Goal: Information Seeking & Learning: Learn about a topic

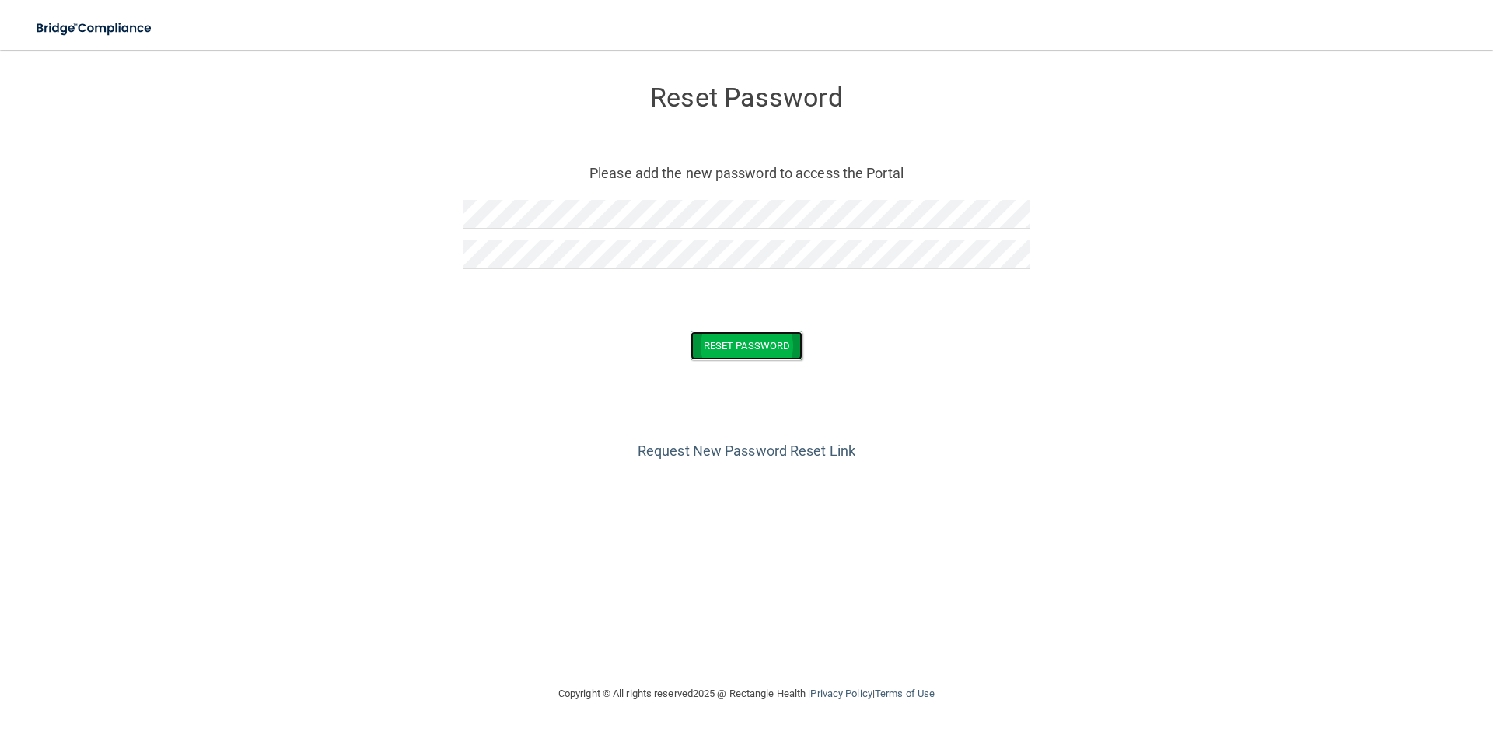
click at [740, 353] on button "Reset Password" at bounding box center [746, 345] width 112 height 29
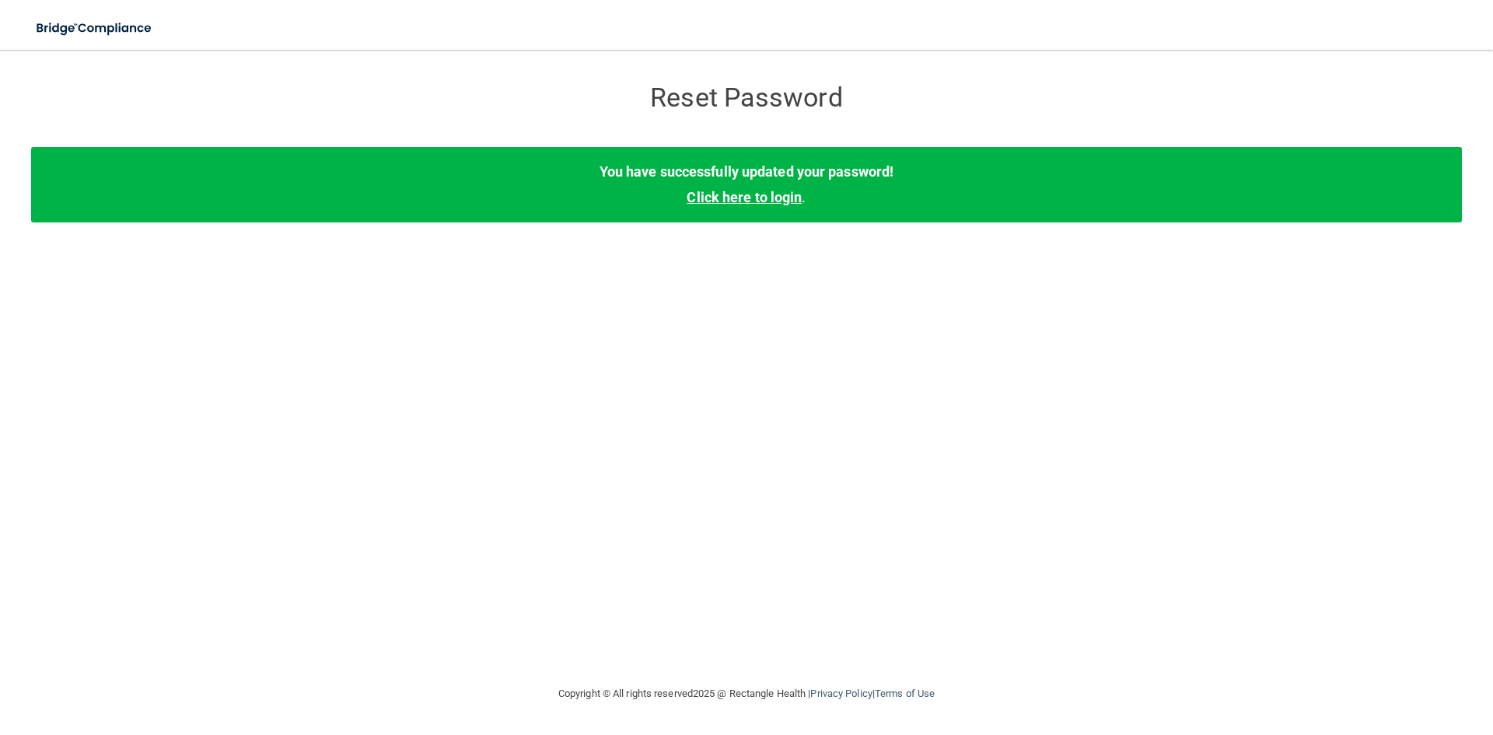
click at [772, 201] on link "Click here to login" at bounding box center [744, 197] width 115 height 16
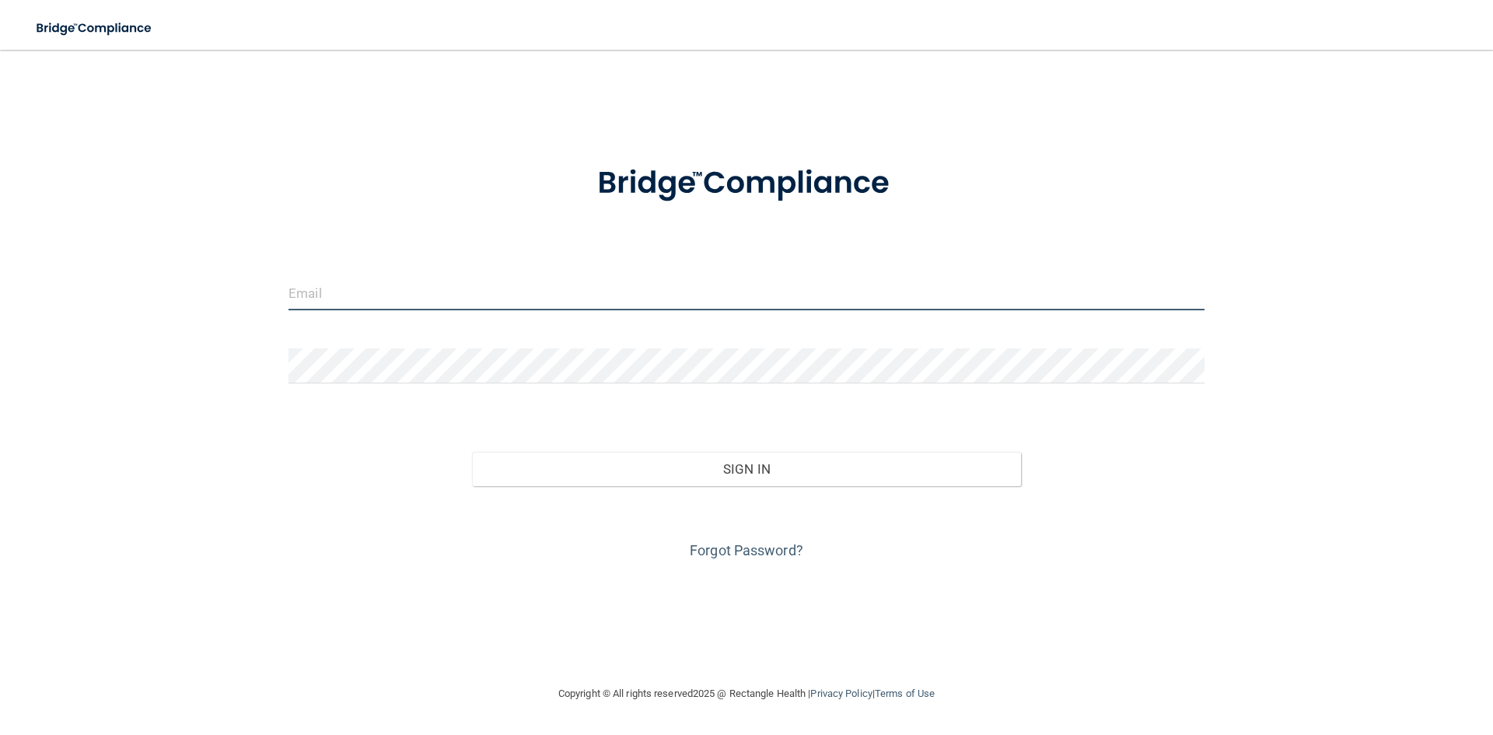
click at [419, 299] on input "email" at bounding box center [746, 292] width 916 height 35
type input "BRITTANY.RAEHSLER@CAMPSMILE.COM"
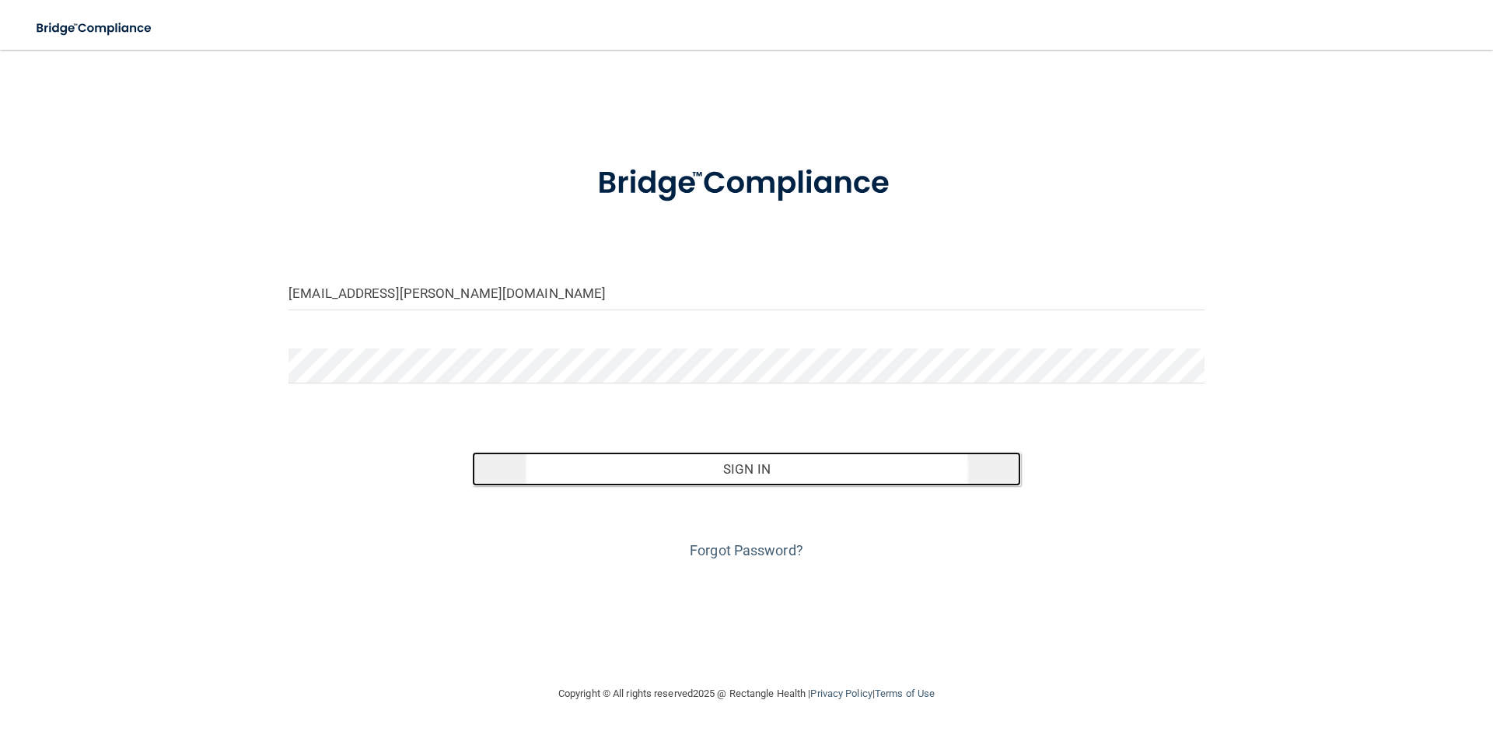
click at [753, 469] on button "Sign In" at bounding box center [747, 469] width 550 height 34
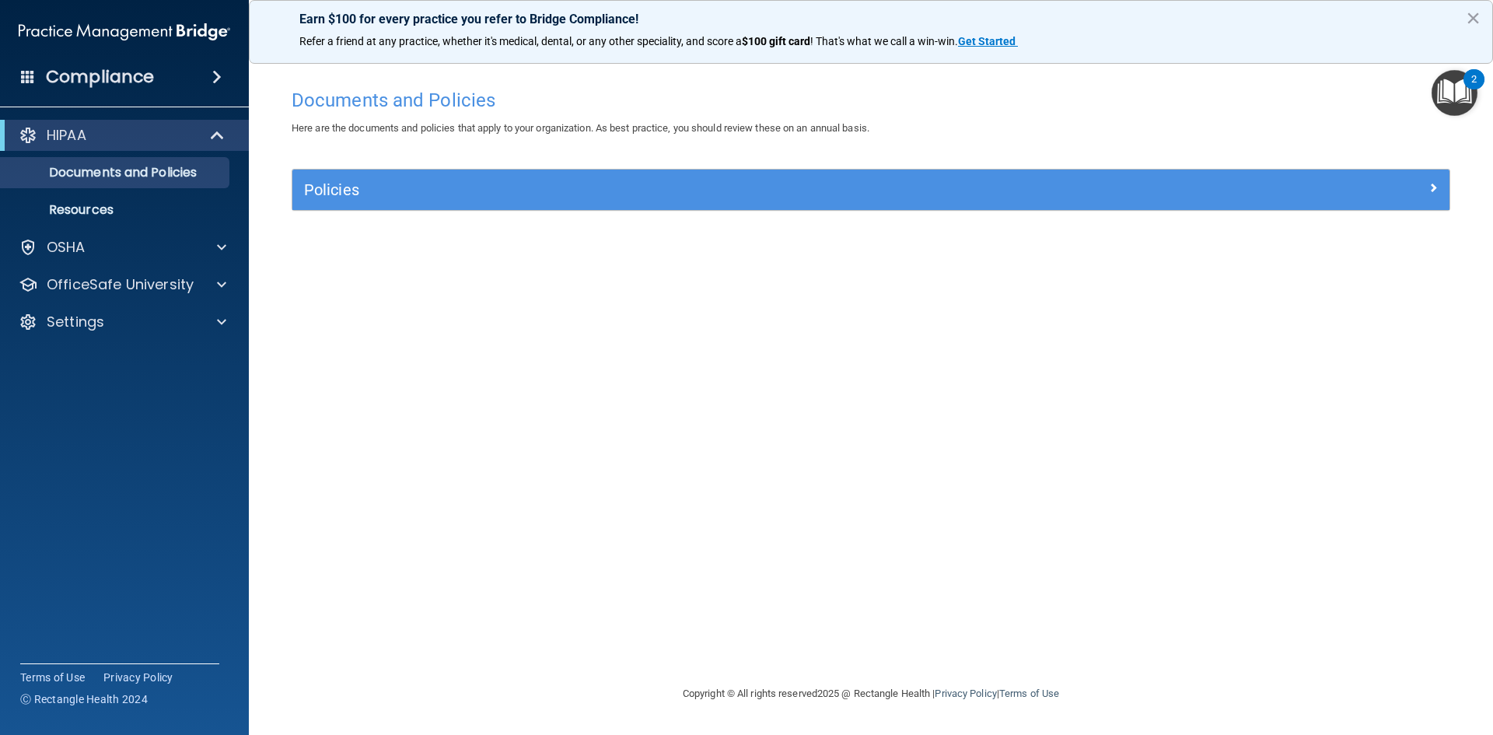
click at [398, 351] on div "Documents and Policies Here are the documents and policies that apply to your o…" at bounding box center [871, 382] width 1182 height 603
click at [604, 7] on div "Earn $100 for every practice you refer to Bridge Compliance! Refer a friend at …" at bounding box center [871, 32] width 1244 height 64
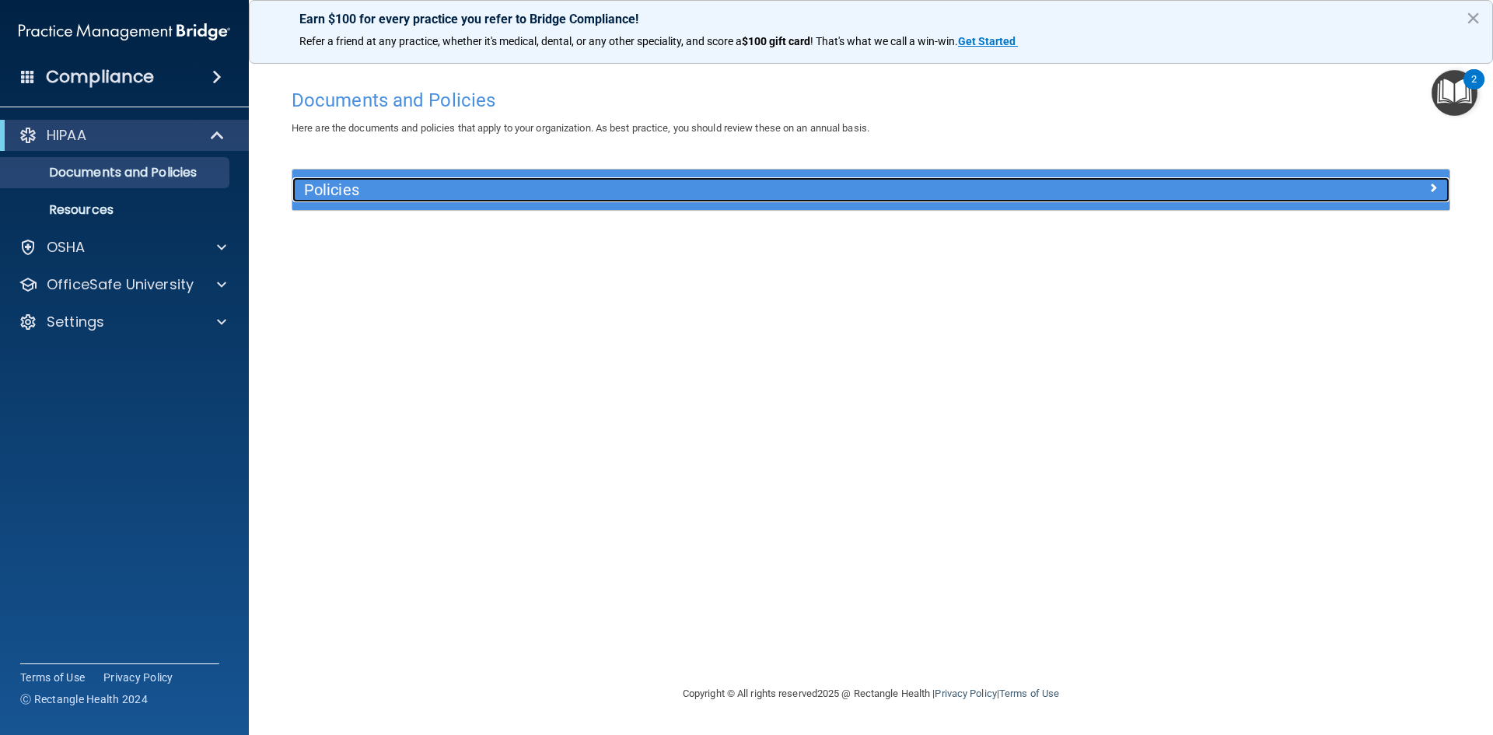
click at [390, 198] on h5 "Policies" at bounding box center [726, 189] width 844 height 17
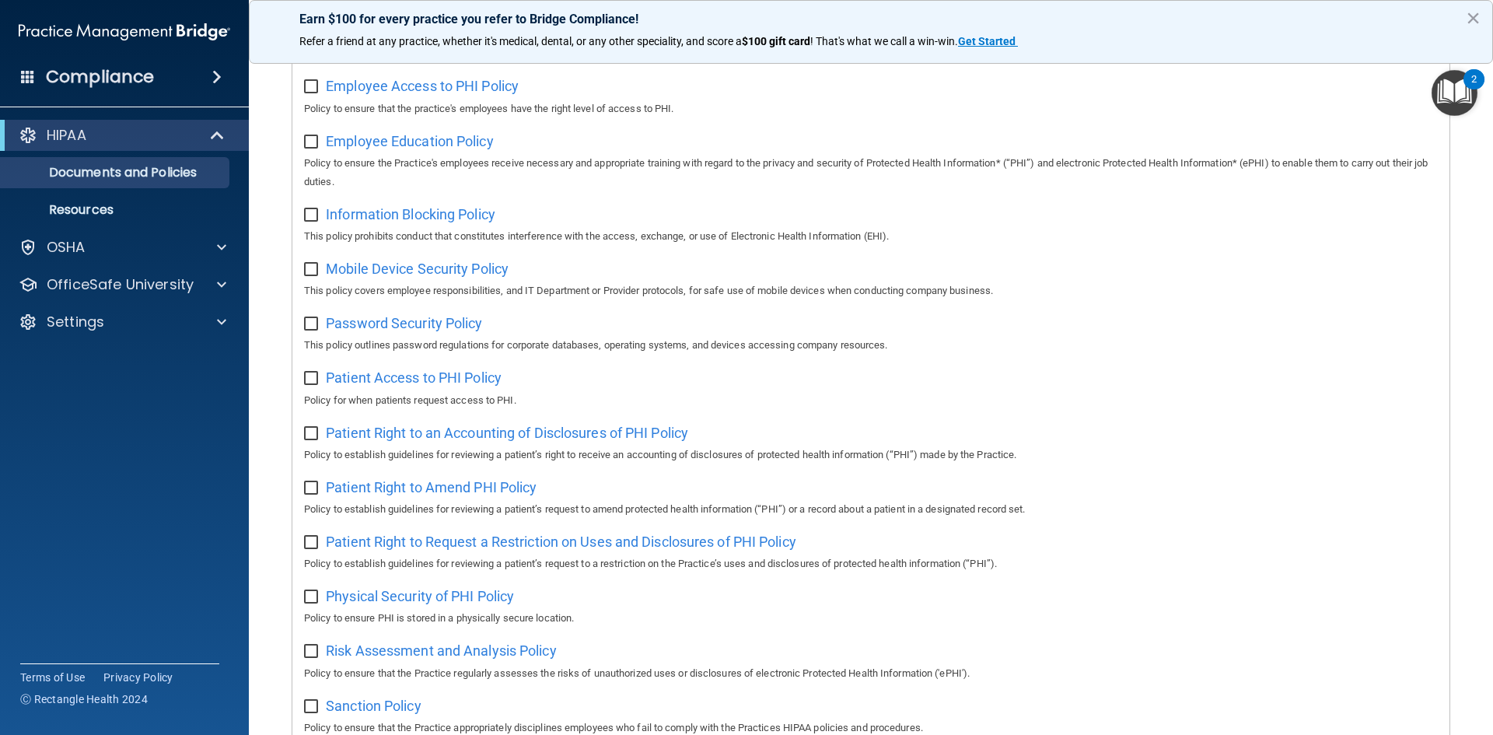
scroll to position [825, 0]
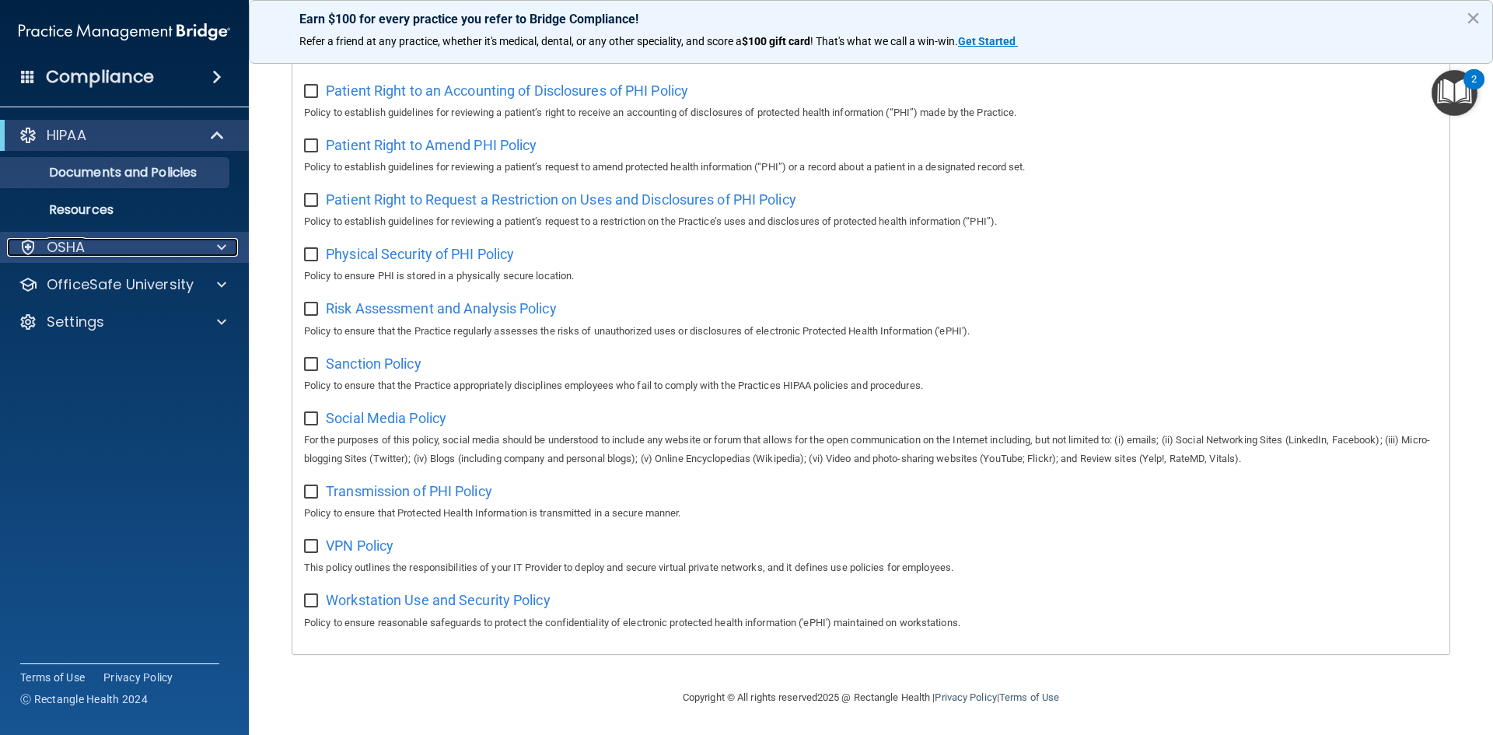
click at [201, 248] on div at bounding box center [219, 247] width 39 height 19
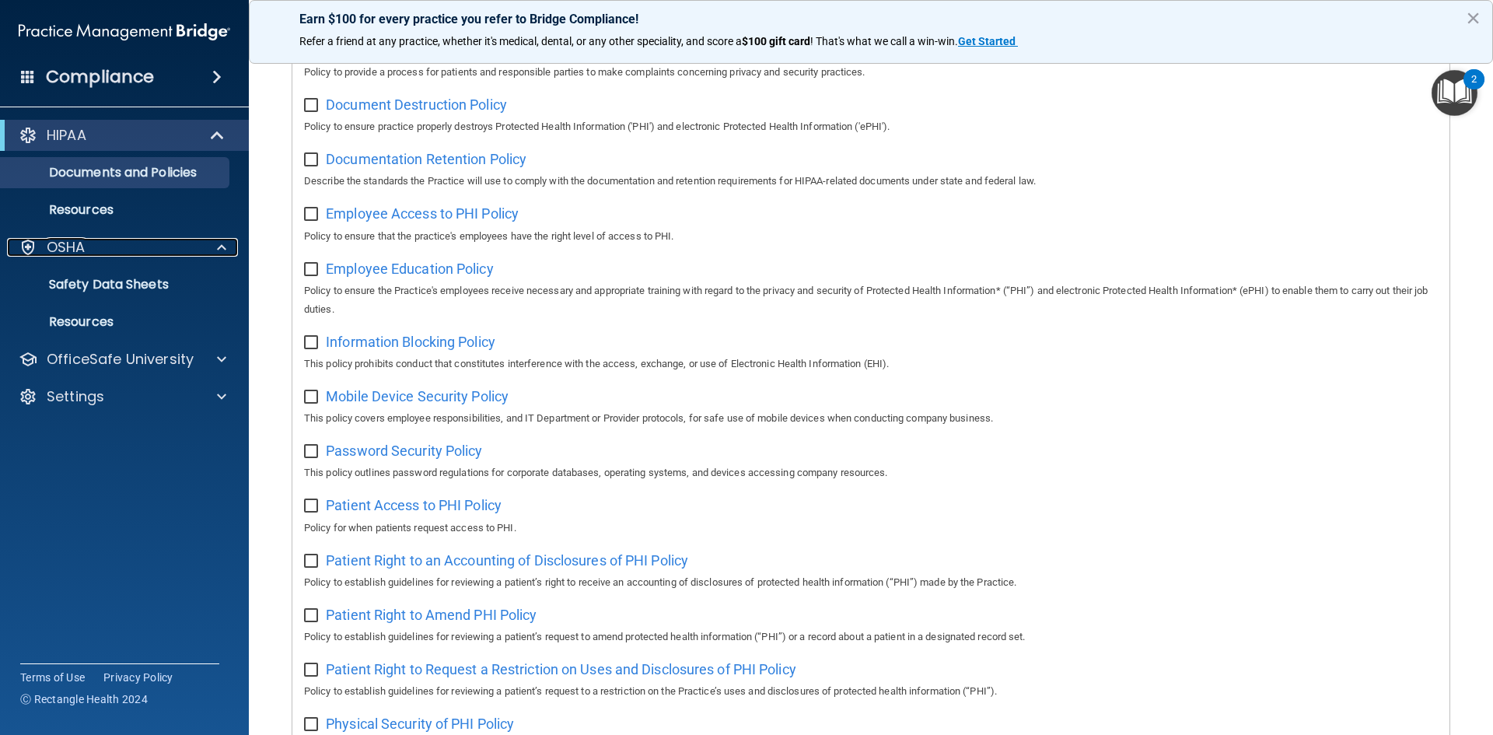
scroll to position [125, 0]
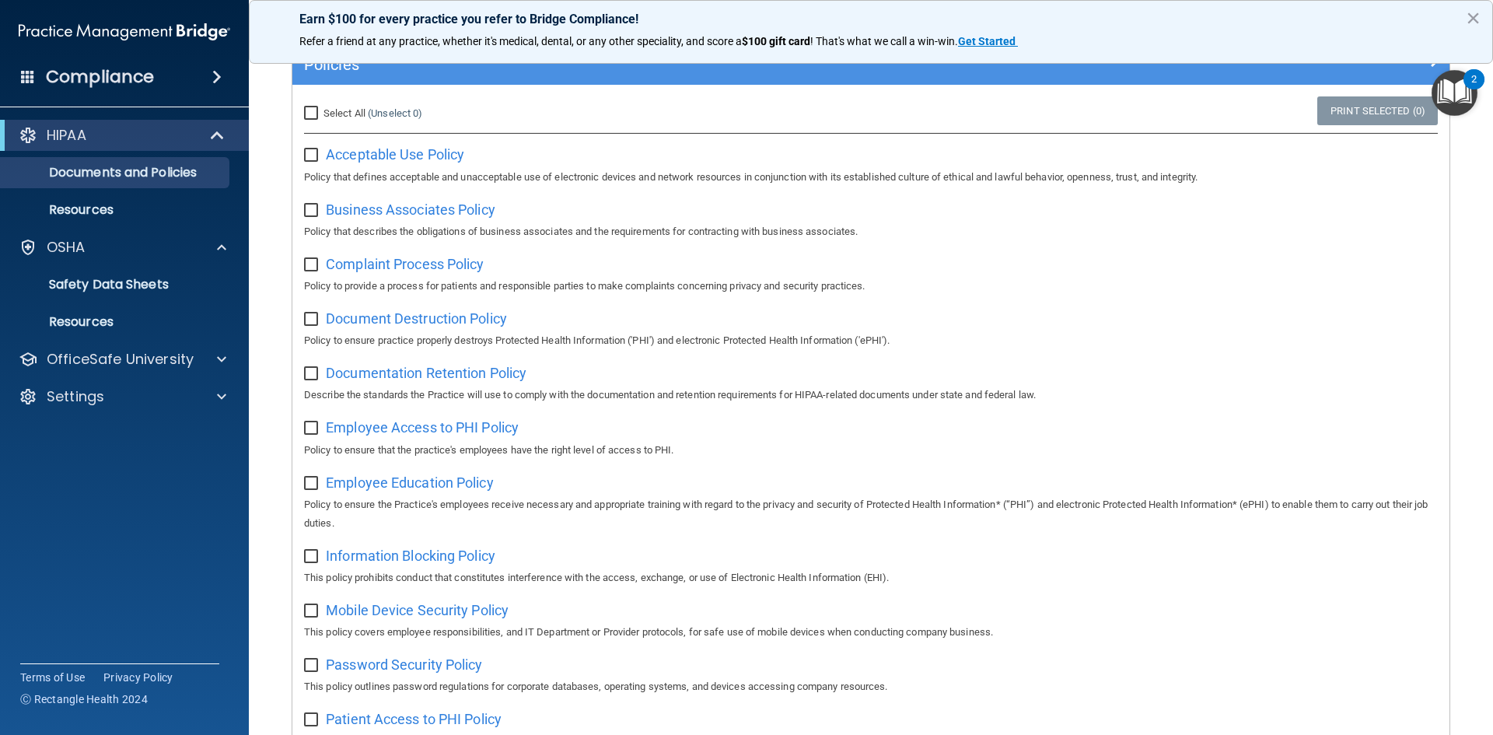
click at [316, 118] on input "Select All (Unselect 0) Unselect All" at bounding box center [313, 113] width 18 height 12
checkbox input "true"
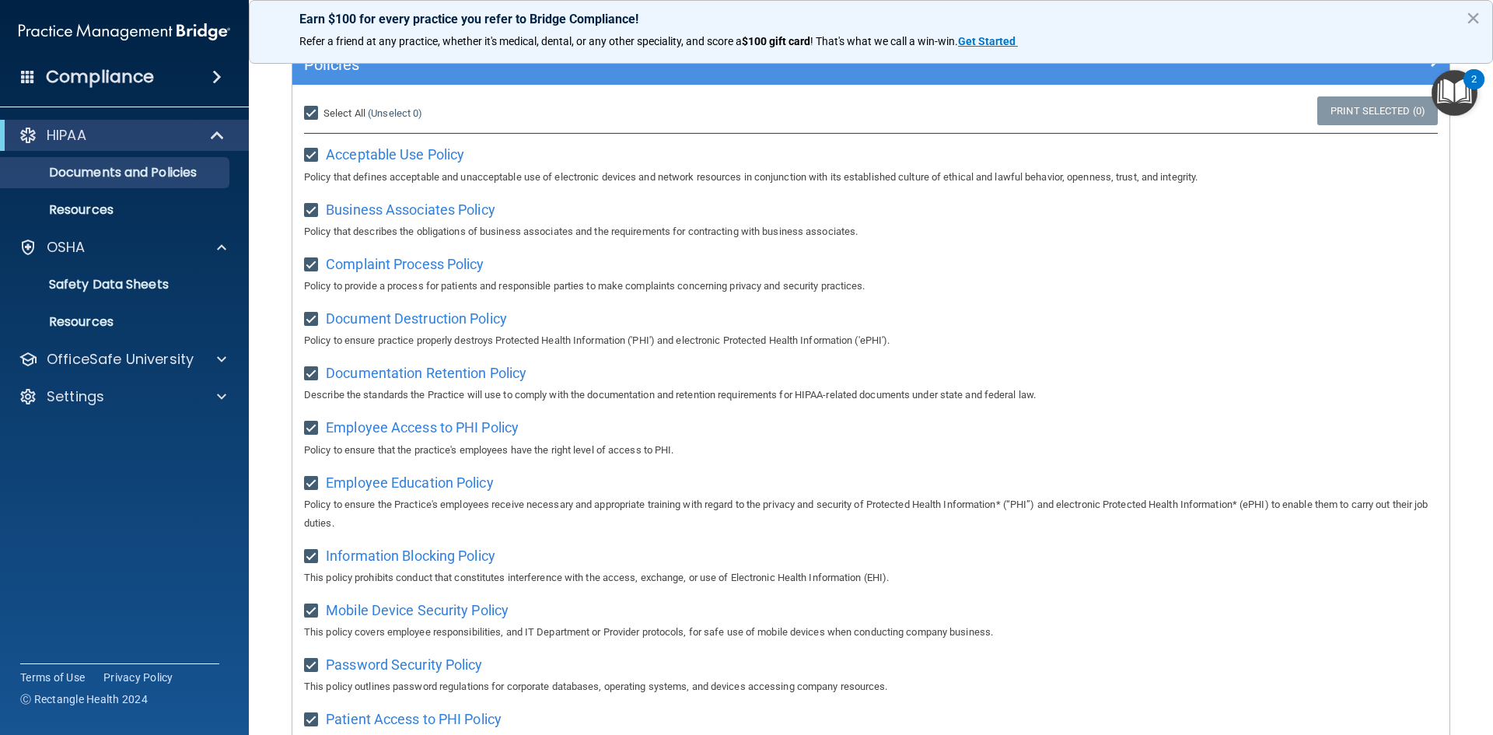
checkbox input "true"
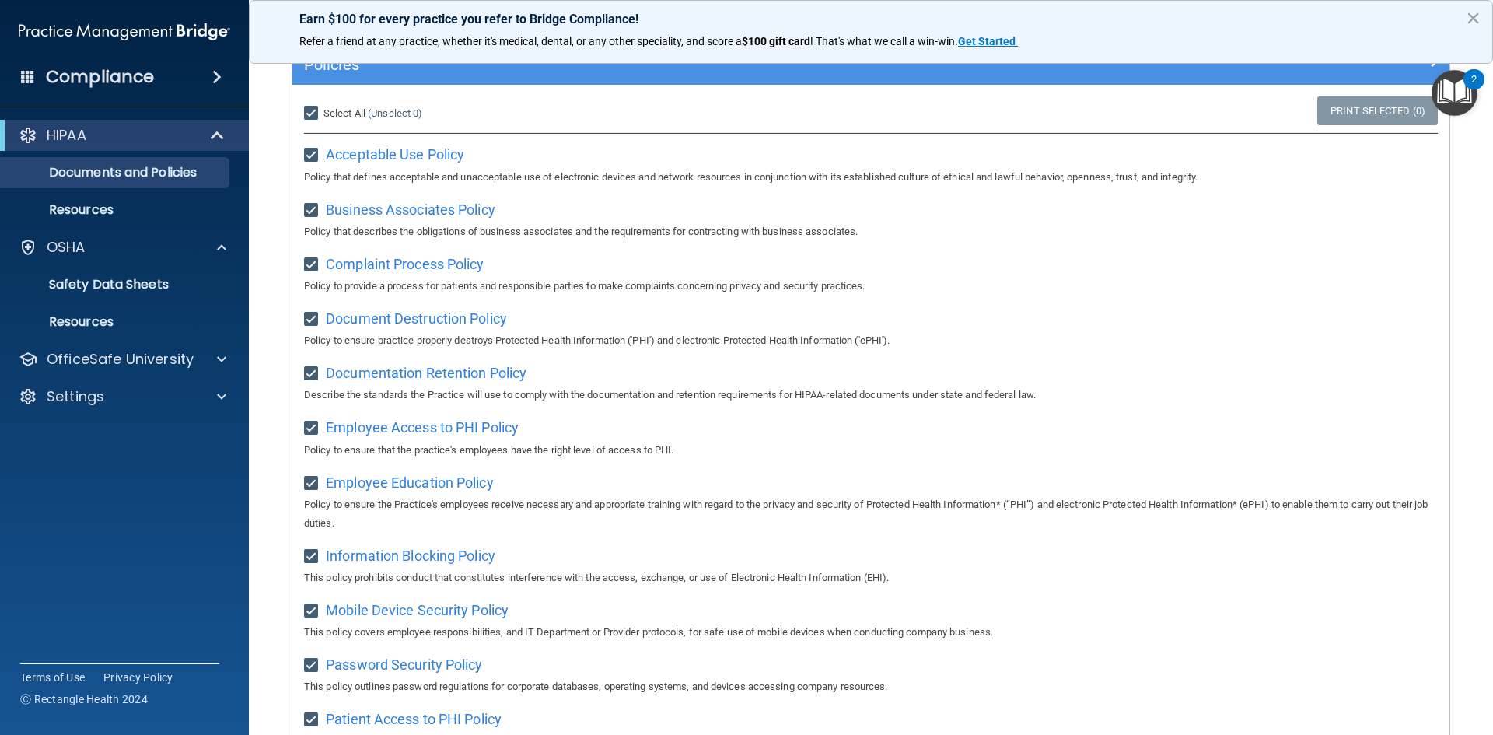
checkbox input "true"
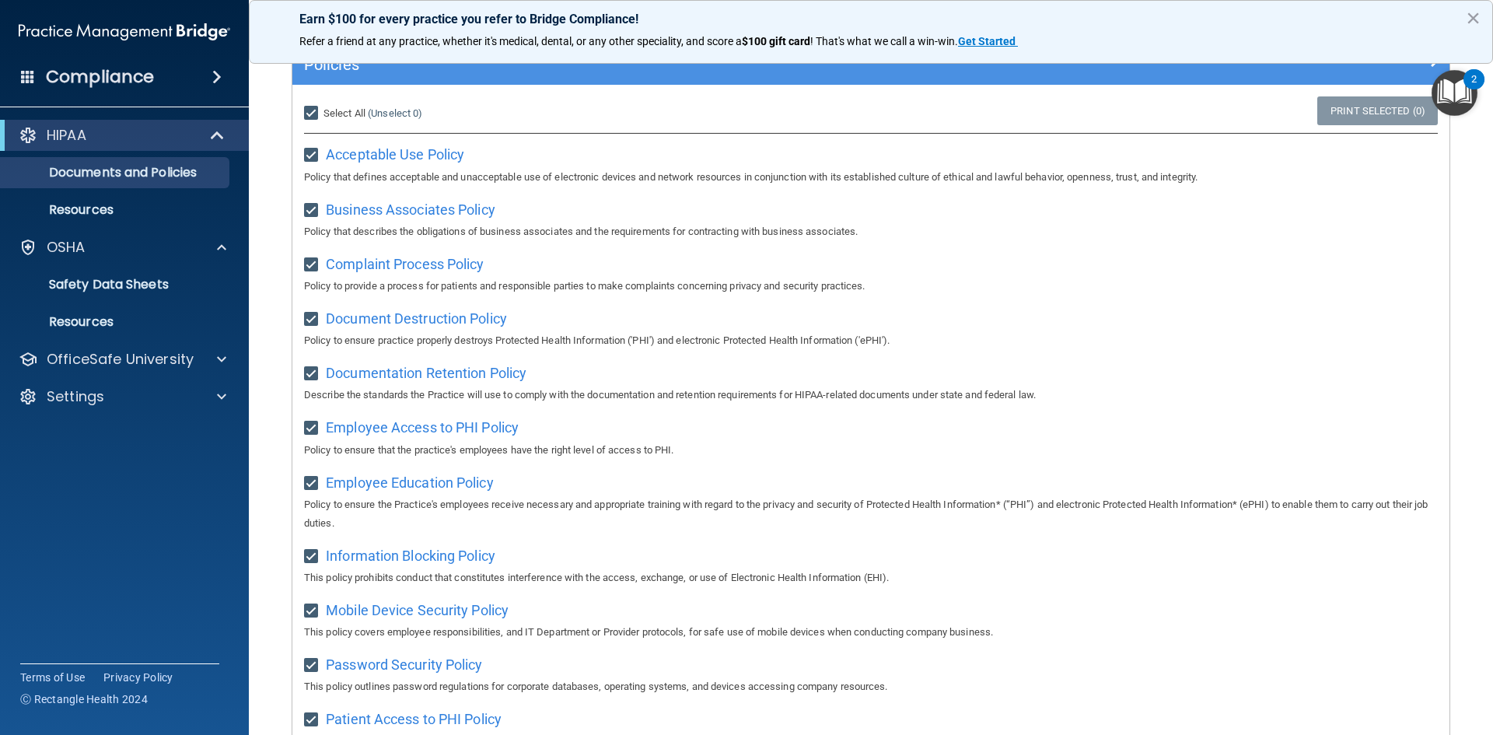
checkbox input "true"
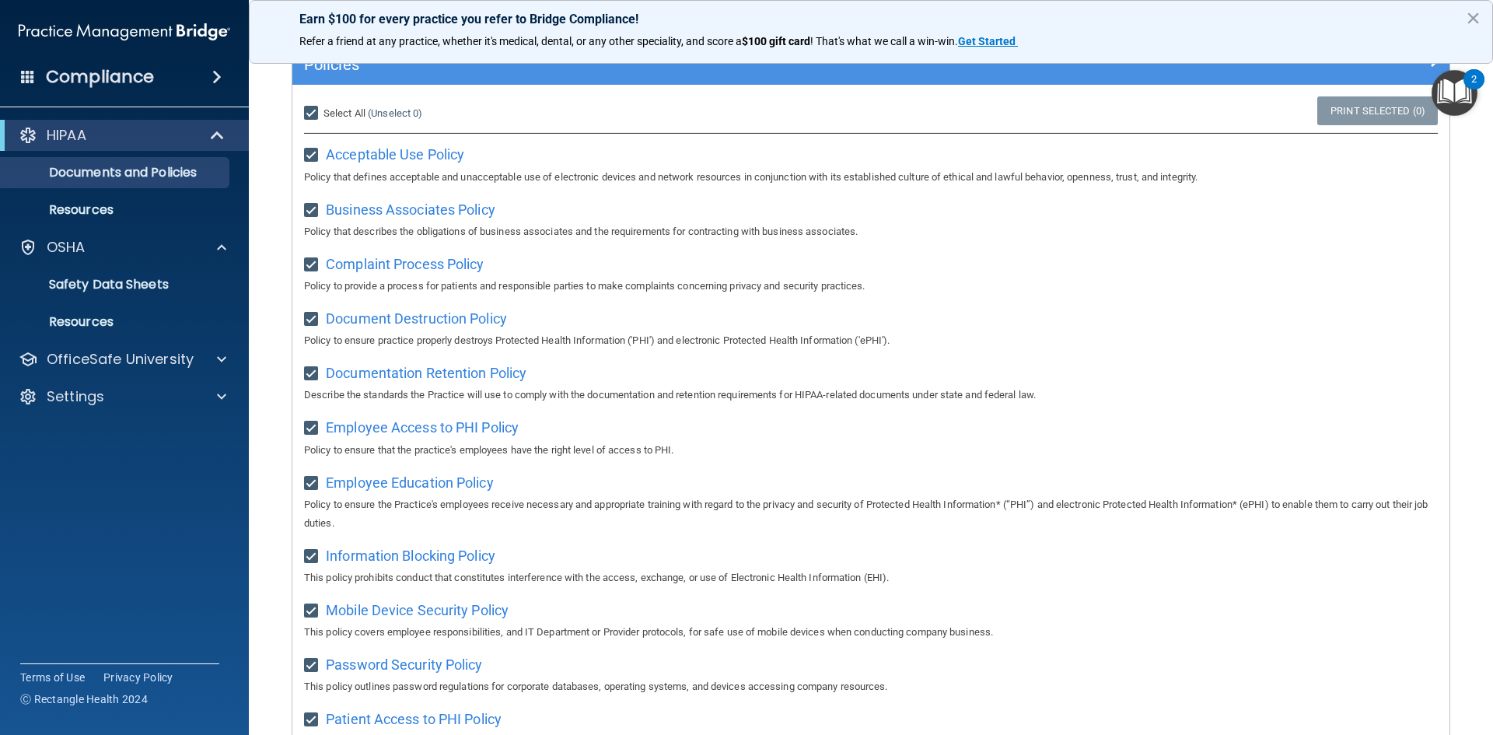
checkbox input "true"
click at [322, 115] on label "Select All (Unselect 21) Unselect All" at bounding box center [340, 113] width 72 height 19
click at [322, 115] on input "Select All (Unselect 21) Unselect All" at bounding box center [313, 113] width 18 height 12
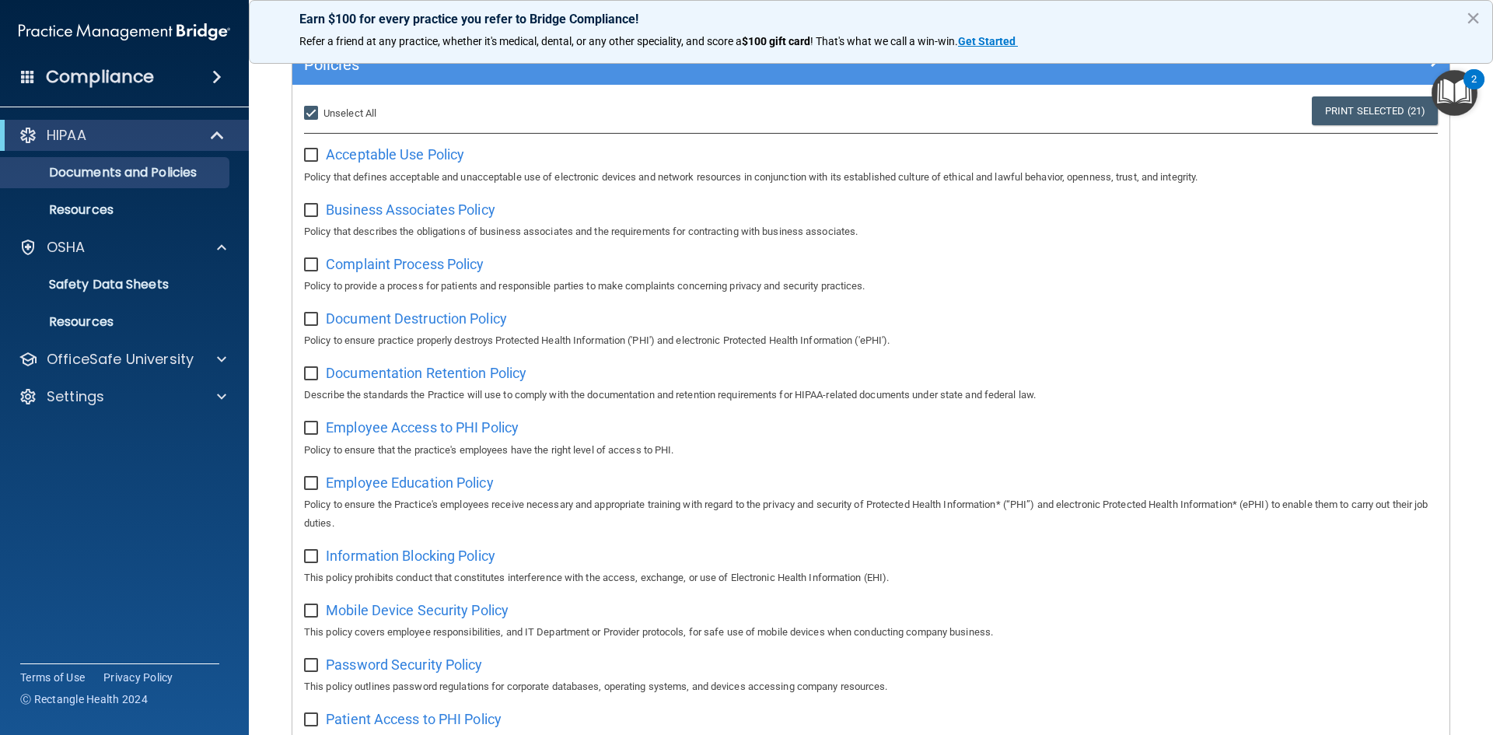
checkbox input "false"
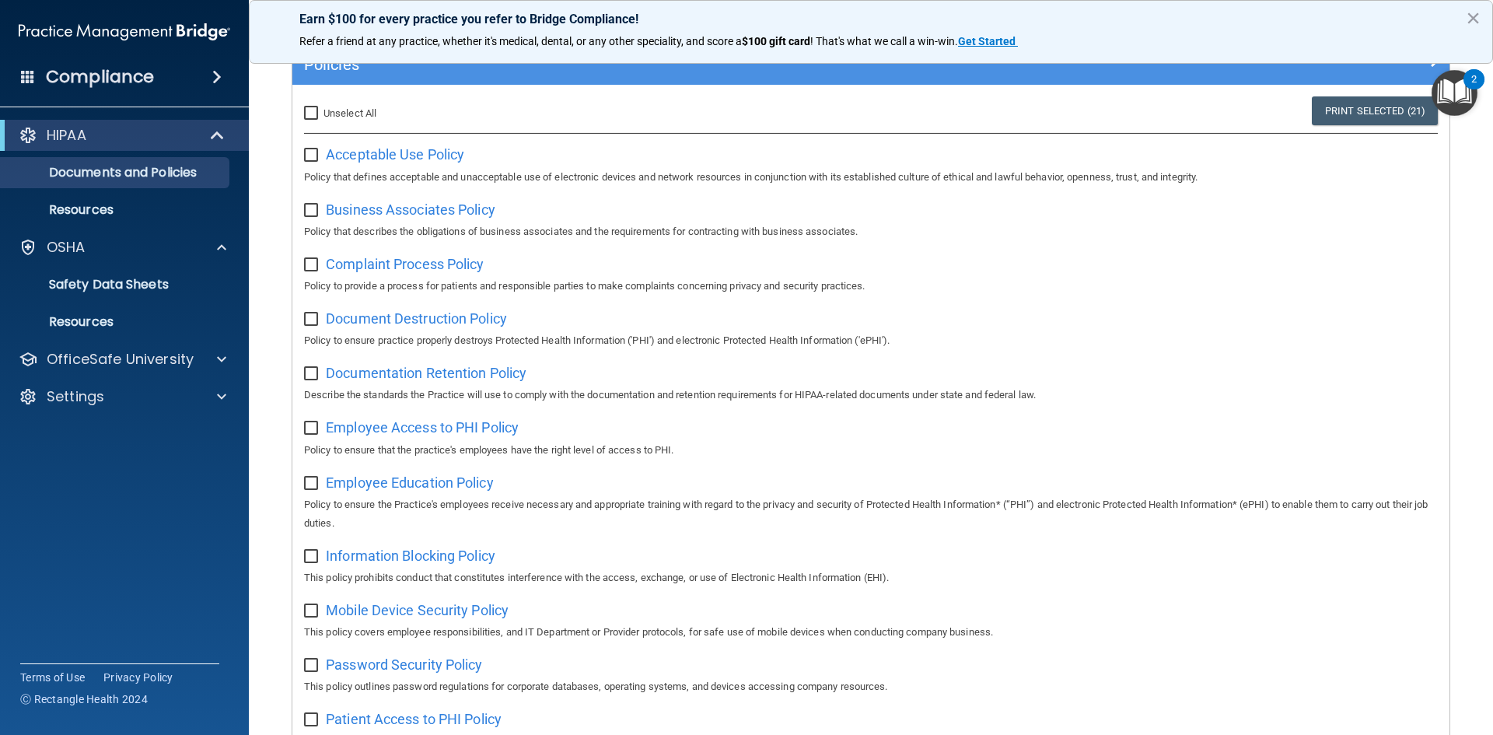
checkbox input "false"
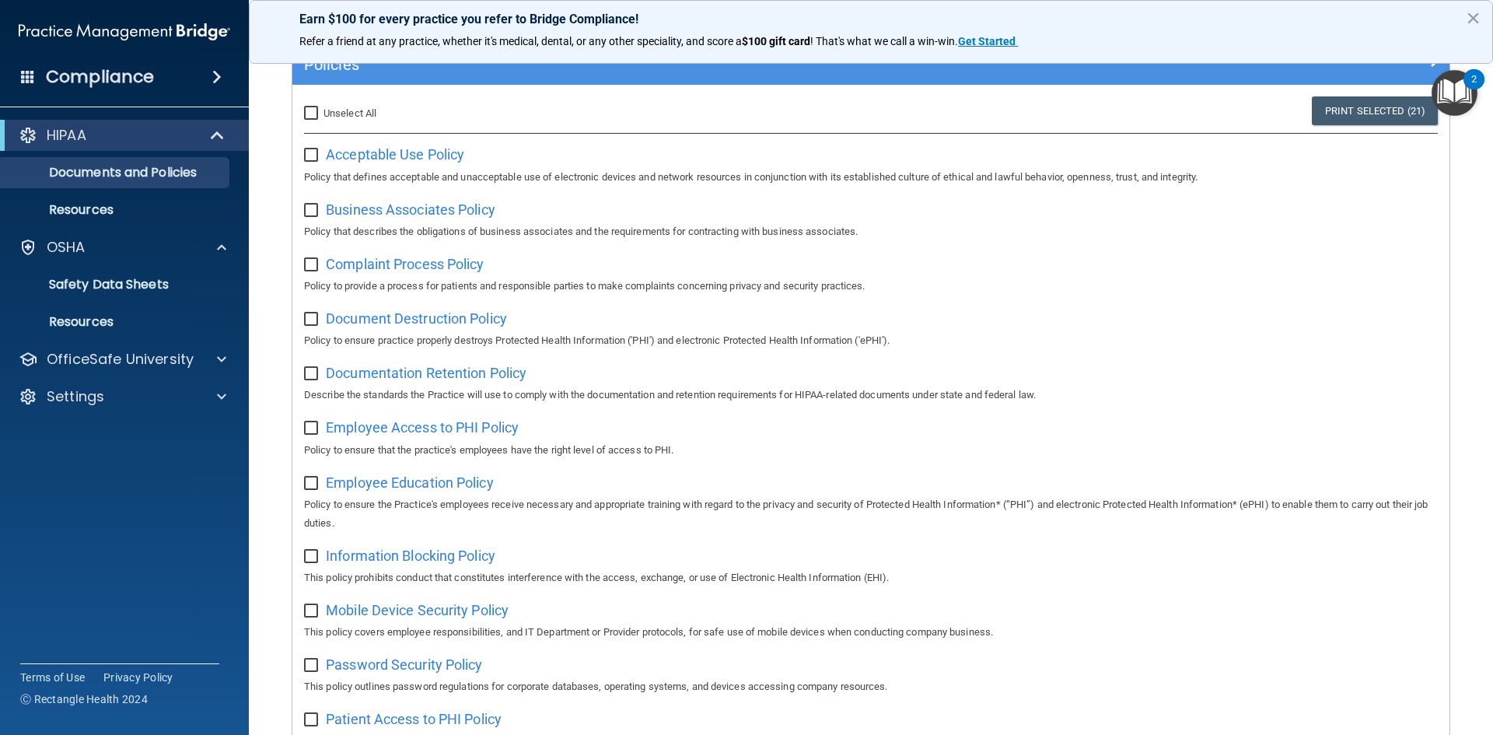
checkbox input "false"
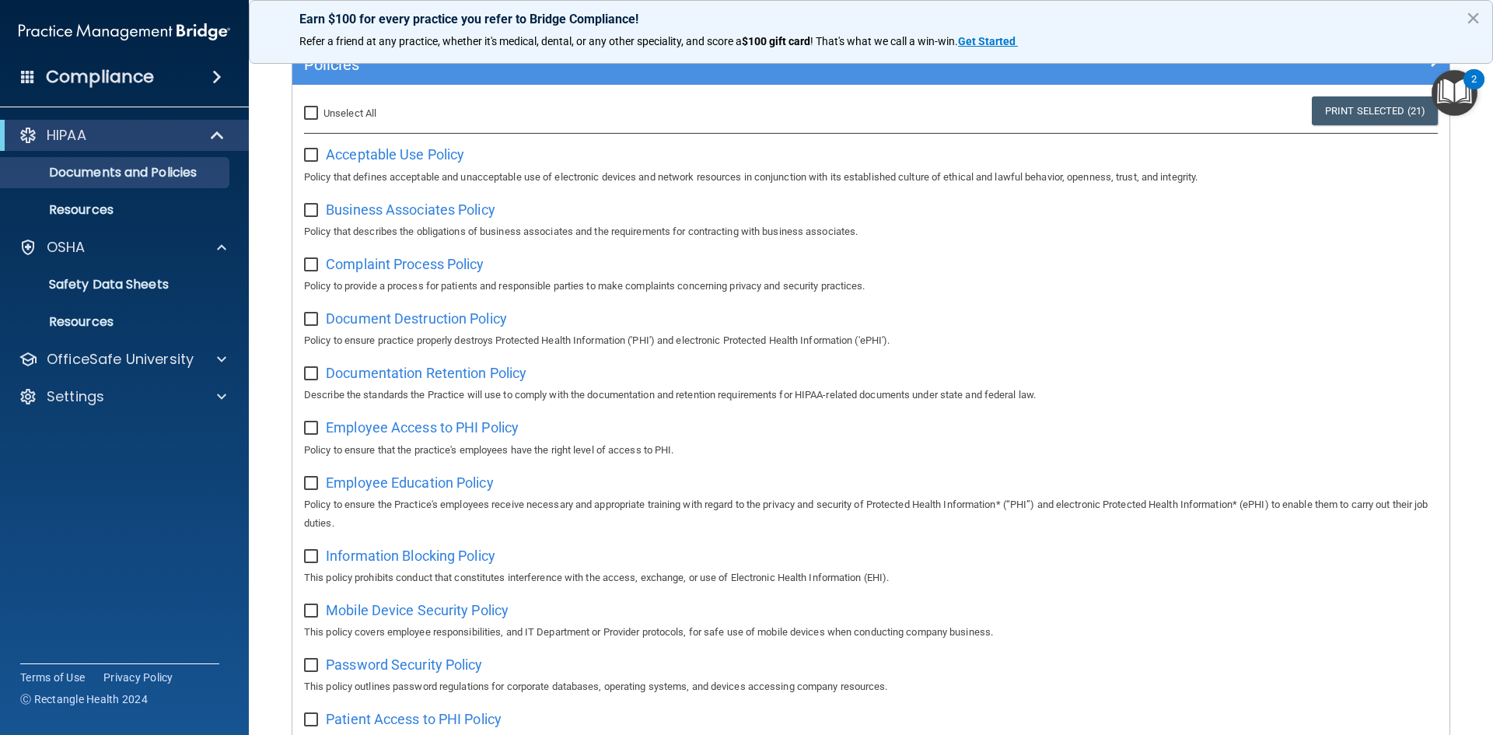
checkbox input "false"
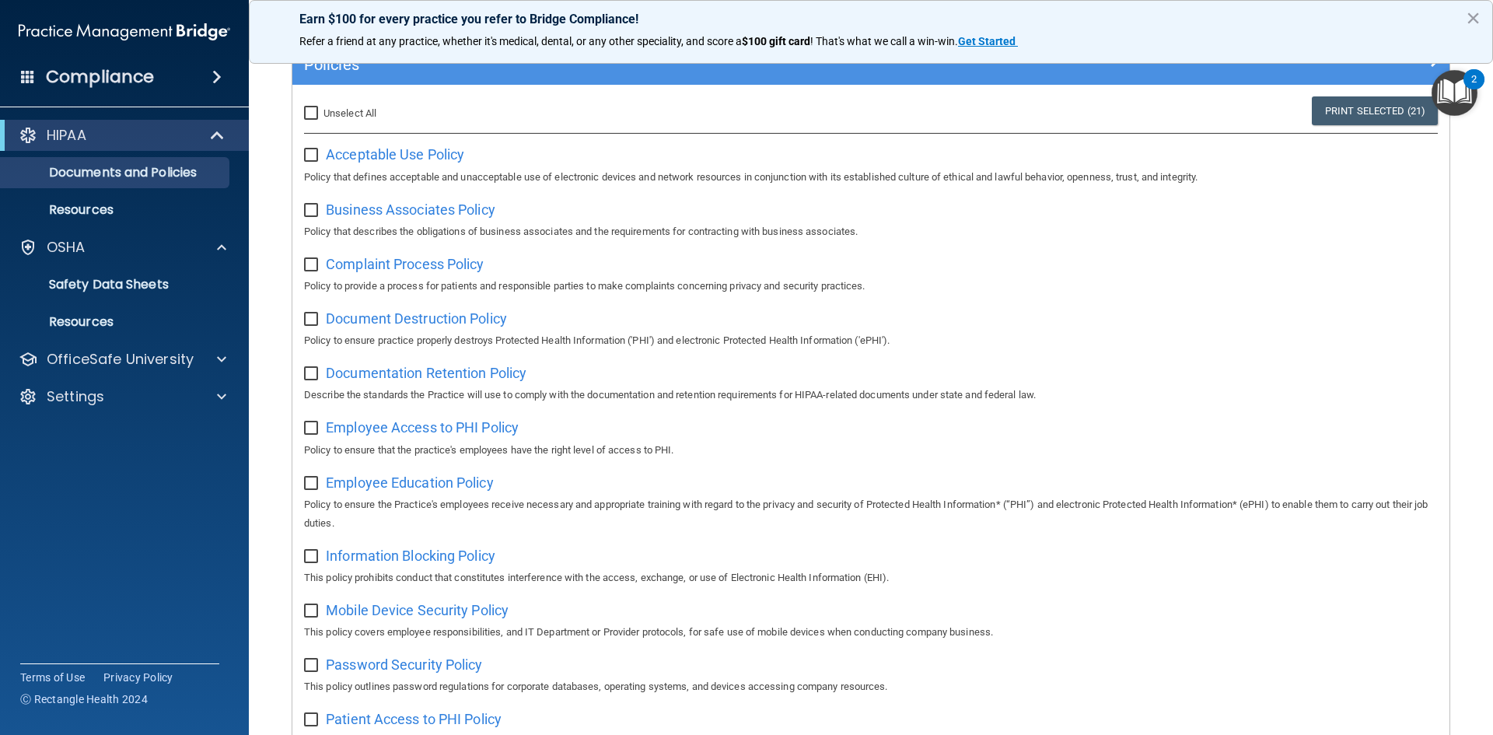
checkbox input "false"
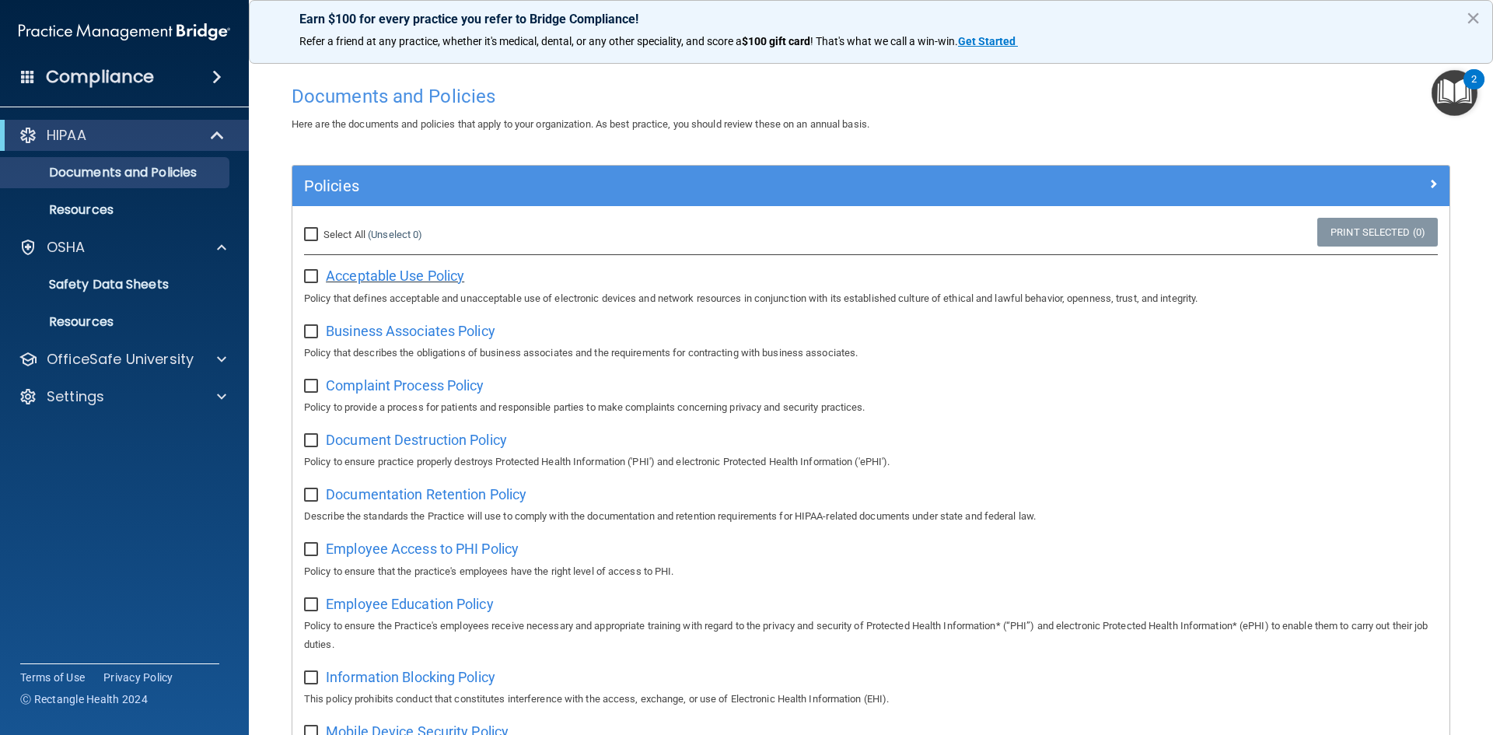
scroll to position [0, 0]
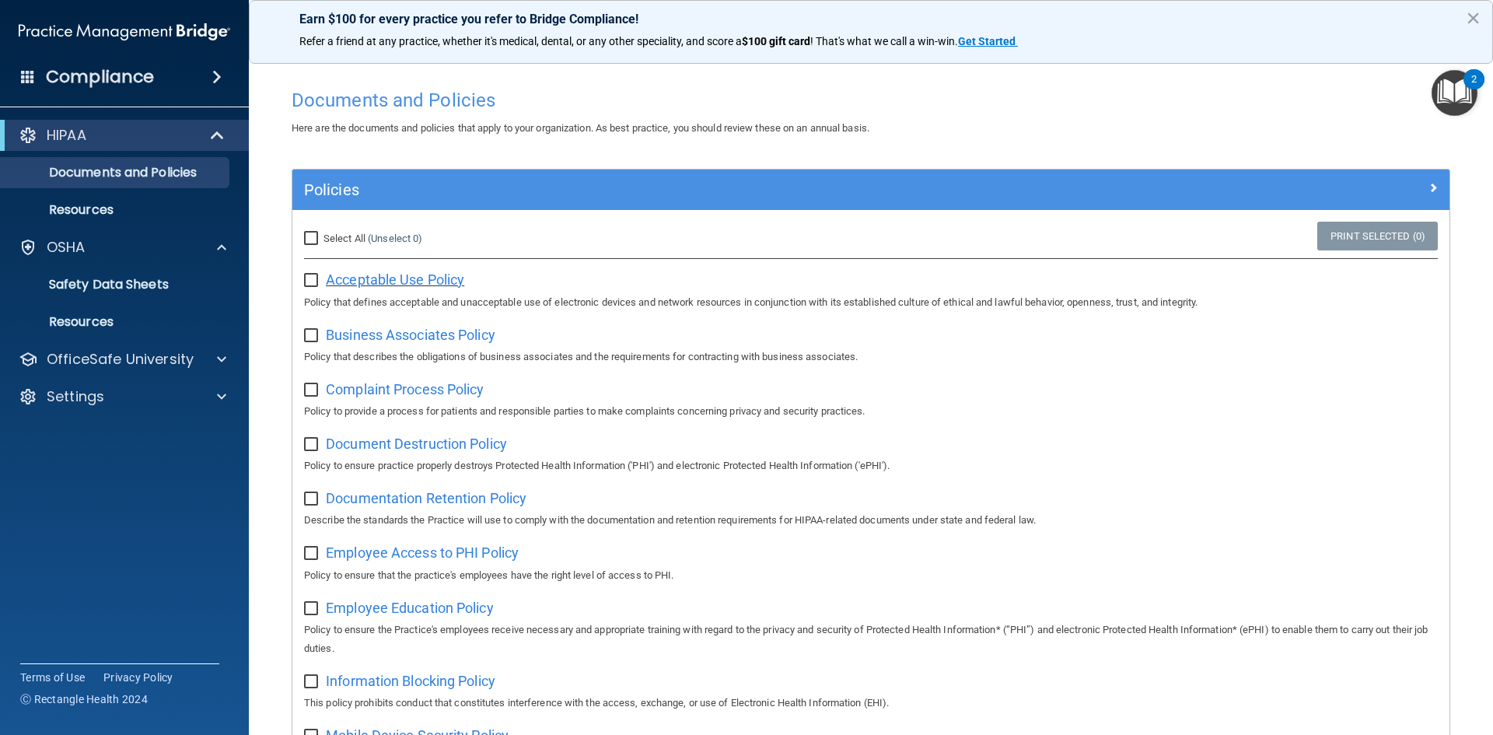
click at [401, 284] on span "Acceptable Use Policy" at bounding box center [395, 279] width 138 height 16
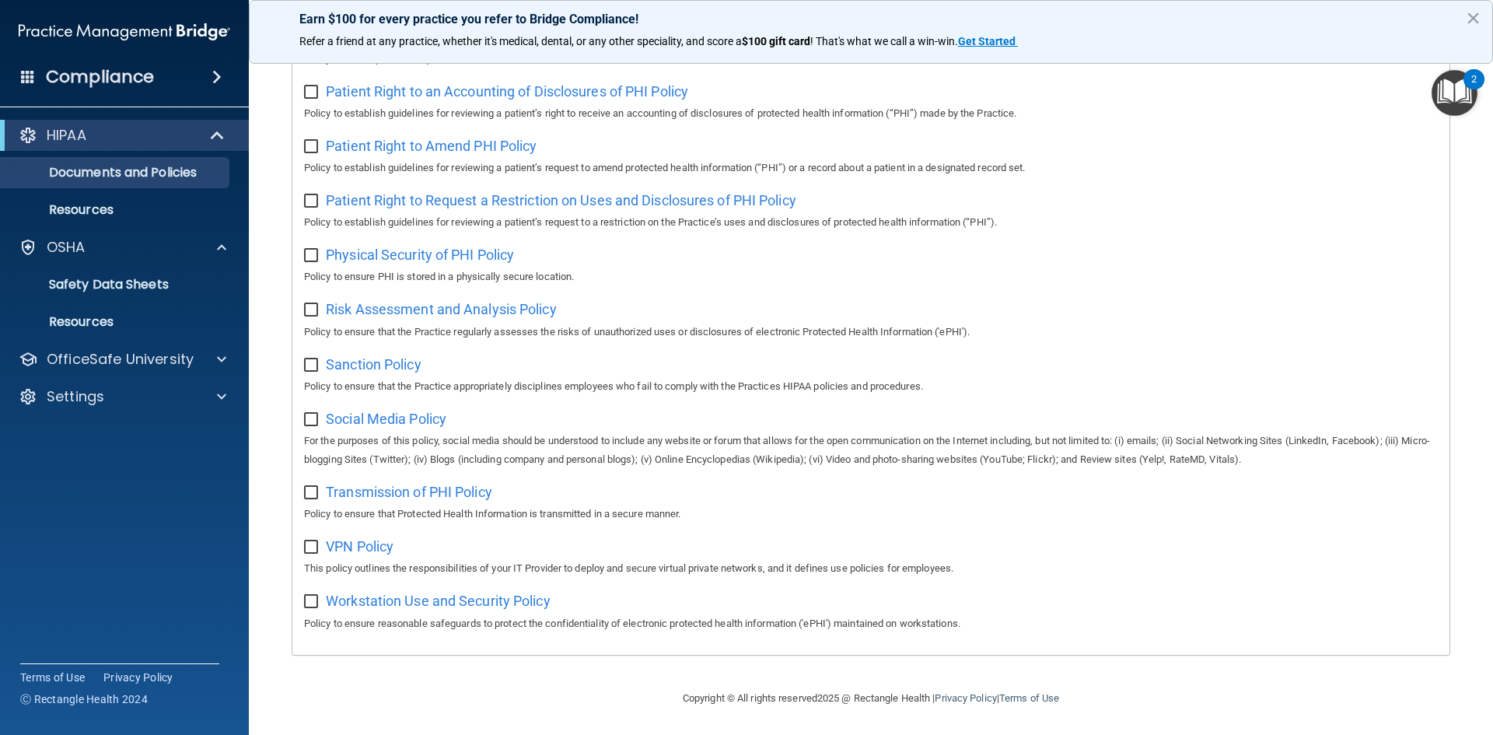
scroll to position [825, 0]
click at [167, 211] on p "Resources" at bounding box center [116, 210] width 212 height 16
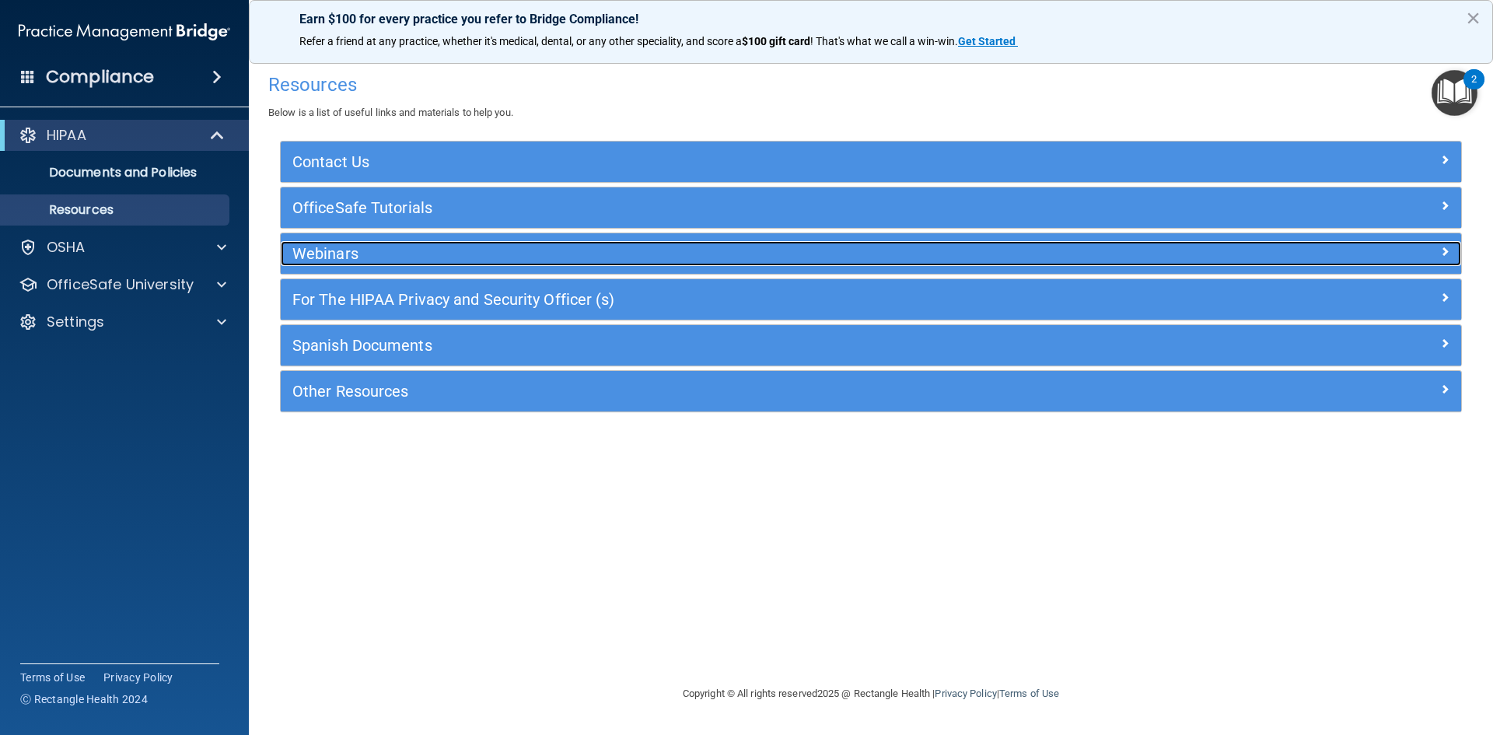
click at [345, 257] on h5 "Webinars" at bounding box center [723, 253] width 862 height 17
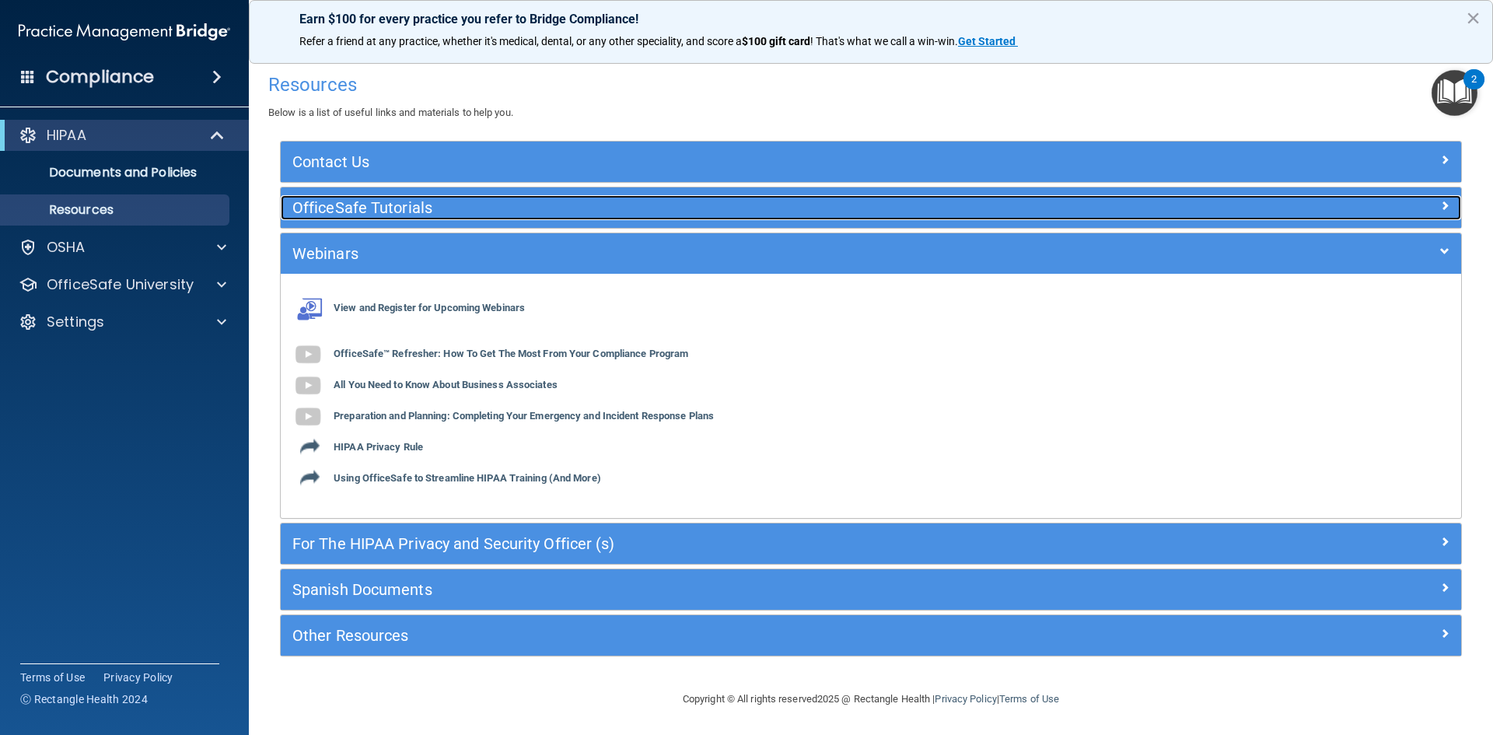
click at [351, 204] on h5 "OfficeSafe Tutorials" at bounding box center [723, 207] width 862 height 17
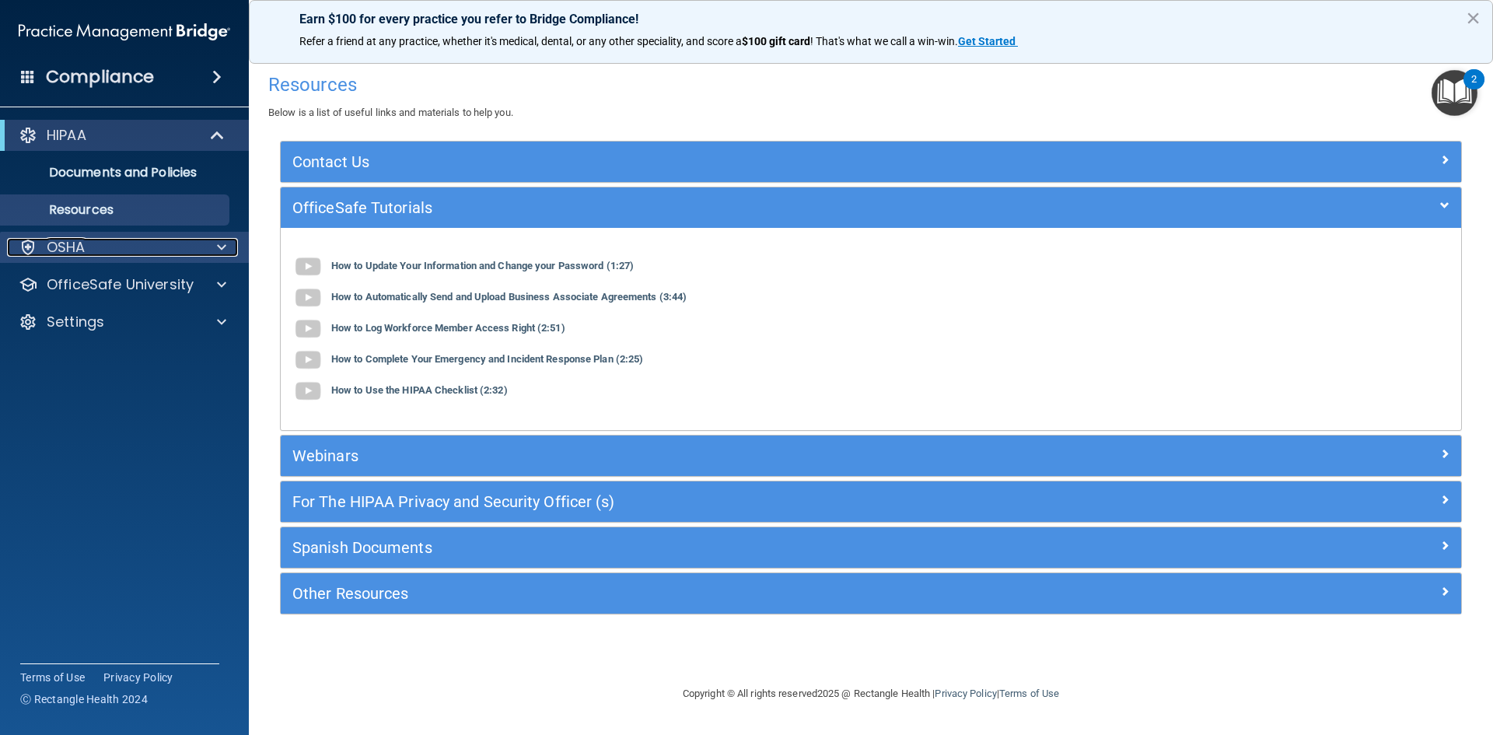
click at [218, 248] on span at bounding box center [221, 247] width 9 height 19
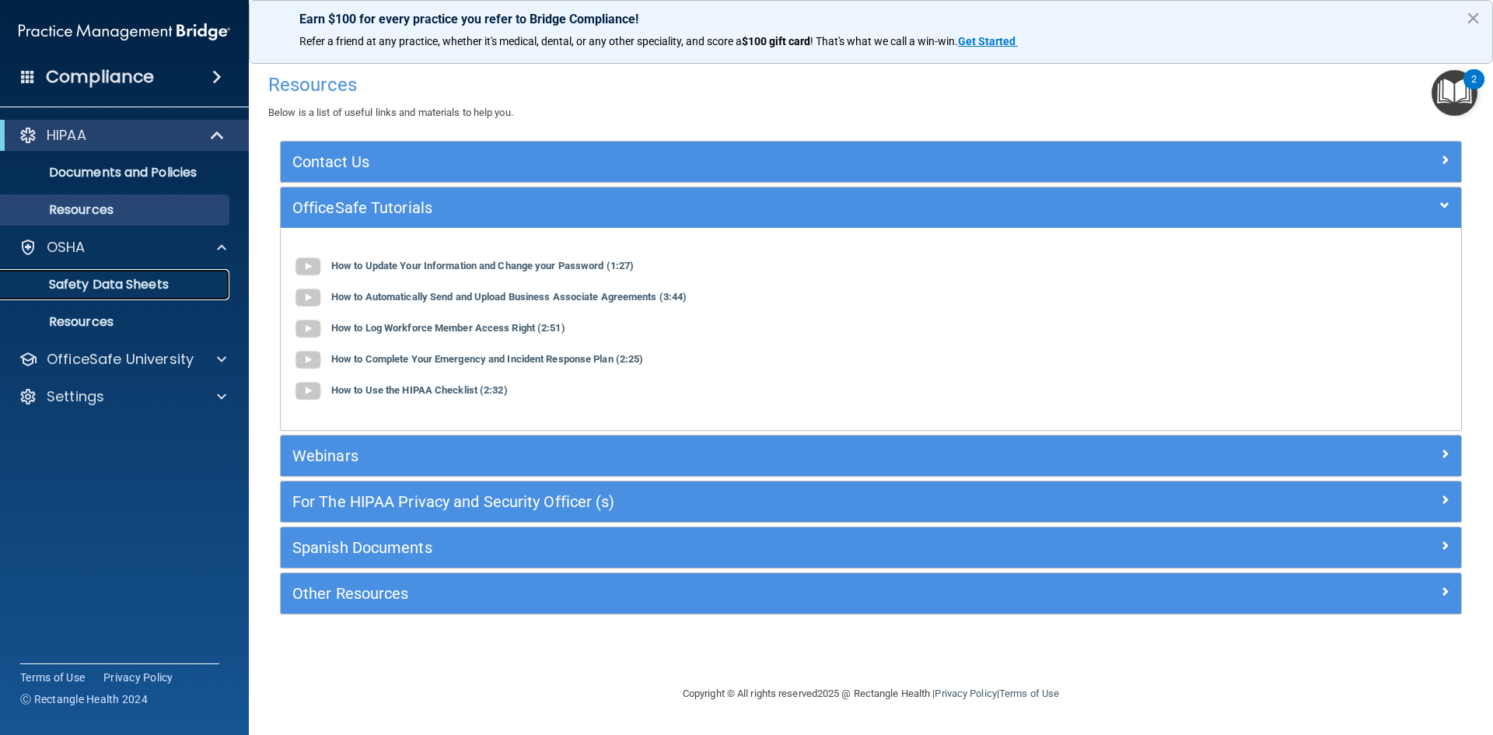
click at [187, 282] on p "Safety Data Sheets" at bounding box center [116, 285] width 212 height 16
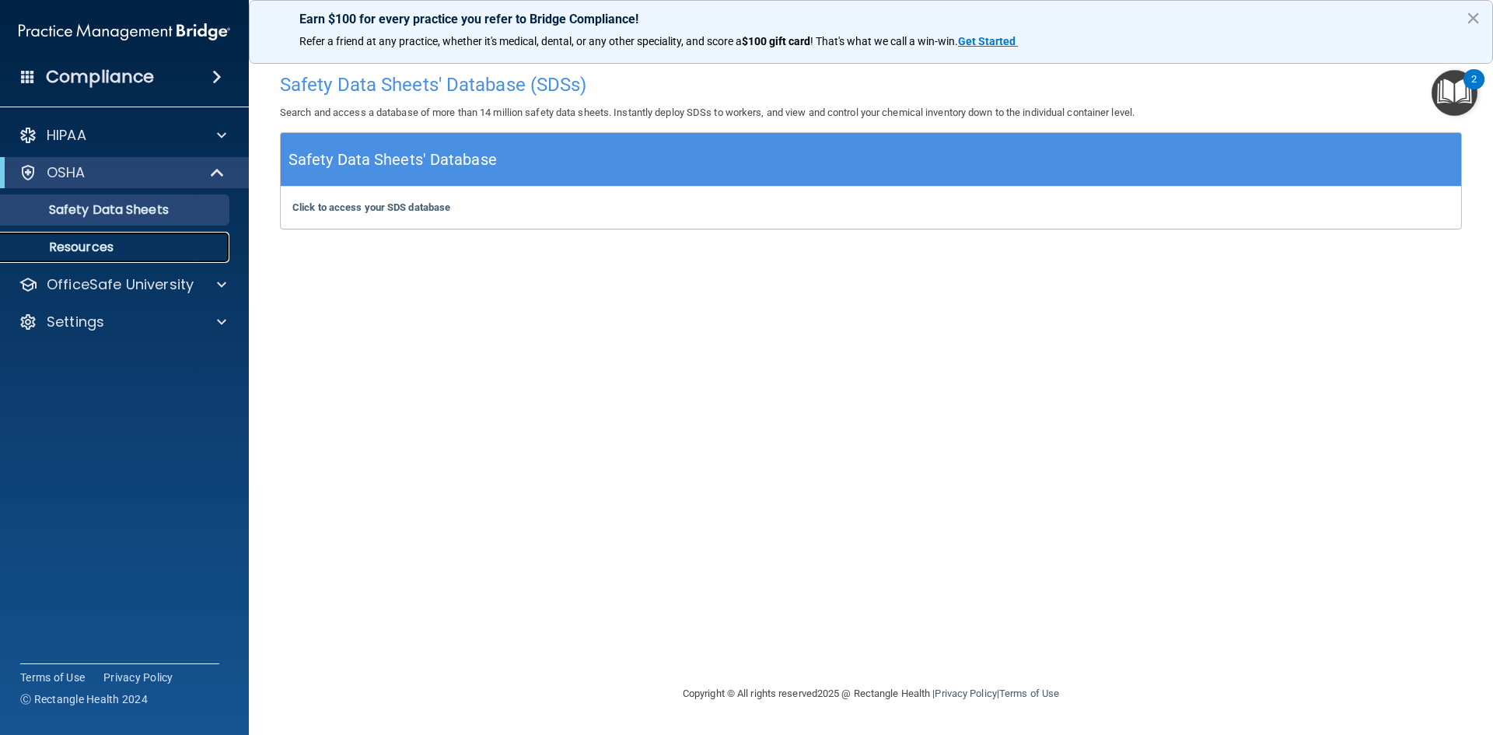
click at [152, 247] on p "Resources" at bounding box center [116, 247] width 212 height 16
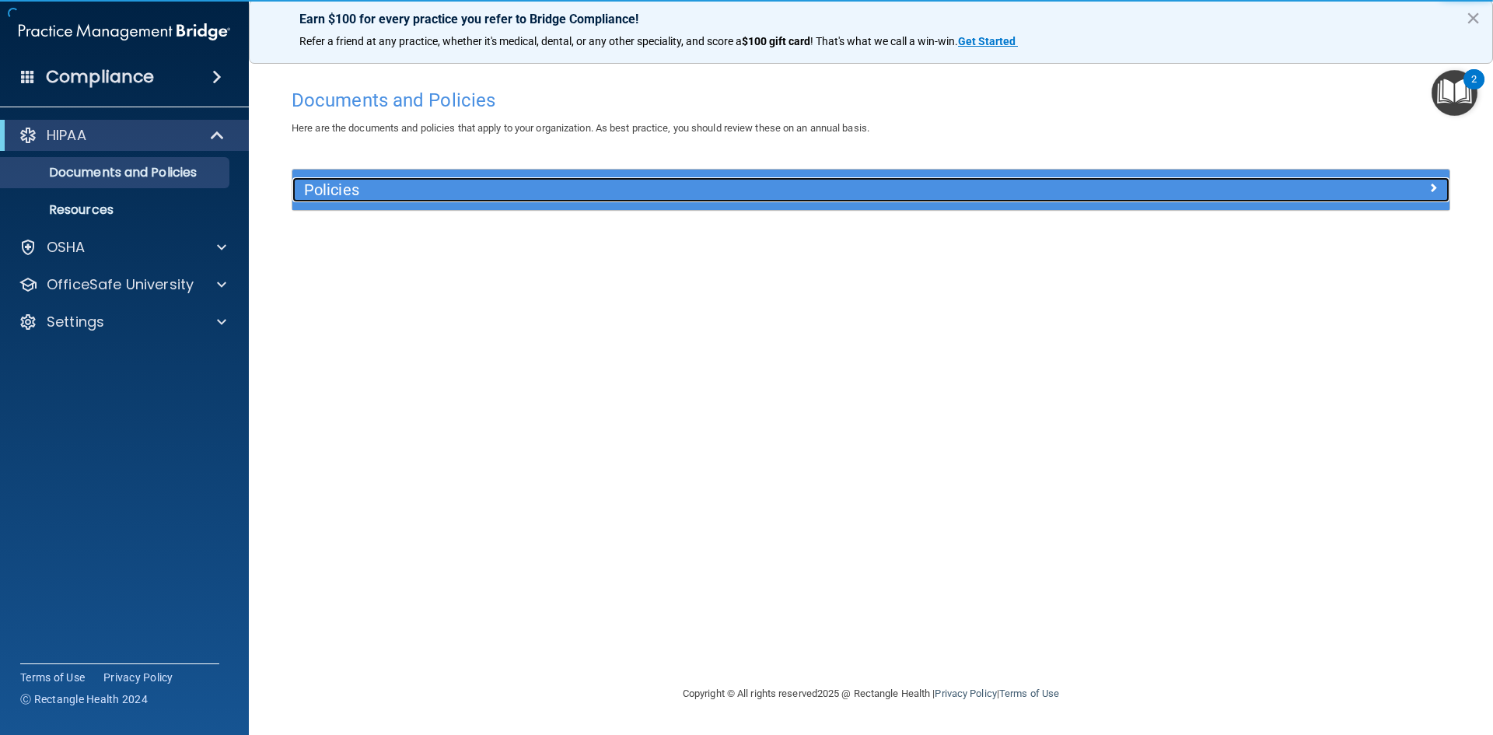
click at [1435, 187] on span at bounding box center [1432, 187] width 9 height 19
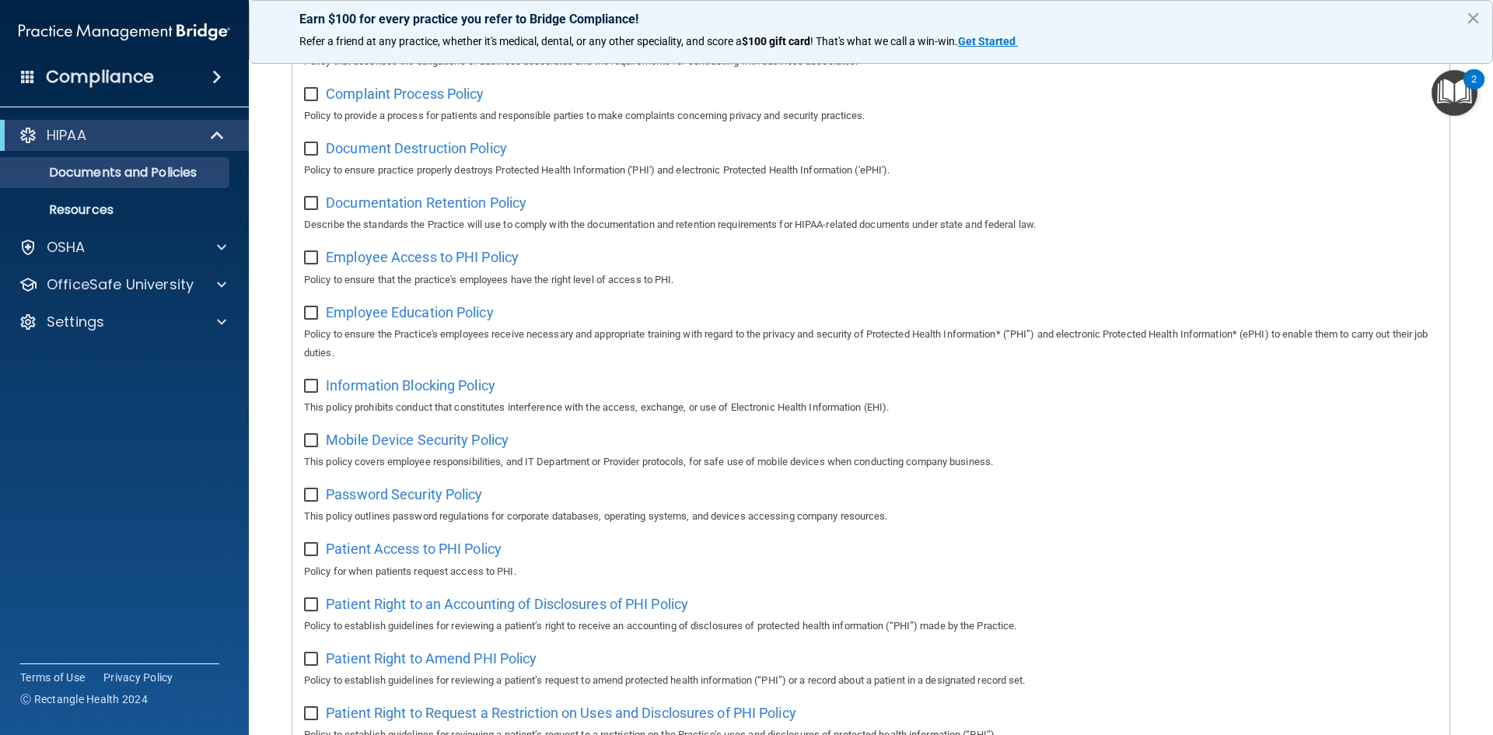
scroll to position [311, 0]
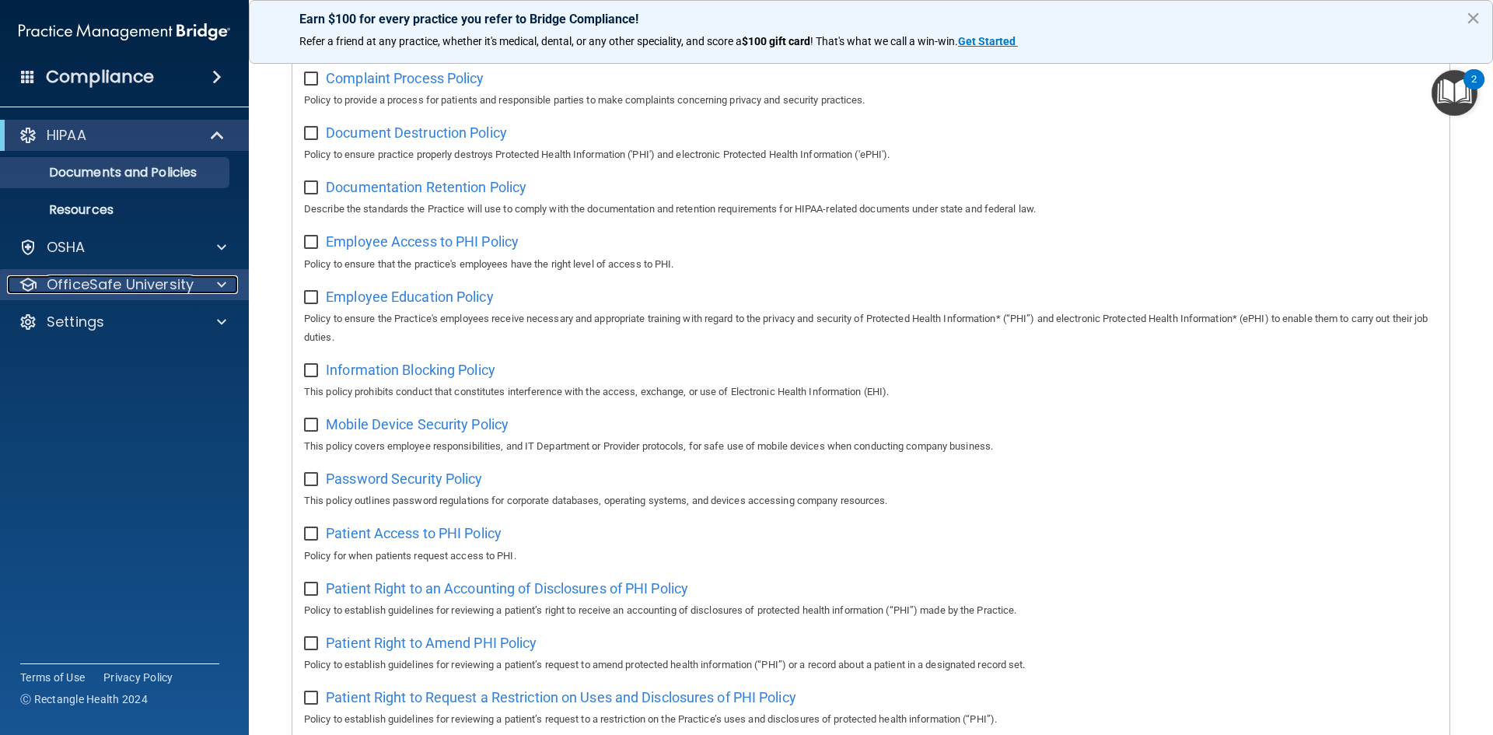
click at [204, 281] on div at bounding box center [219, 284] width 39 height 19
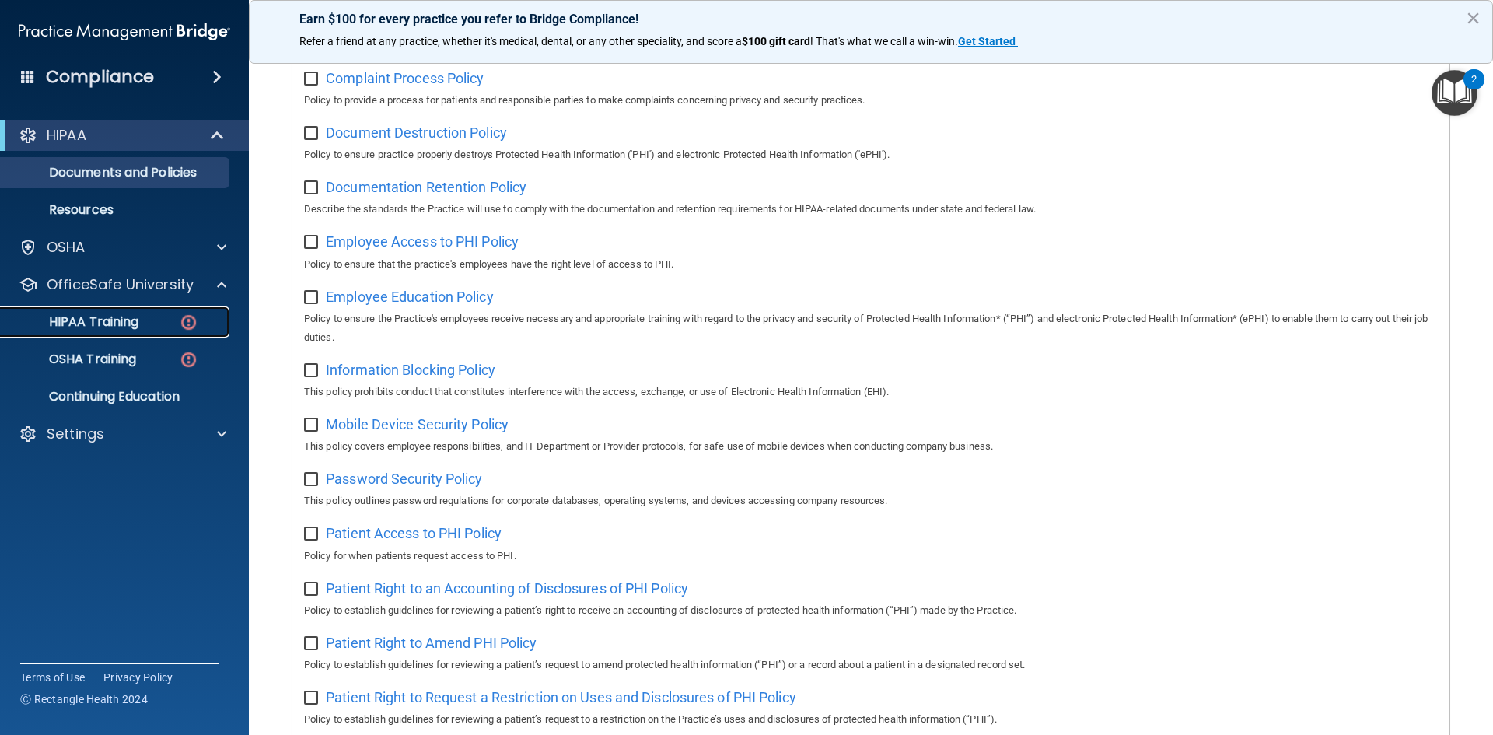
click at [142, 324] on div "HIPAA Training" at bounding box center [116, 322] width 212 height 16
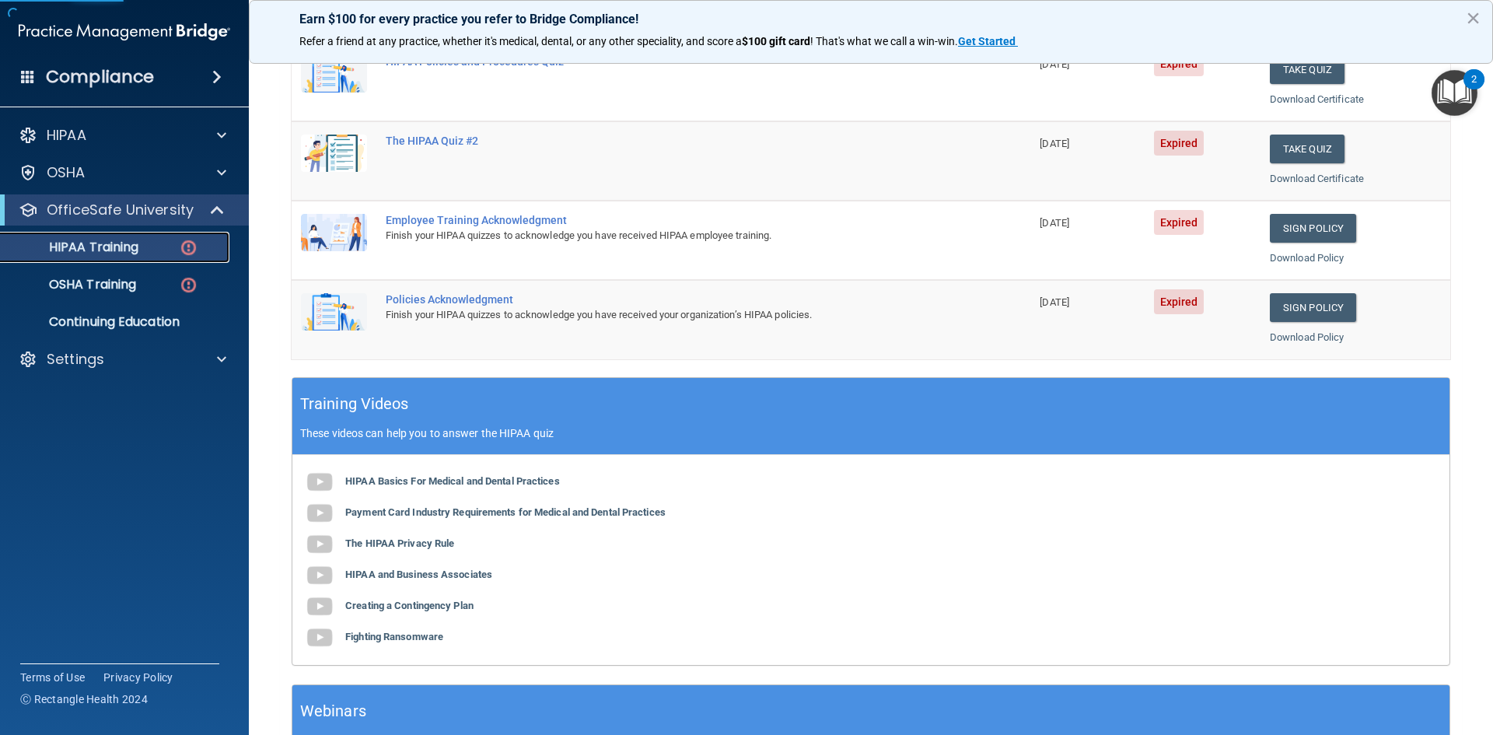
scroll to position [78, 0]
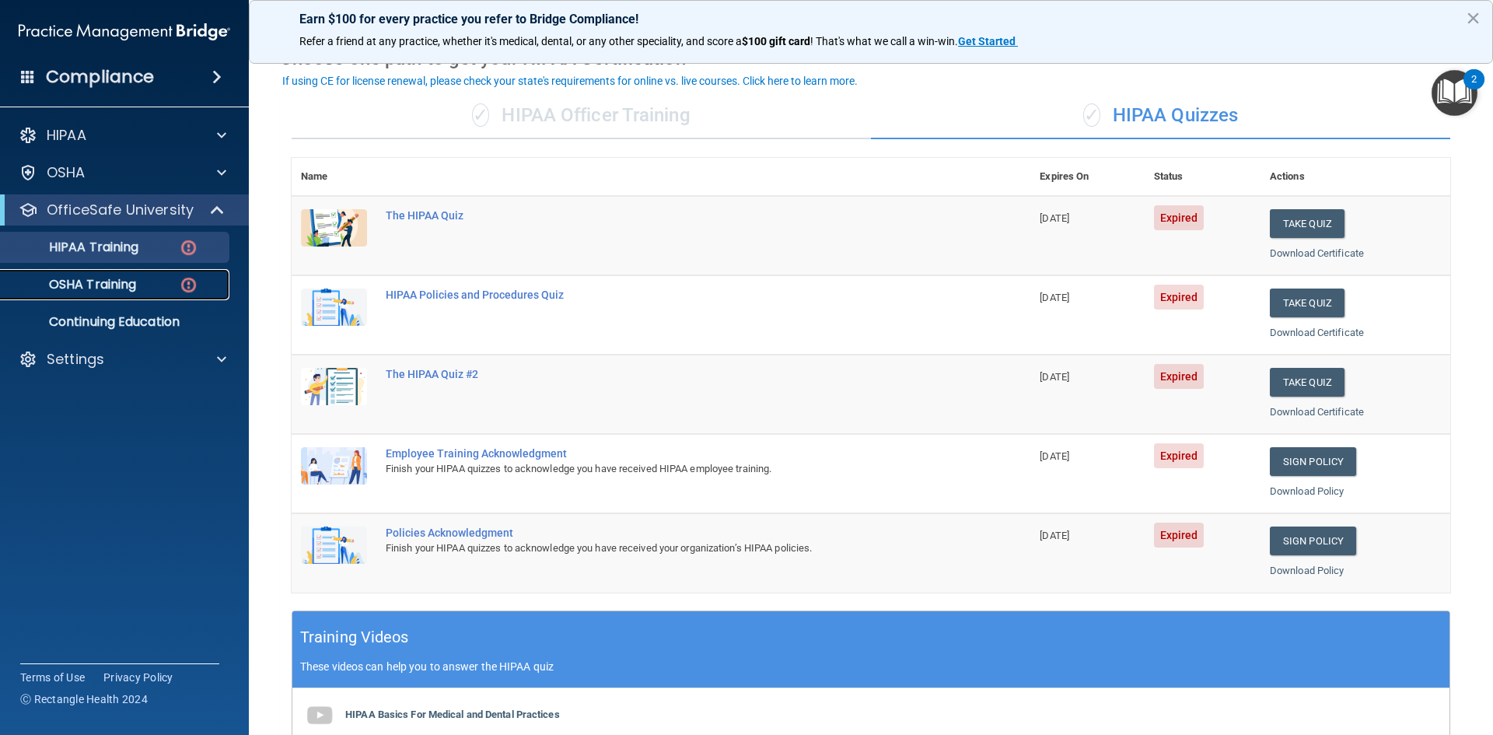
click at [107, 285] on p "OSHA Training" at bounding box center [73, 285] width 126 height 16
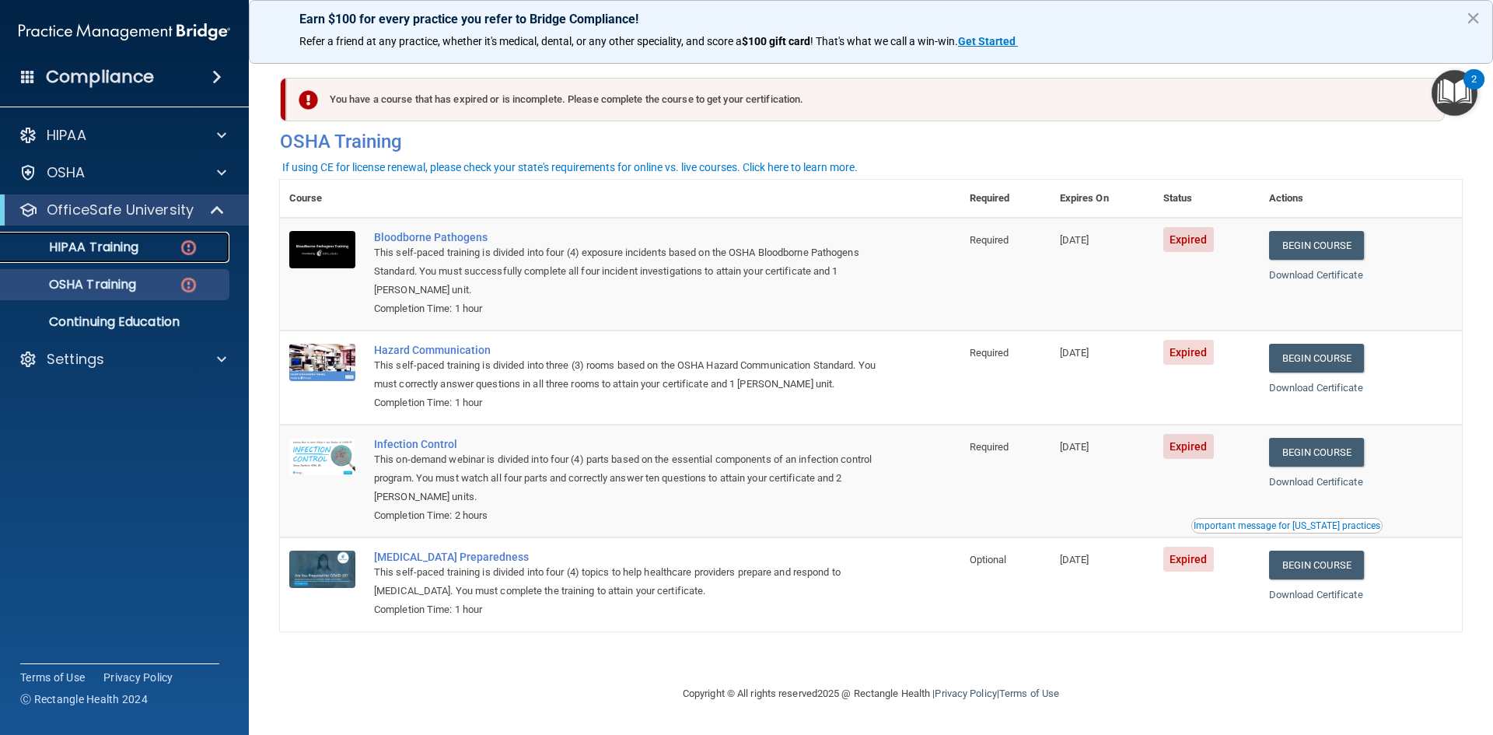
click at [99, 252] on p "HIPAA Training" at bounding box center [74, 247] width 128 height 16
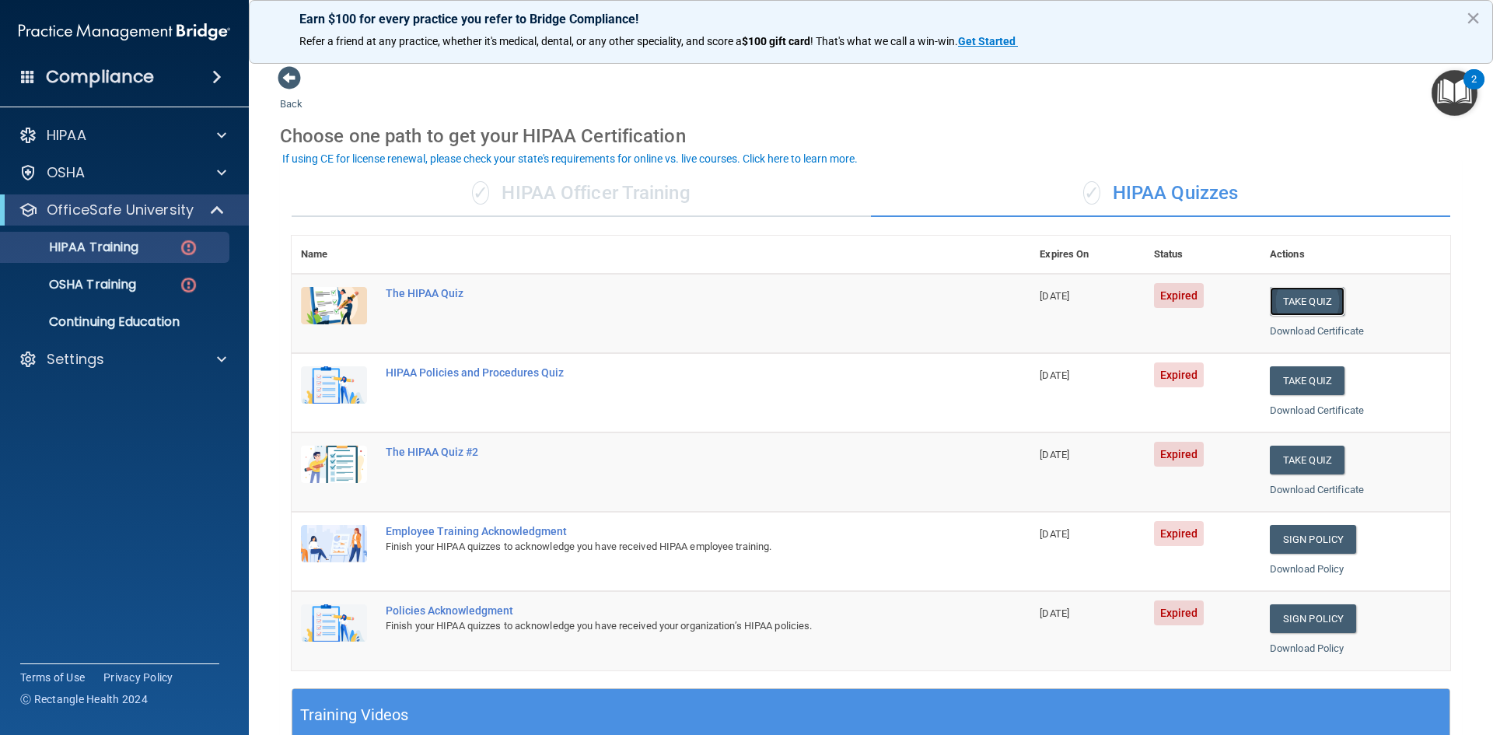
click at [1281, 311] on button "Take Quiz" at bounding box center [1307, 301] width 75 height 29
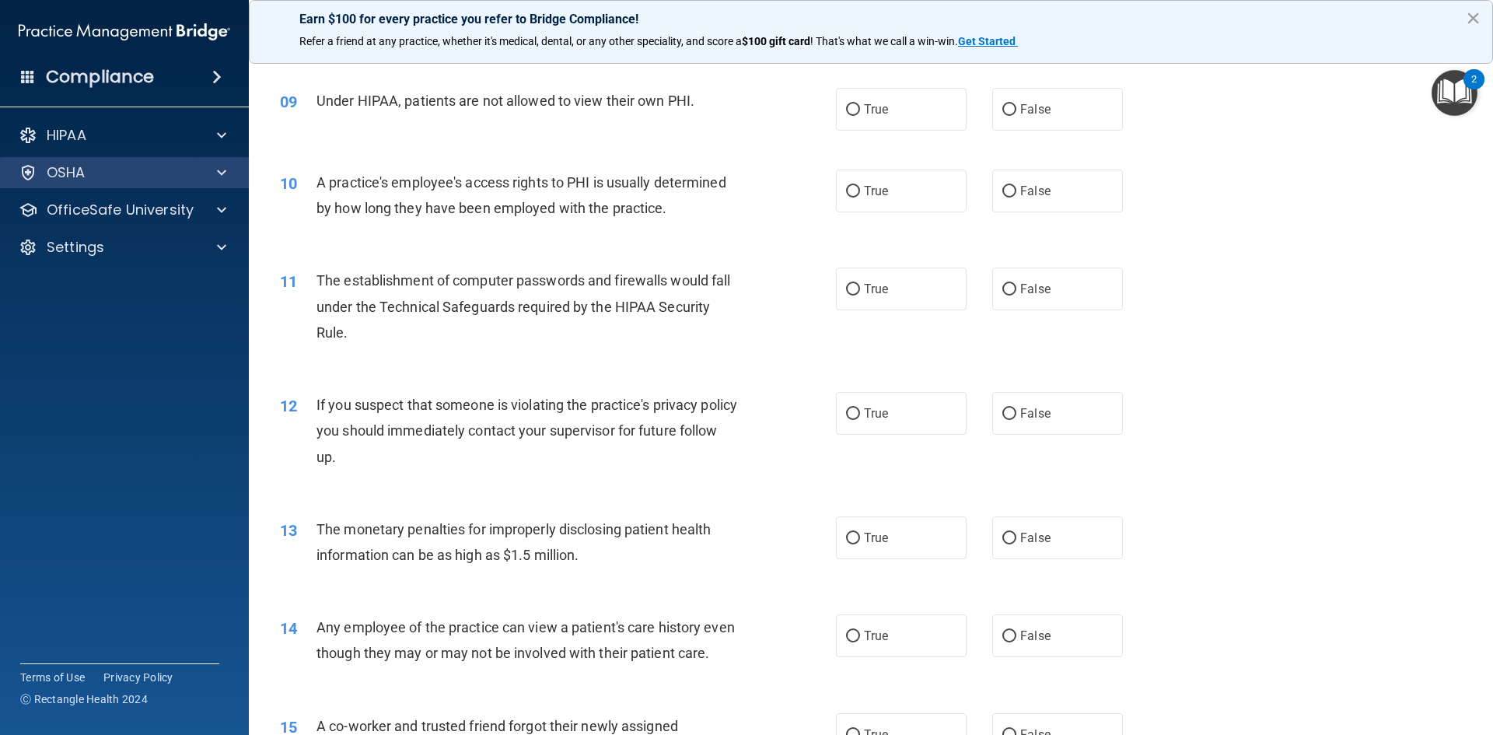
scroll to position [924, 0]
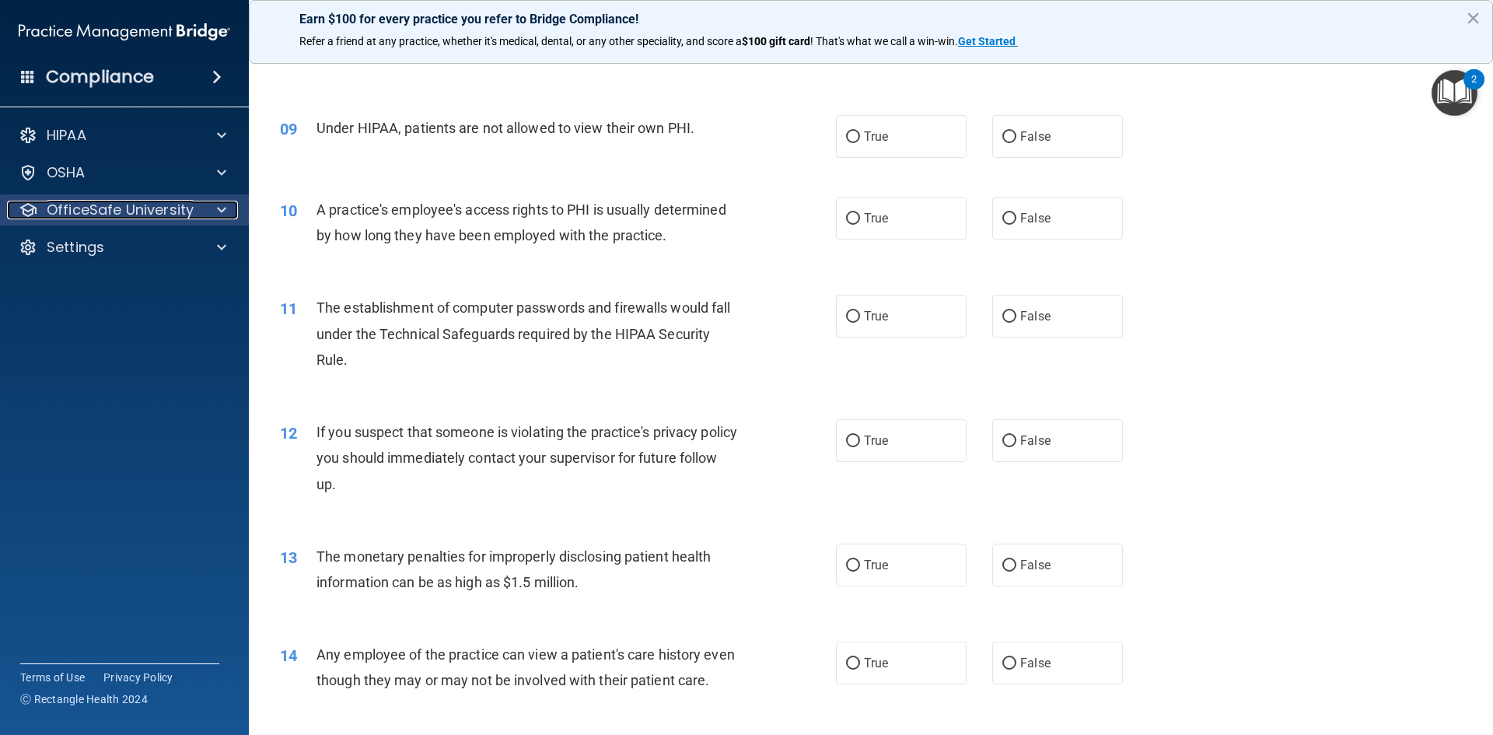
click at [206, 201] on div at bounding box center [219, 210] width 39 height 19
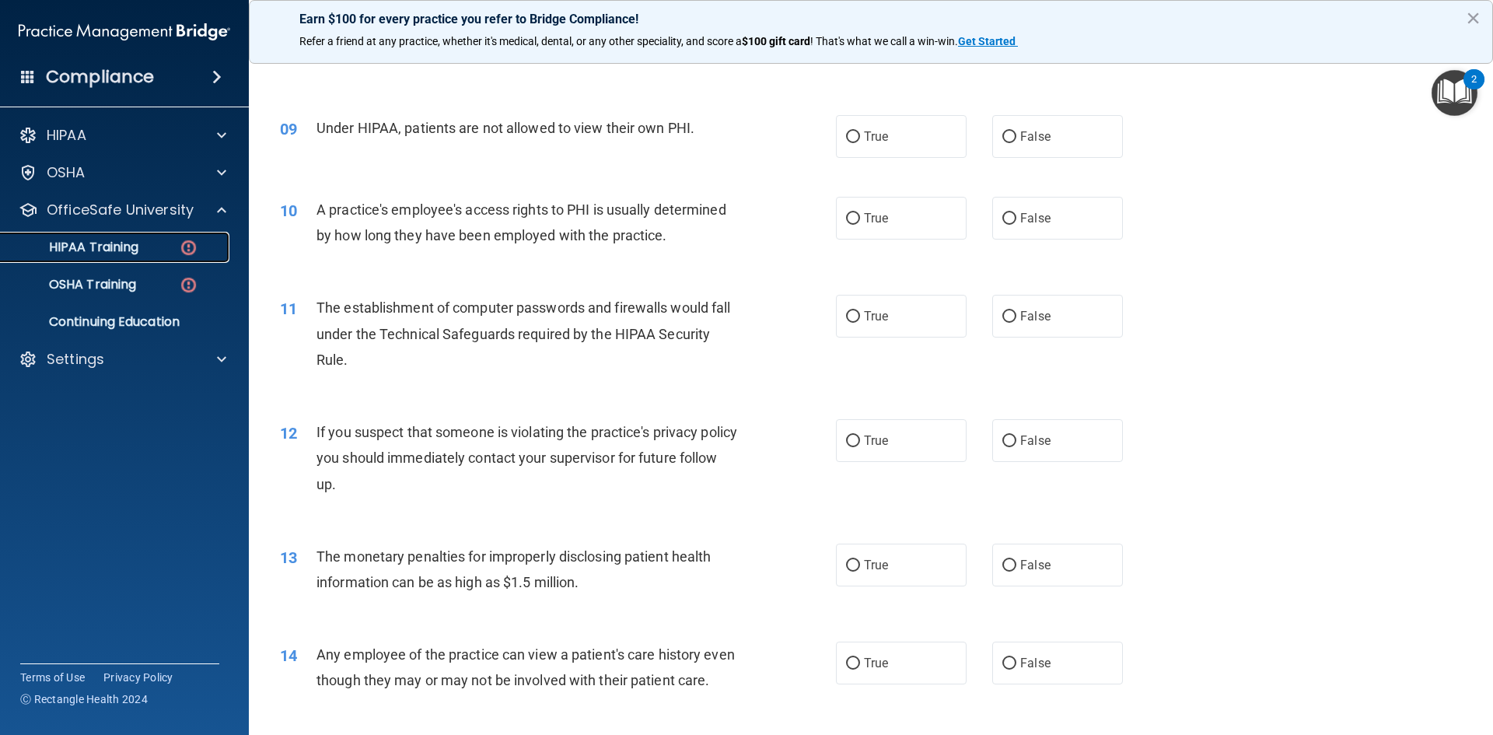
click at [159, 244] on div "HIPAA Training" at bounding box center [116, 247] width 212 height 16
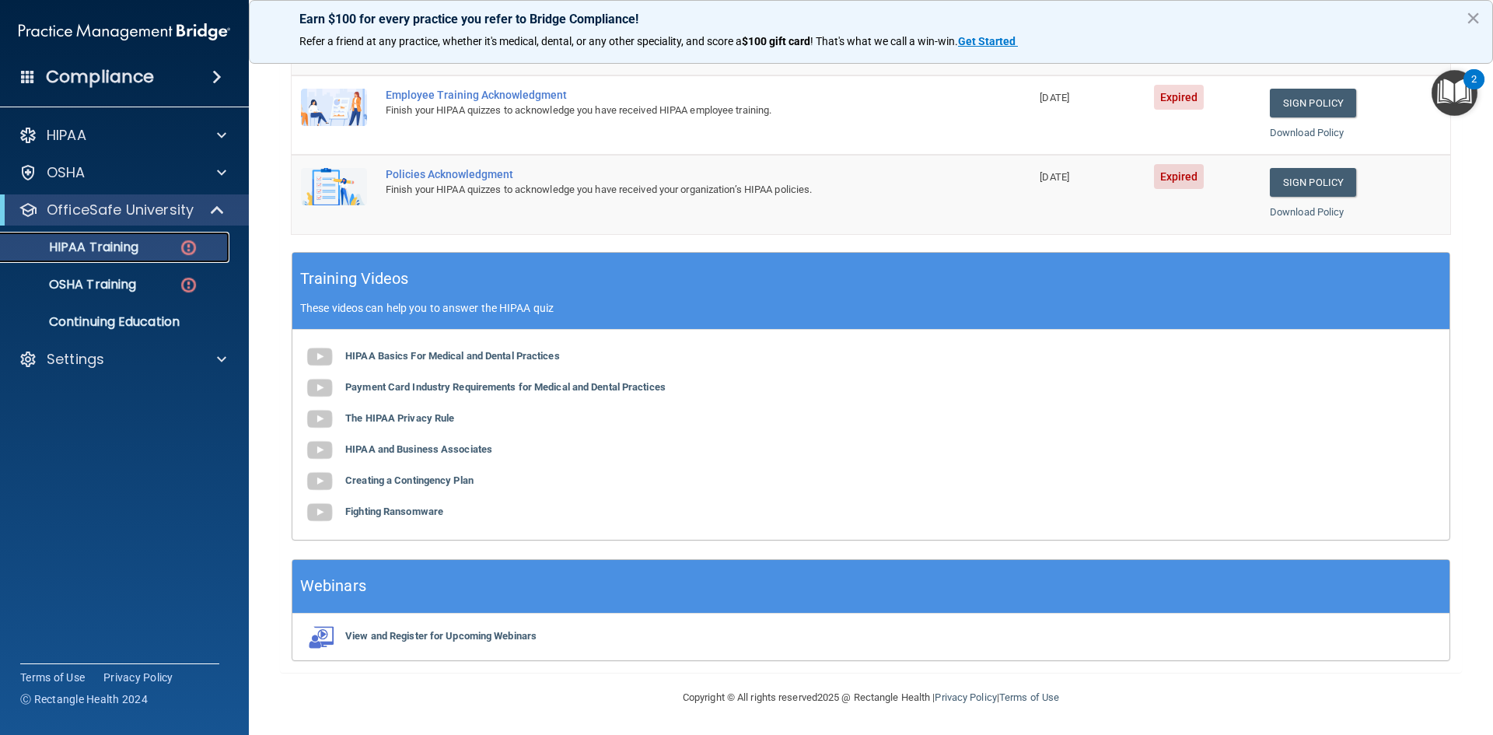
scroll to position [47, 0]
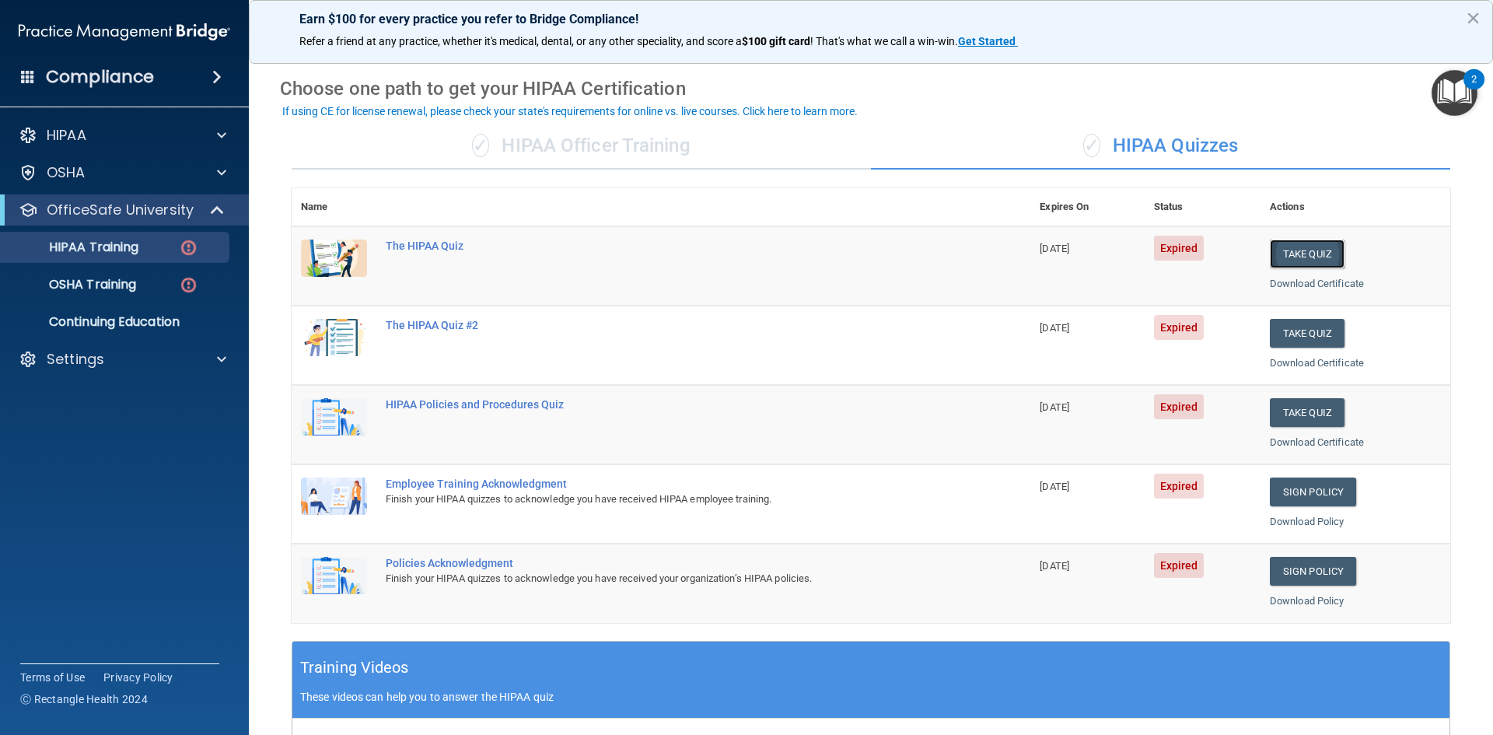
click at [1289, 252] on button "Take Quiz" at bounding box center [1307, 253] width 75 height 29
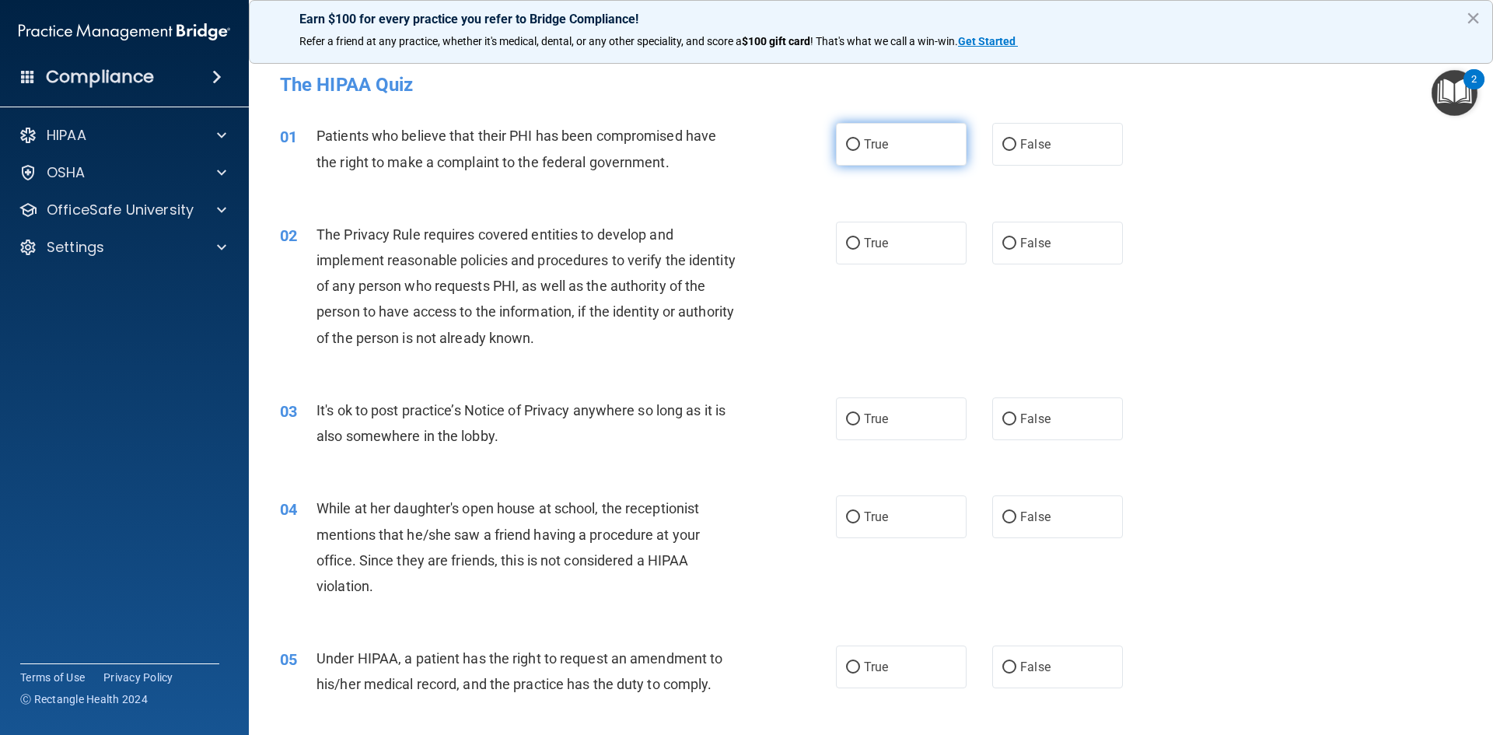
click at [904, 157] on label "True" at bounding box center [901, 144] width 131 height 43
click at [860, 151] on input "True" at bounding box center [853, 145] width 14 height 12
radio input "true"
click at [885, 254] on label "True" at bounding box center [901, 243] width 131 height 43
click at [860, 250] on input "True" at bounding box center [853, 244] width 14 height 12
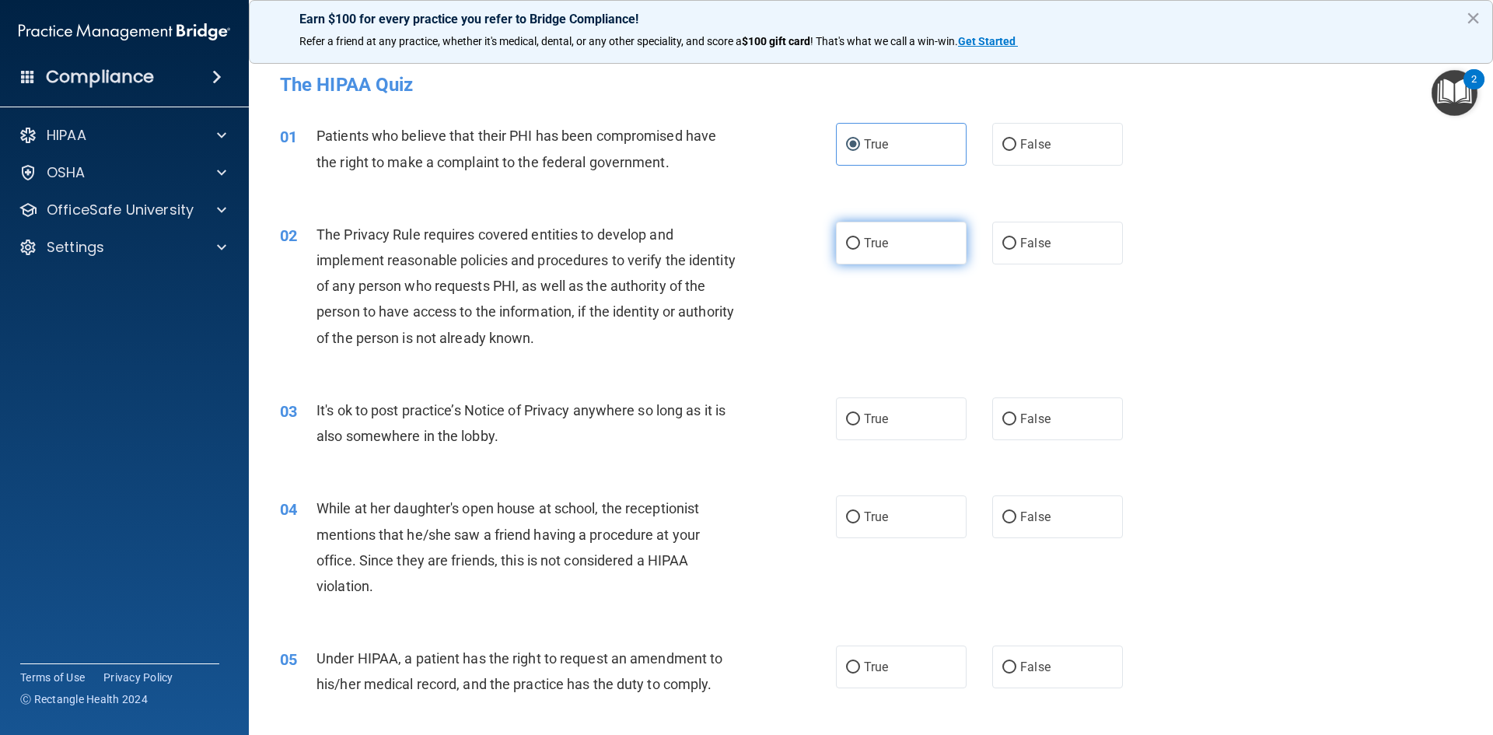
radio input "true"
click at [886, 411] on label "True" at bounding box center [901, 418] width 131 height 43
click at [860, 414] on input "True" at bounding box center [853, 420] width 14 height 12
radio input "true"
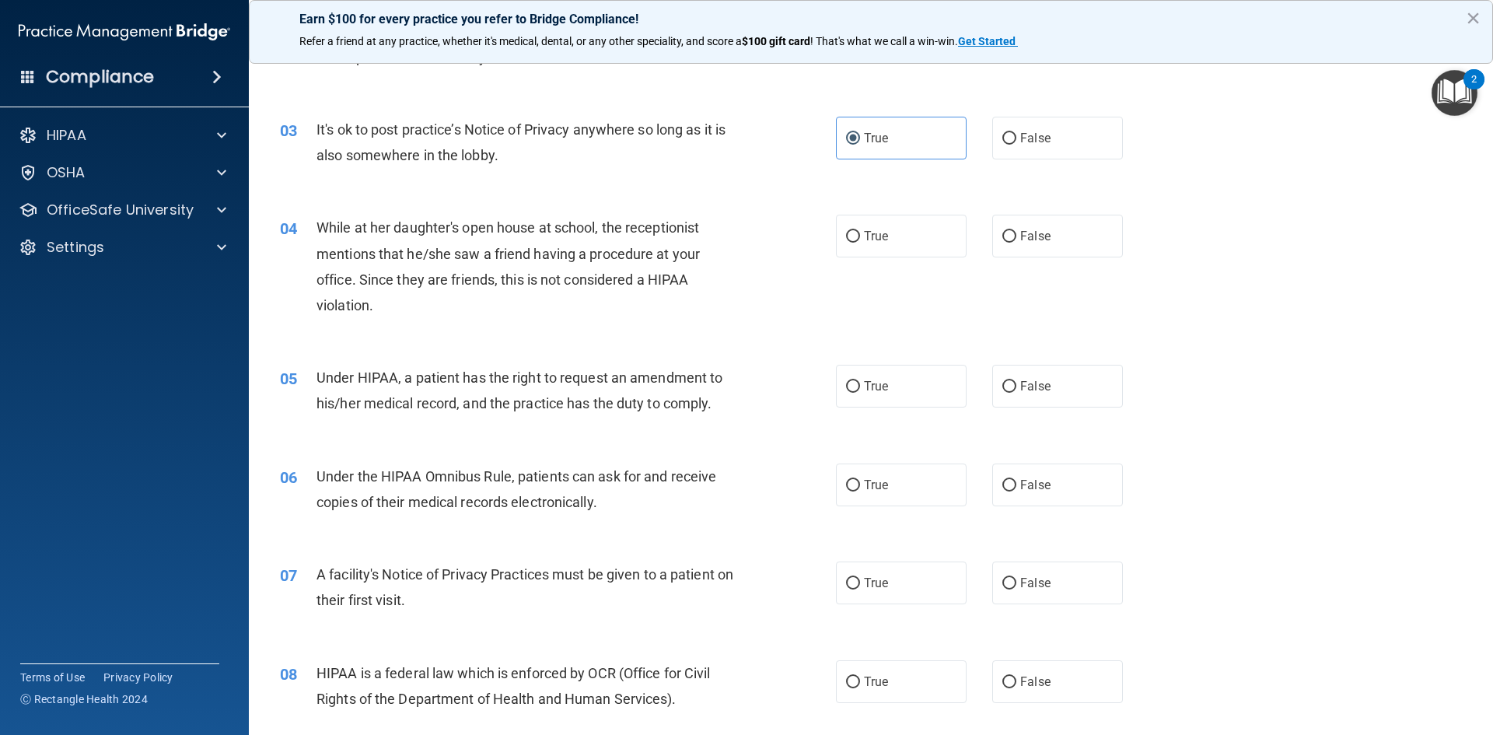
scroll to position [311, 0]
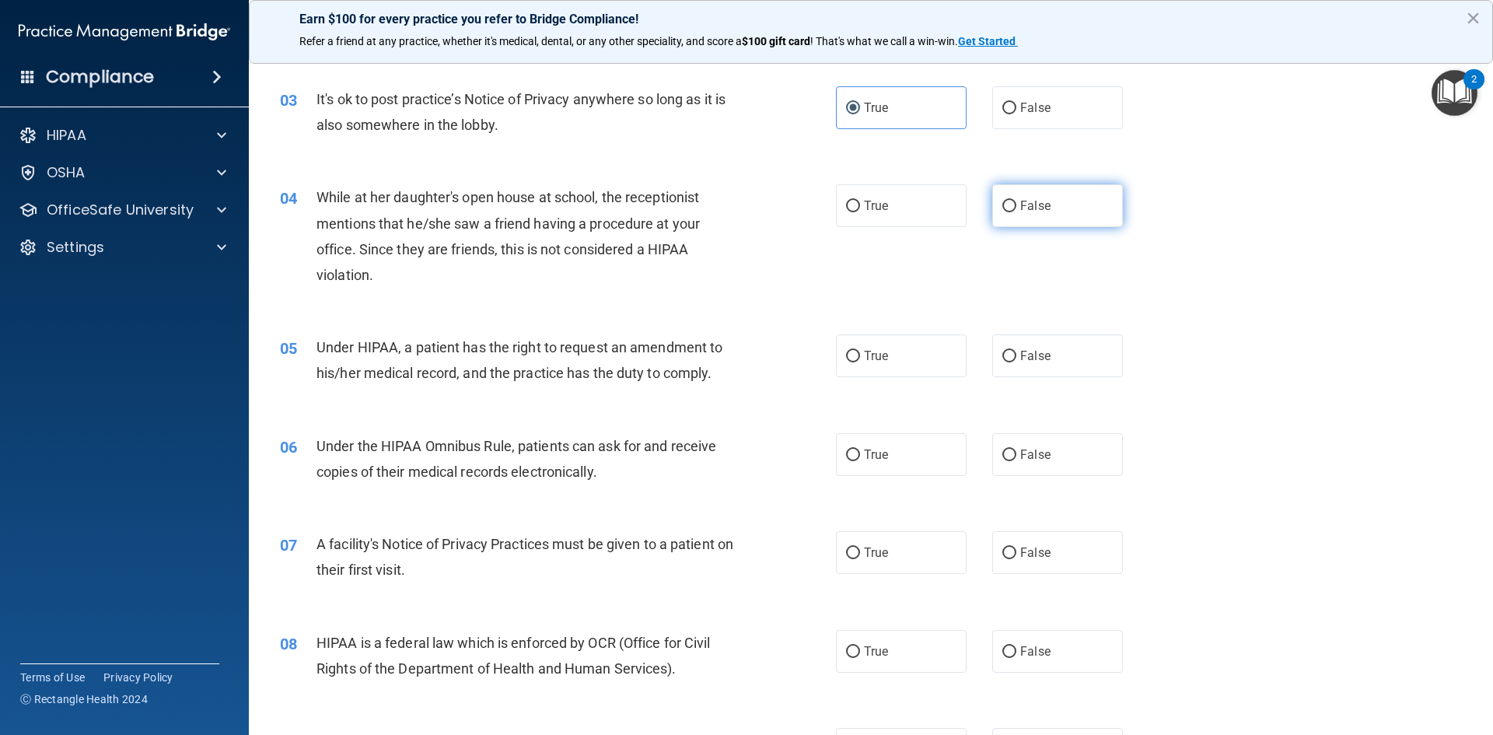
click at [1023, 220] on label "False" at bounding box center [1057, 205] width 131 height 43
click at [1016, 212] on input "False" at bounding box center [1009, 207] width 14 height 12
radio input "true"
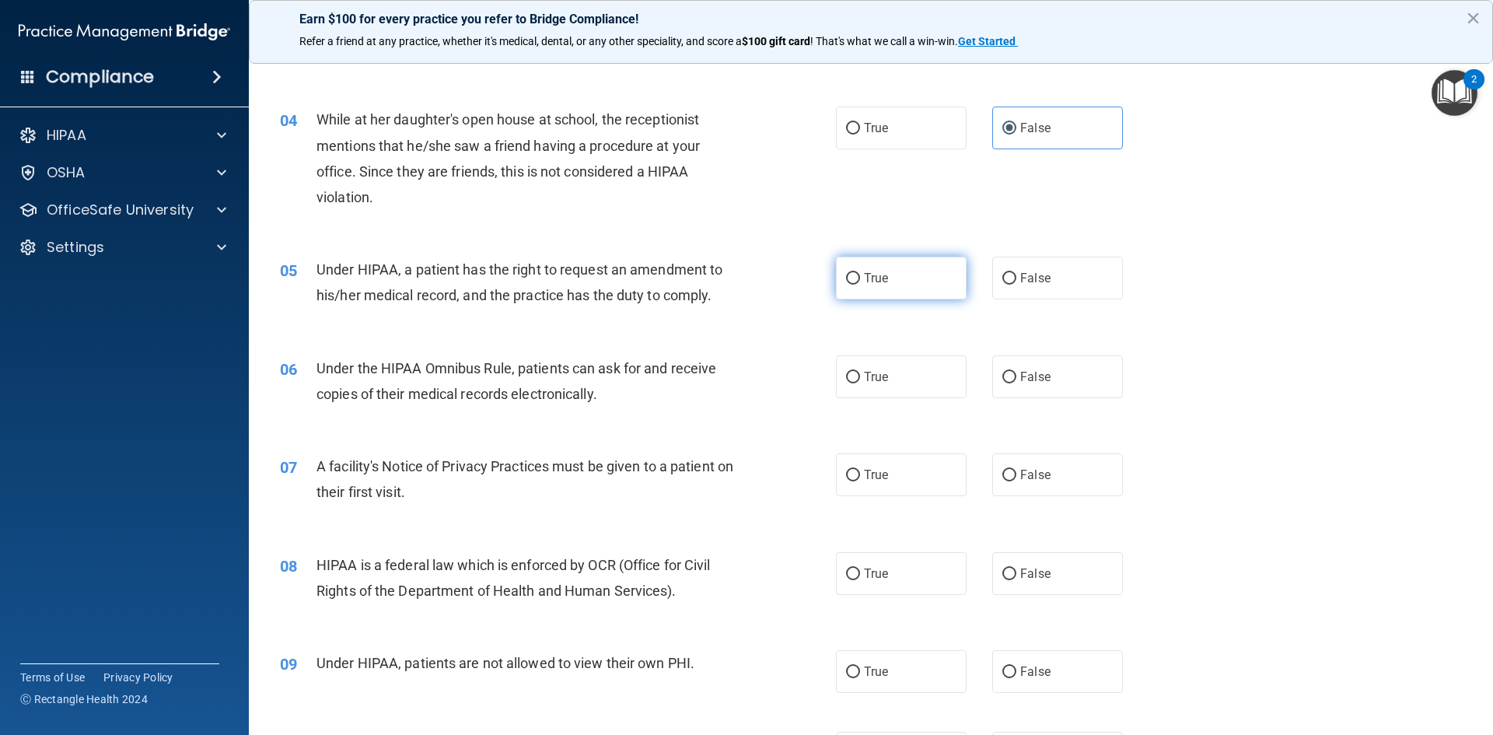
click at [867, 274] on span "True" at bounding box center [876, 278] width 24 height 15
click at [860, 274] on input "True" at bounding box center [853, 279] width 14 height 12
radio input "true"
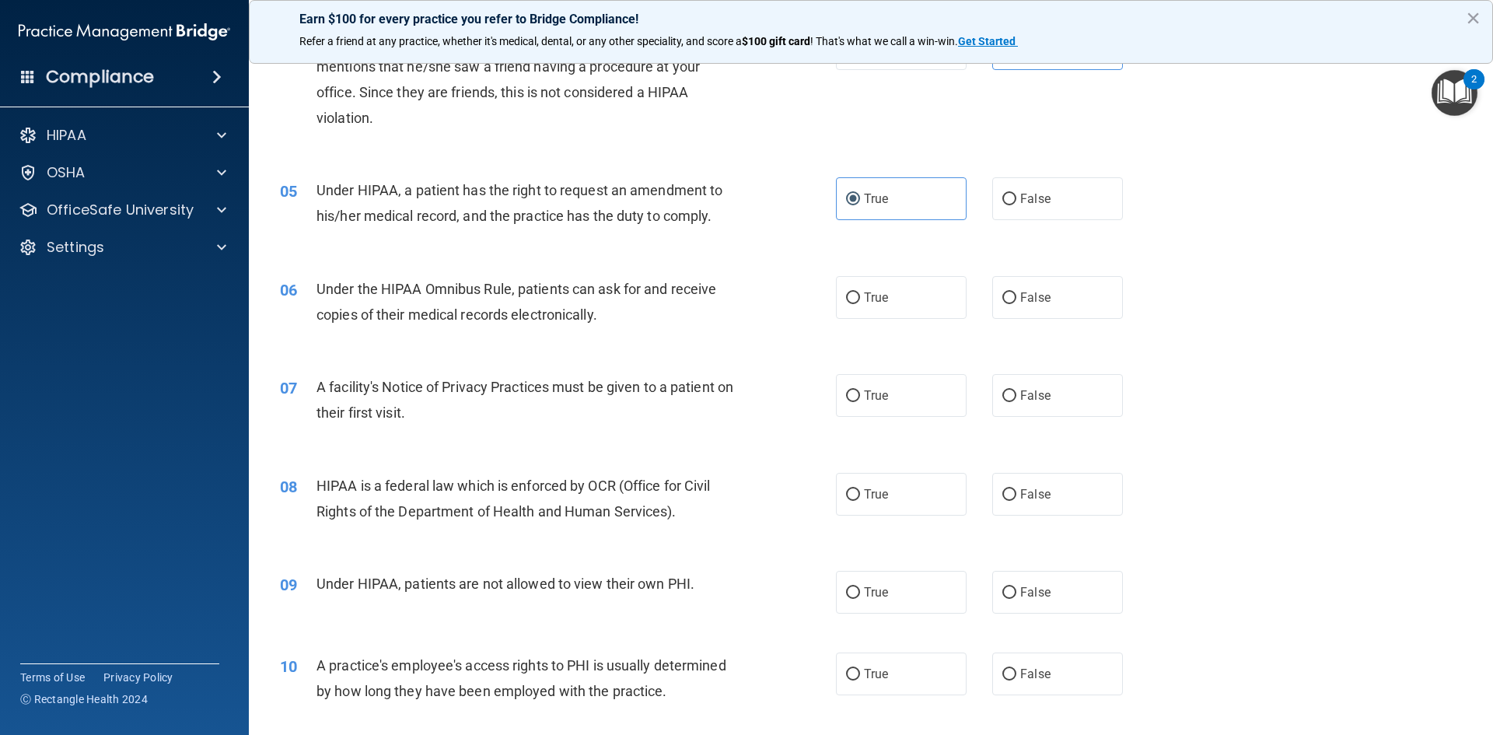
scroll to position [544, 0]
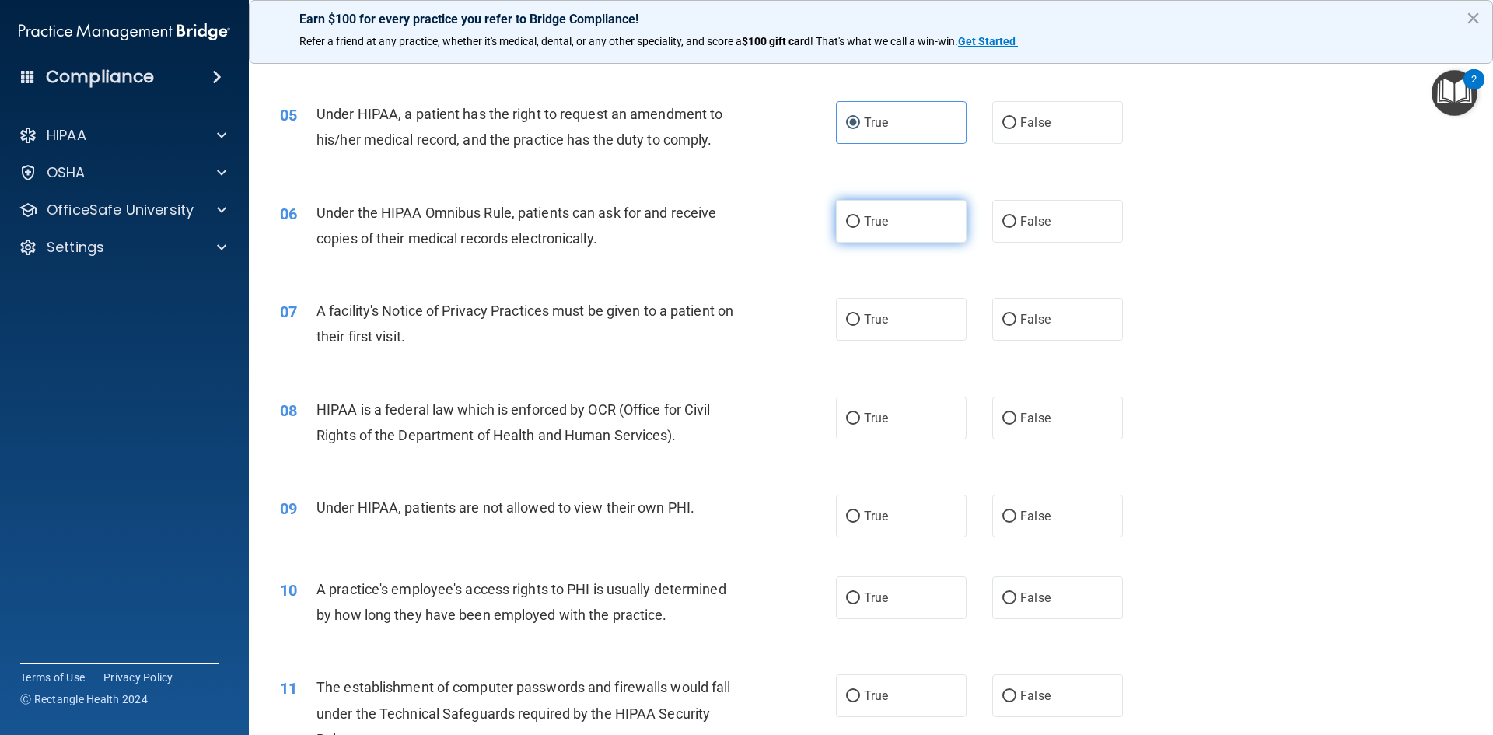
click at [856, 224] on label "True" at bounding box center [901, 221] width 131 height 43
click at [856, 224] on input "True" at bounding box center [853, 222] width 14 height 12
radio input "true"
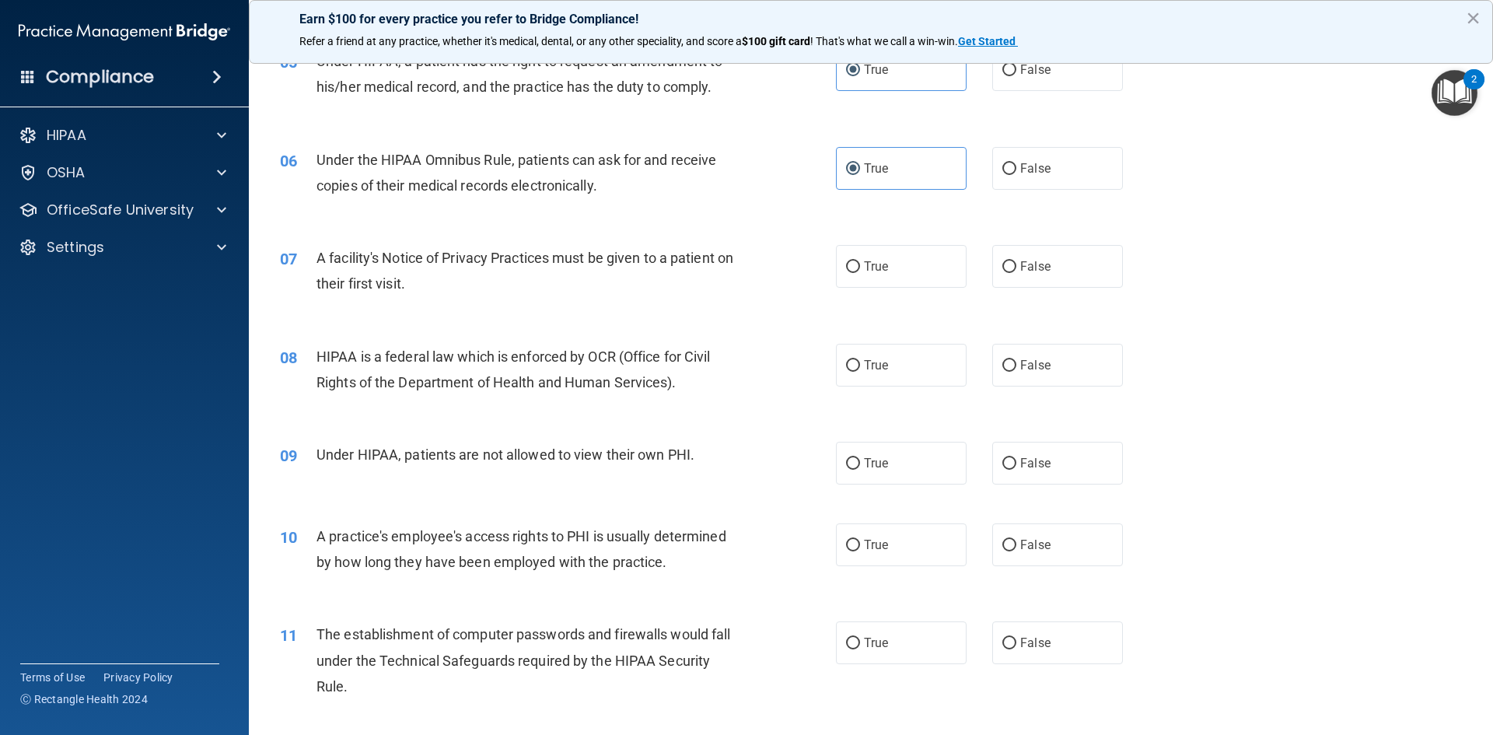
scroll to position [700, 0]
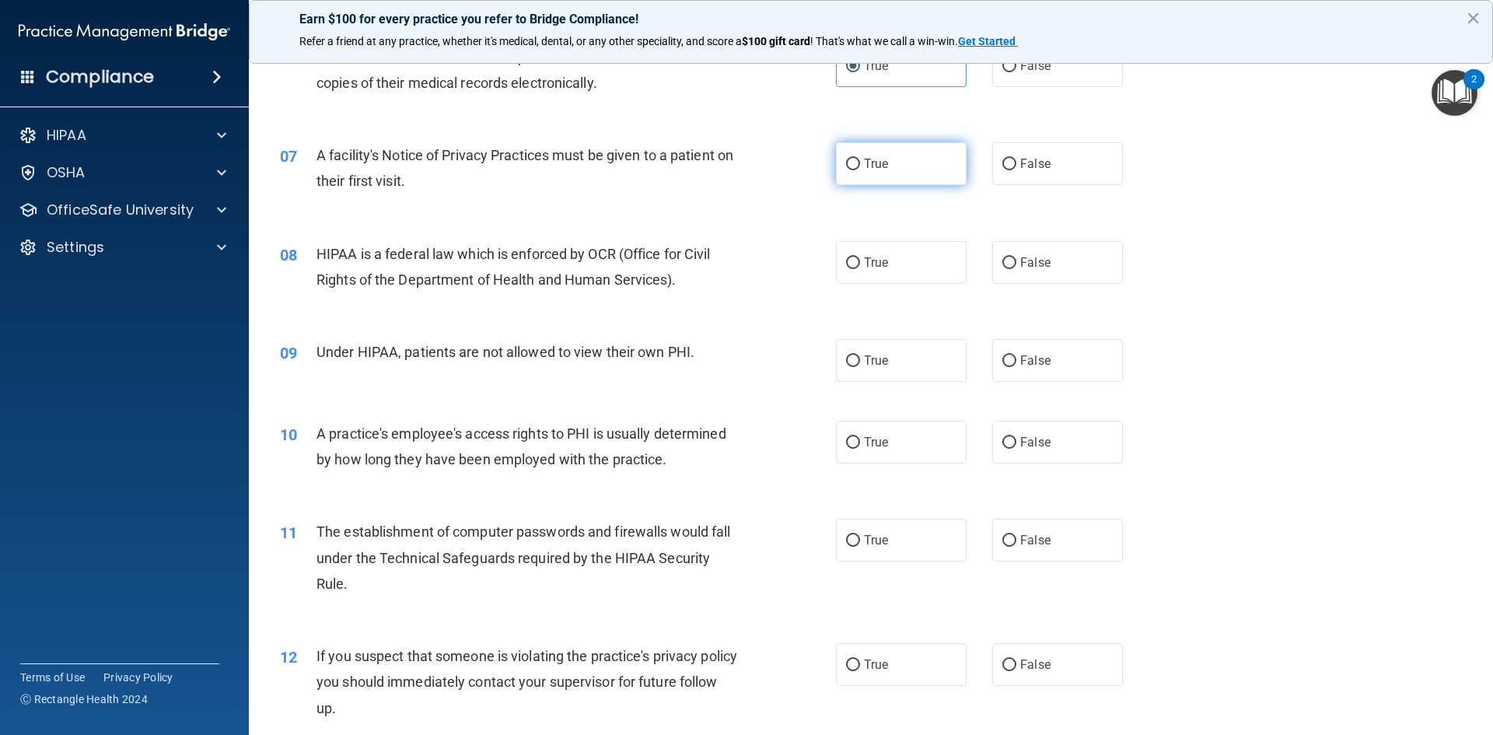
click at [865, 180] on label "True" at bounding box center [901, 163] width 131 height 43
click at [860, 170] on input "True" at bounding box center [853, 165] width 14 height 12
radio input "true"
click at [869, 265] on span "True" at bounding box center [876, 262] width 24 height 15
click at [860, 265] on input "True" at bounding box center [853, 263] width 14 height 12
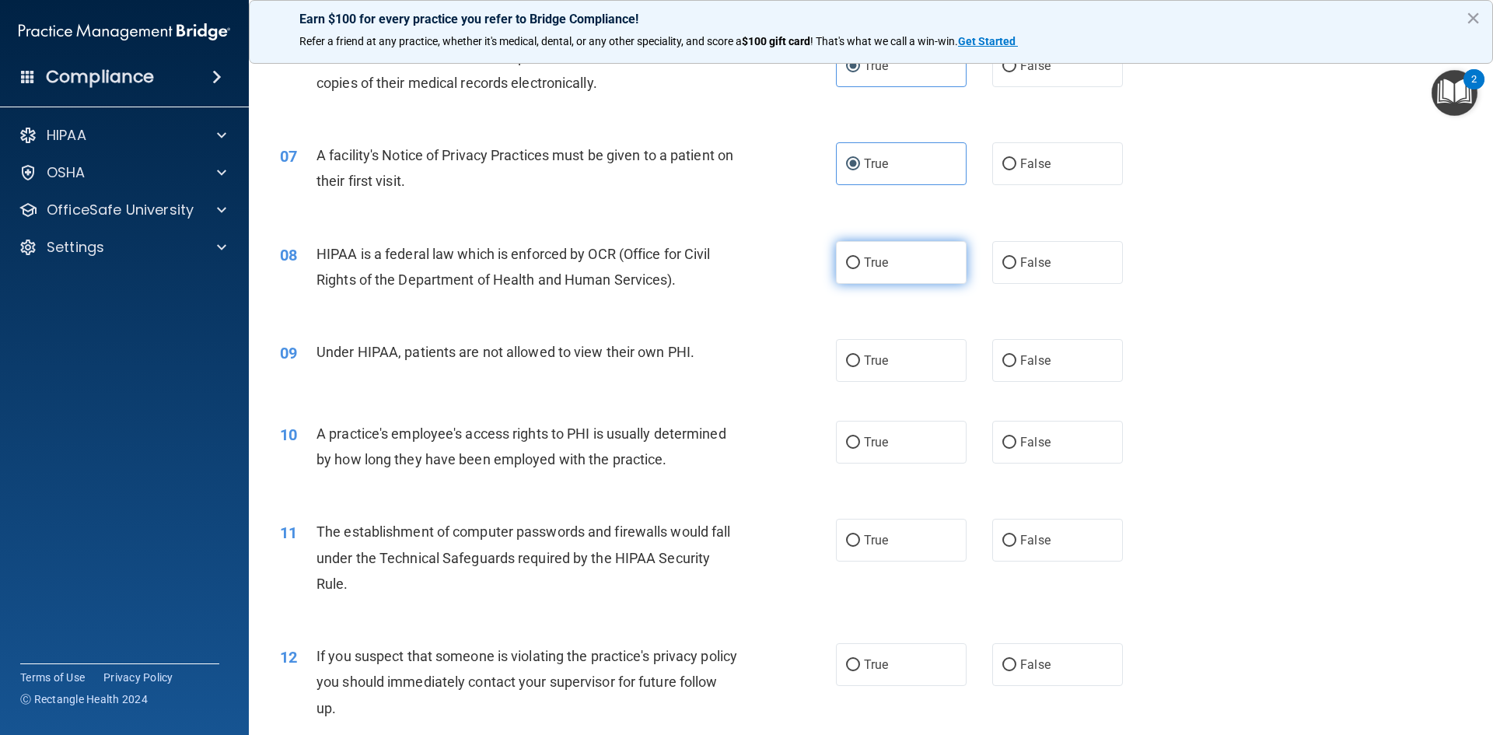
radio input "true"
click at [1020, 354] on span "False" at bounding box center [1035, 360] width 30 height 15
click at [1016, 355] on input "False" at bounding box center [1009, 361] width 14 height 12
radio input "true"
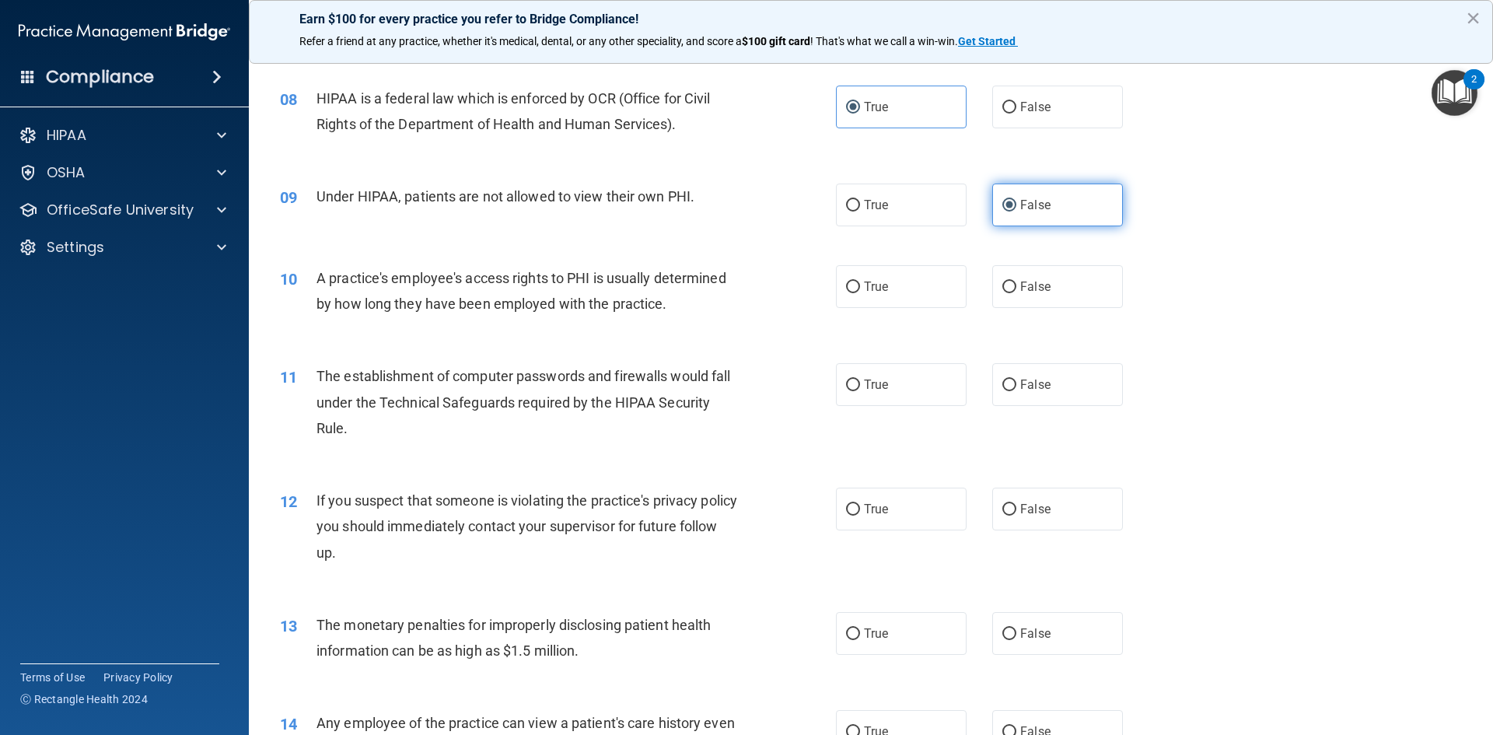
scroll to position [933, 0]
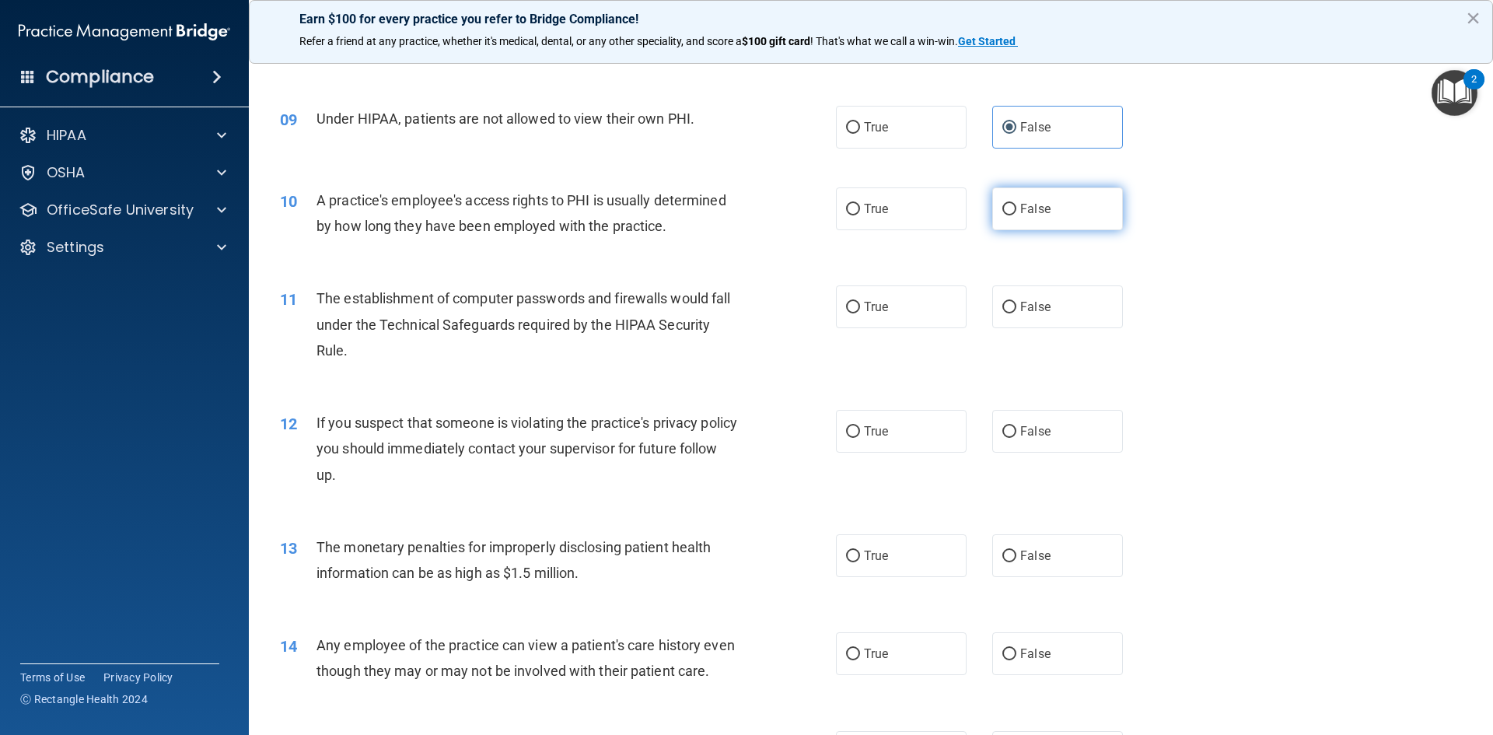
click at [1029, 225] on label "False" at bounding box center [1057, 208] width 131 height 43
click at [1016, 215] on input "False" at bounding box center [1009, 210] width 14 height 12
radio input "true"
click at [904, 300] on label "True" at bounding box center [901, 306] width 131 height 43
click at [860, 302] on input "True" at bounding box center [853, 308] width 14 height 12
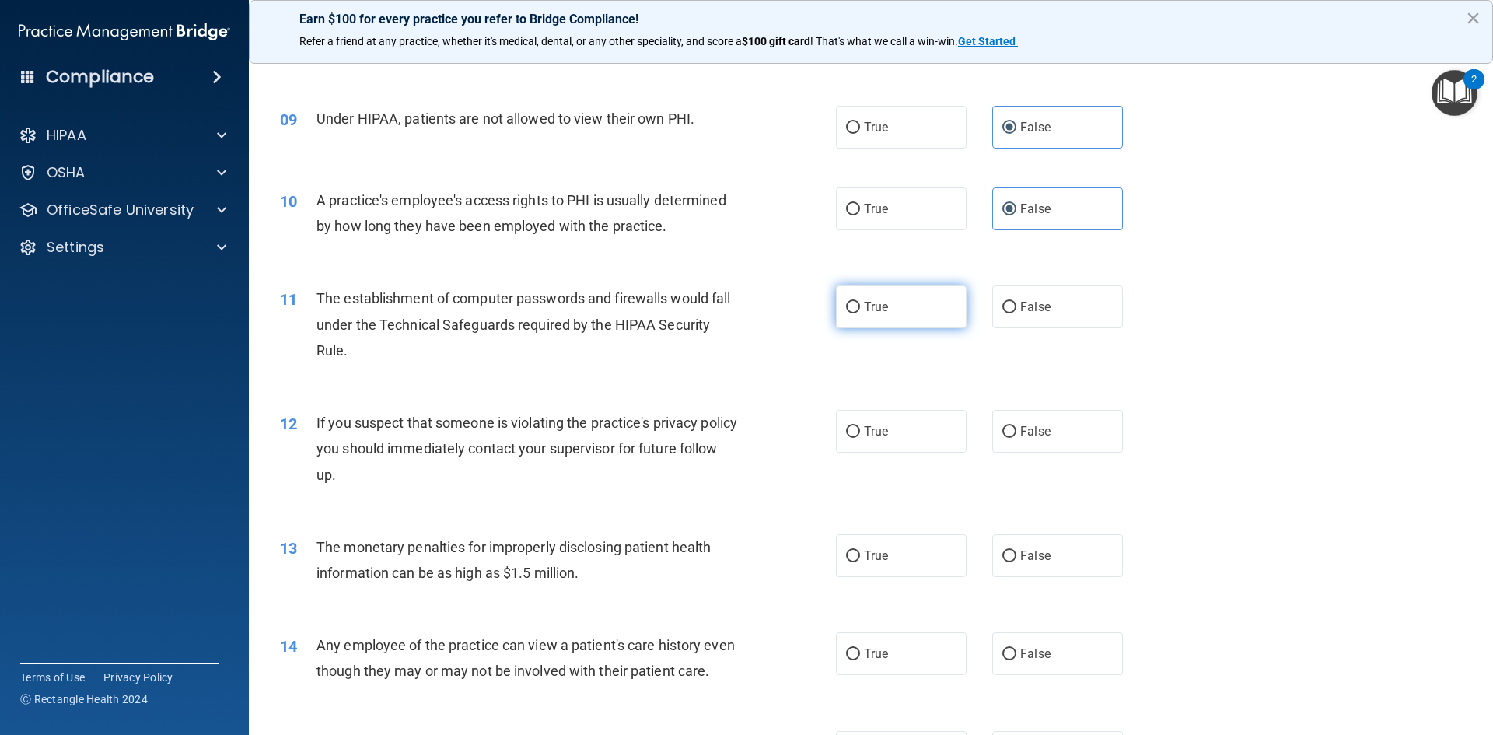
radio input "true"
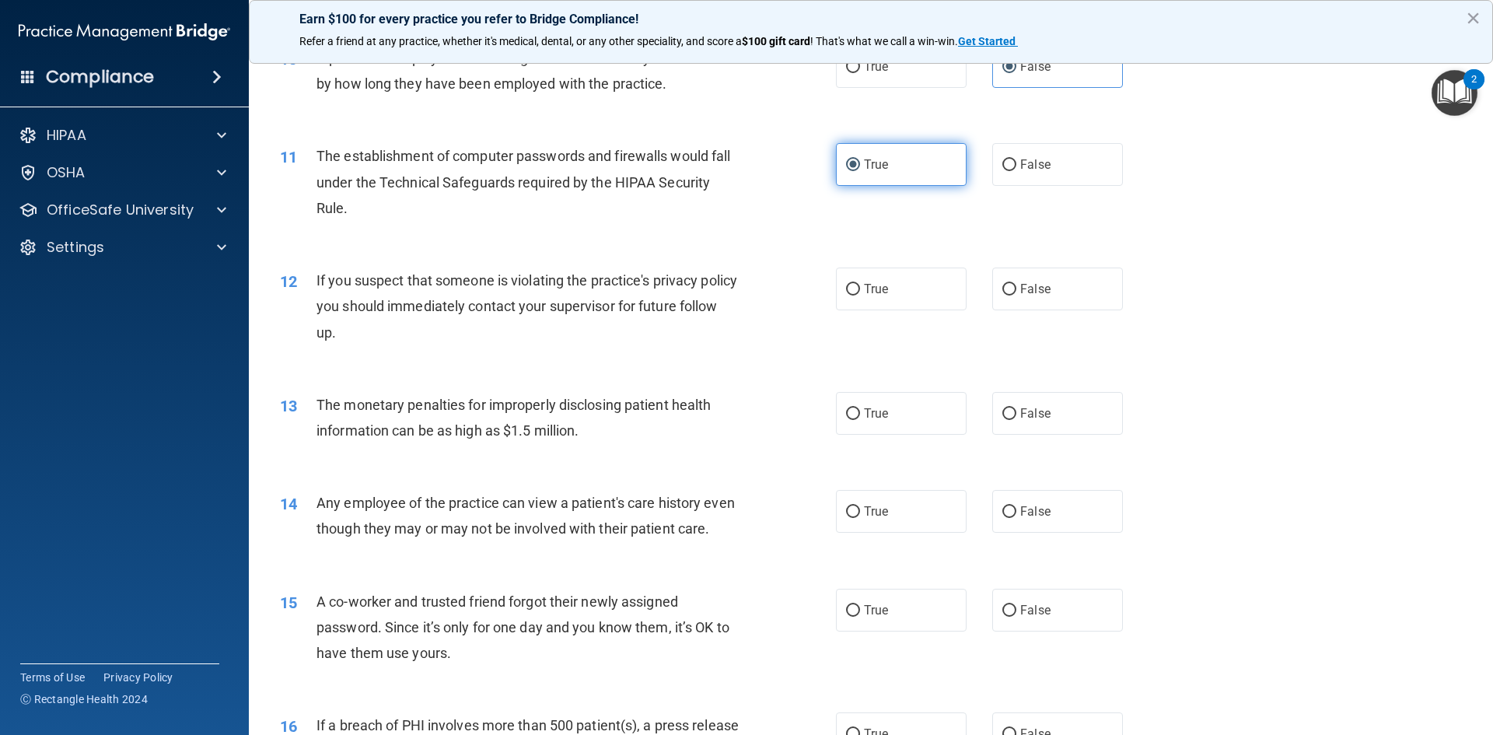
scroll to position [1089, 0]
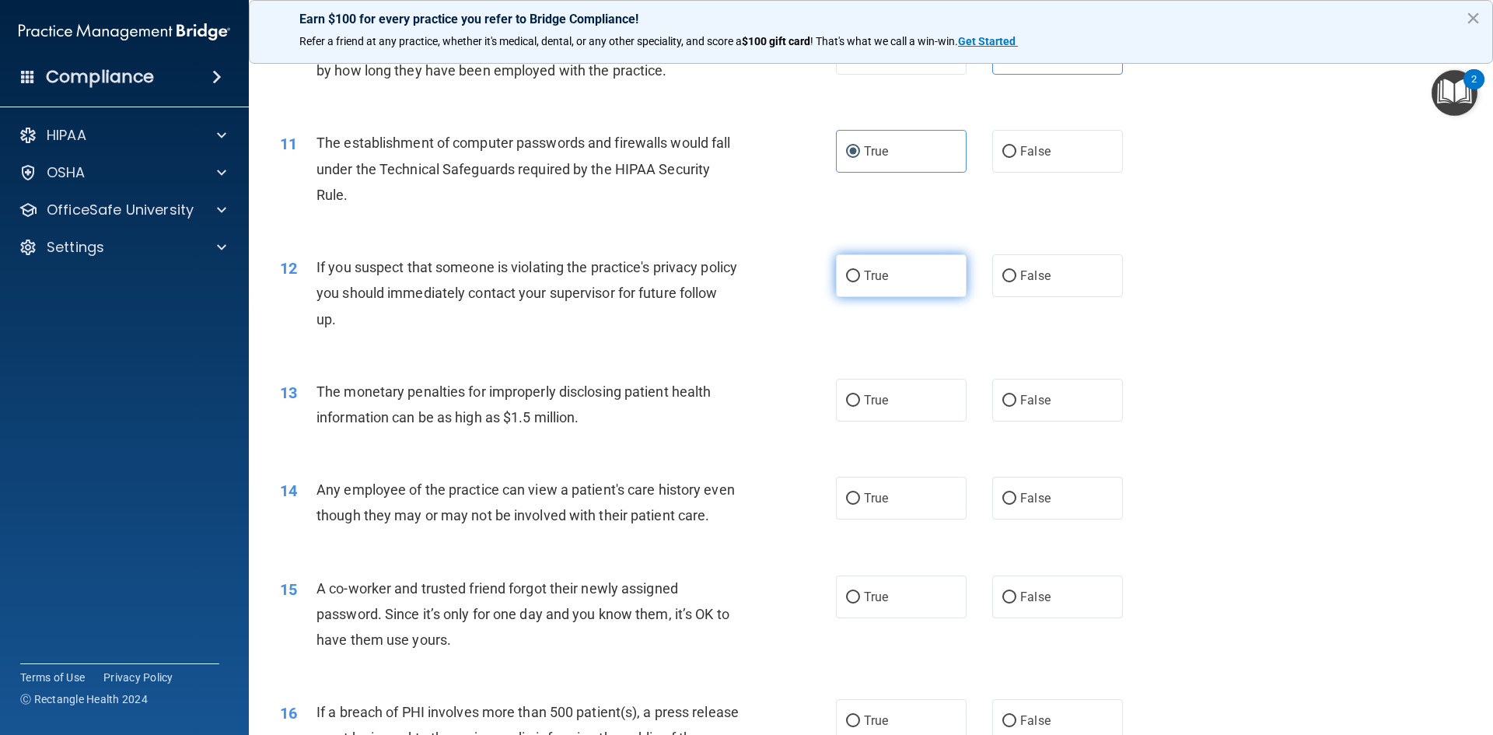
click at [841, 286] on label "True" at bounding box center [901, 275] width 131 height 43
click at [846, 282] on input "True" at bounding box center [853, 277] width 14 height 12
radio input "true"
click at [881, 407] on label "True" at bounding box center [901, 400] width 131 height 43
click at [860, 407] on input "True" at bounding box center [853, 401] width 14 height 12
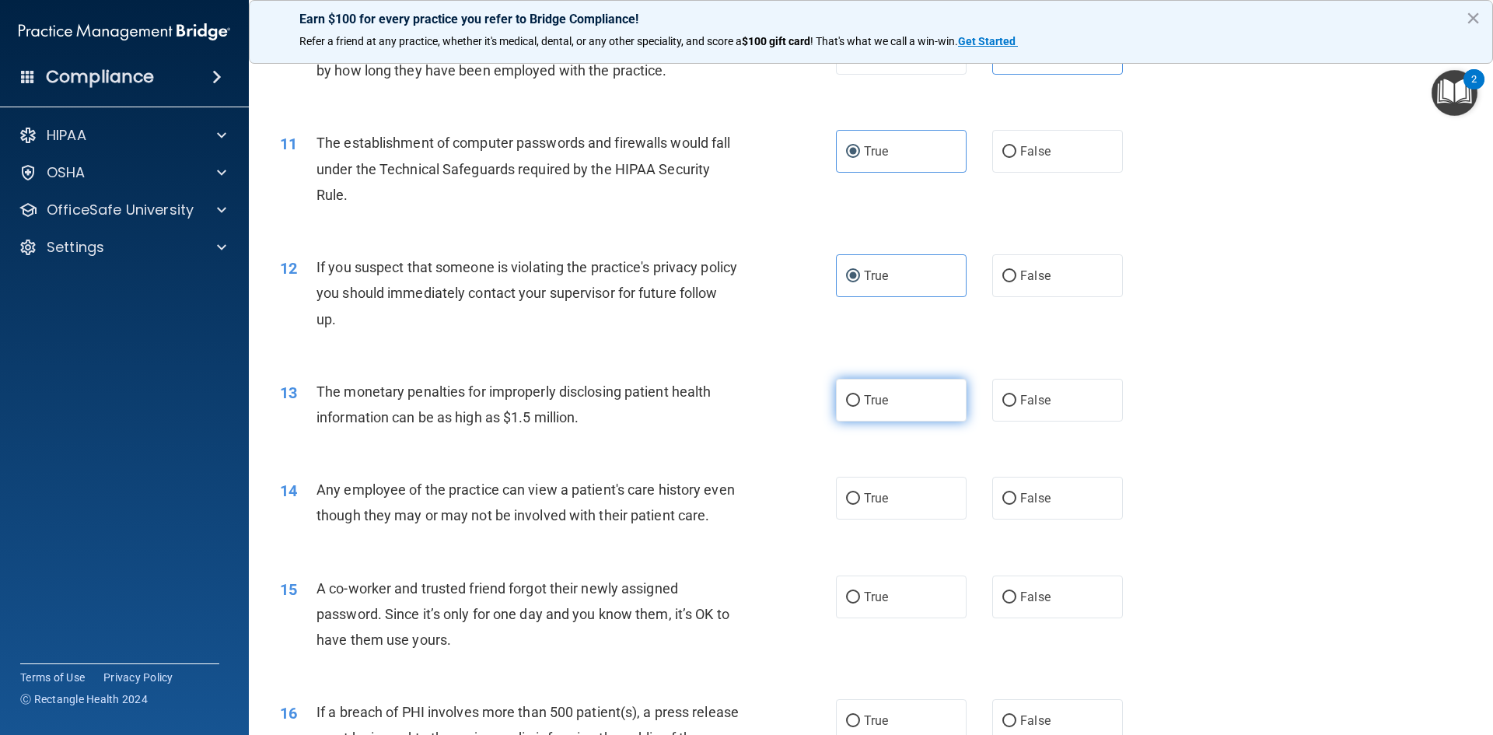
radio input "true"
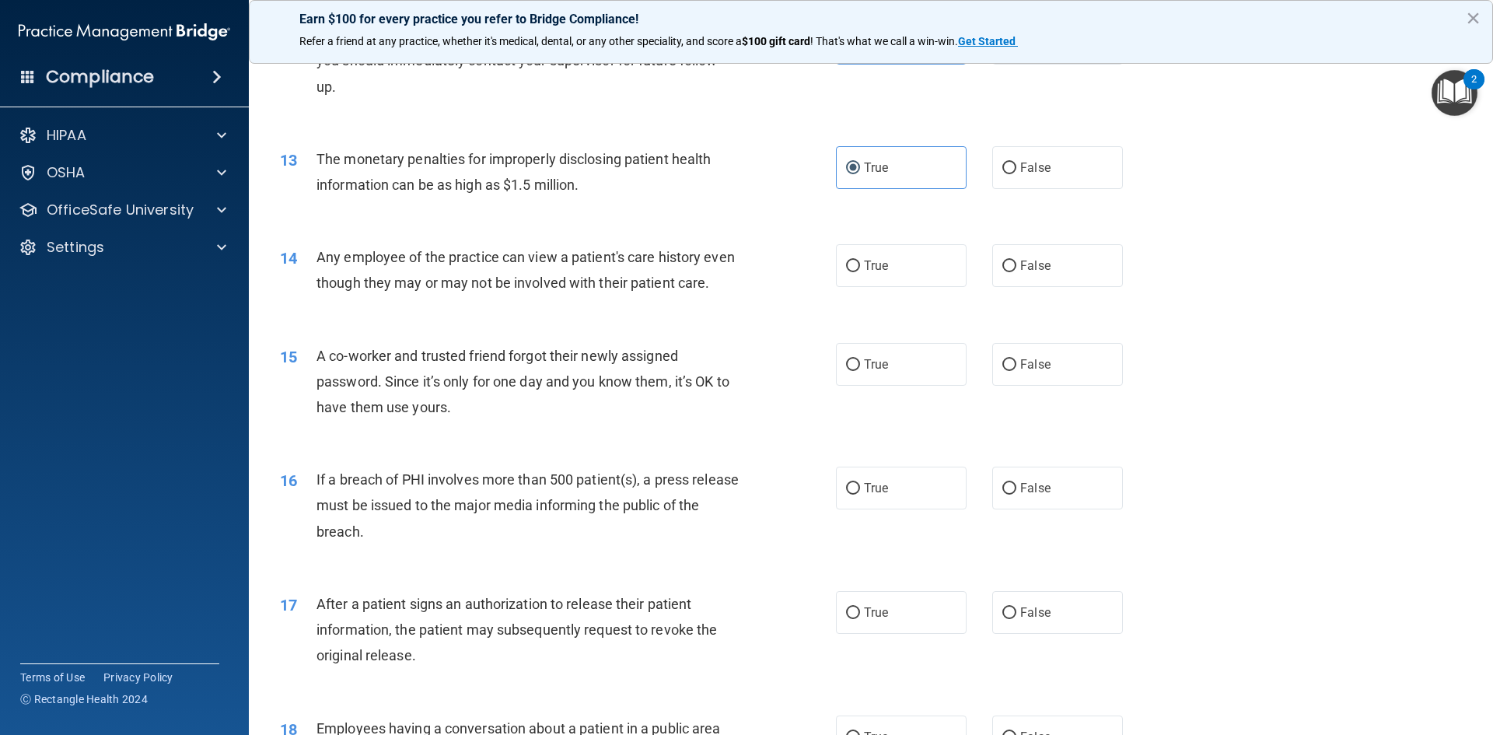
scroll to position [1322, 0]
click at [1069, 267] on label "False" at bounding box center [1057, 264] width 131 height 43
click at [1016, 267] on input "False" at bounding box center [1009, 266] width 14 height 12
radio input "true"
click at [1021, 381] on label "False" at bounding box center [1057, 363] width 131 height 43
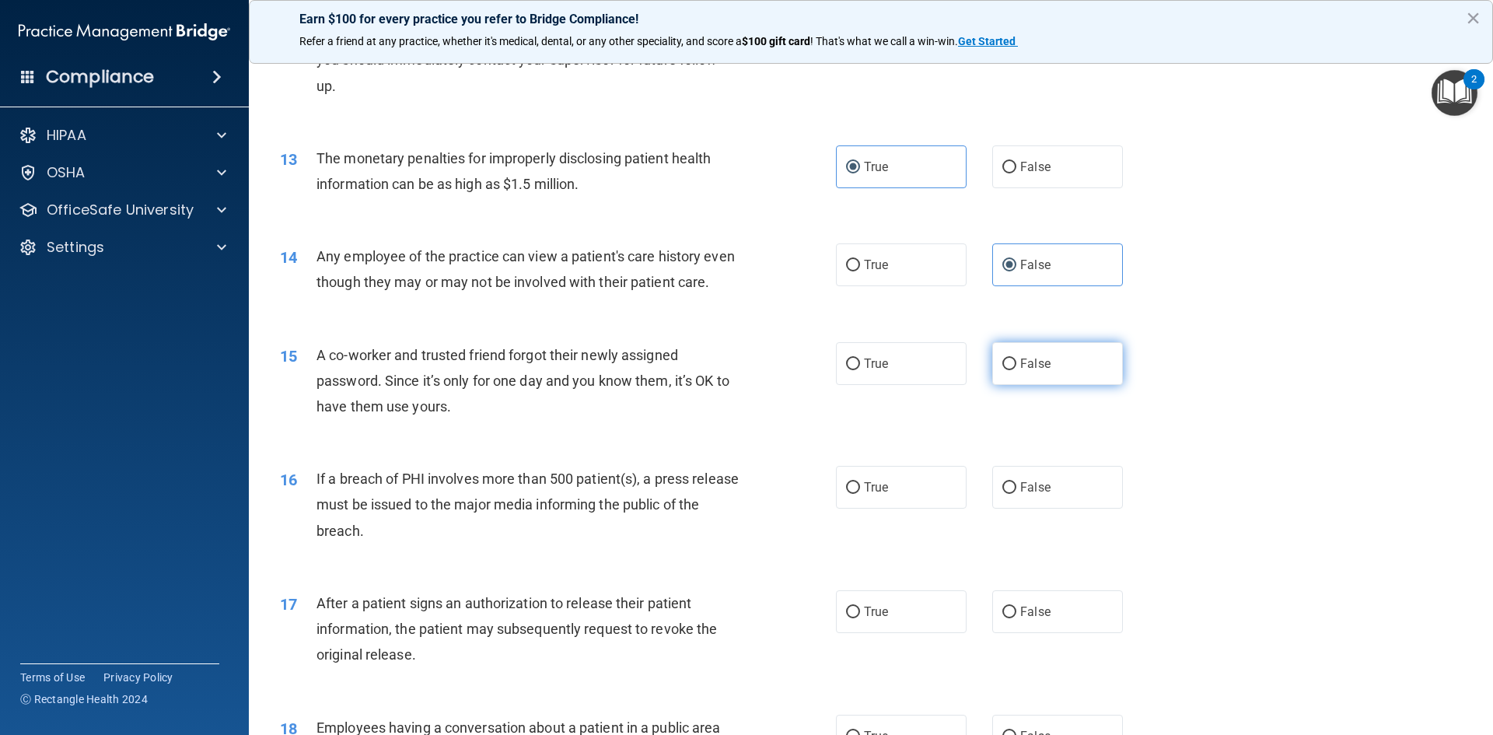
click at [1016, 370] on input "False" at bounding box center [1009, 364] width 14 height 12
radio input "true"
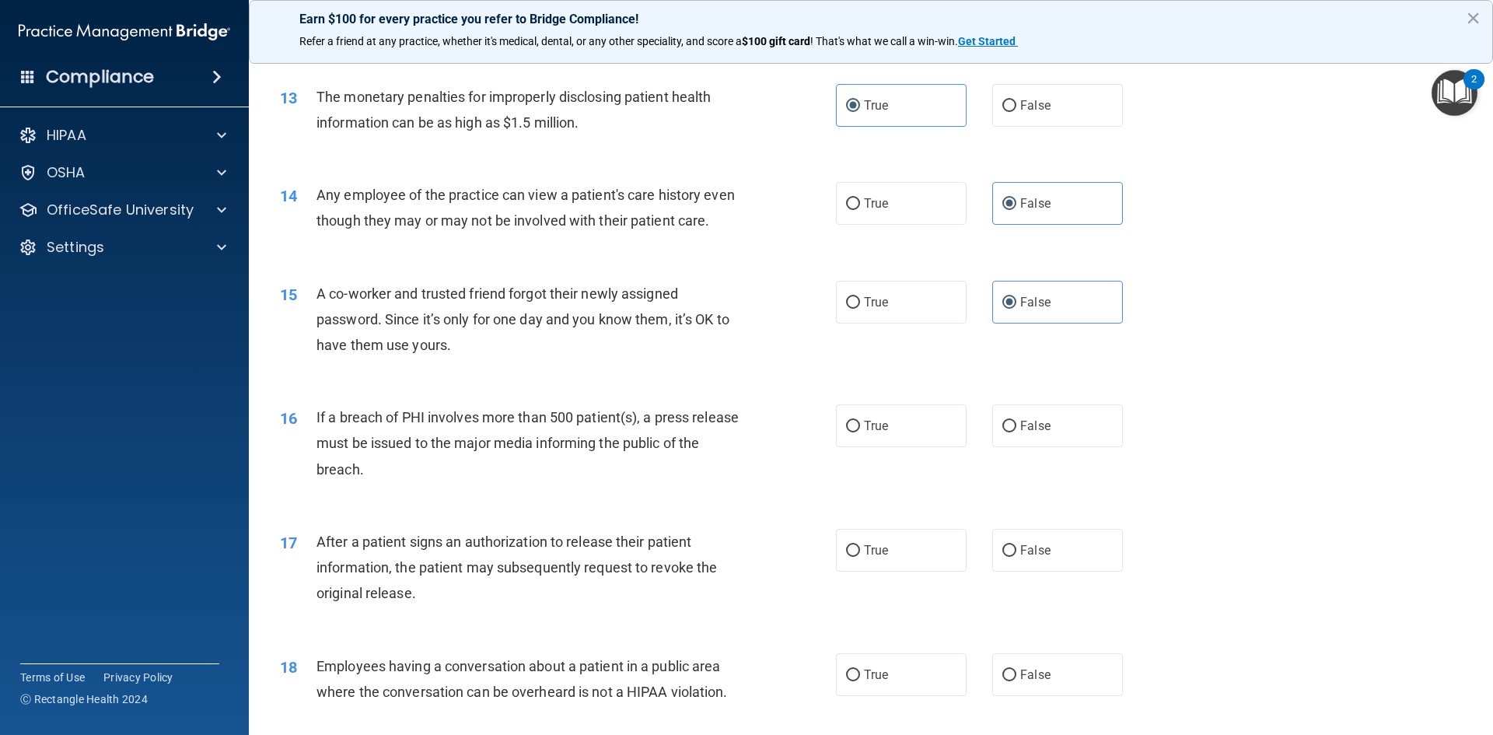
scroll to position [1477, 0]
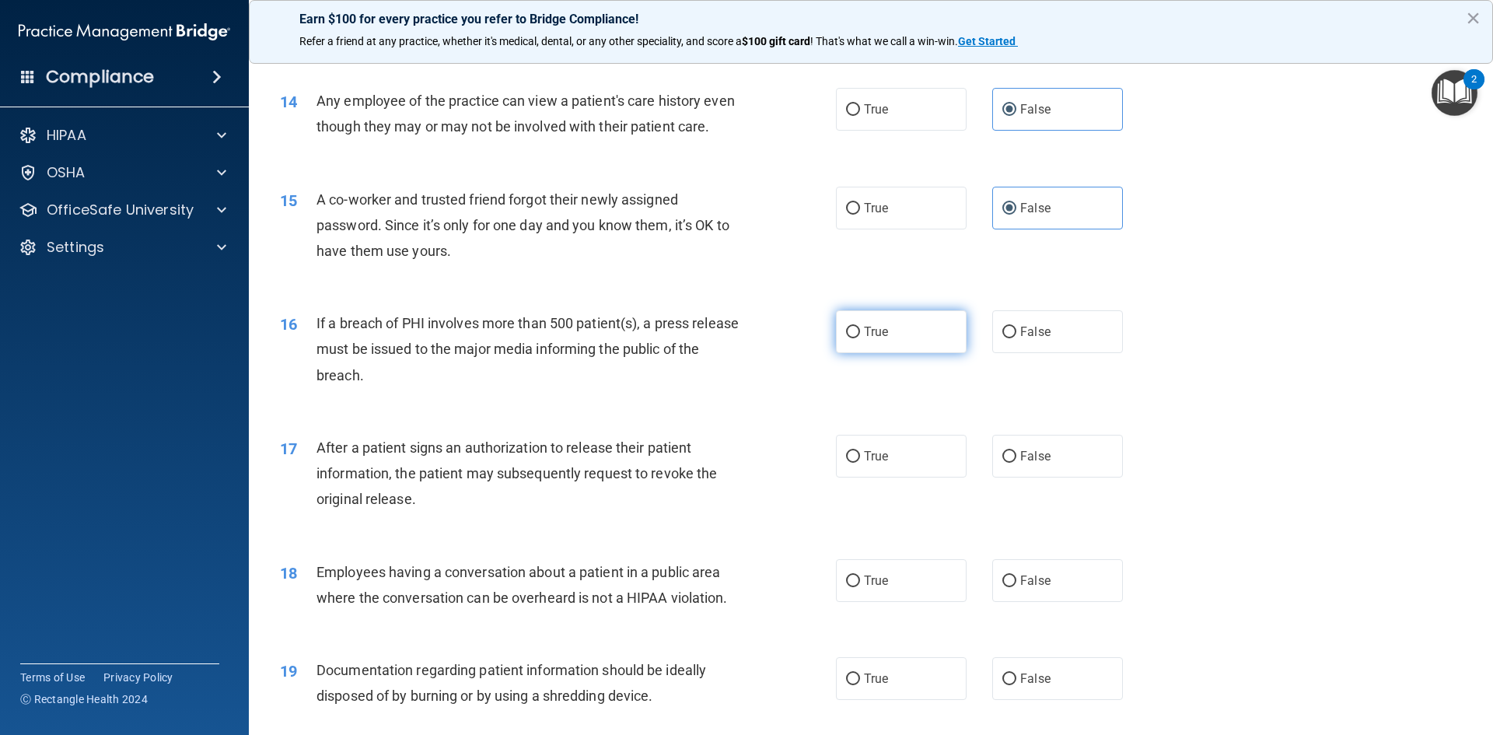
click at [907, 353] on label "True" at bounding box center [901, 331] width 131 height 43
click at [860, 338] on input "True" at bounding box center [853, 333] width 14 height 12
radio input "true"
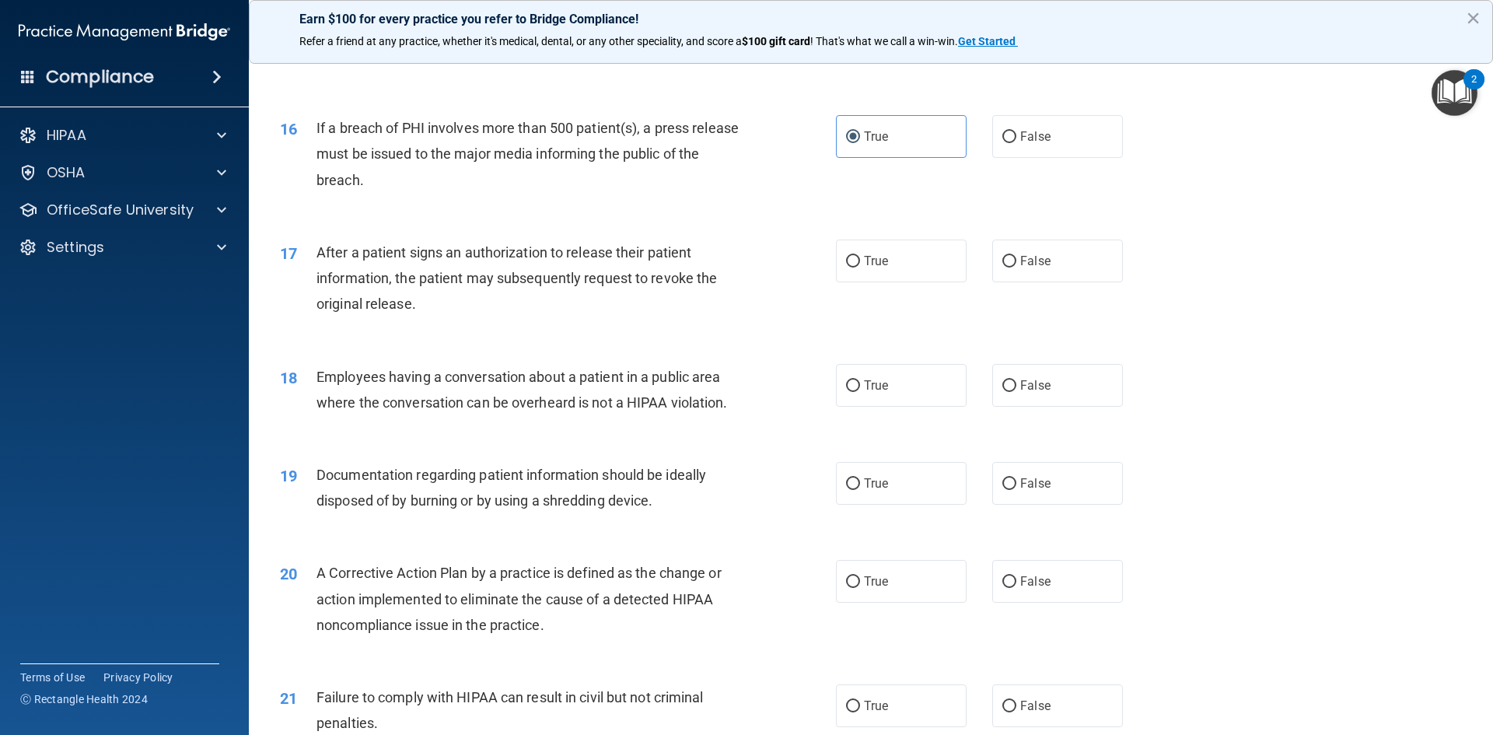
scroll to position [1711, 0]
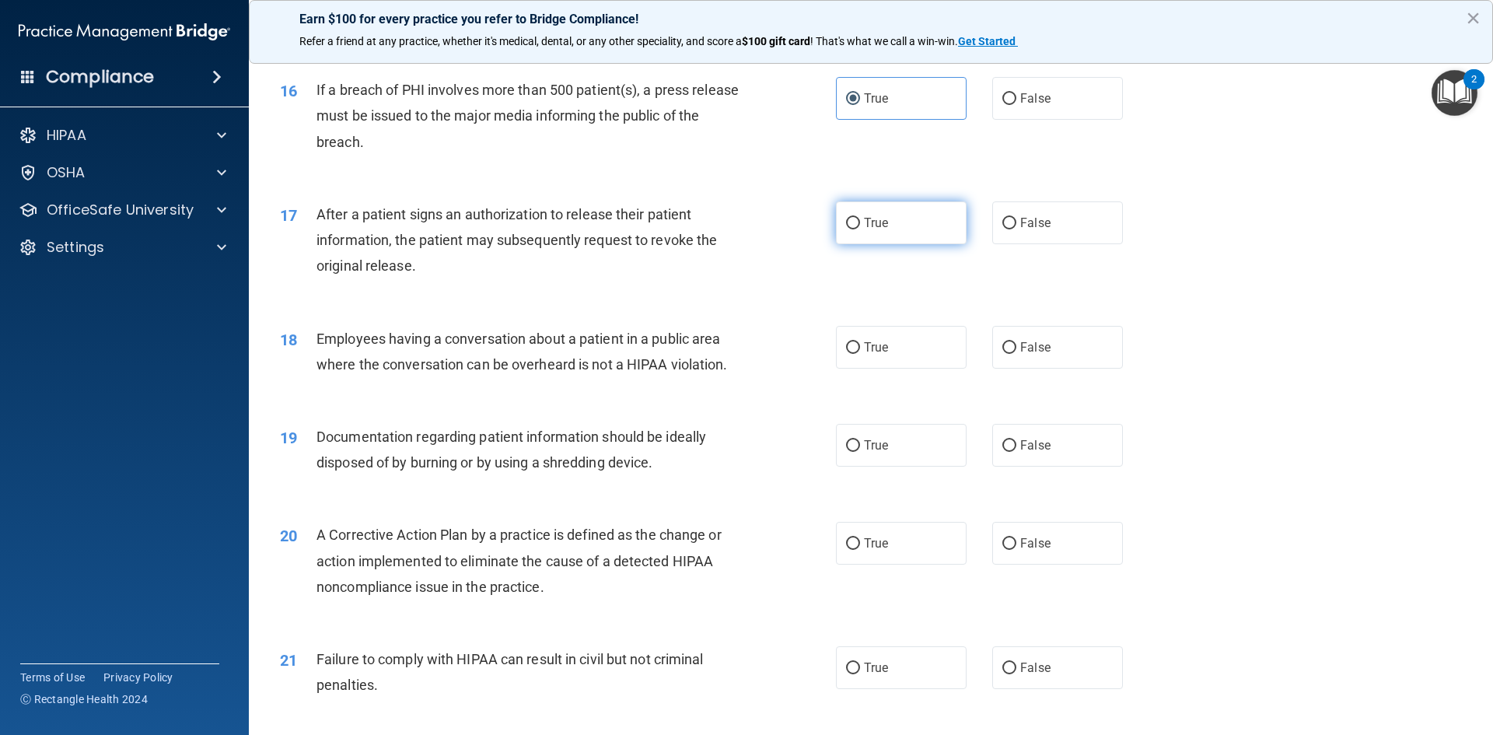
click at [840, 244] on label "True" at bounding box center [901, 222] width 131 height 43
click at [846, 229] on input "True" at bounding box center [853, 224] width 14 height 12
radio input "true"
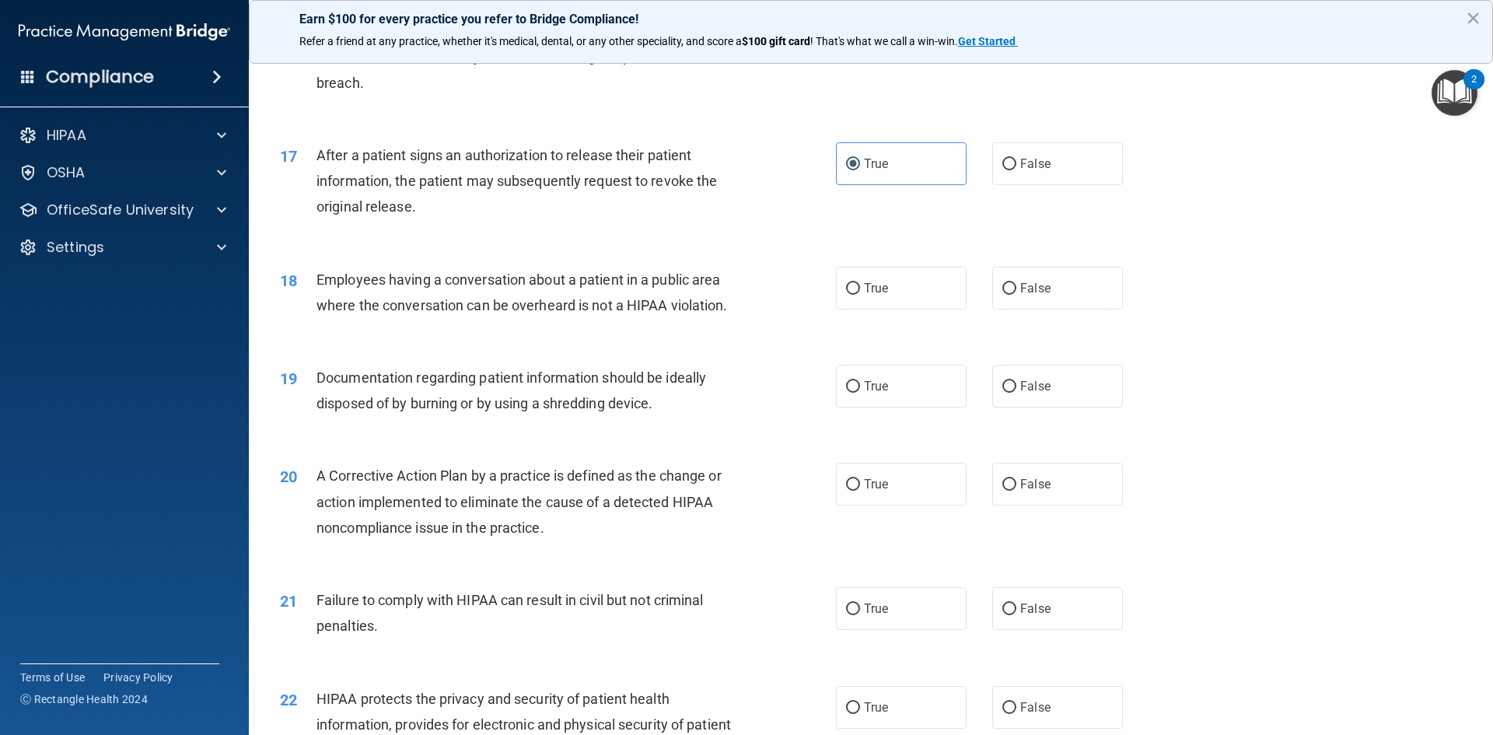
scroll to position [1866, 0]
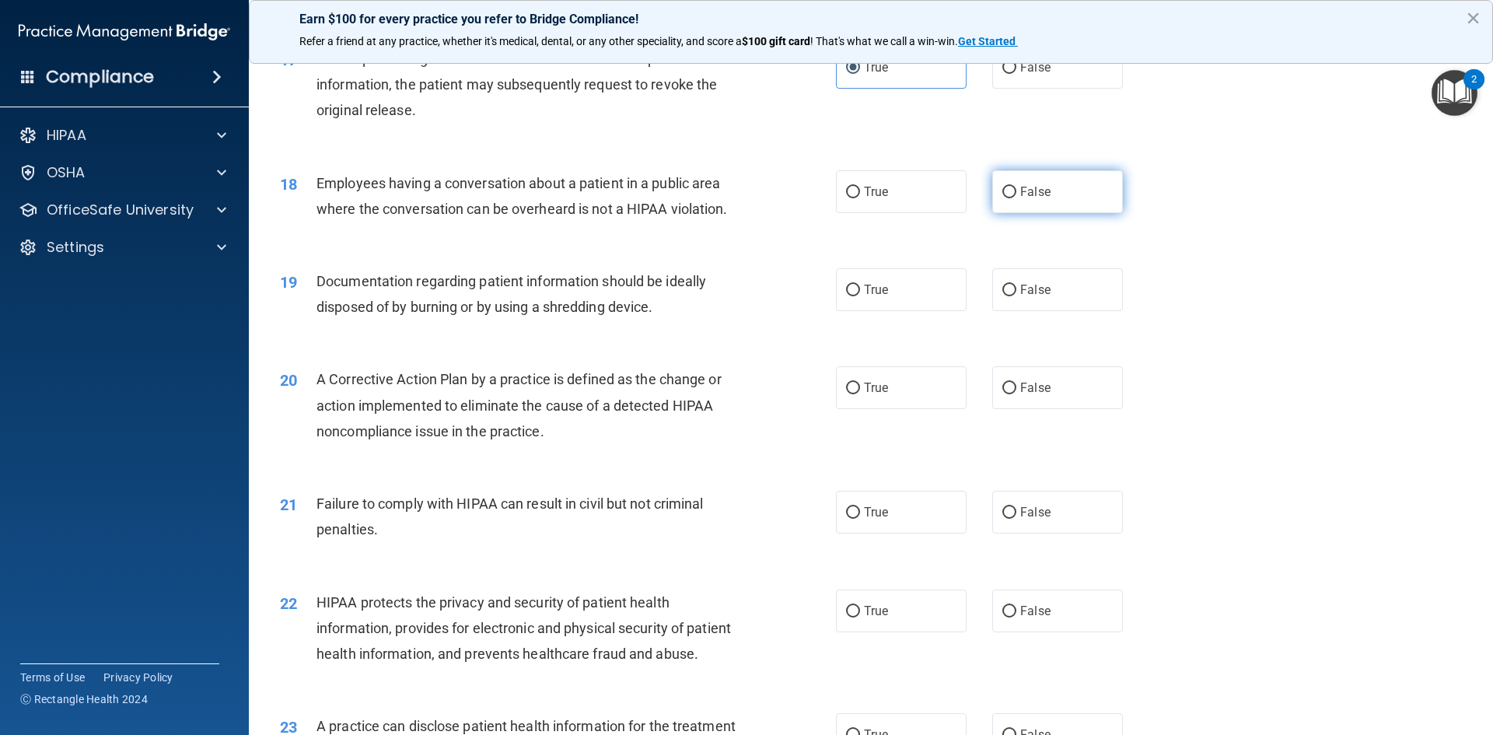
click at [1000, 213] on label "False" at bounding box center [1057, 191] width 131 height 43
click at [1002, 198] on input "False" at bounding box center [1009, 193] width 14 height 12
radio input "true"
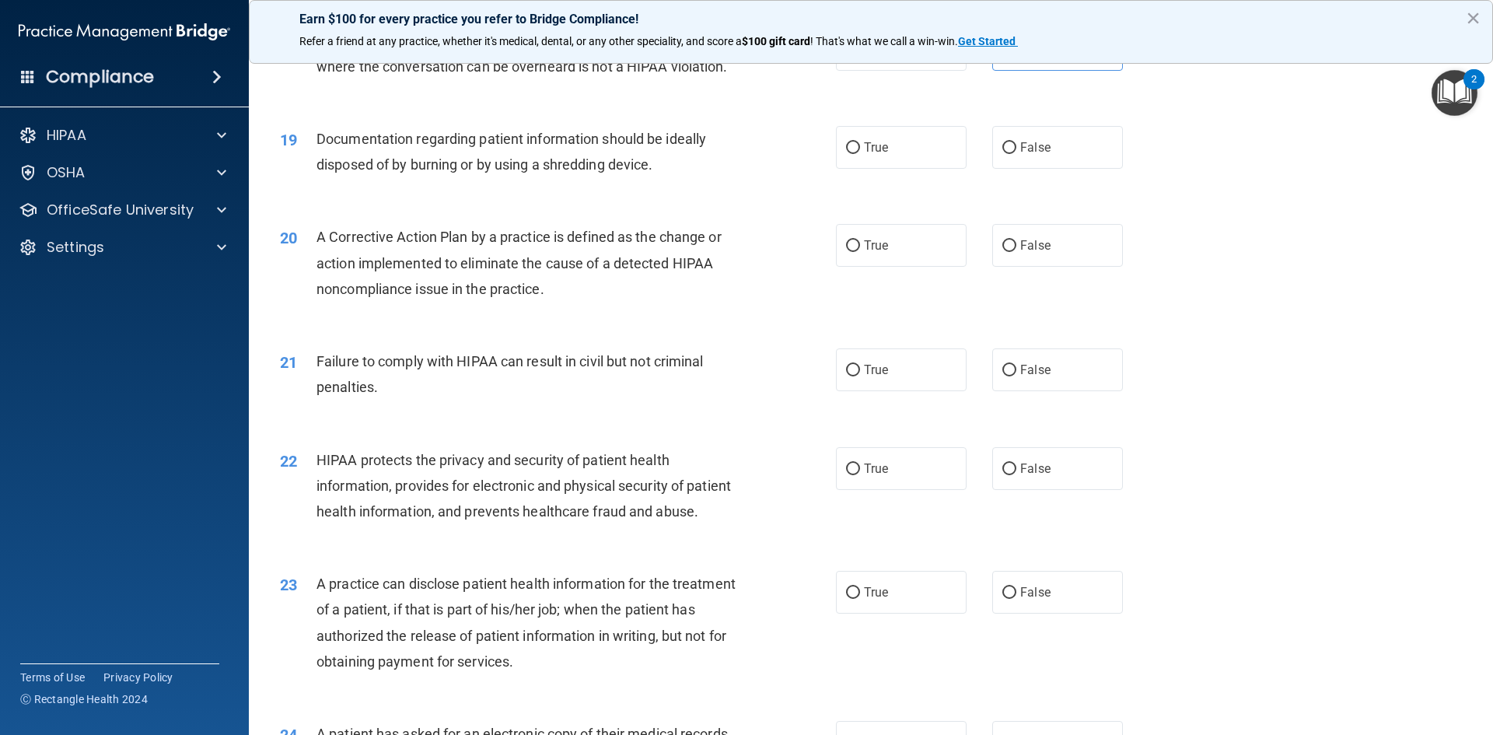
scroll to position [1935, 0]
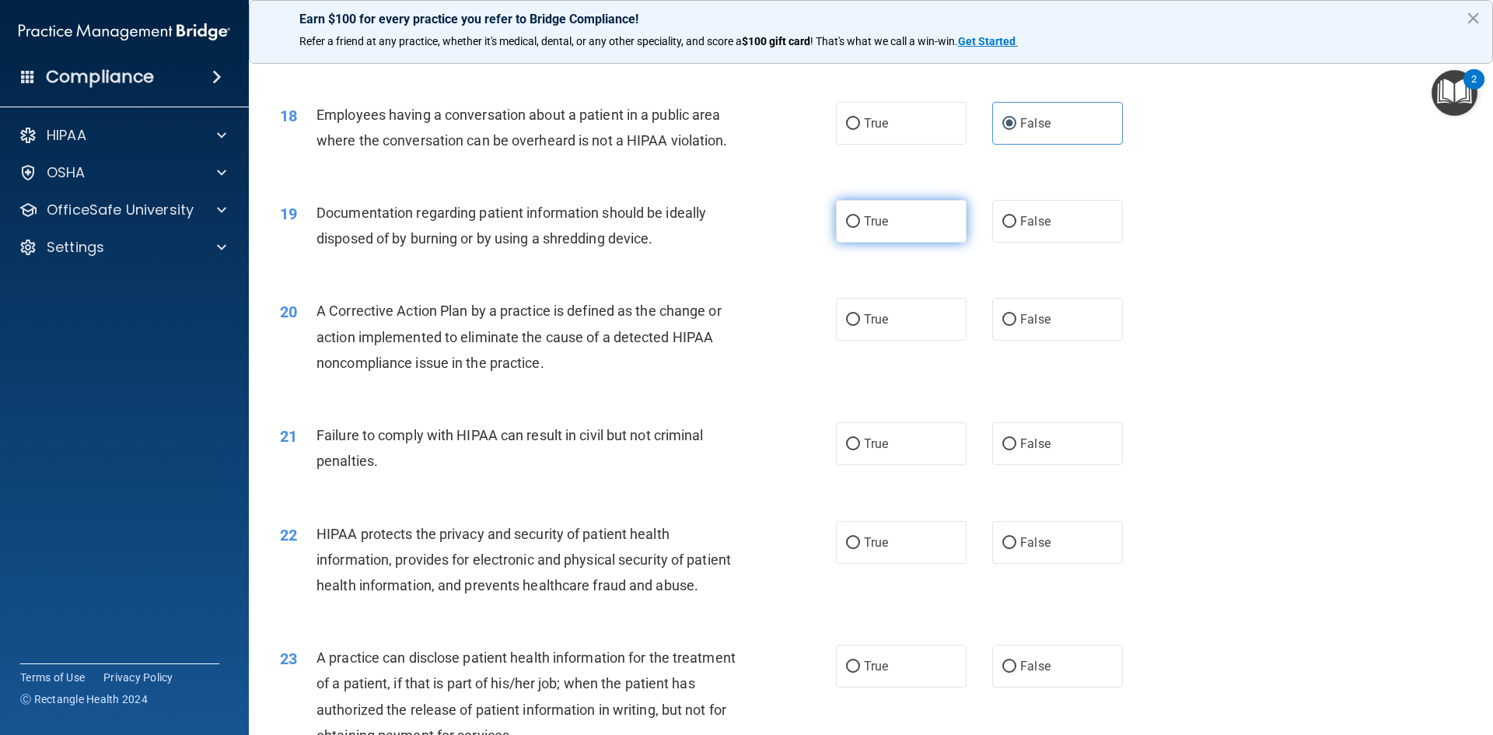
click at [926, 243] on label "True" at bounding box center [901, 221] width 131 height 43
click at [860, 228] on input "True" at bounding box center [853, 222] width 14 height 12
radio input "true"
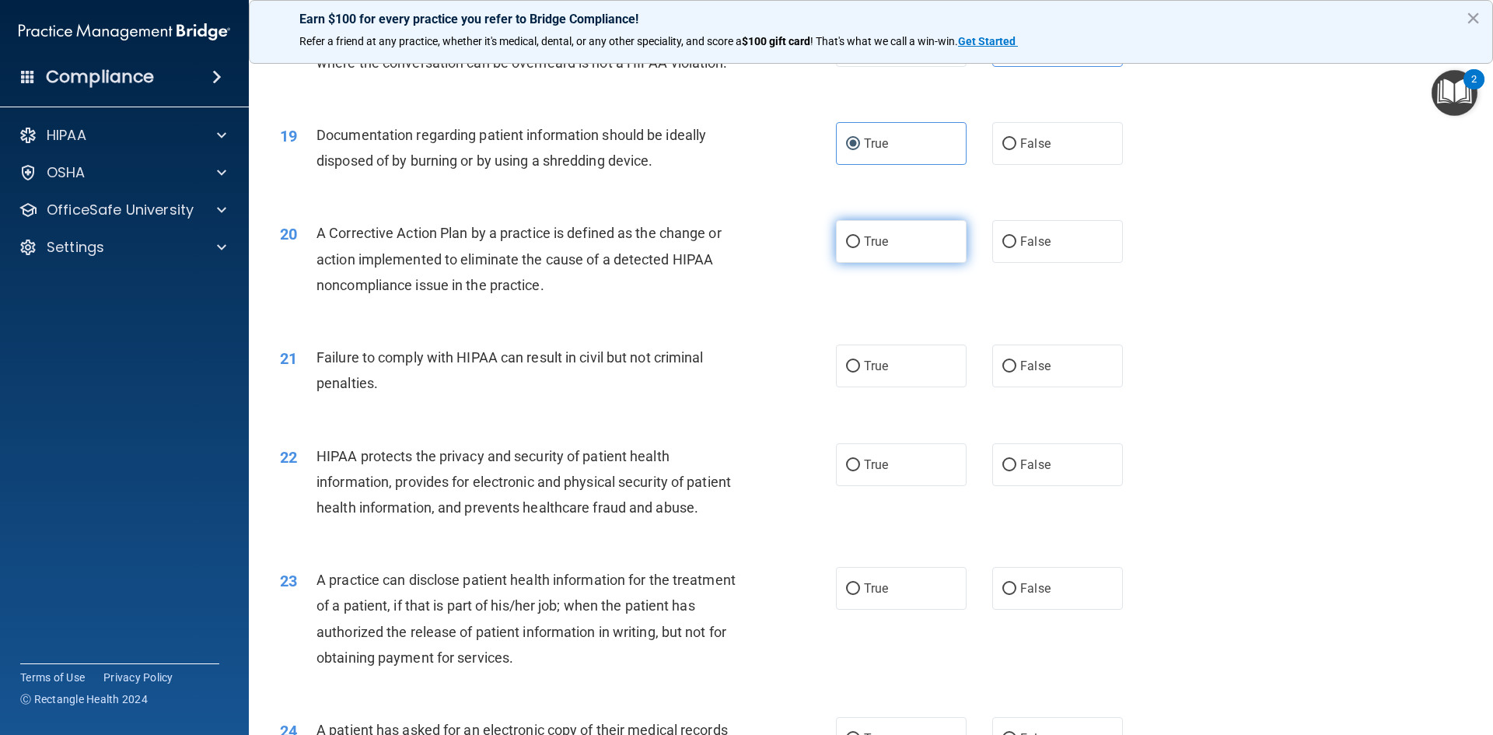
click at [897, 263] on label "True" at bounding box center [901, 241] width 131 height 43
click at [860, 248] on input "True" at bounding box center [853, 242] width 14 height 12
radio input "true"
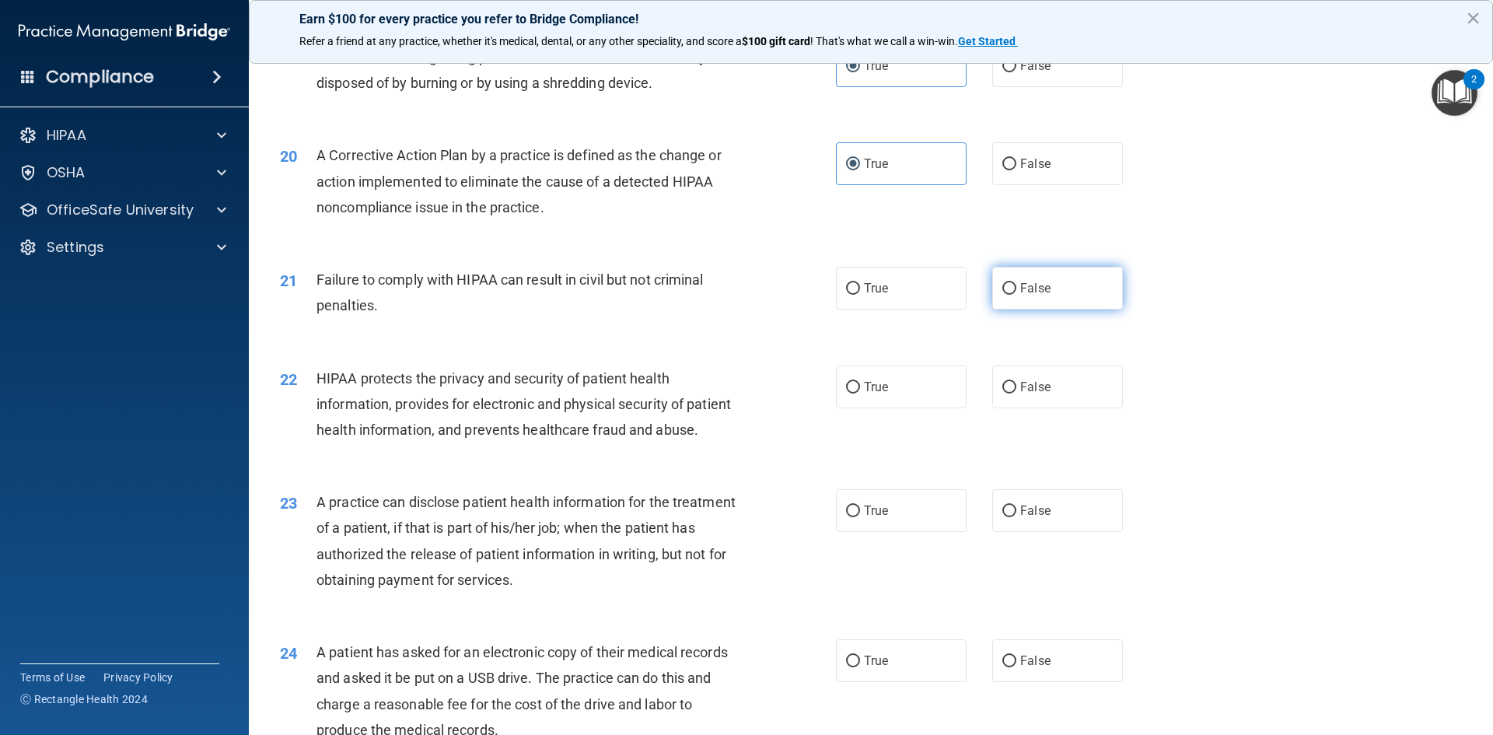
click at [1087, 309] on label "False" at bounding box center [1057, 288] width 131 height 43
click at [1016, 295] on input "False" at bounding box center [1009, 289] width 14 height 12
radio input "true"
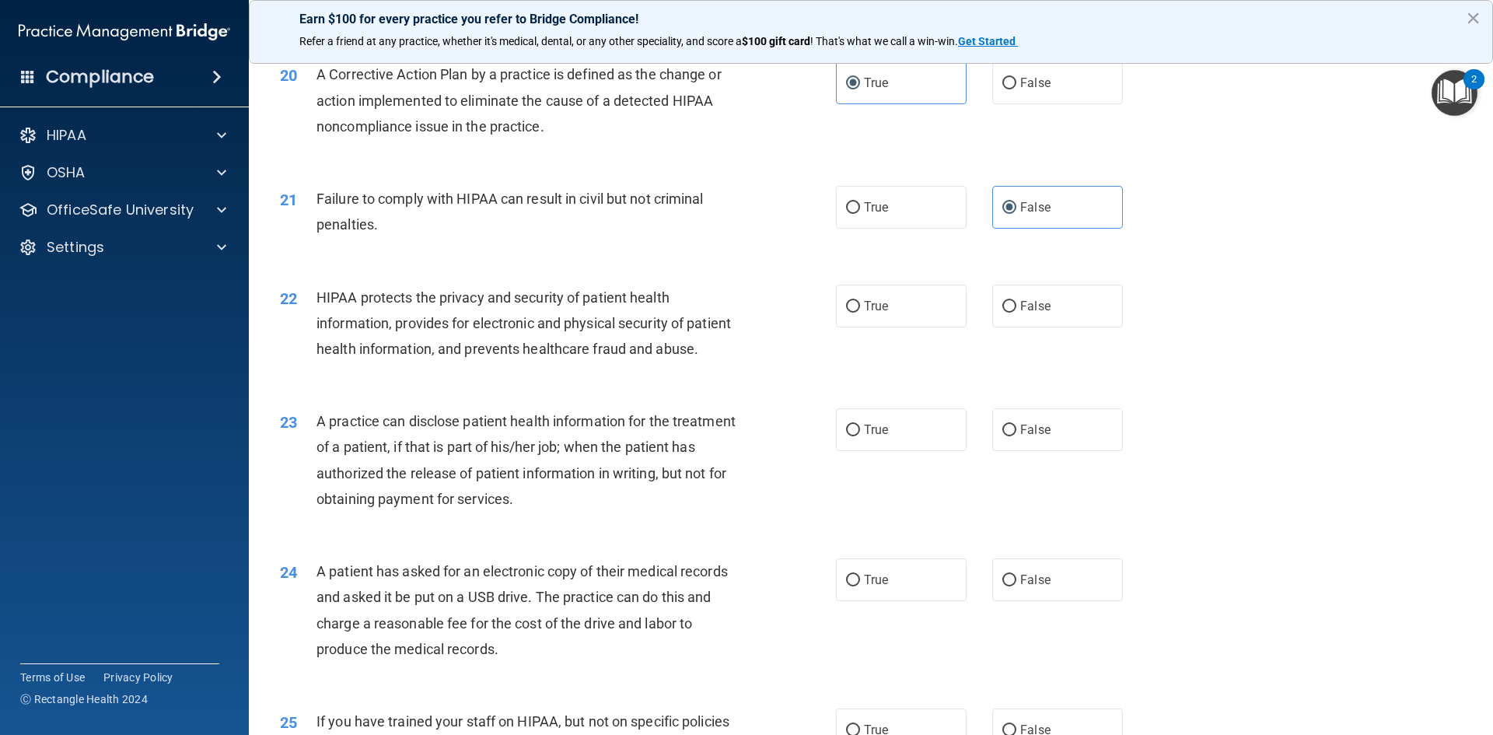
scroll to position [2246, 0]
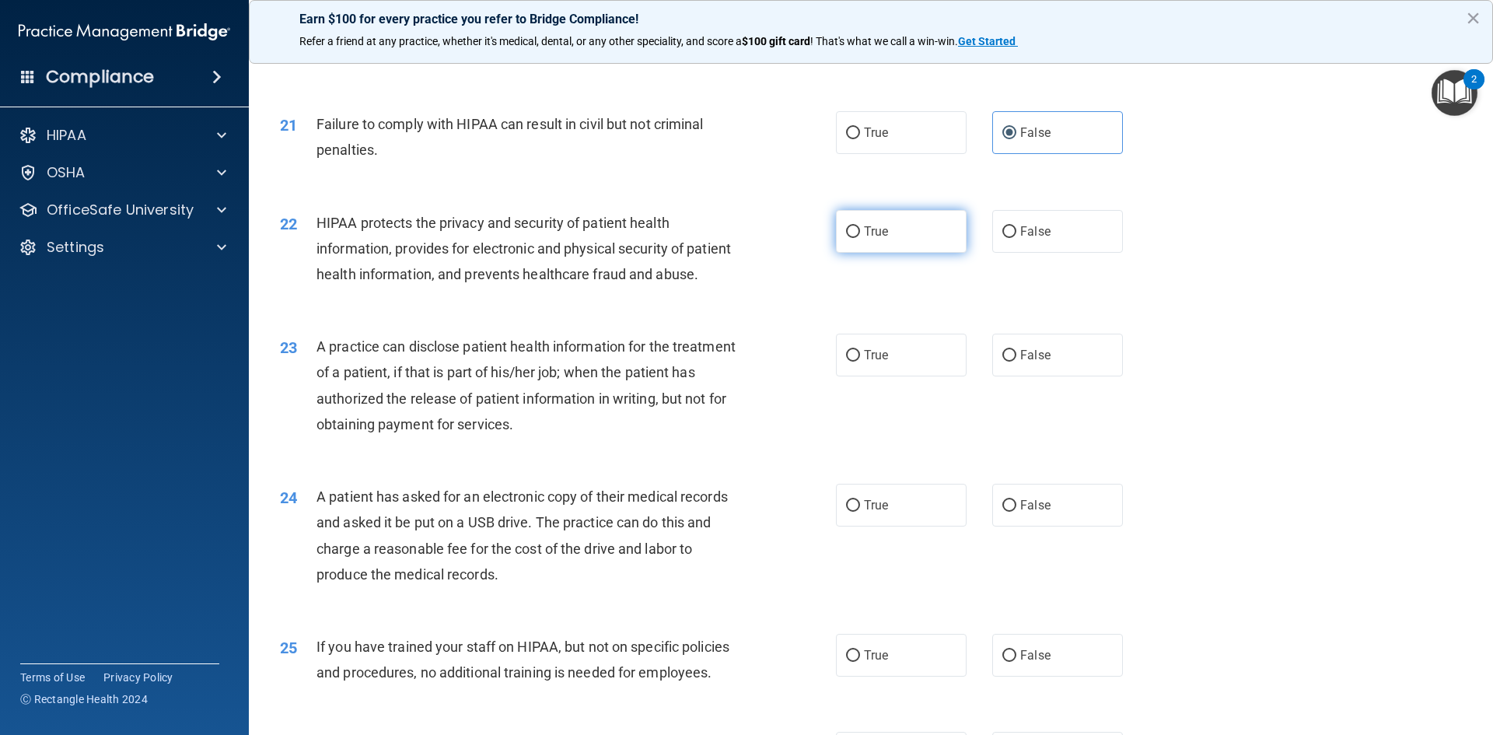
click at [919, 253] on label "True" at bounding box center [901, 231] width 131 height 43
click at [860, 238] on input "True" at bounding box center [853, 232] width 14 height 12
radio input "true"
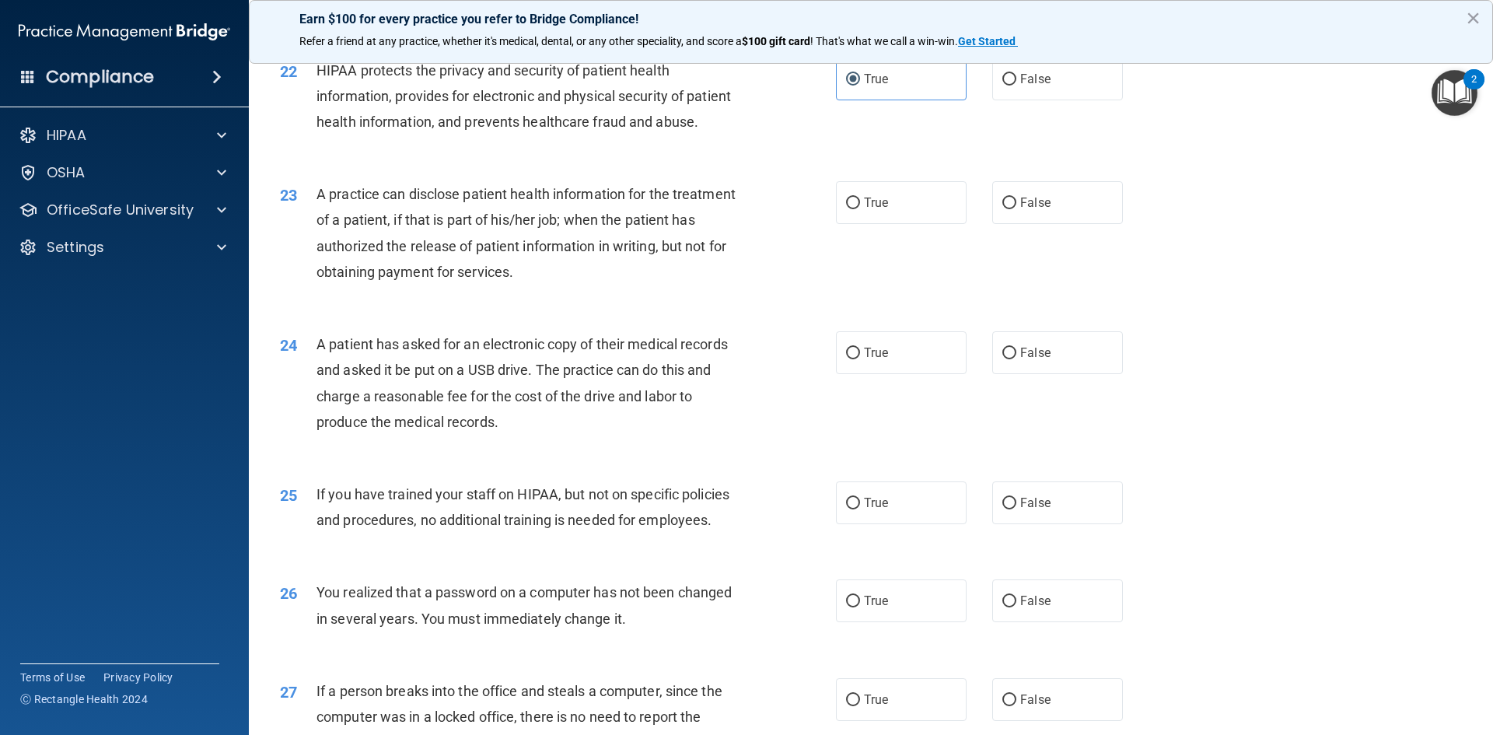
scroll to position [2401, 0]
click at [960, 227] on div "23 A practice can disclose patient health information for the treatment of a pa…" at bounding box center [870, 234] width 1205 height 150
click at [948, 221] on label "True" at bounding box center [901, 199] width 131 height 43
click at [860, 206] on input "True" at bounding box center [853, 200] width 14 height 12
radio input "true"
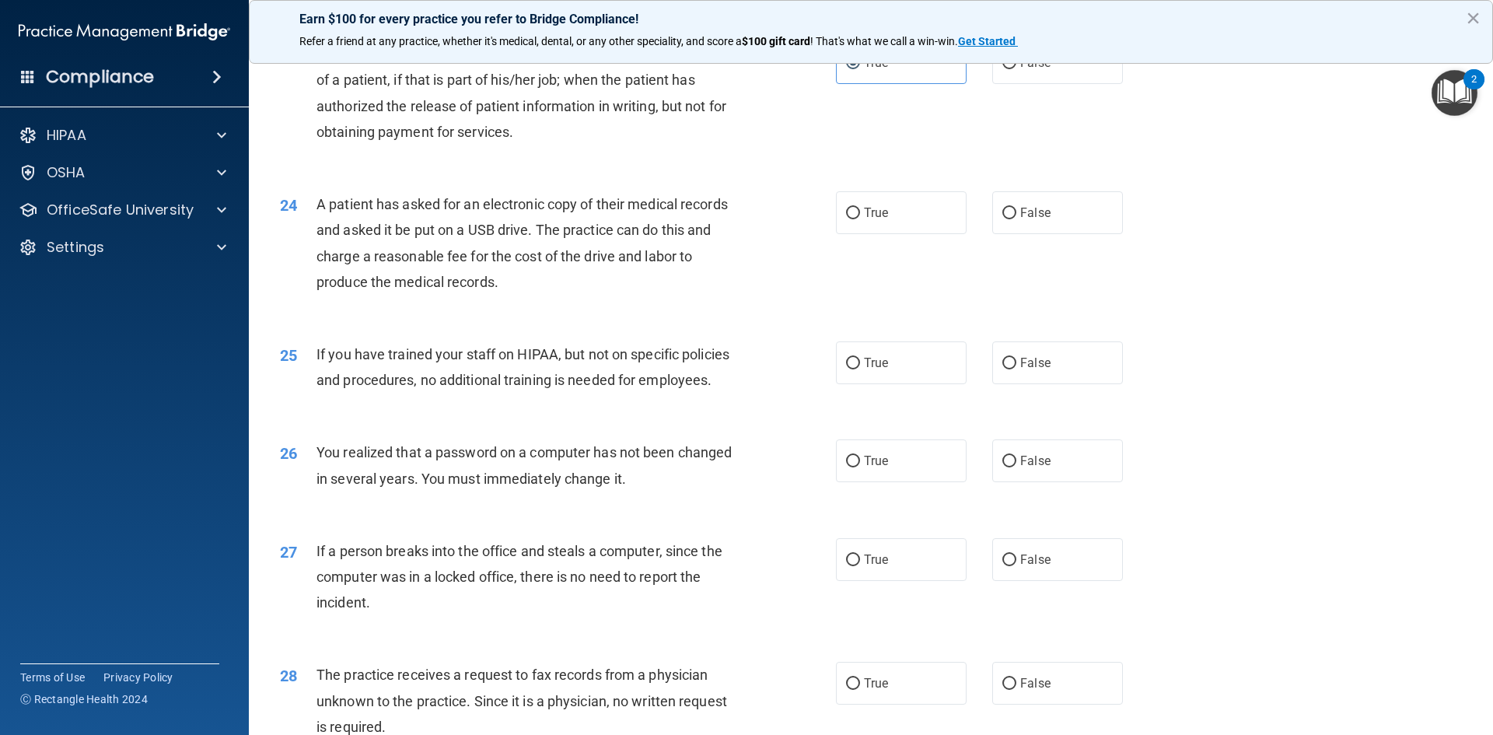
scroll to position [2557, 0]
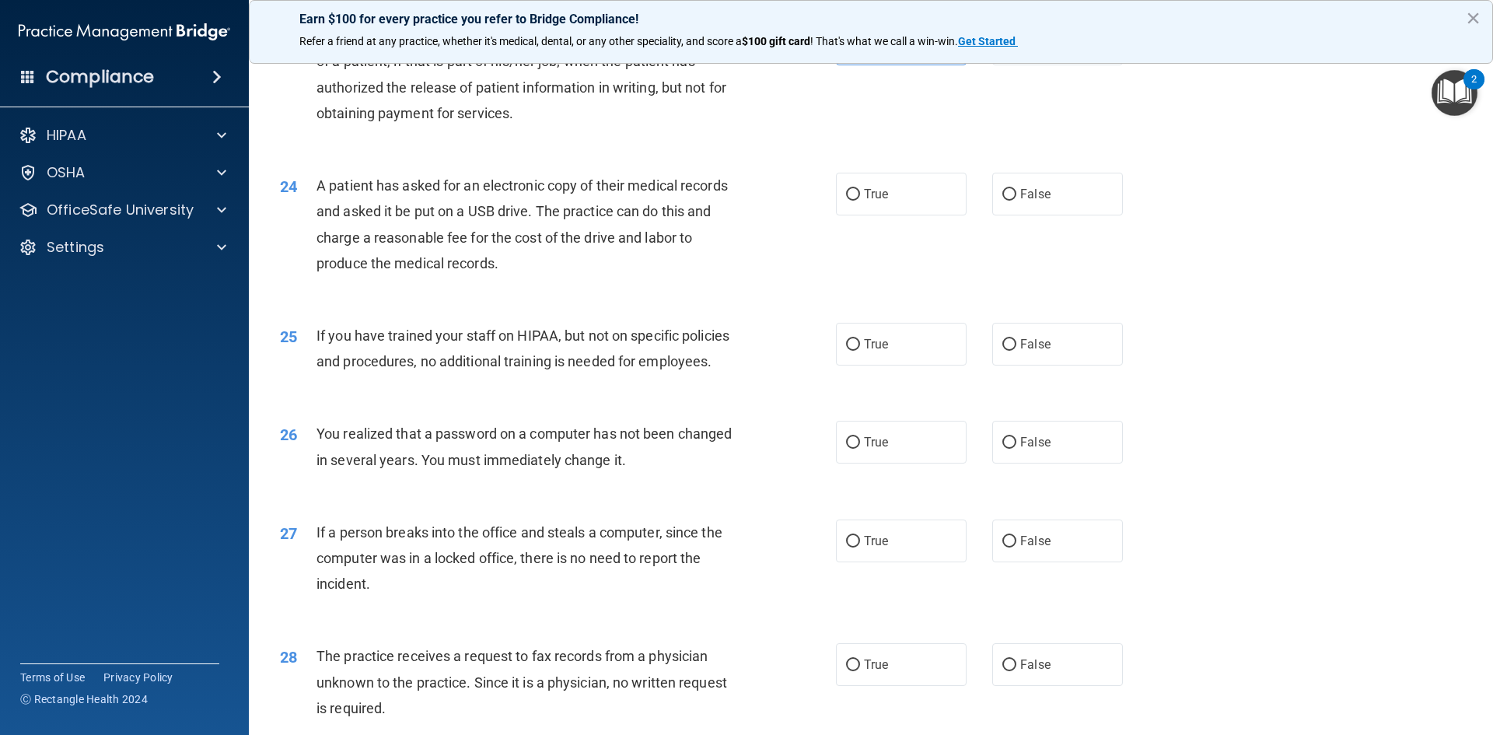
click at [944, 215] on label "True" at bounding box center [901, 194] width 131 height 43
click at [860, 201] on input "True" at bounding box center [853, 195] width 14 height 12
radio input "true"
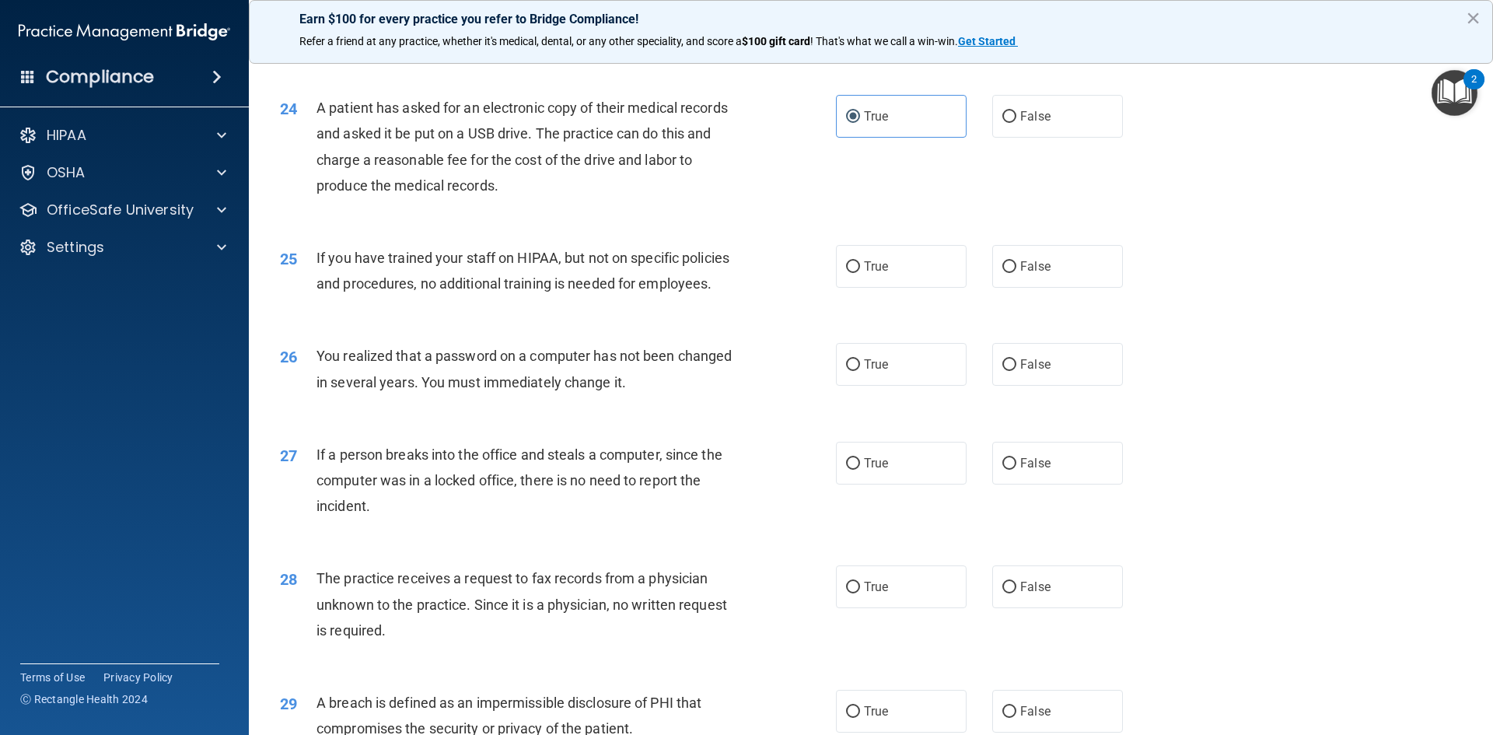
scroll to position [2712, 0]
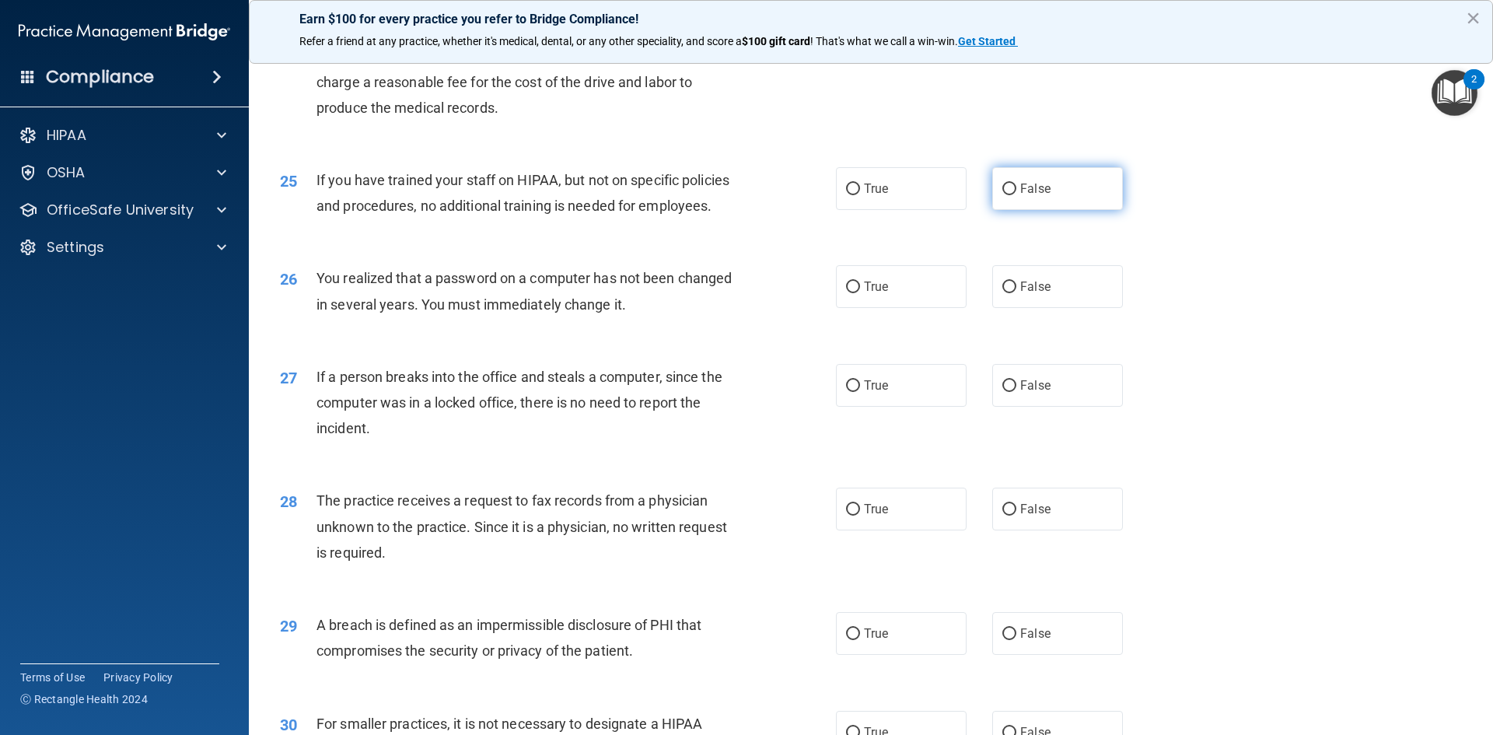
click at [1041, 210] on label "False" at bounding box center [1057, 188] width 131 height 43
click at [1016, 195] on input "False" at bounding box center [1009, 190] width 14 height 12
radio input "true"
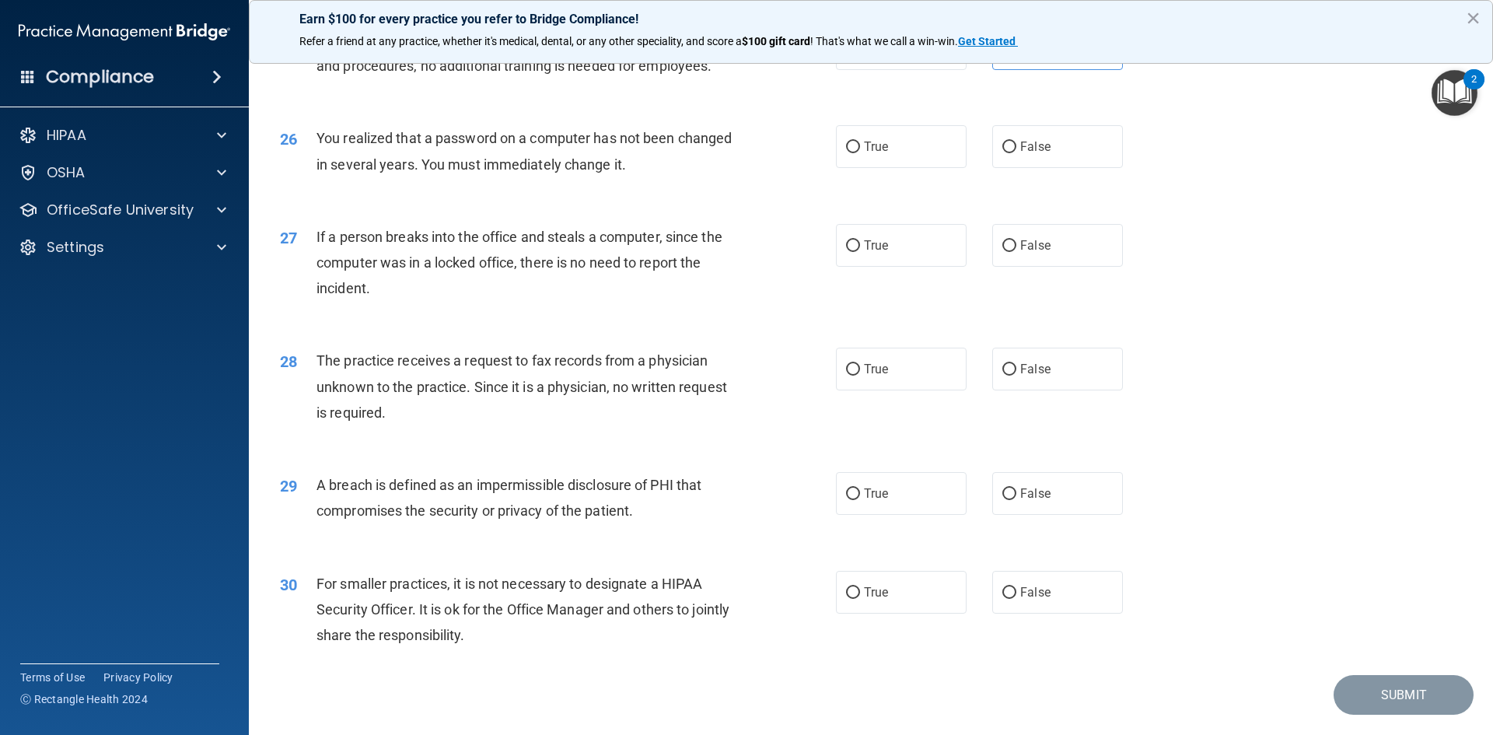
scroll to position [2868, 0]
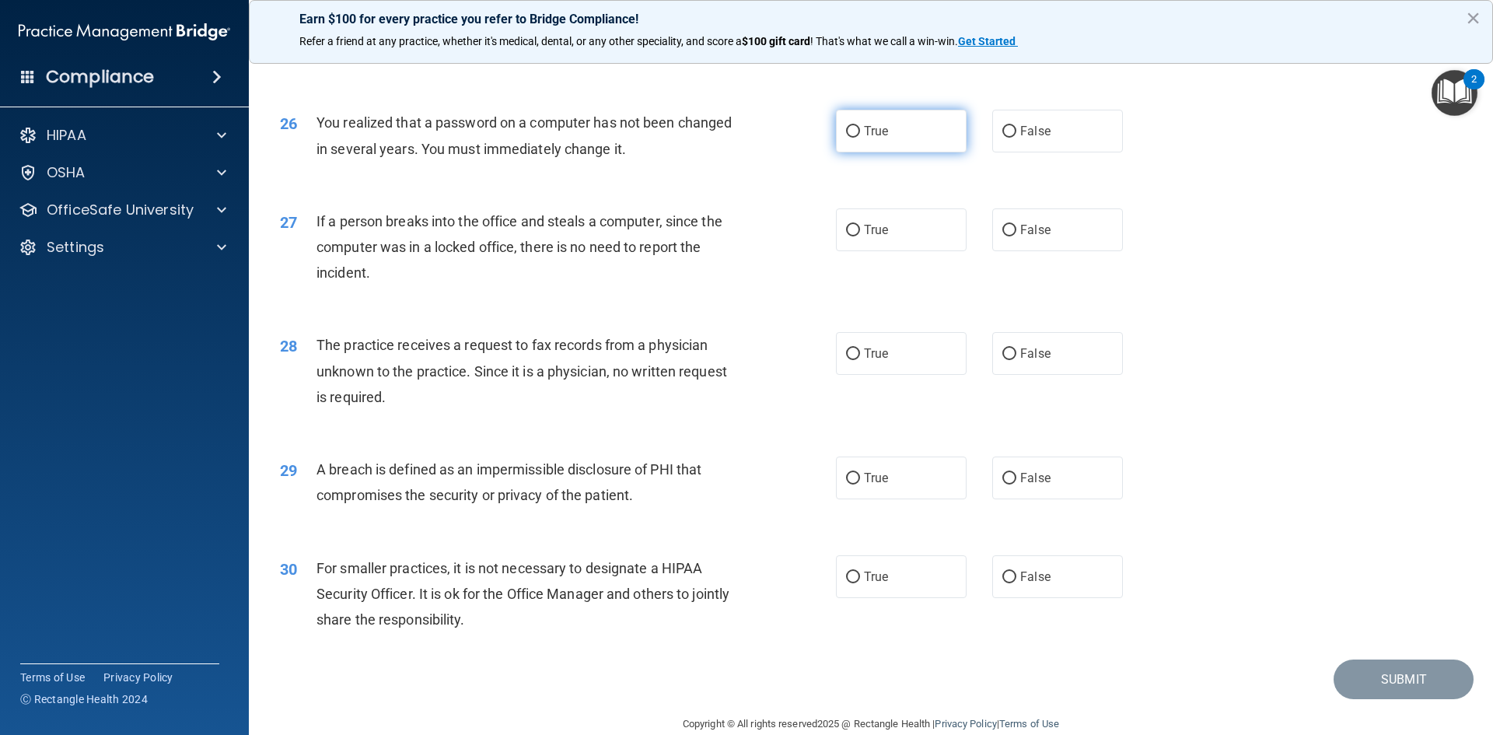
click at [935, 152] on label "True" at bounding box center [901, 131] width 131 height 43
click at [860, 138] on input "True" at bounding box center [853, 132] width 14 height 12
radio input "true"
click at [1009, 251] on label "False" at bounding box center [1057, 229] width 131 height 43
click at [1009, 236] on input "False" at bounding box center [1009, 231] width 14 height 12
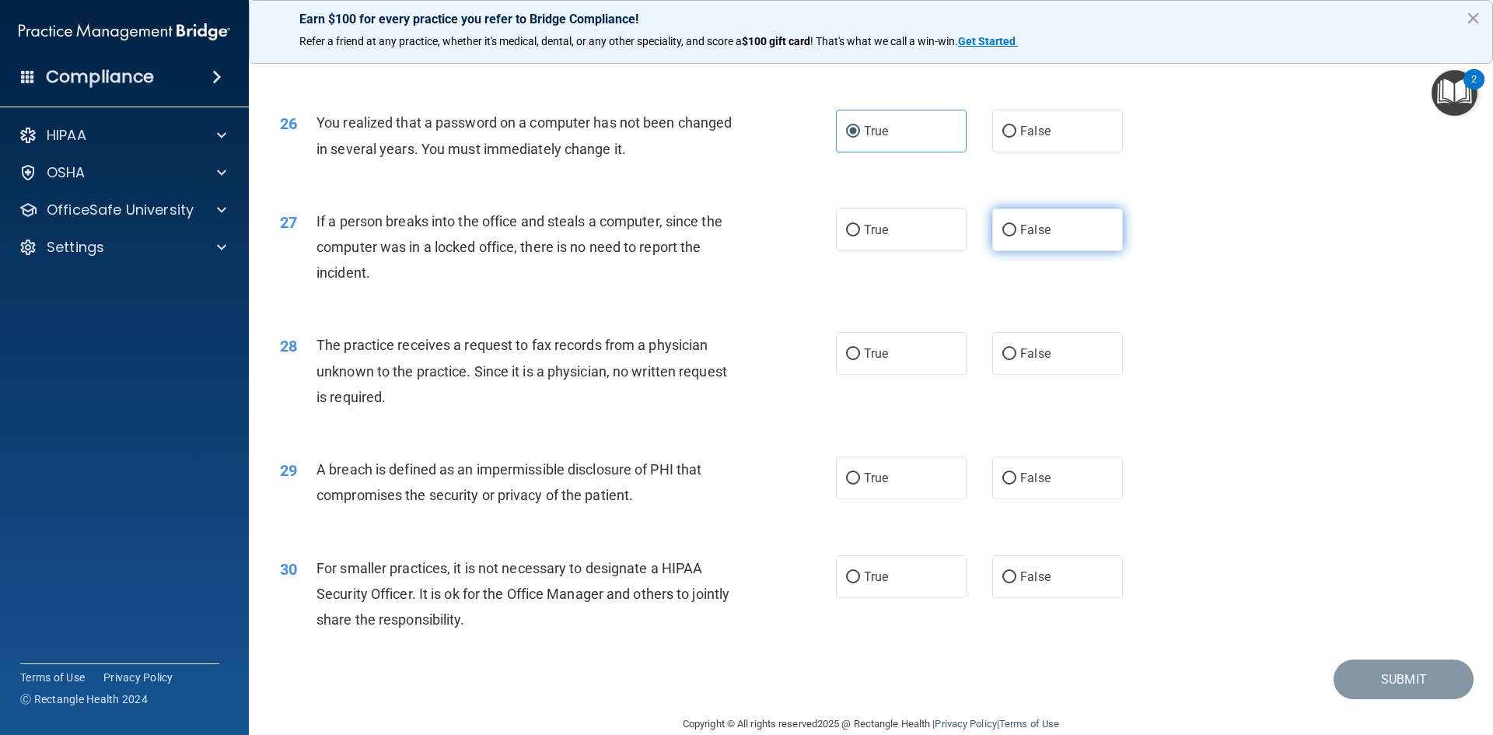
radio input "true"
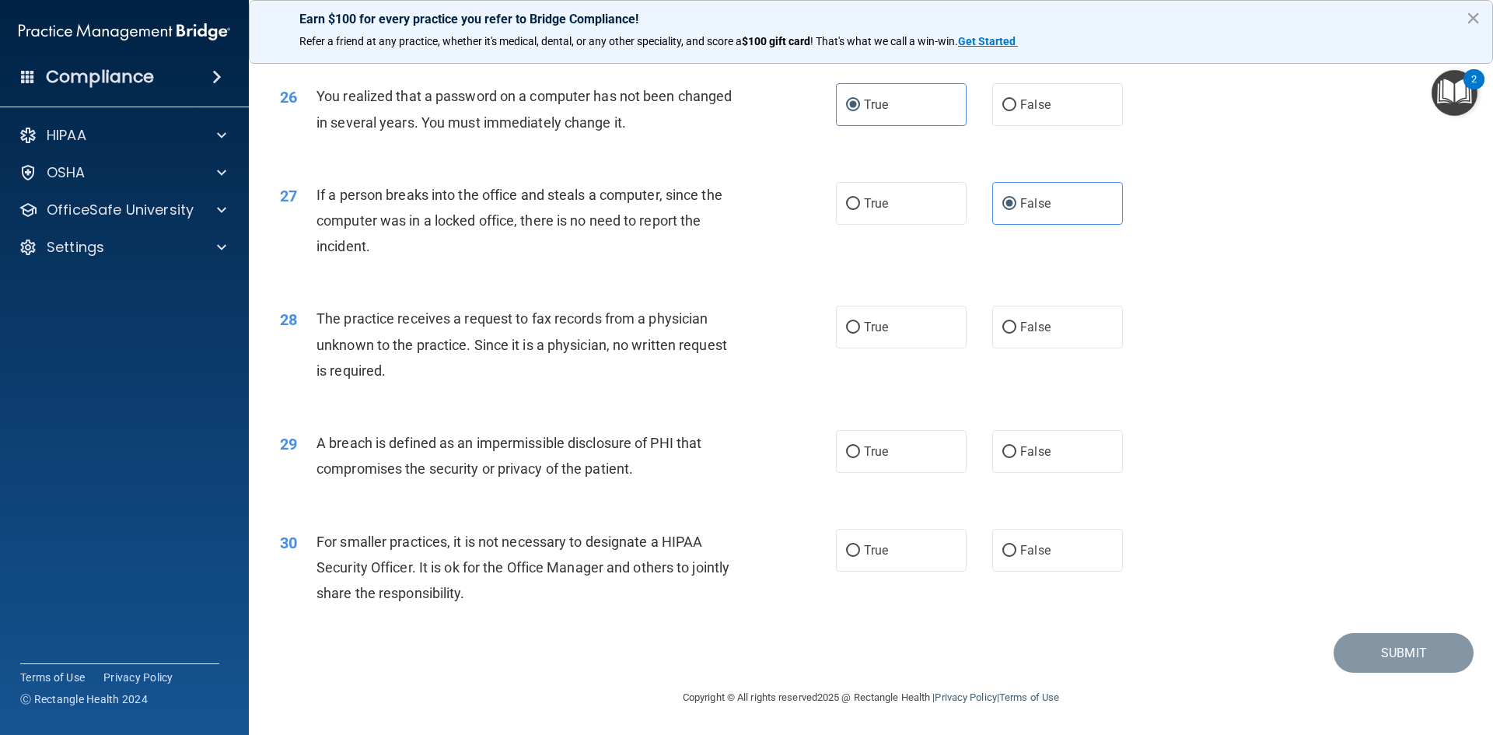
scroll to position [2945, 0]
click at [864, 323] on span "True" at bounding box center [876, 327] width 24 height 15
click at [860, 323] on input "True" at bounding box center [853, 328] width 14 height 12
radio input "true"
click at [878, 489] on div "29 A breach is defined as an impermissible disclosure of PHI that compromises t…" at bounding box center [870, 460] width 1205 height 98
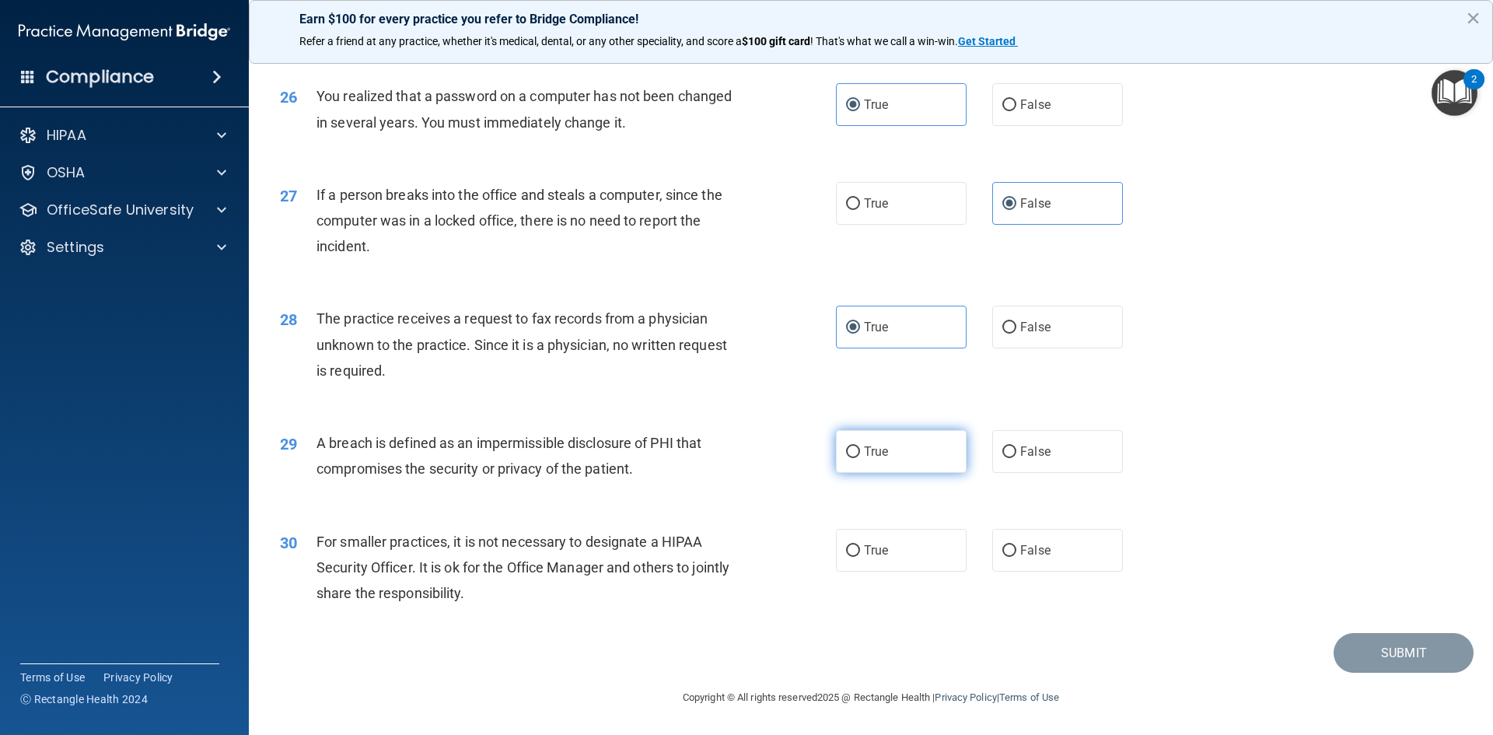
click at [878, 471] on label "True" at bounding box center [901, 451] width 131 height 43
click at [860, 458] on input "True" at bounding box center [853, 452] width 14 height 12
radio input "true"
click at [993, 342] on label "False" at bounding box center [1057, 327] width 131 height 43
click at [1002, 334] on input "False" at bounding box center [1009, 328] width 14 height 12
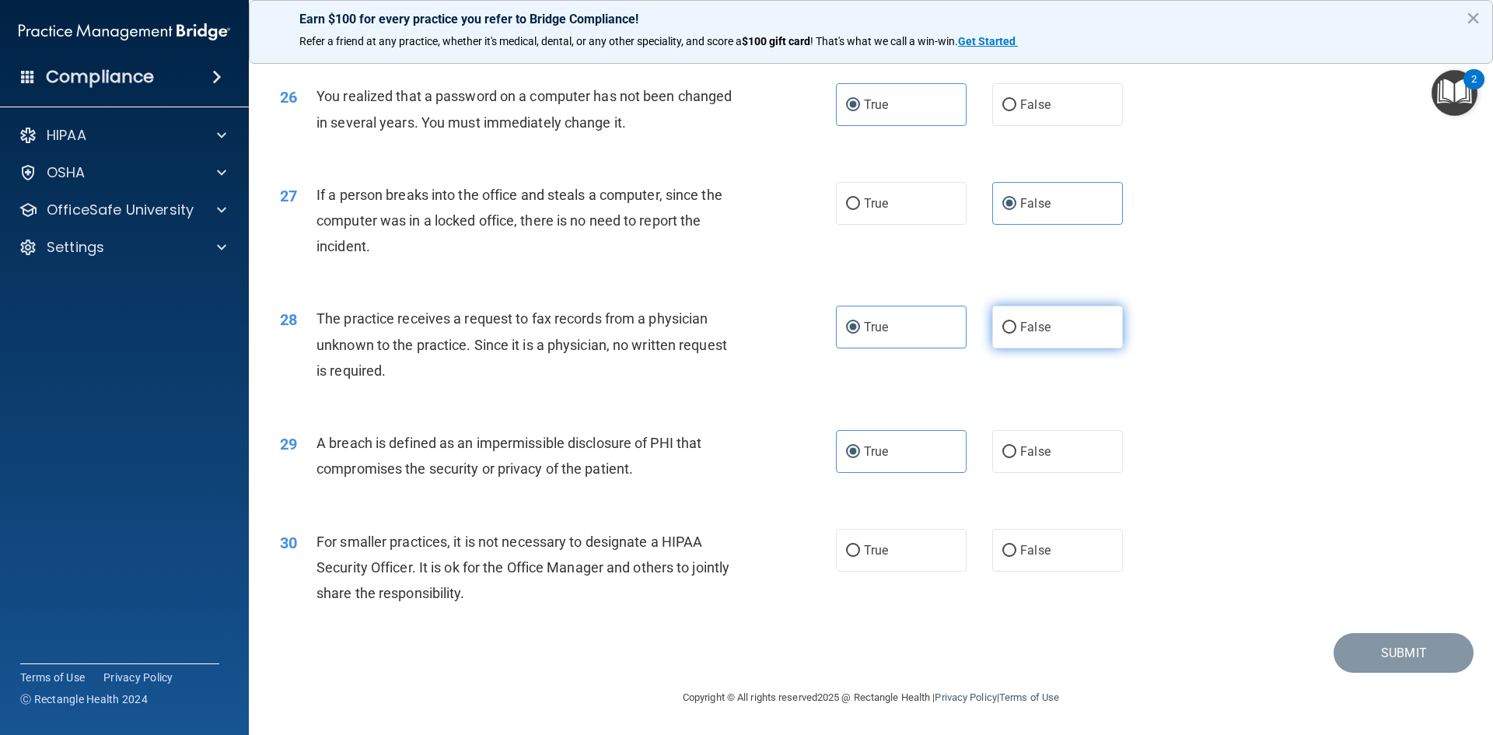
radio input "true"
radio input "false"
click at [858, 565] on label "True" at bounding box center [901, 550] width 131 height 43
click at [858, 557] on input "True" at bounding box center [853, 551] width 14 height 12
radio input "true"
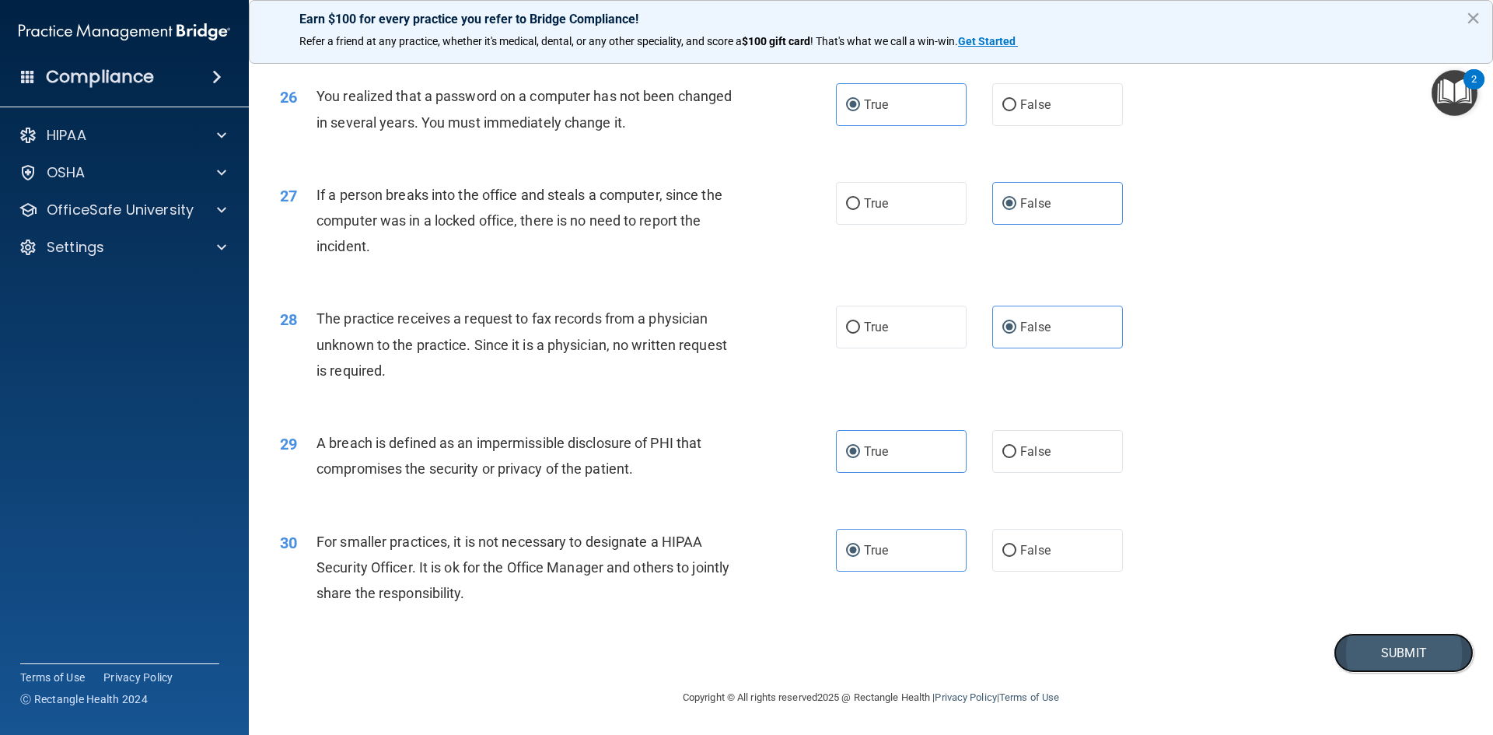
click at [1348, 648] on button "Submit" at bounding box center [1404, 653] width 140 height 40
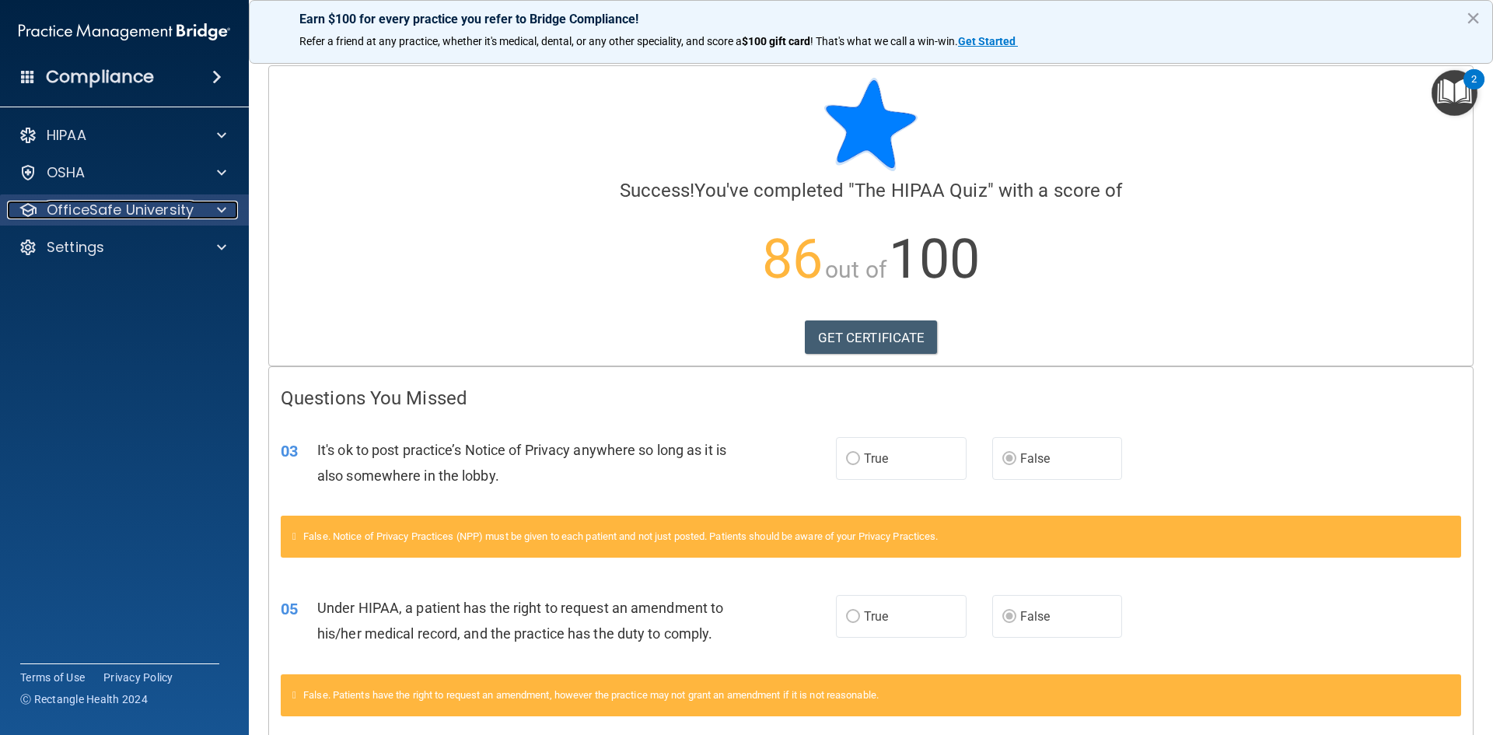
click at [152, 207] on p "OfficeSafe University" at bounding box center [120, 210] width 147 height 19
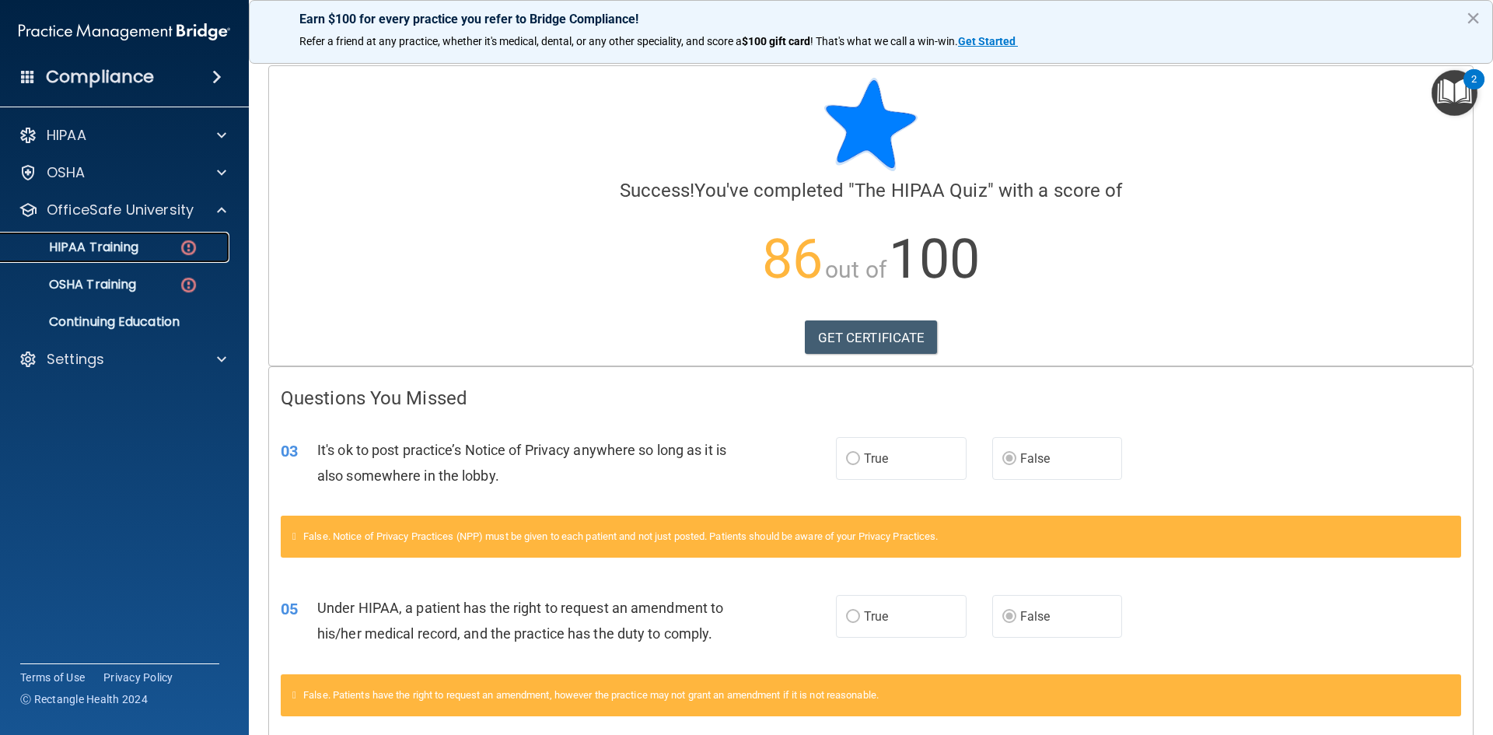
click at [142, 252] on div "HIPAA Training" at bounding box center [116, 247] width 212 height 16
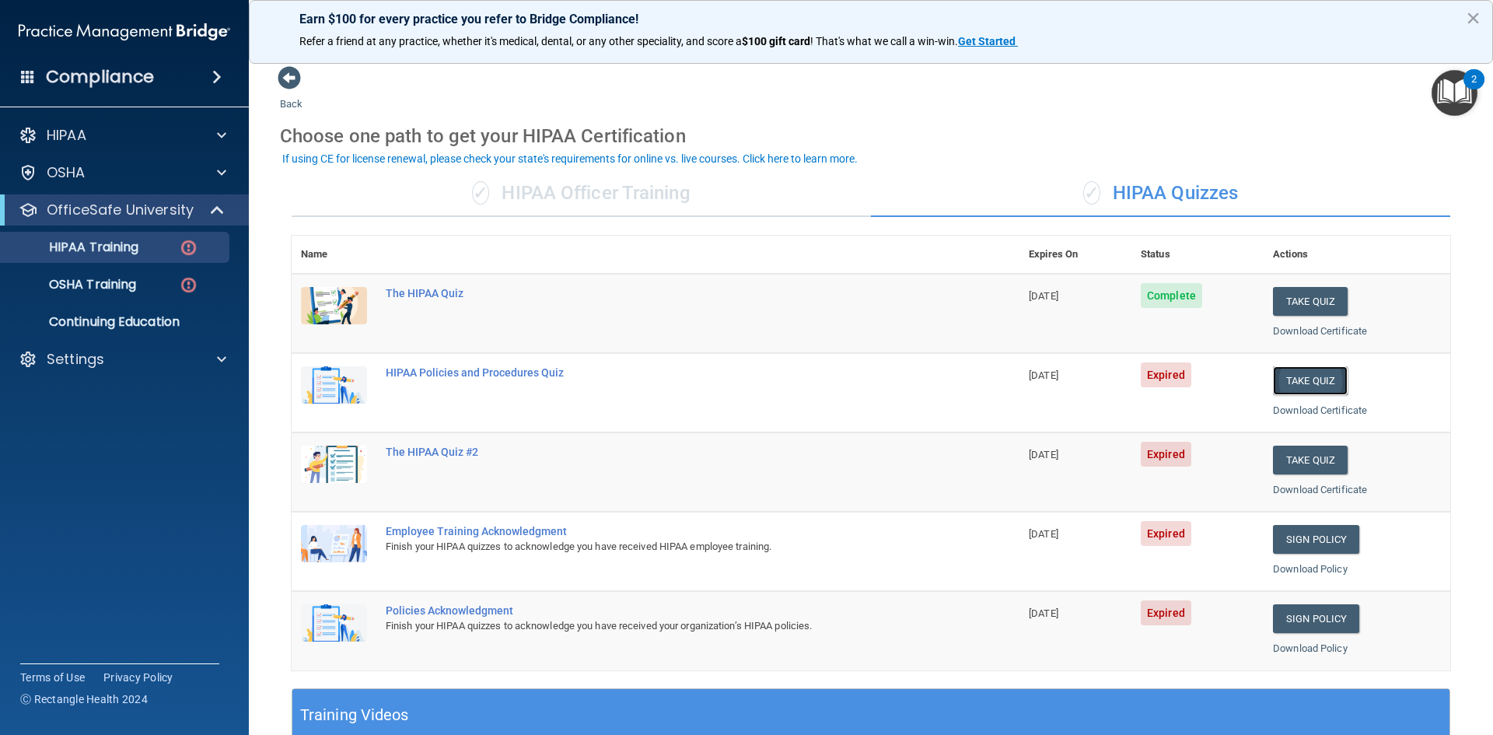
click at [1284, 373] on button "Take Quiz" at bounding box center [1310, 380] width 75 height 29
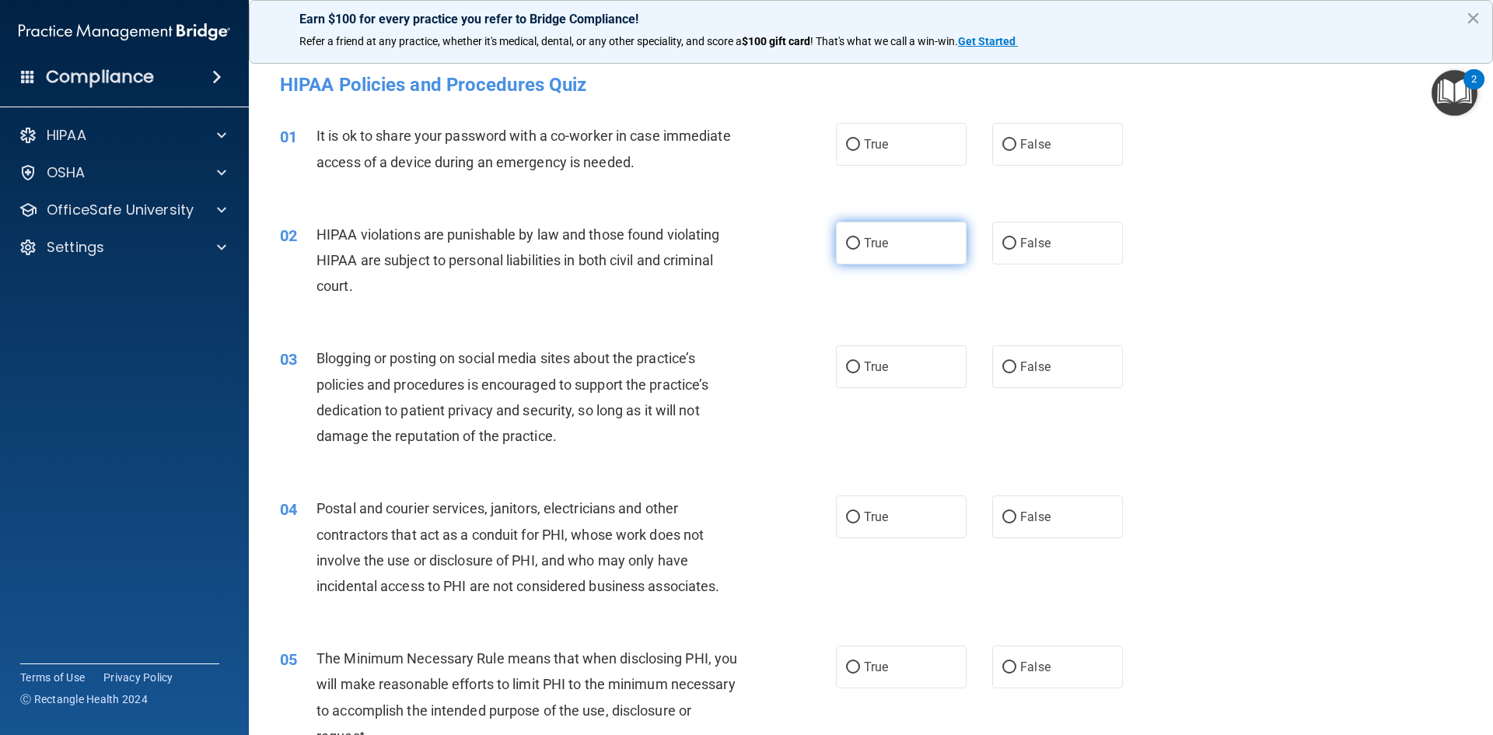
click at [876, 254] on label "True" at bounding box center [901, 243] width 131 height 43
click at [860, 250] on input "True" at bounding box center [853, 244] width 14 height 12
radio input "true"
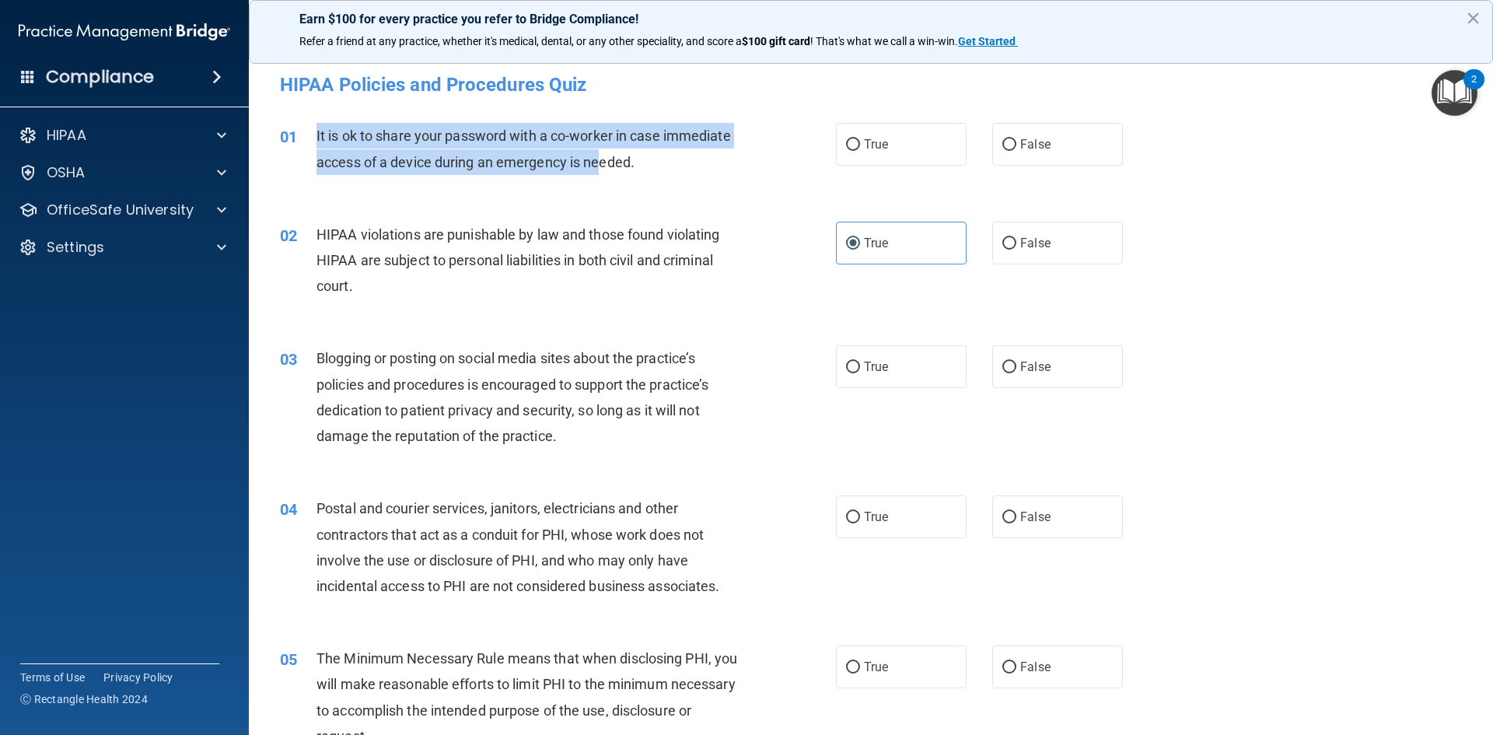
drag, startPoint x: 436, startPoint y: 141, endPoint x: 316, endPoint y: 143, distance: 120.5
click at [316, 143] on span "It is ok to share your password with a co-worker in case immediate access of a …" at bounding box center [523, 149] width 414 height 42
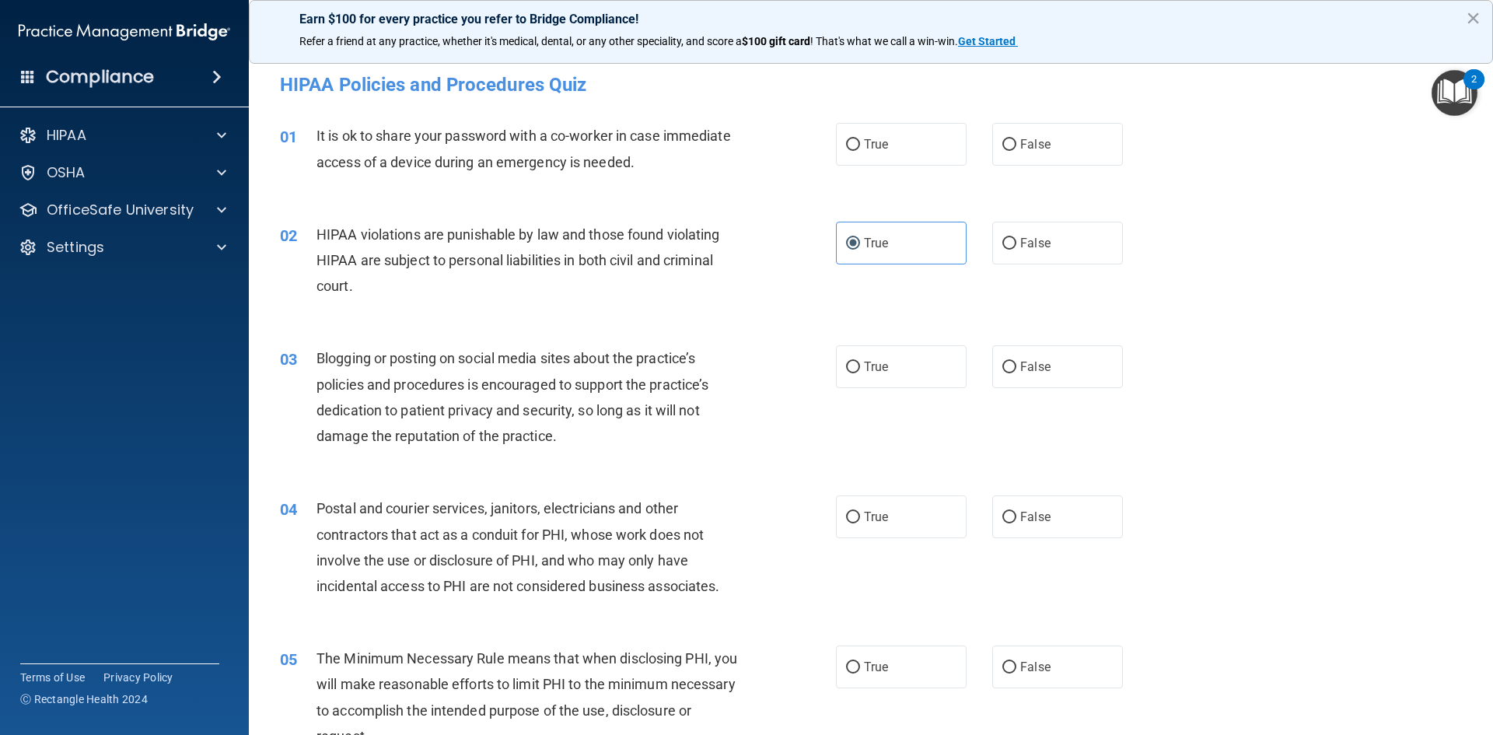
click at [638, 169] on div "It is ok to share your password with a co-worker in case immediate access of a …" at bounding box center [533, 148] width 435 height 51
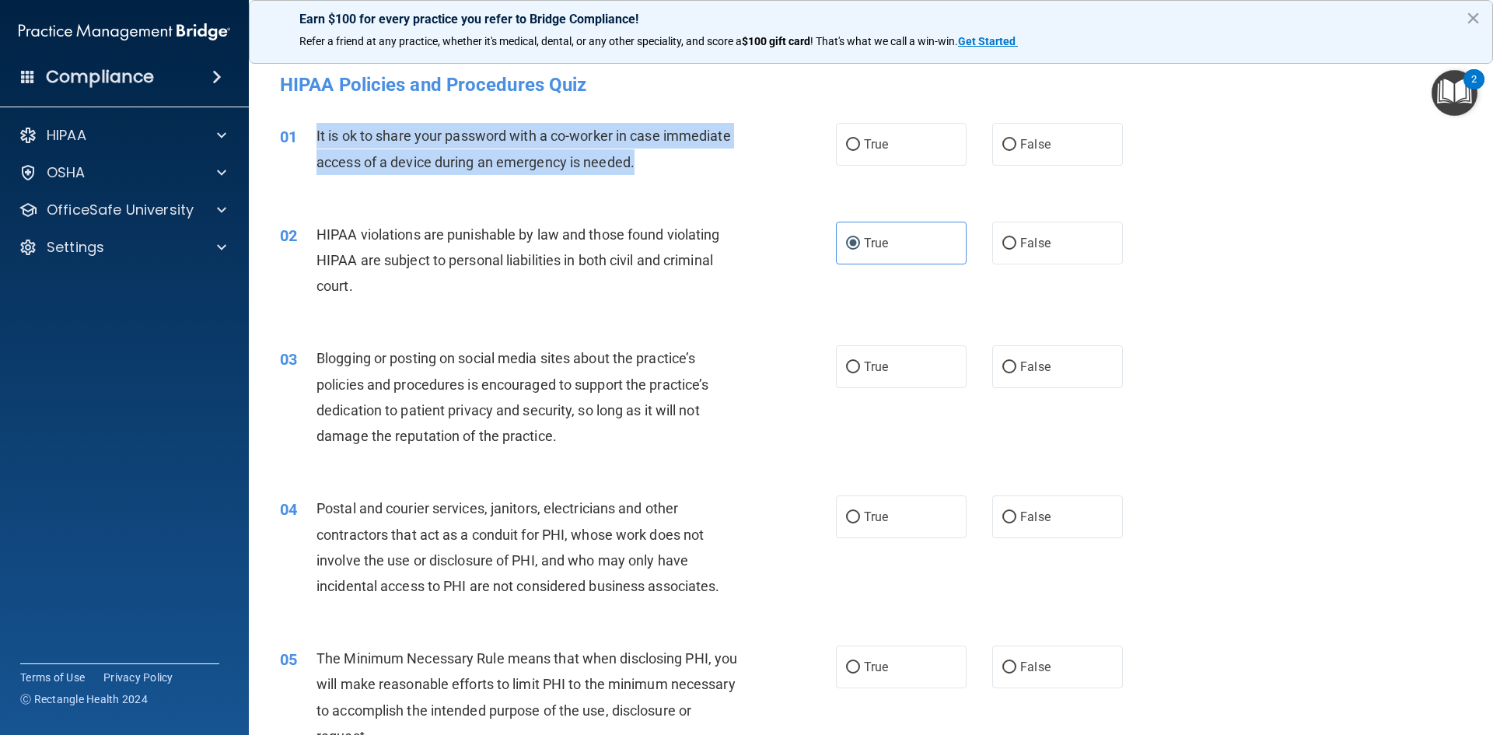
drag, startPoint x: 648, startPoint y: 163, endPoint x: 309, endPoint y: 138, distance: 339.9
click at [309, 138] on div "01 It is ok to share your password with a co-worker in case immediate access of…" at bounding box center [558, 152] width 603 height 59
copy div "It is ok to share your password with a co-worker in case immediate access of a …"
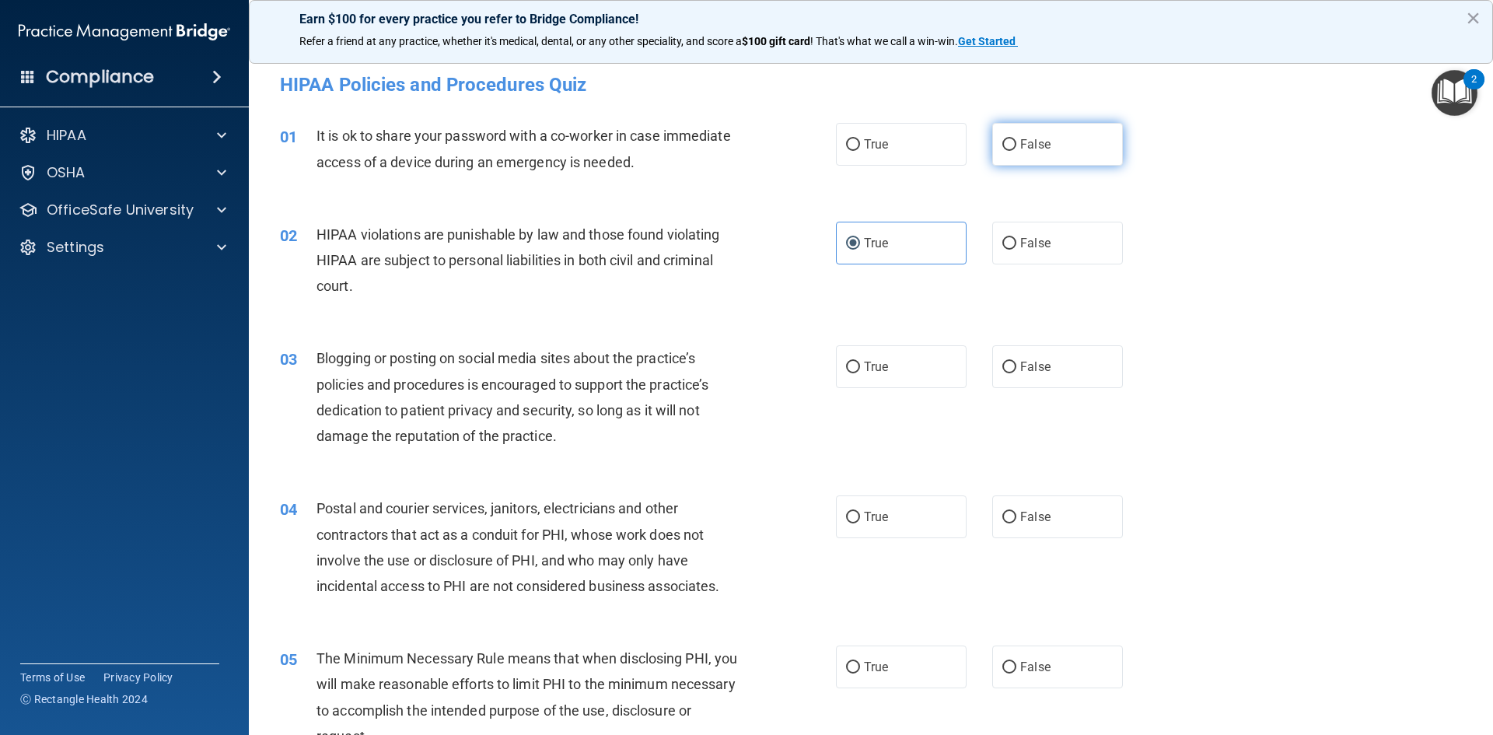
click at [1015, 159] on label "False" at bounding box center [1057, 144] width 131 height 43
click at [1015, 151] on input "False" at bounding box center [1009, 145] width 14 height 12
radio input "true"
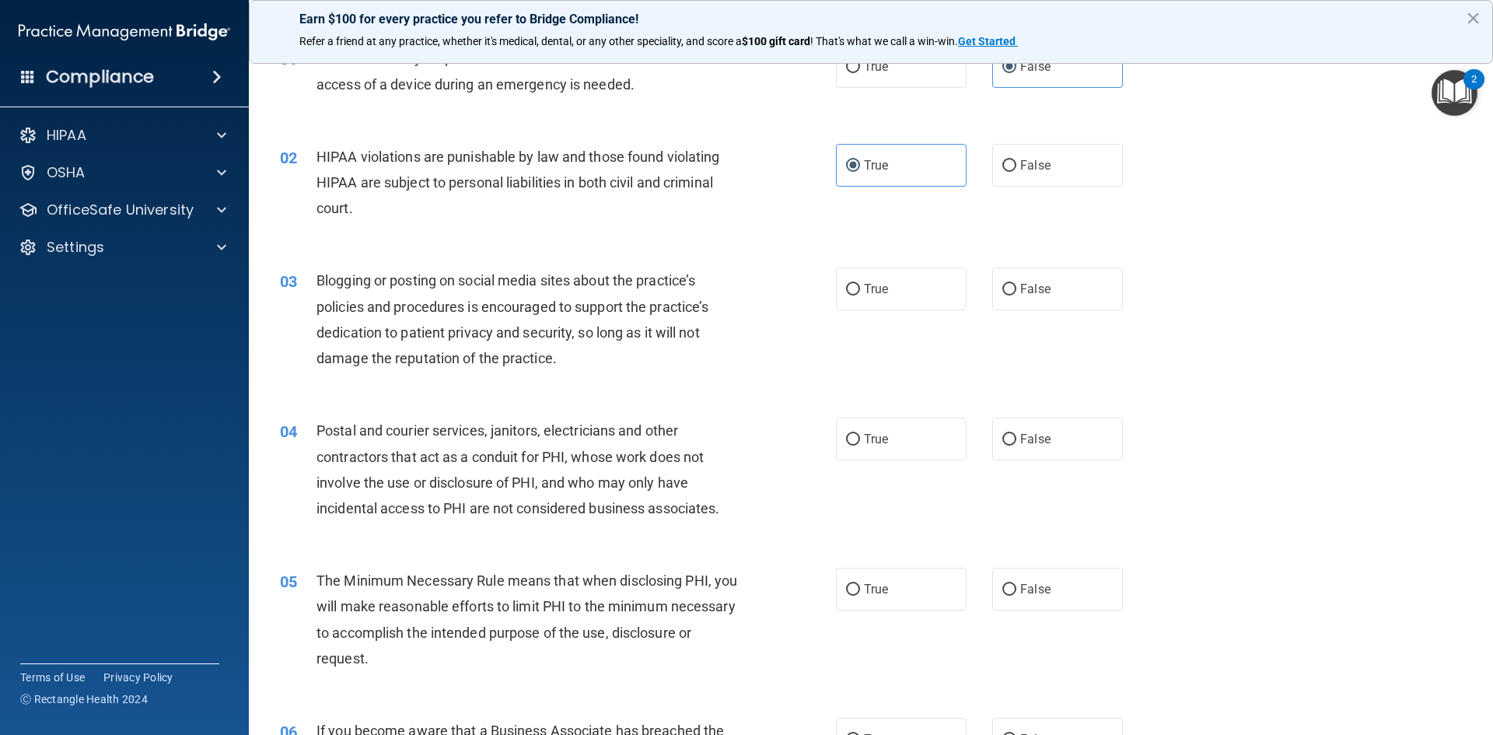
scroll to position [156, 0]
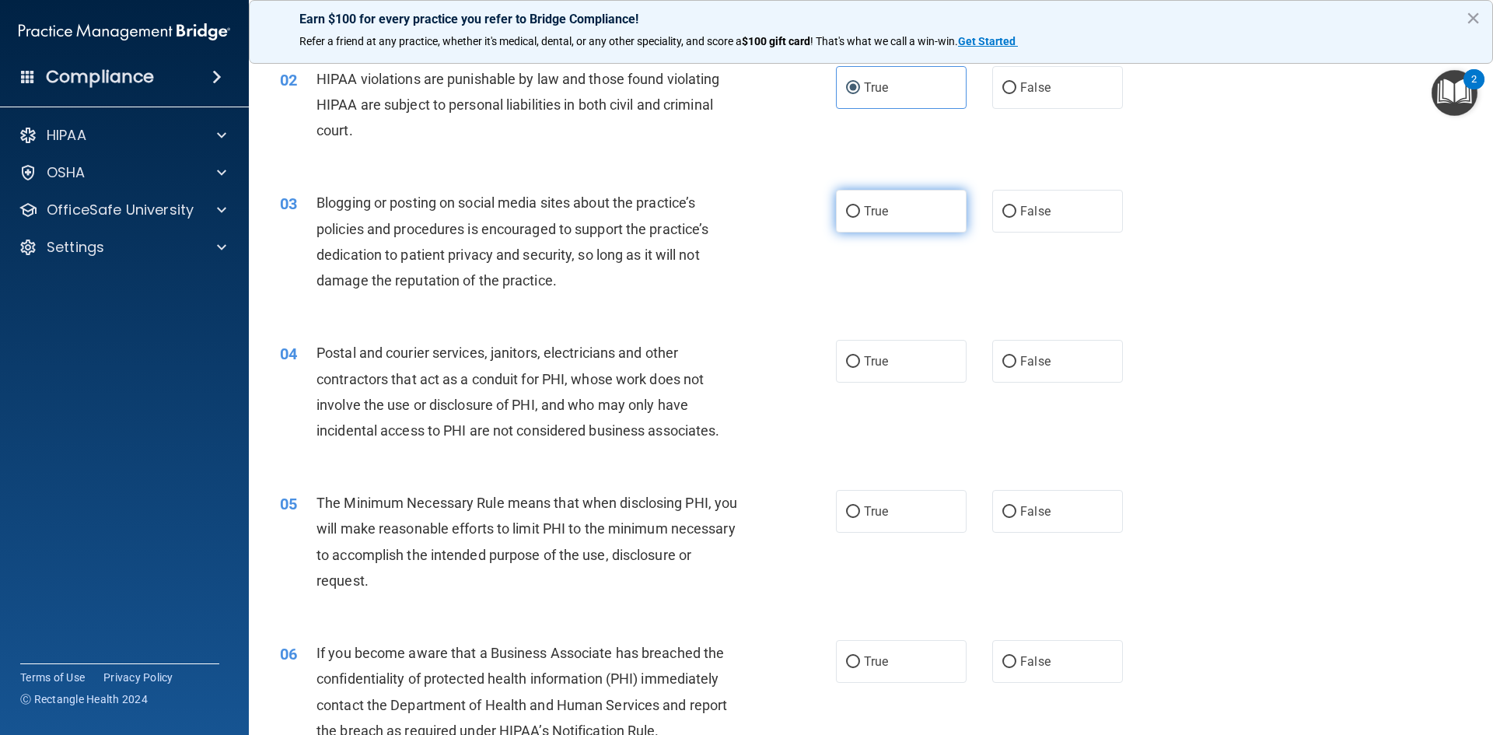
click at [872, 198] on label "True" at bounding box center [901, 211] width 131 height 43
click at [860, 206] on input "True" at bounding box center [853, 212] width 14 height 12
radio input "true"
click at [1011, 208] on label "False" at bounding box center [1057, 211] width 131 height 43
click at [1011, 208] on input "False" at bounding box center [1009, 212] width 14 height 12
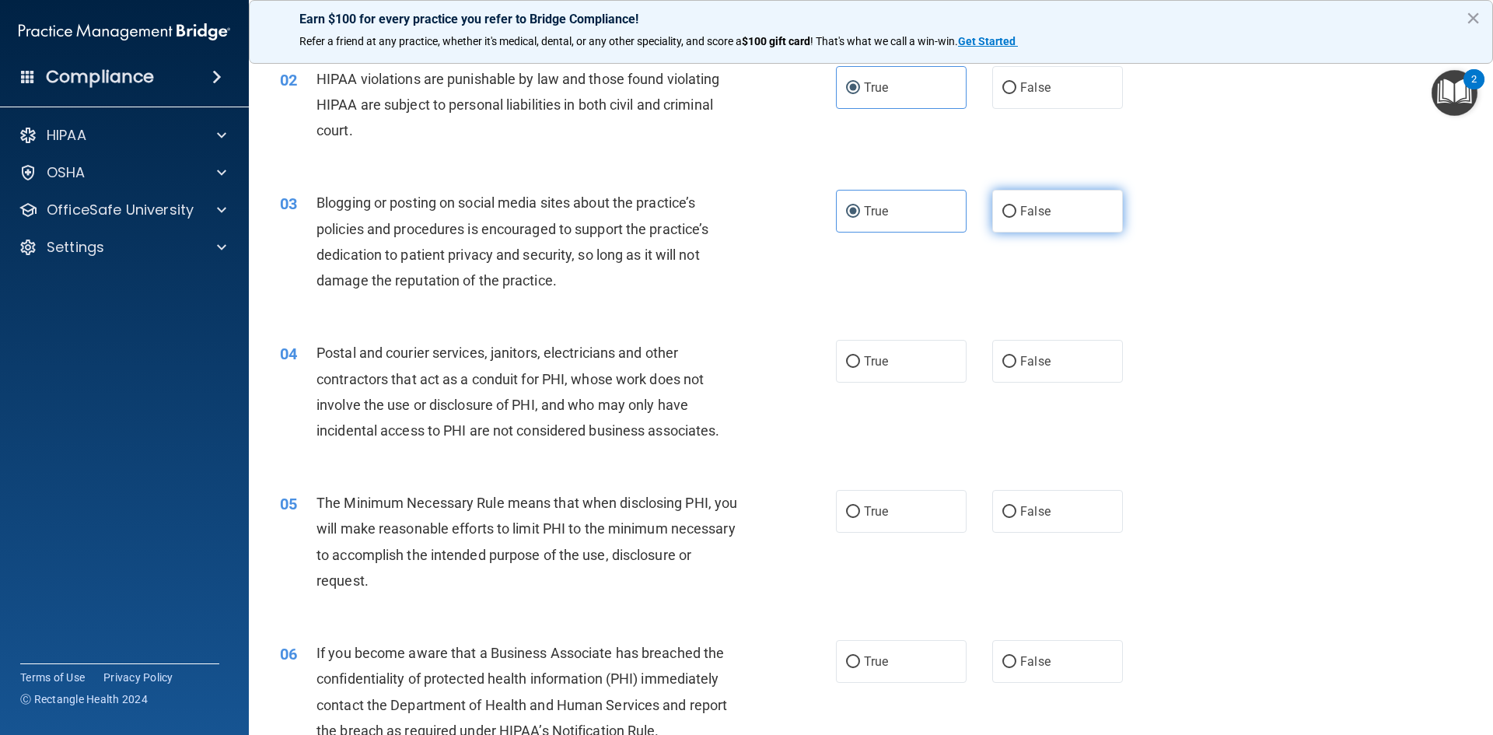
radio input "true"
radio input "false"
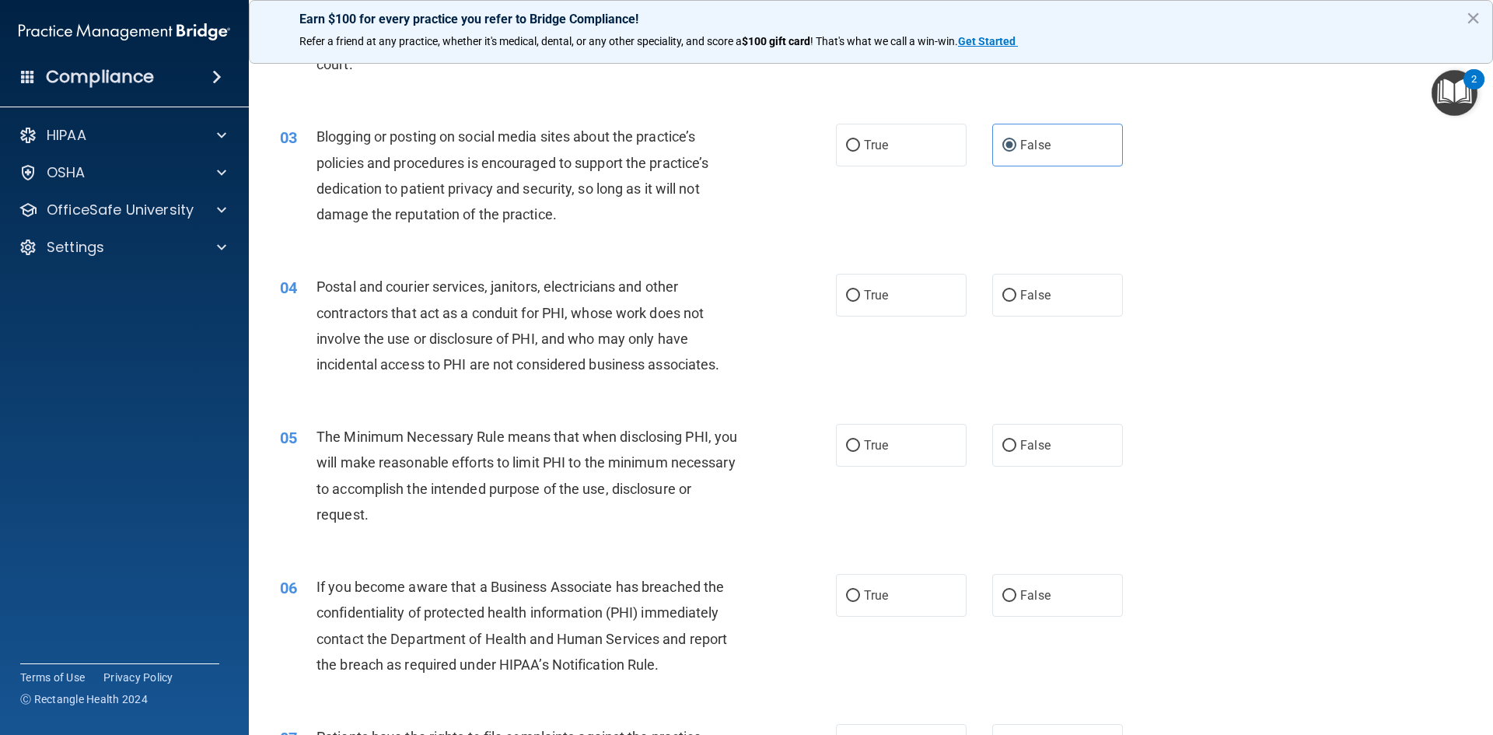
scroll to position [311, 0]
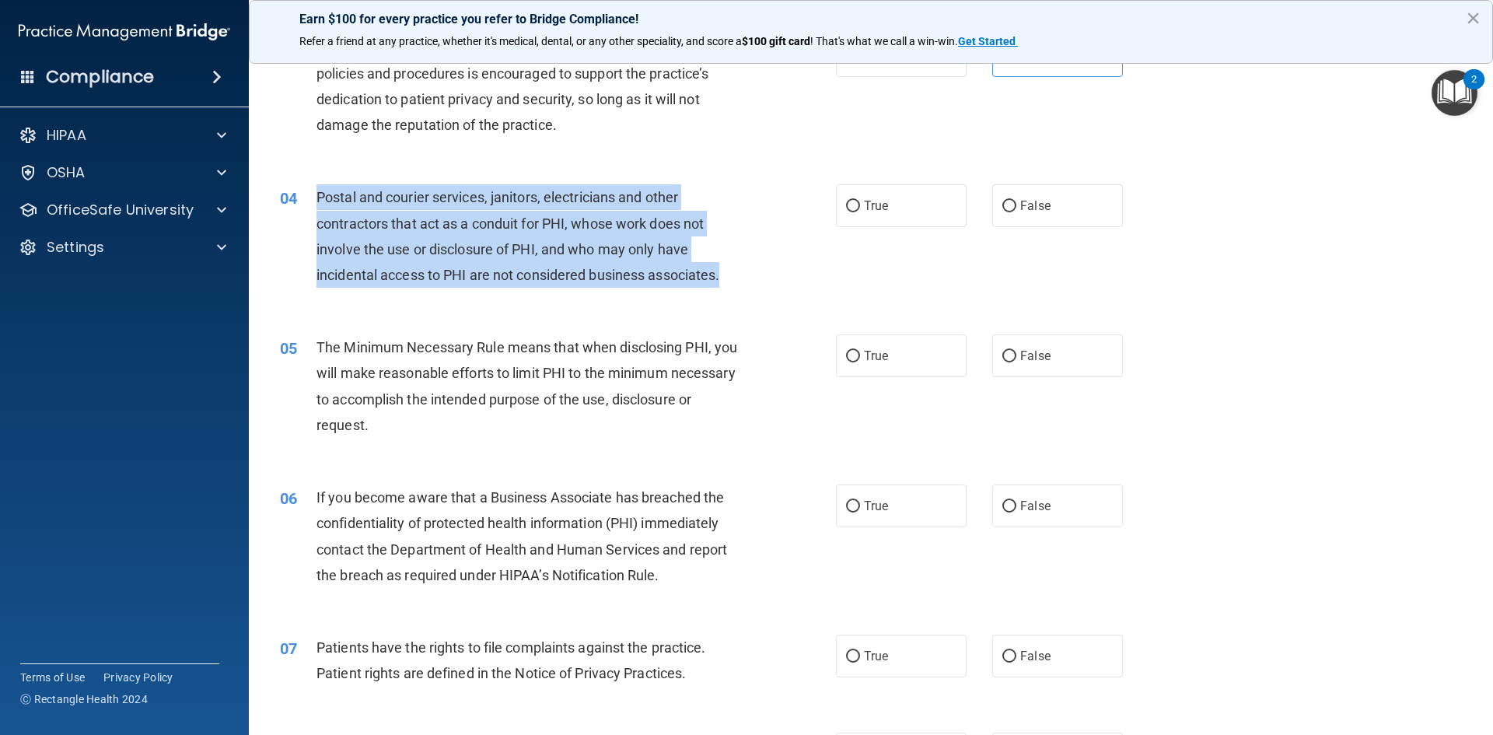
drag, startPoint x: 732, startPoint y: 272, endPoint x: 315, endPoint y: 202, distance: 423.4
click at [315, 202] on div "04 Postal and courier services, janitors, electricians and other contractors th…" at bounding box center [558, 239] width 603 height 111
copy div "Postal and courier services, janitors, electricians and other contractors that …"
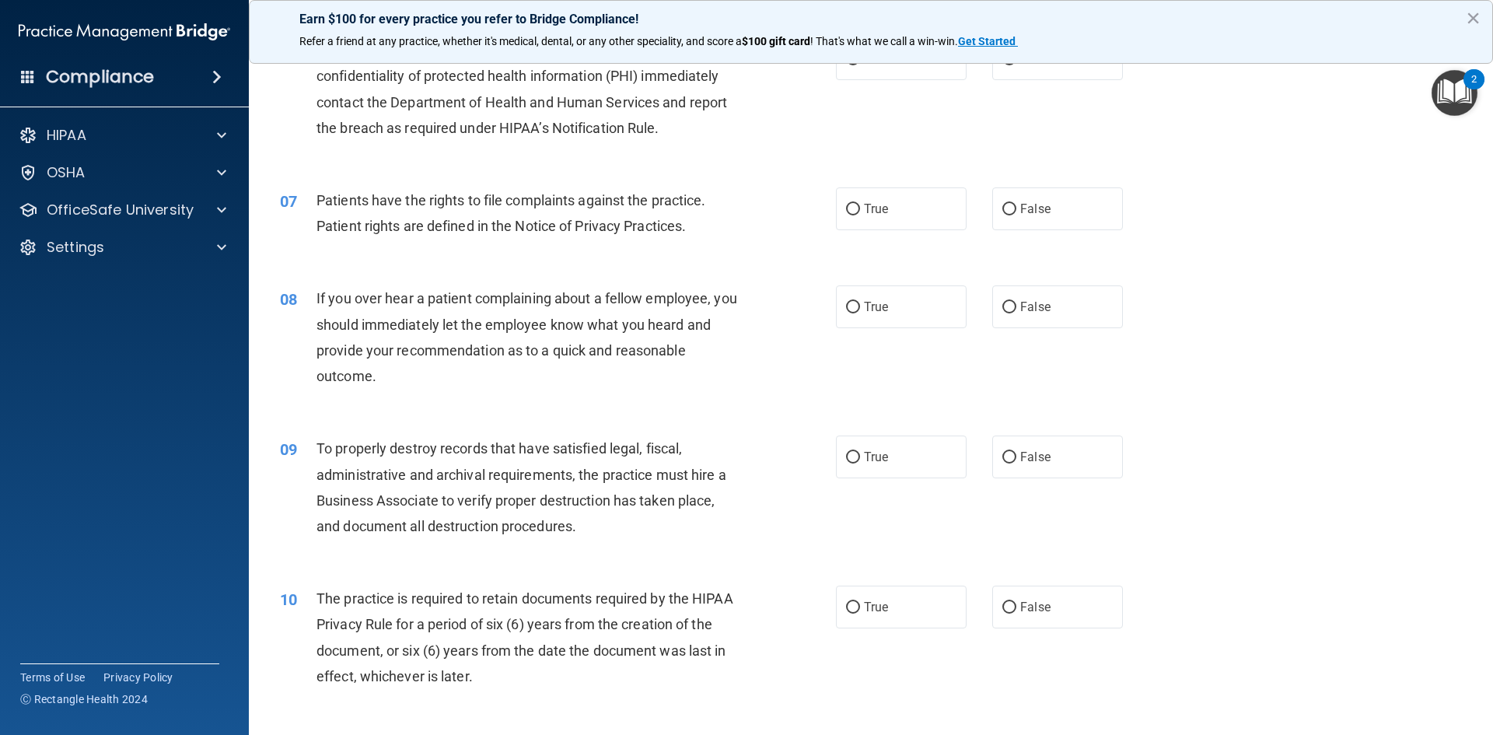
scroll to position [292, 0]
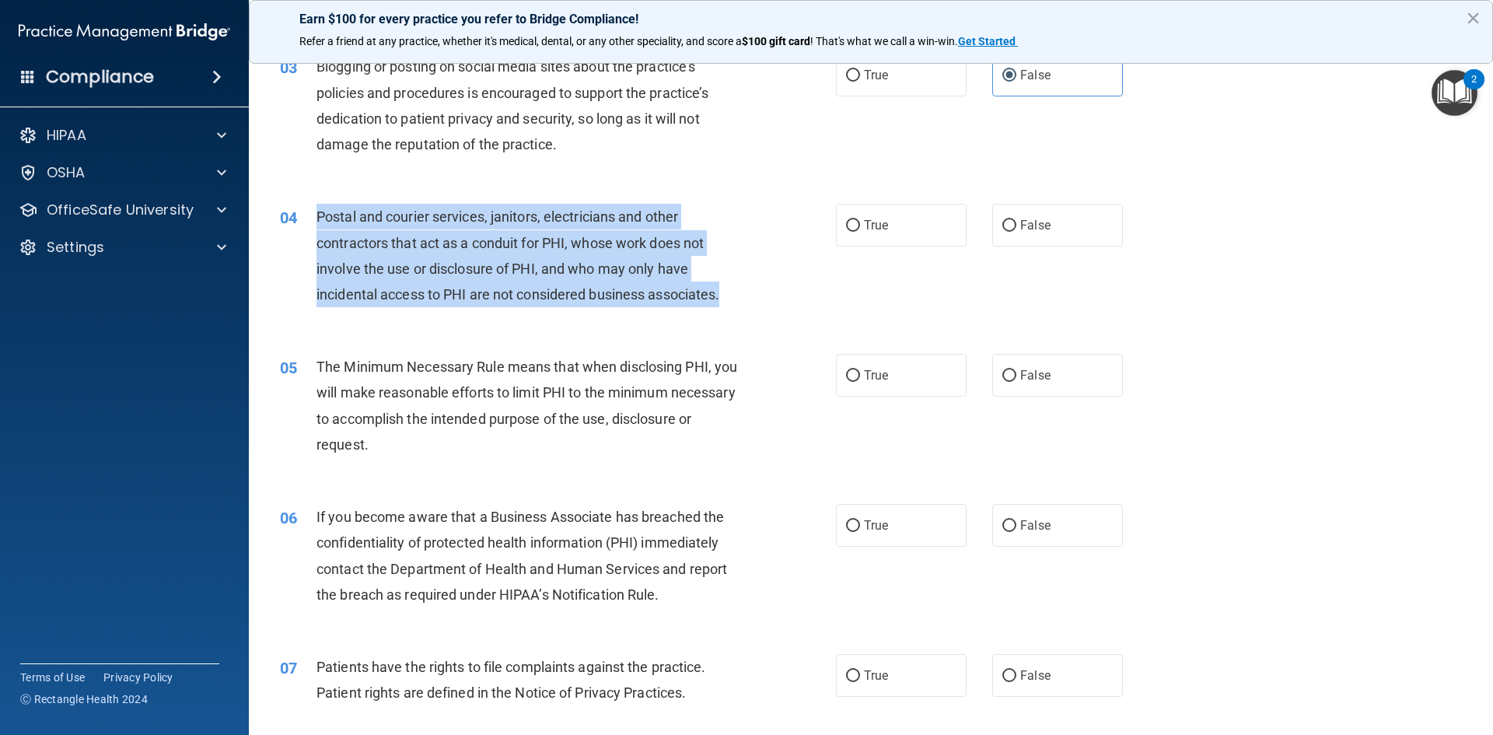
click at [1352, 76] on div "03 Blogging or posting on social media sites about the practice’s policies and …" at bounding box center [870, 109] width 1205 height 150
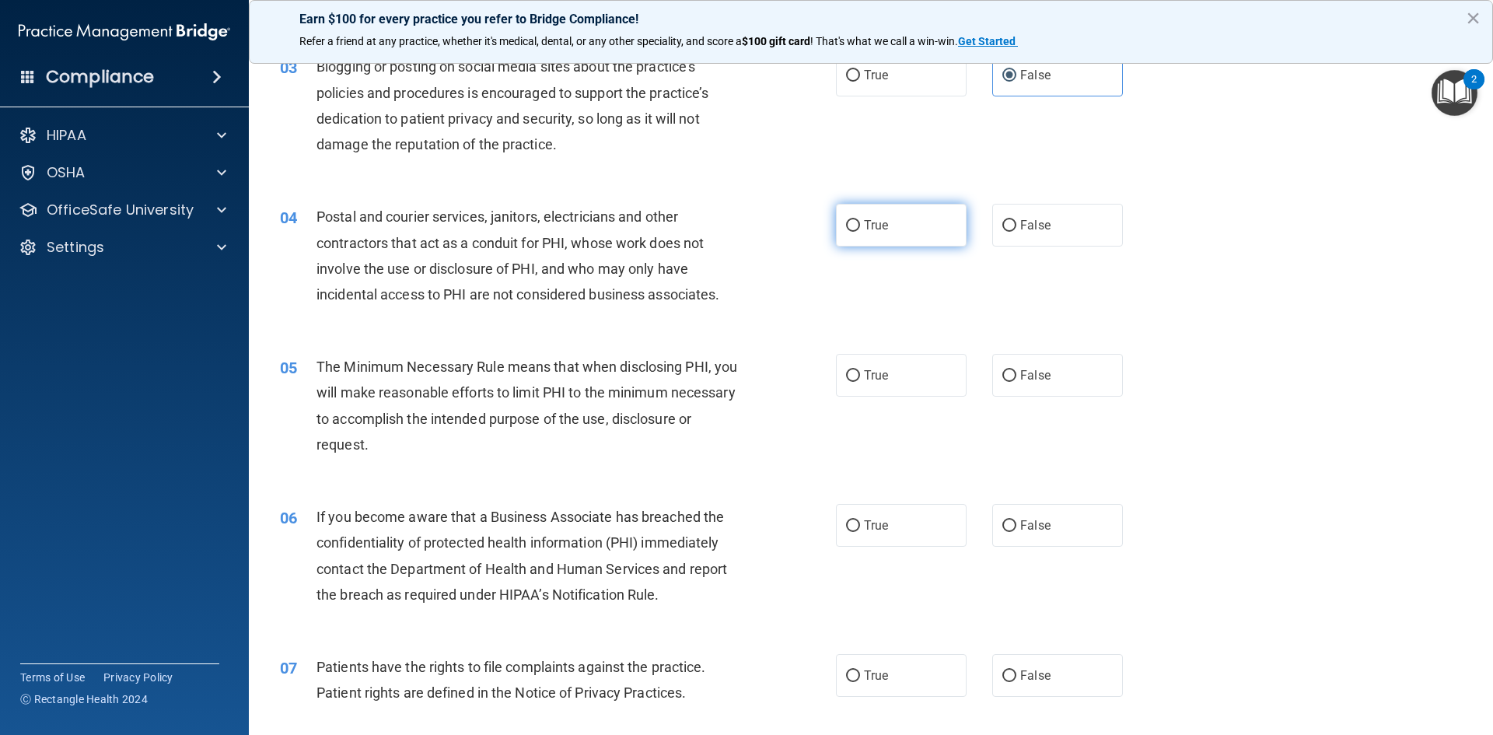
click at [881, 229] on span "True" at bounding box center [876, 225] width 24 height 15
click at [860, 229] on input "True" at bounding box center [853, 226] width 14 height 12
radio input "true"
click at [850, 390] on label "True" at bounding box center [901, 375] width 131 height 43
click at [850, 382] on input "True" at bounding box center [853, 376] width 14 height 12
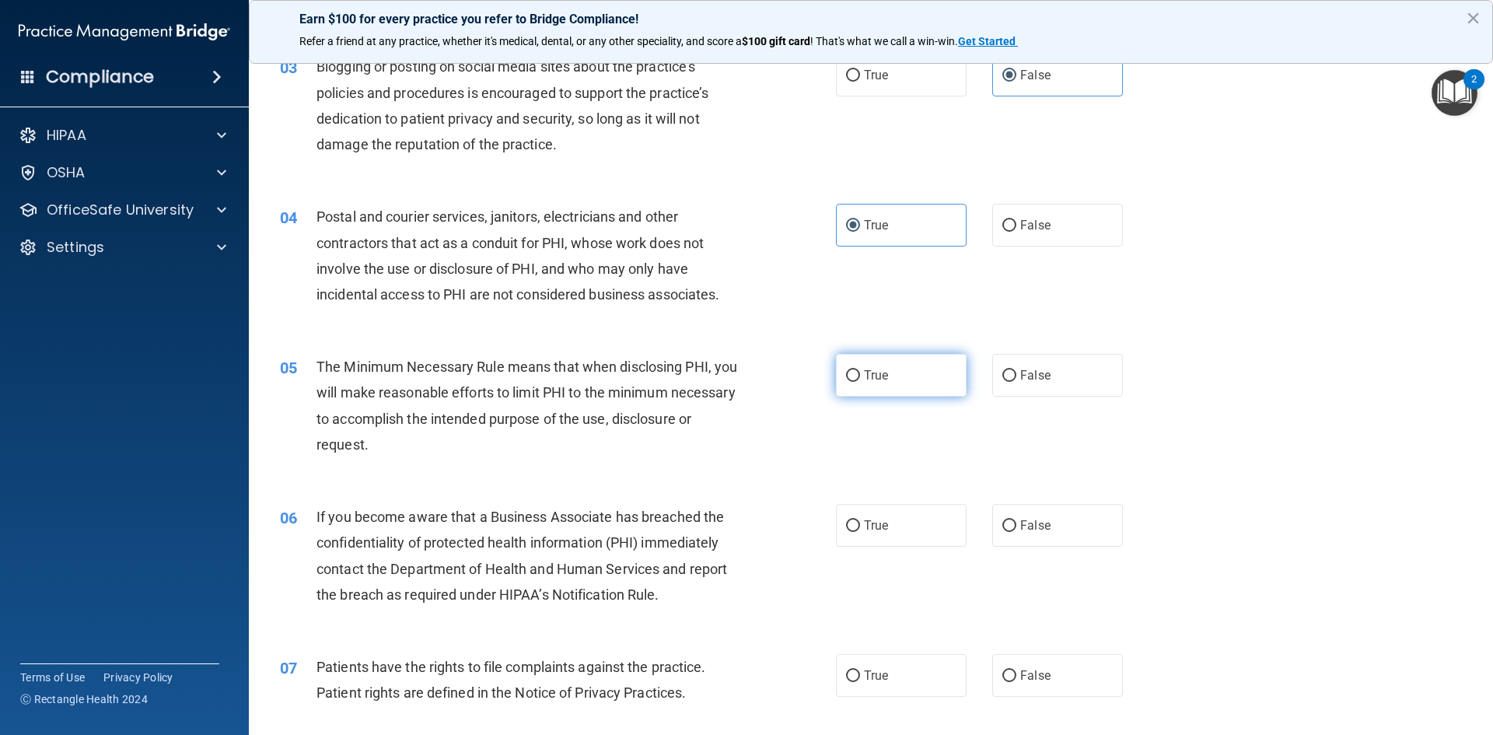
radio input "true"
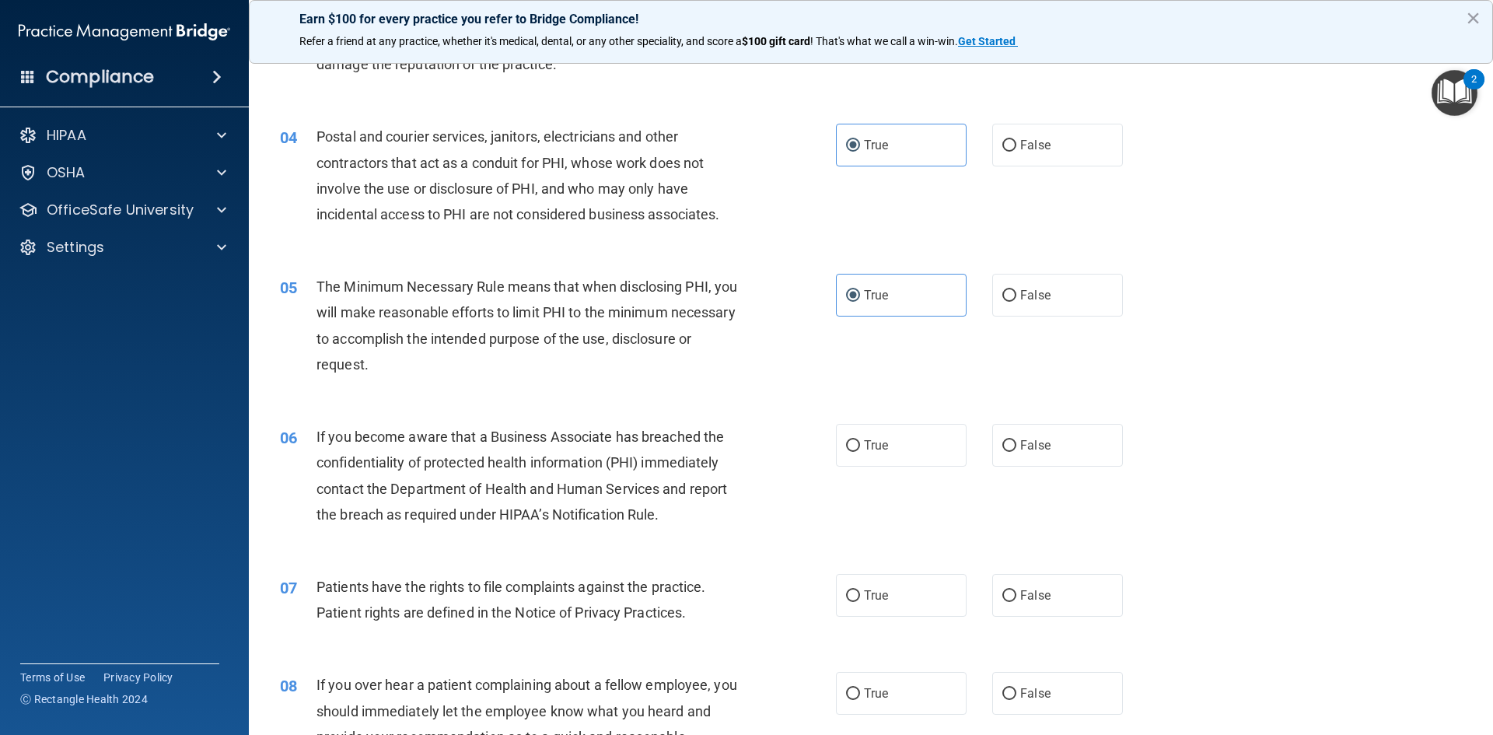
scroll to position [447, 0]
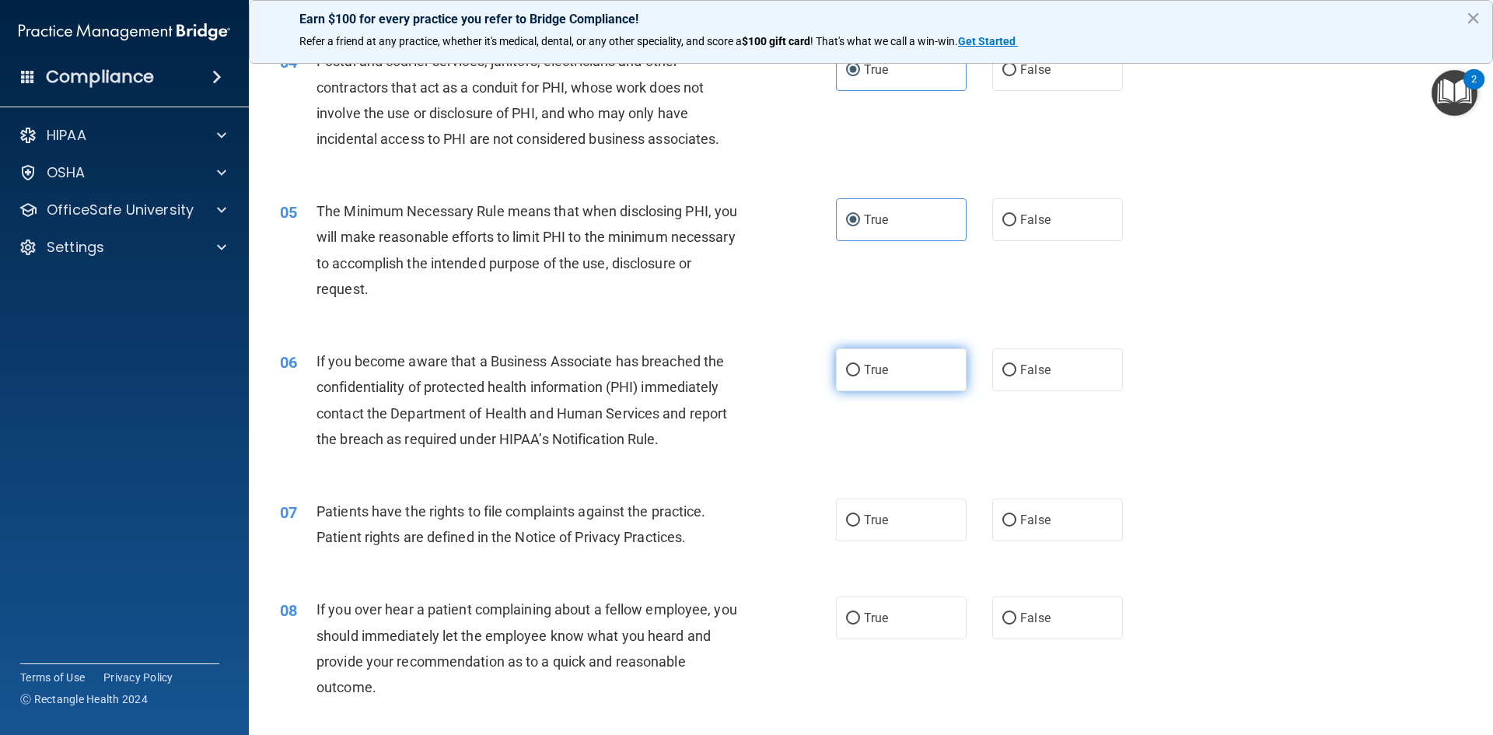
click at [863, 358] on label "True" at bounding box center [901, 369] width 131 height 43
click at [860, 365] on input "True" at bounding box center [853, 371] width 14 height 12
radio input "true"
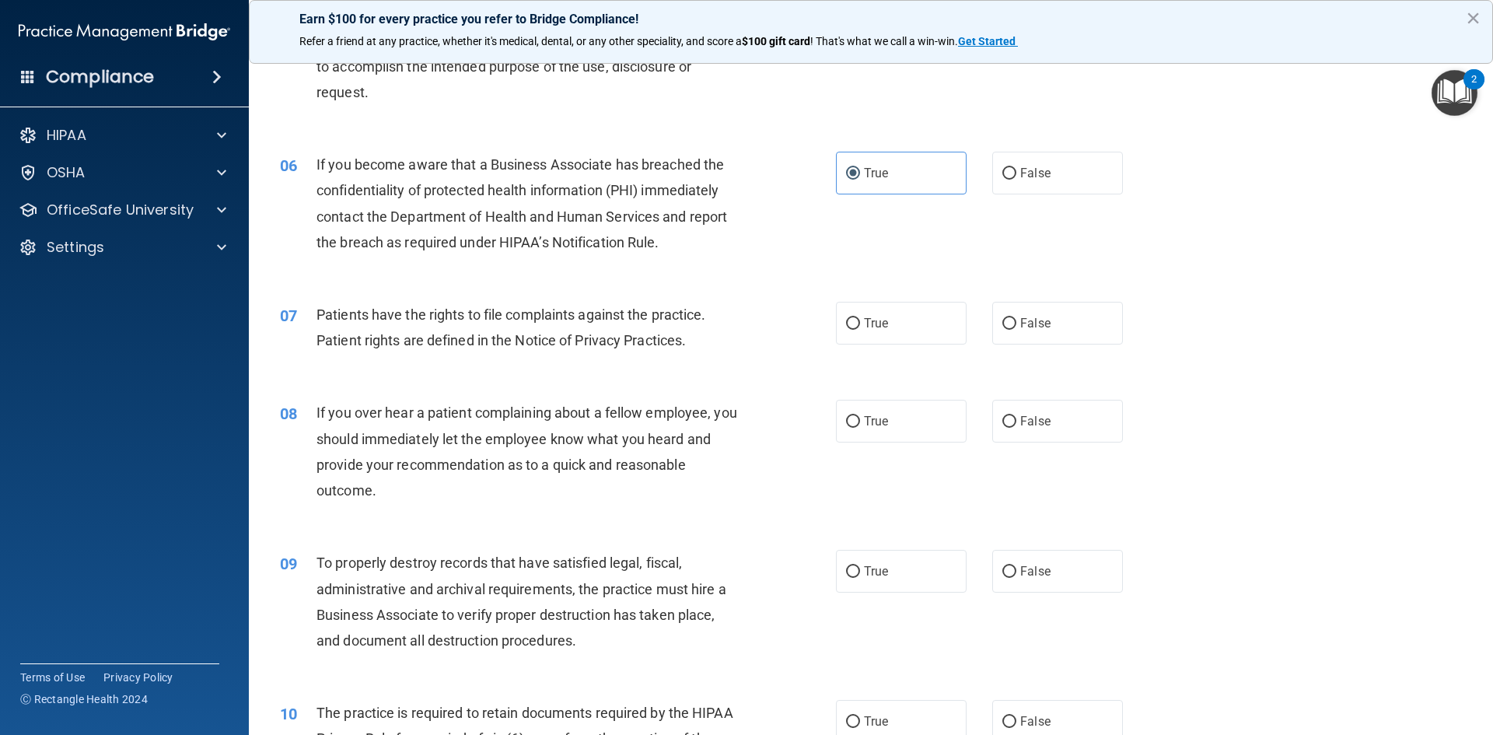
scroll to position [680, 0]
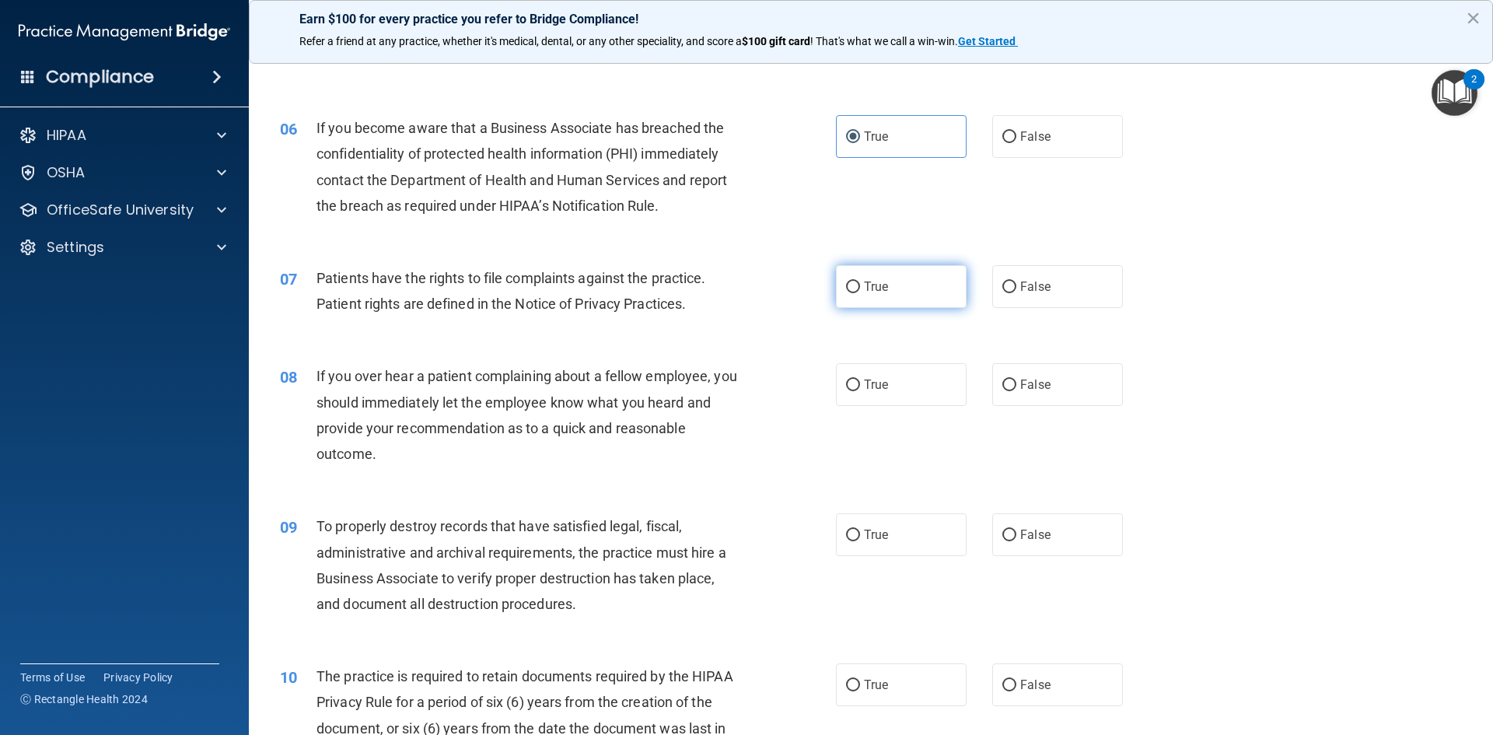
click at [851, 285] on input "True" at bounding box center [853, 287] width 14 height 12
radio input "true"
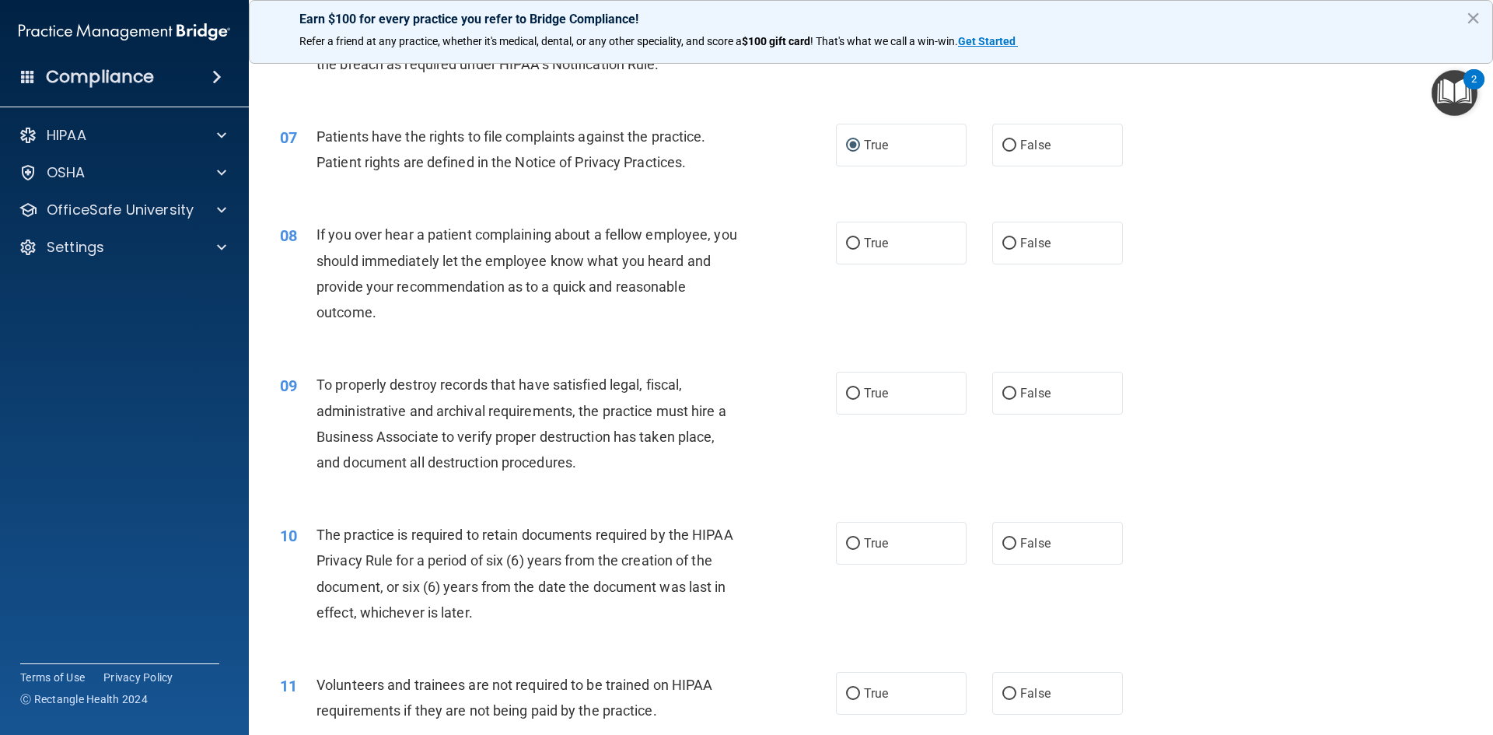
scroll to position [836, 0]
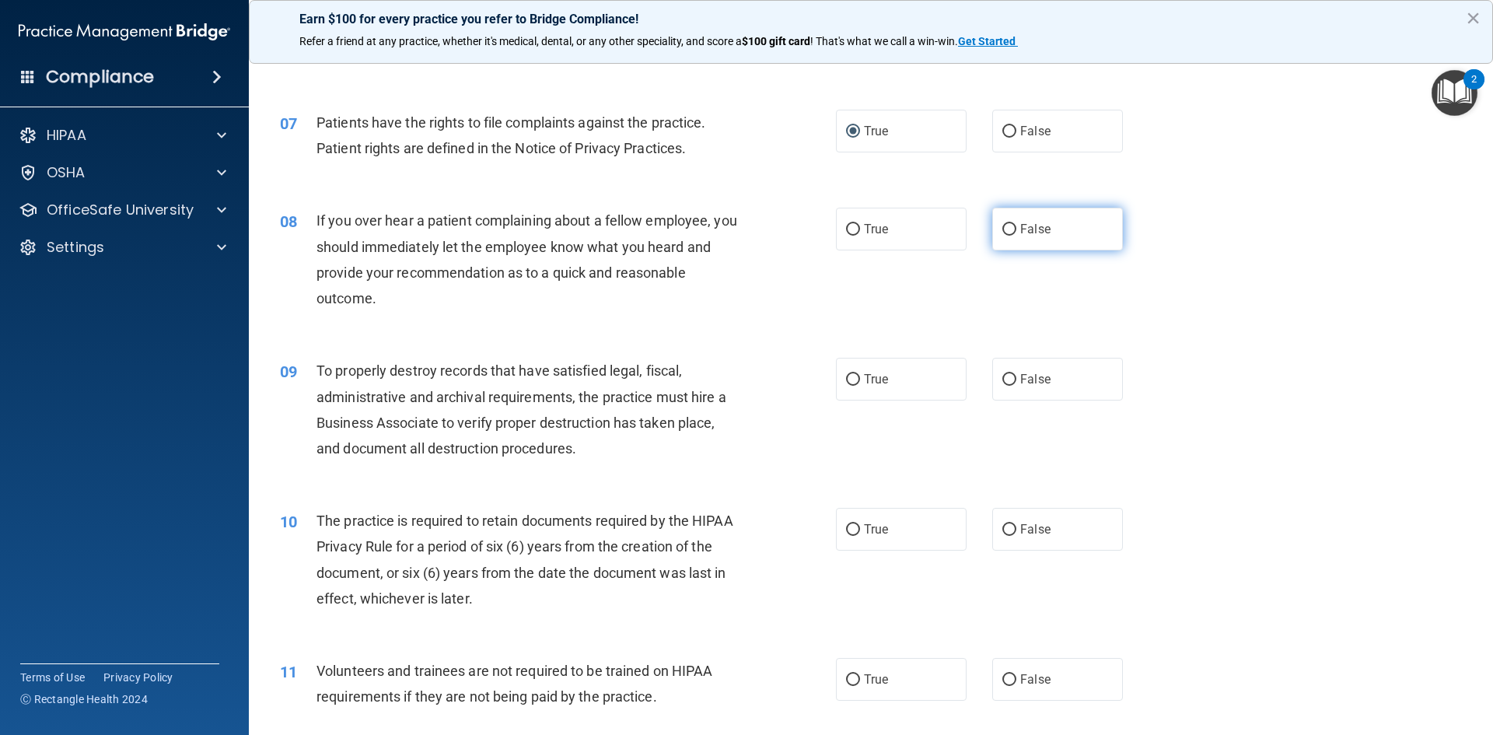
click at [1029, 222] on span "False" at bounding box center [1035, 229] width 30 height 15
click at [1016, 224] on input "False" at bounding box center [1009, 230] width 14 height 12
radio input "true"
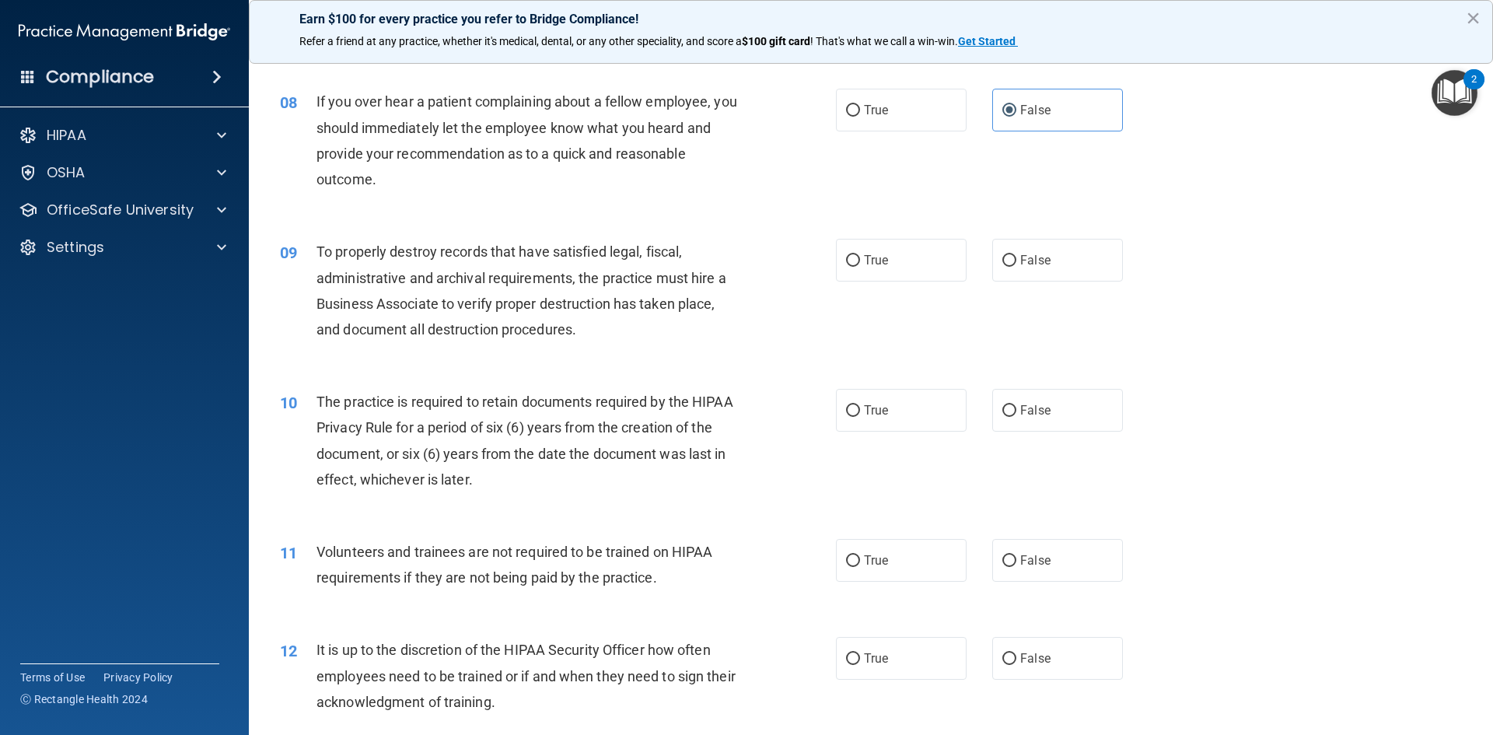
scroll to position [991, 0]
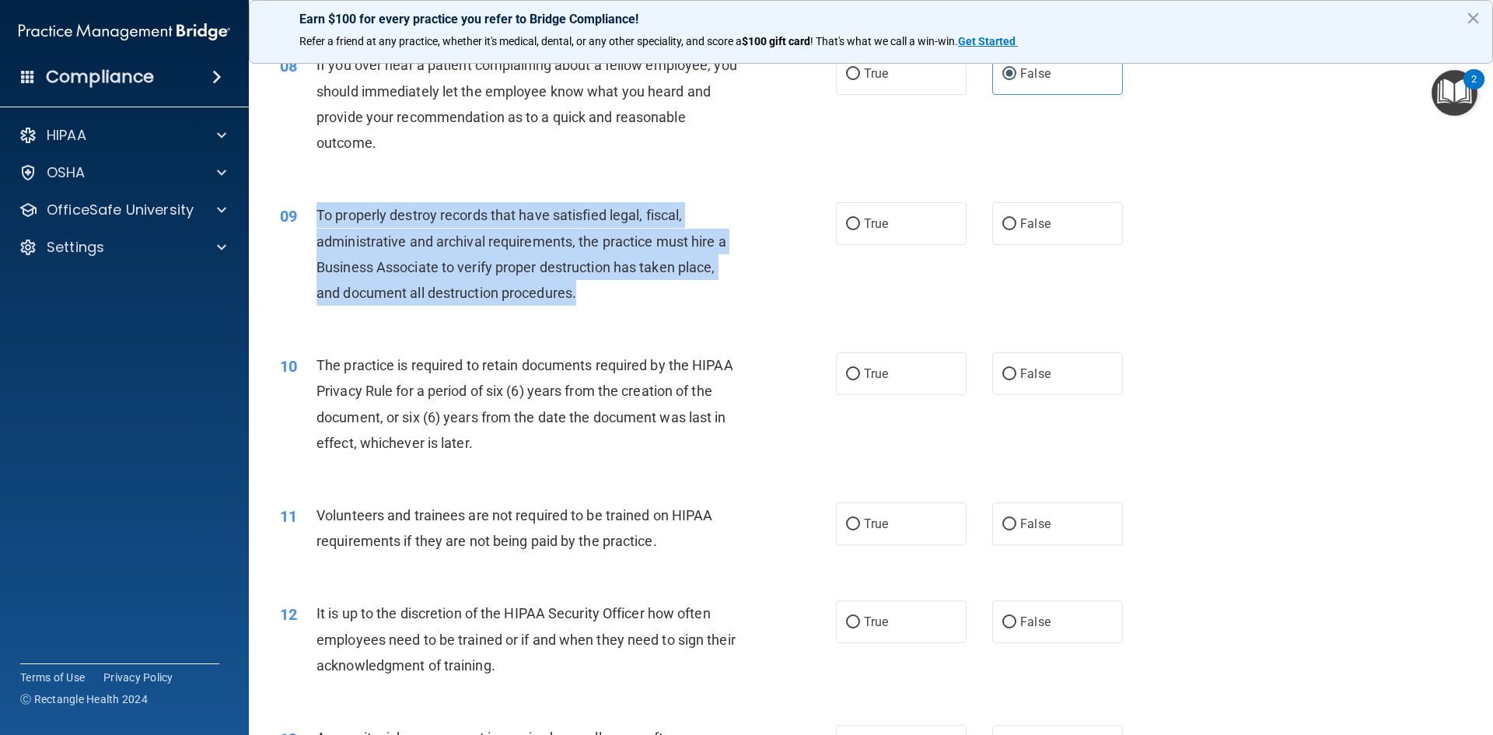
drag, startPoint x: 583, startPoint y: 296, endPoint x: 308, endPoint y: 210, distance: 288.5
click at [308, 210] on div "09 To properly destroy records that have satisfied legal, fiscal, administrativ…" at bounding box center [558, 257] width 603 height 111
copy div "To properly destroy records that have satisfied legal, fiscal, administrative a…"
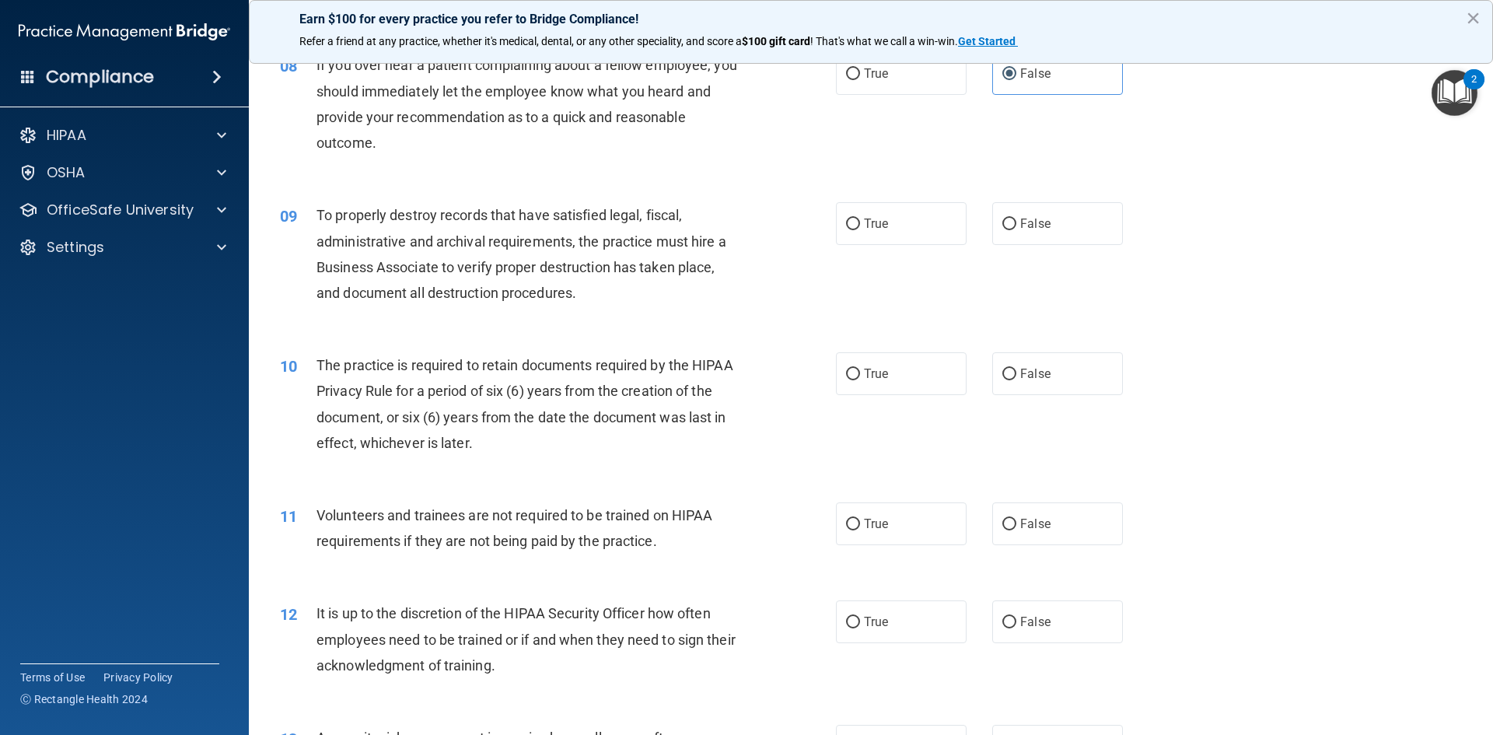
click at [423, 168] on div "08 If you over hear a patient complaining about a fellow employee, you should i…" at bounding box center [870, 108] width 1205 height 150
click at [1005, 218] on input "False" at bounding box center [1009, 224] width 14 height 12
radio input "true"
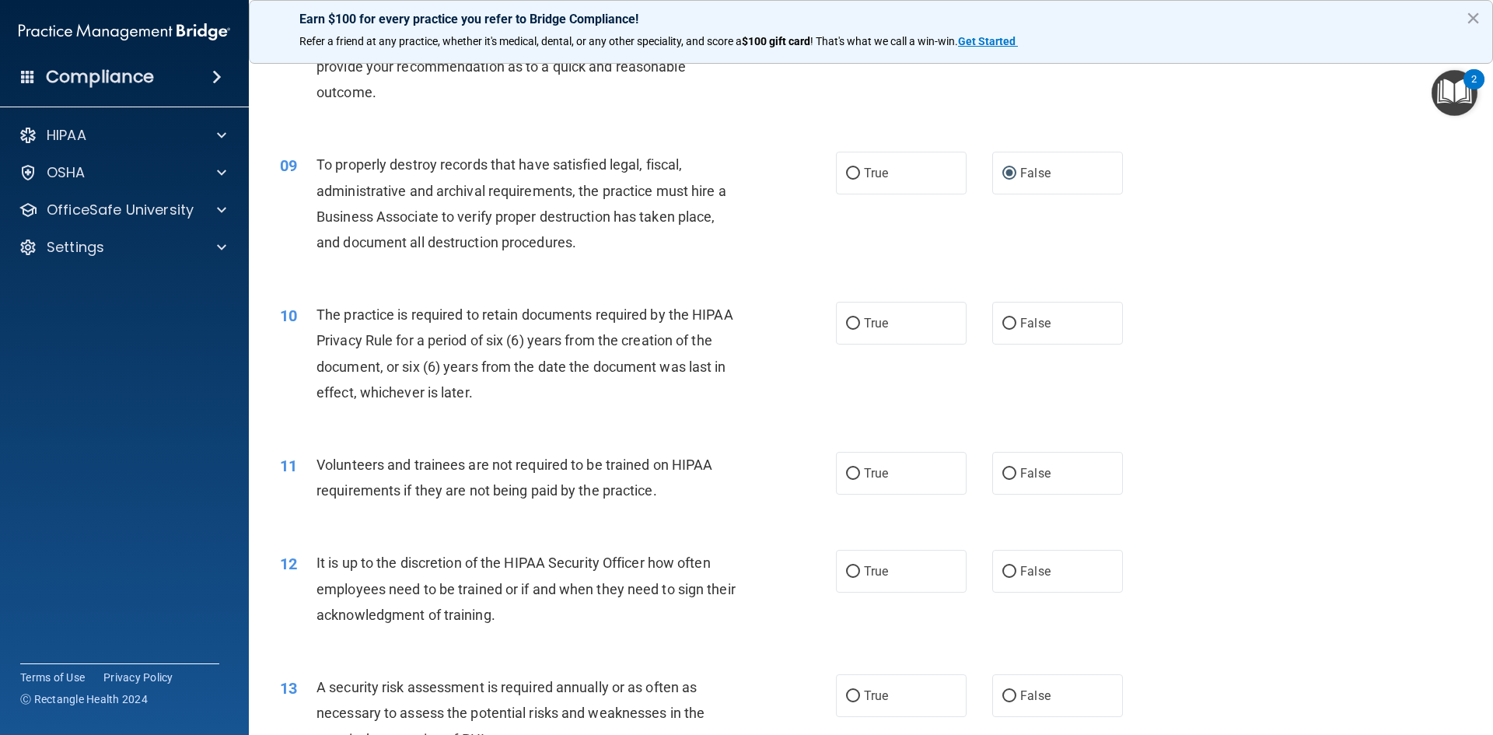
scroll to position [1069, 0]
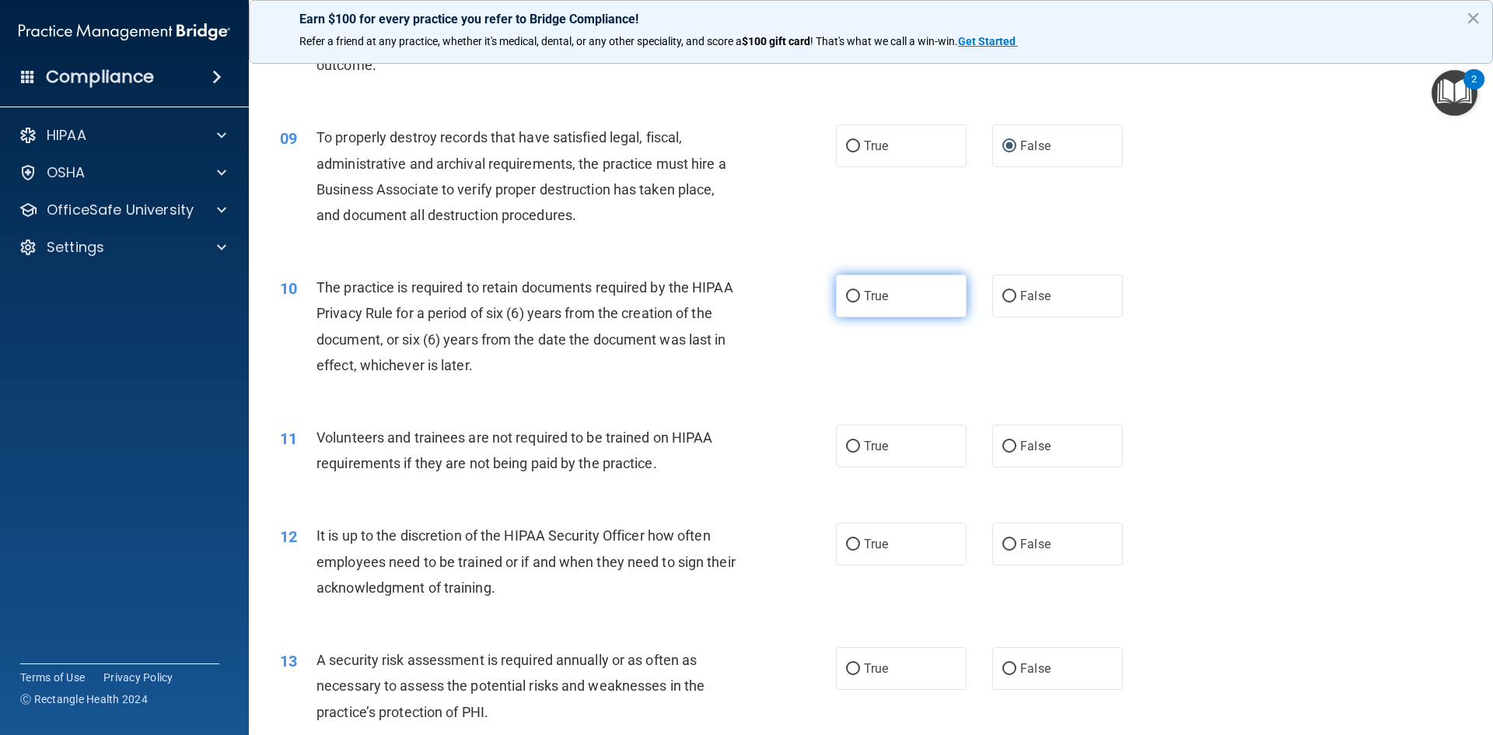
click at [864, 300] on span "True" at bounding box center [876, 295] width 24 height 15
click at [860, 300] on input "True" at bounding box center [853, 297] width 14 height 12
radio input "true"
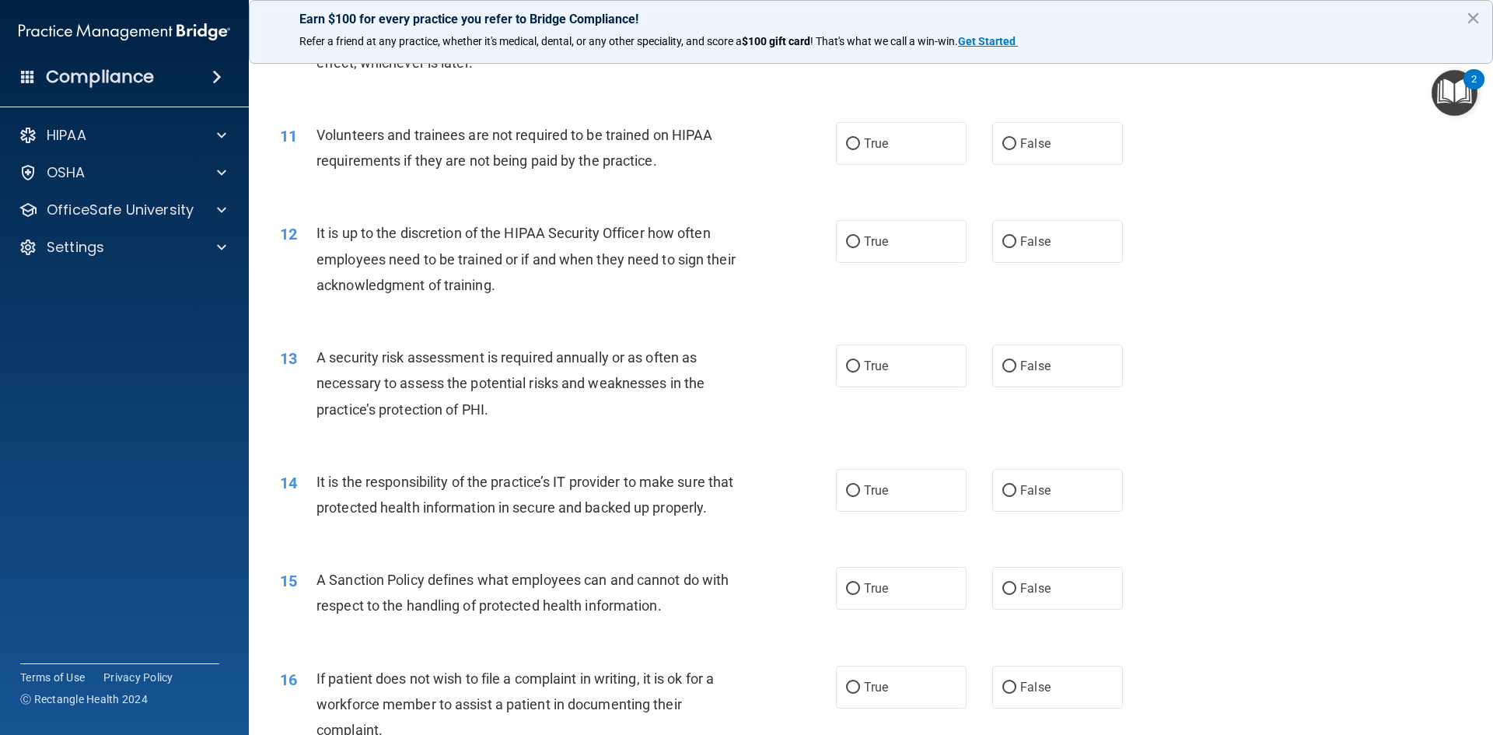
scroll to position [1380, 0]
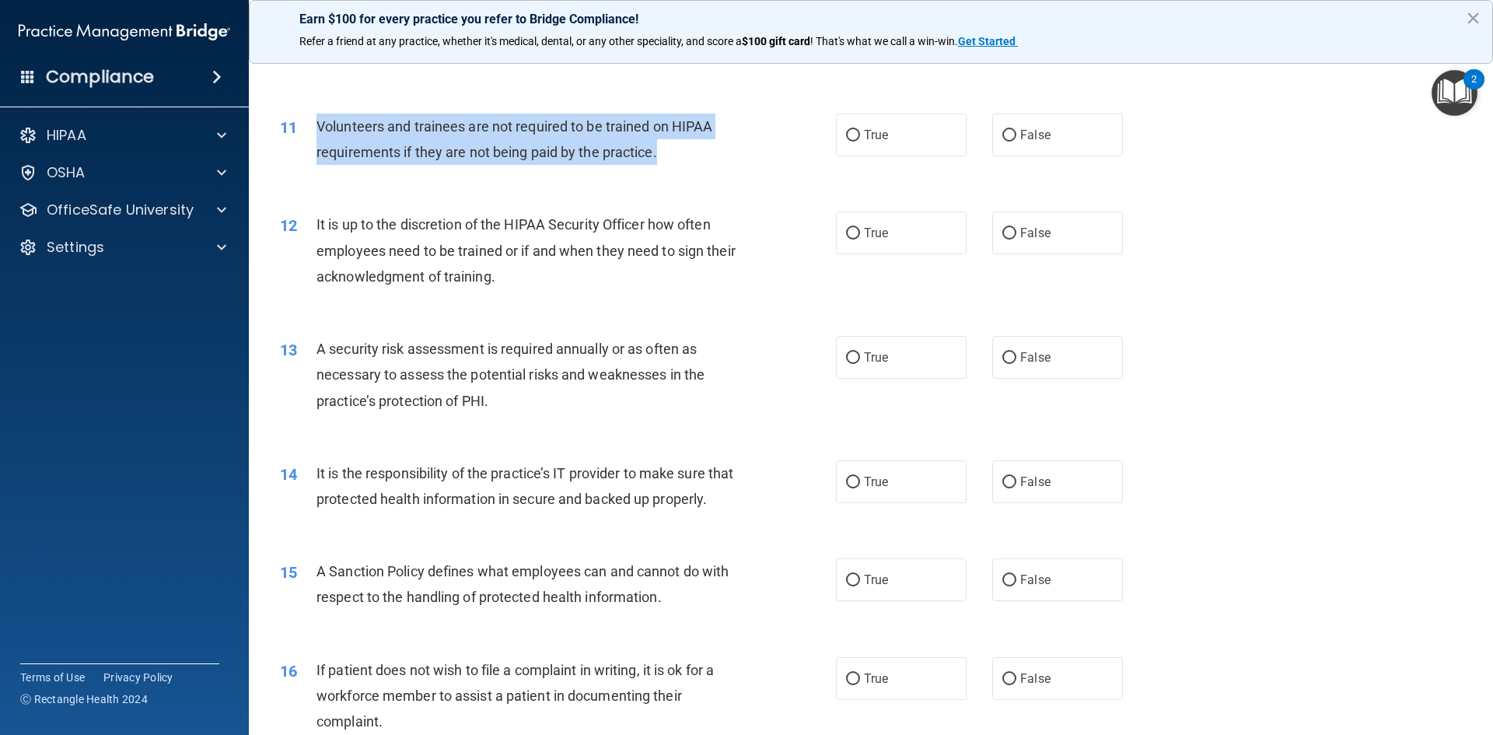
drag, startPoint x: 660, startPoint y: 156, endPoint x: 311, endPoint y: 137, distance: 349.6
click at [311, 137] on div "11 Volunteers and trainees are not required to be trained on HIPAA requirements…" at bounding box center [558, 143] width 603 height 59
copy div "Volunteers and trainees are not required to be trained on HIPAA requirements if…"
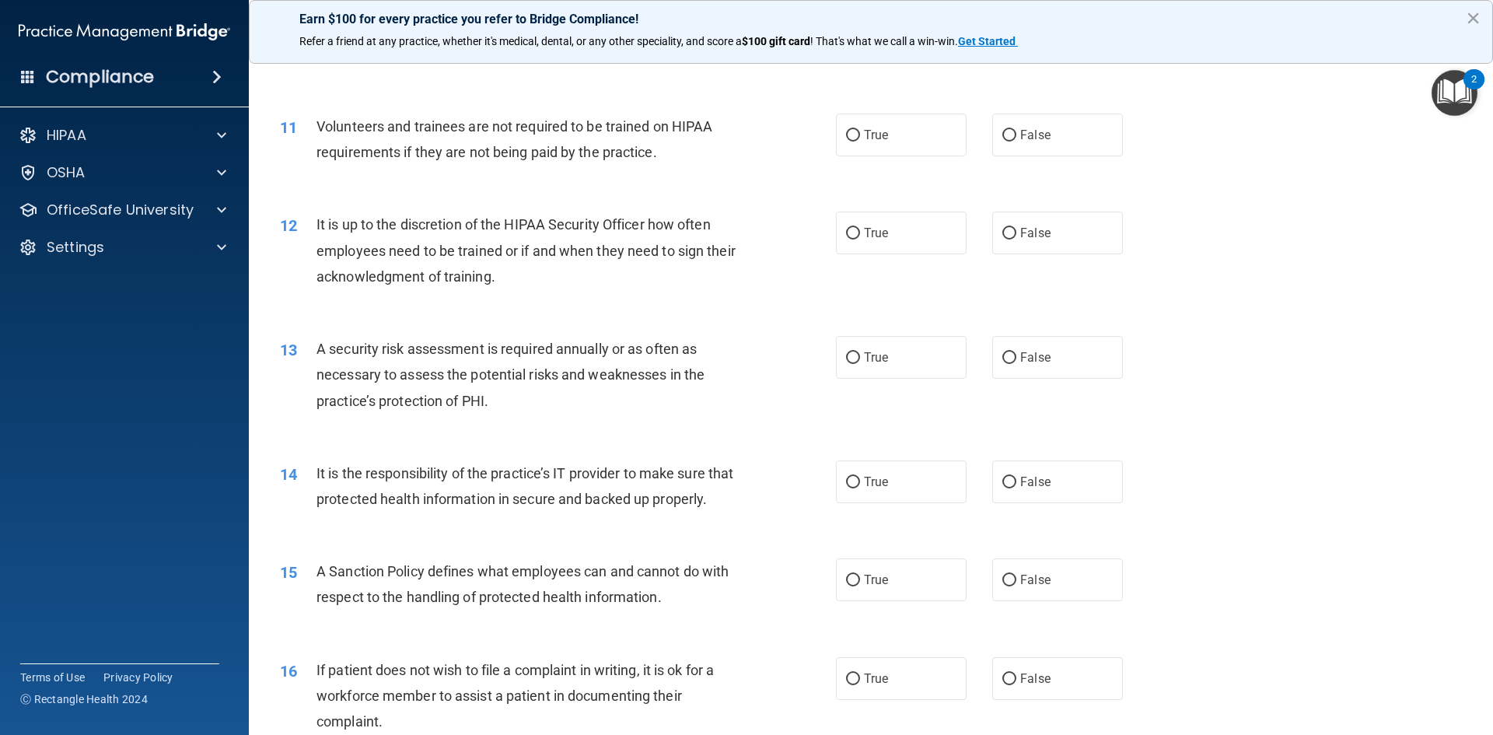
click at [1286, 171] on div "11 Volunteers and trainees are not required to be trained on HIPAA requirements…" at bounding box center [870, 143] width 1205 height 98
click at [1036, 135] on span "False" at bounding box center [1035, 135] width 30 height 15
click at [1016, 135] on input "False" at bounding box center [1009, 136] width 14 height 12
radio input "true"
click at [1025, 225] on span "False" at bounding box center [1035, 232] width 30 height 15
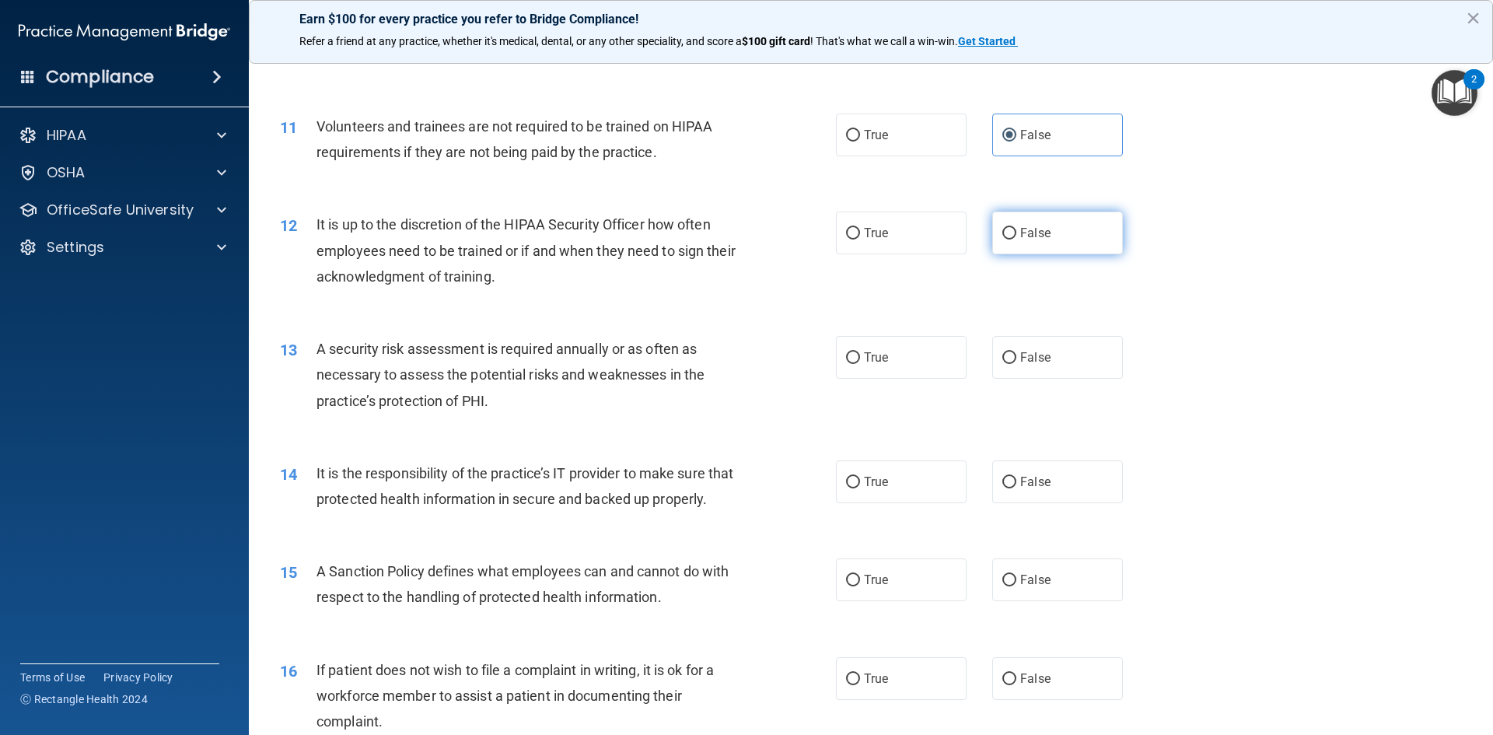
click at [1016, 228] on input "False" at bounding box center [1009, 234] width 14 height 12
radio input "true"
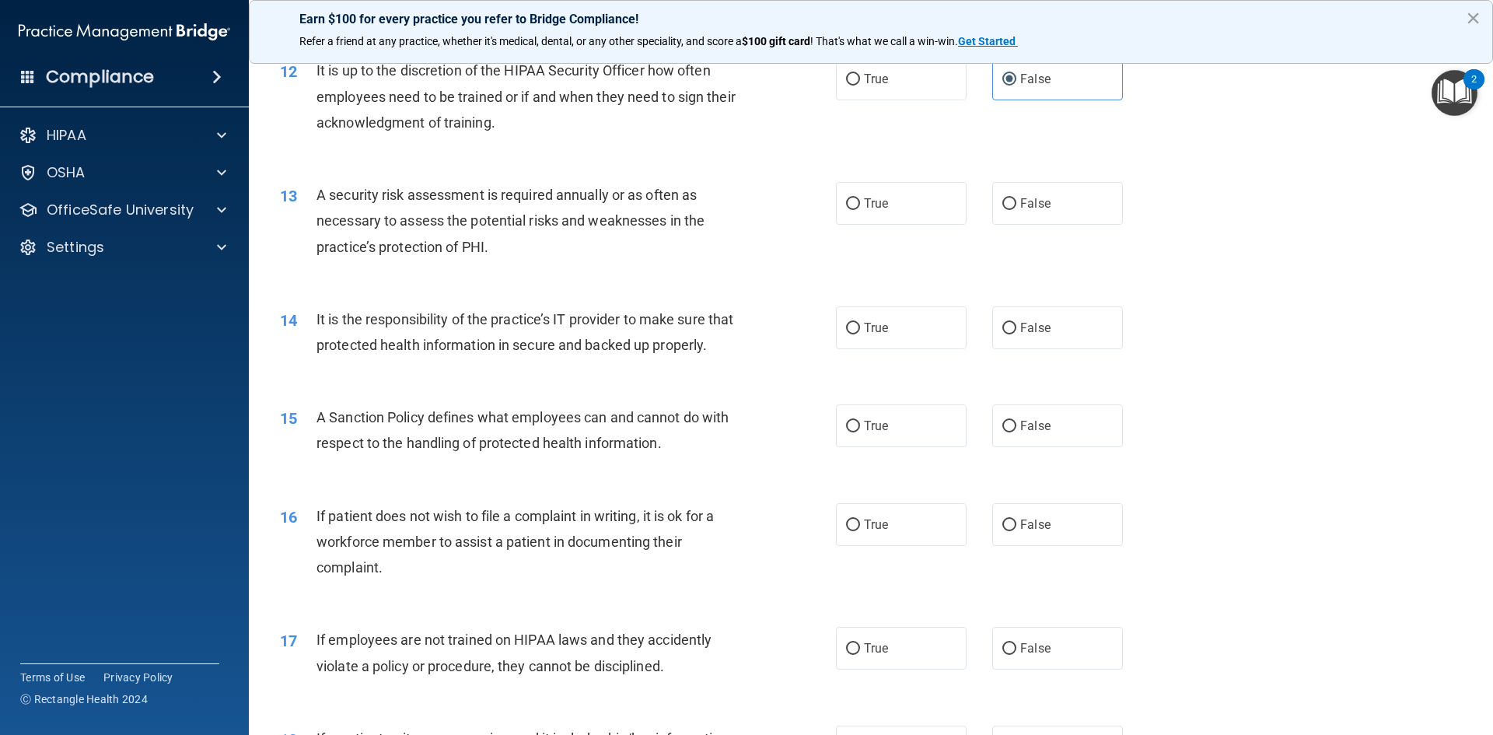
scroll to position [1536, 0]
click at [908, 210] on label "True" at bounding box center [901, 201] width 131 height 43
click at [860, 208] on input "True" at bounding box center [853, 203] width 14 height 12
radio input "true"
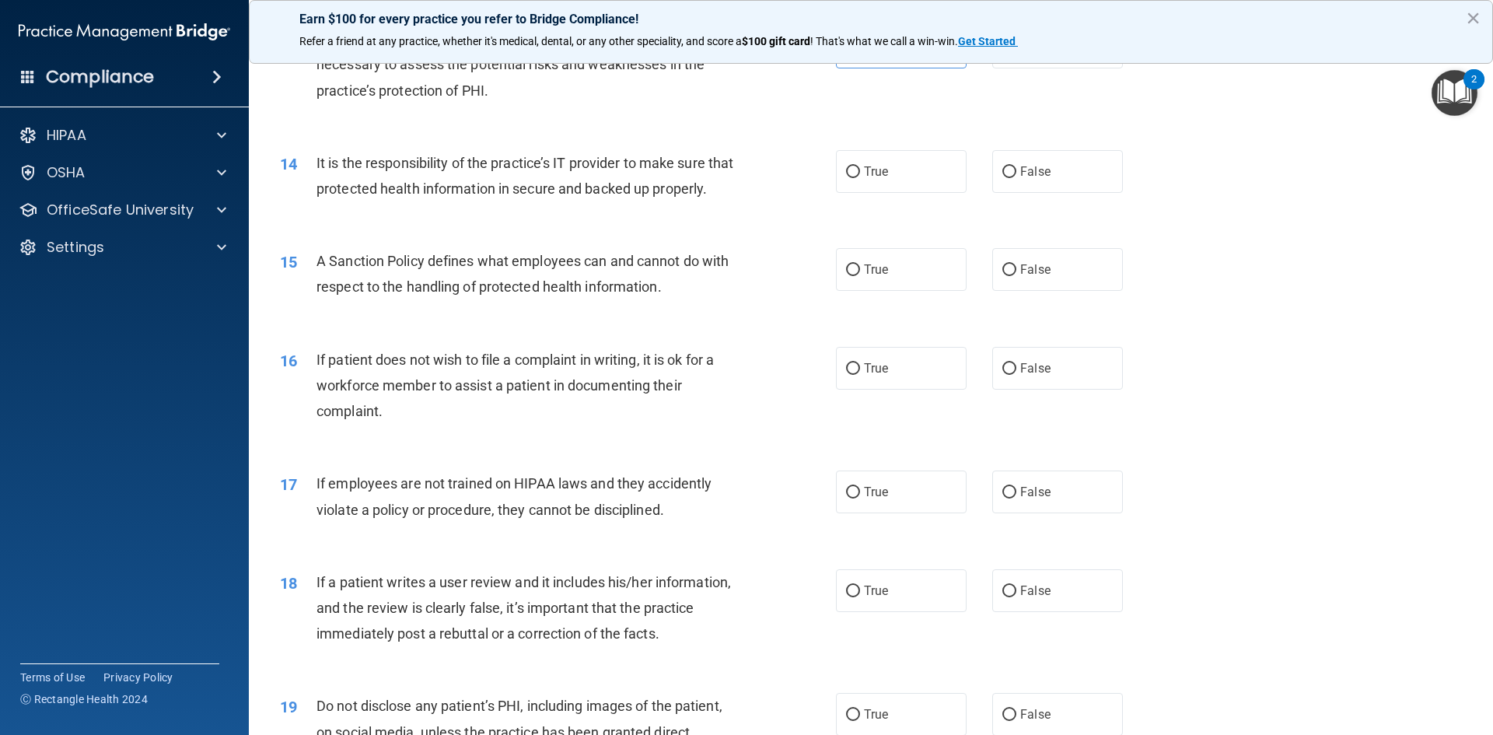
scroll to position [1691, 0]
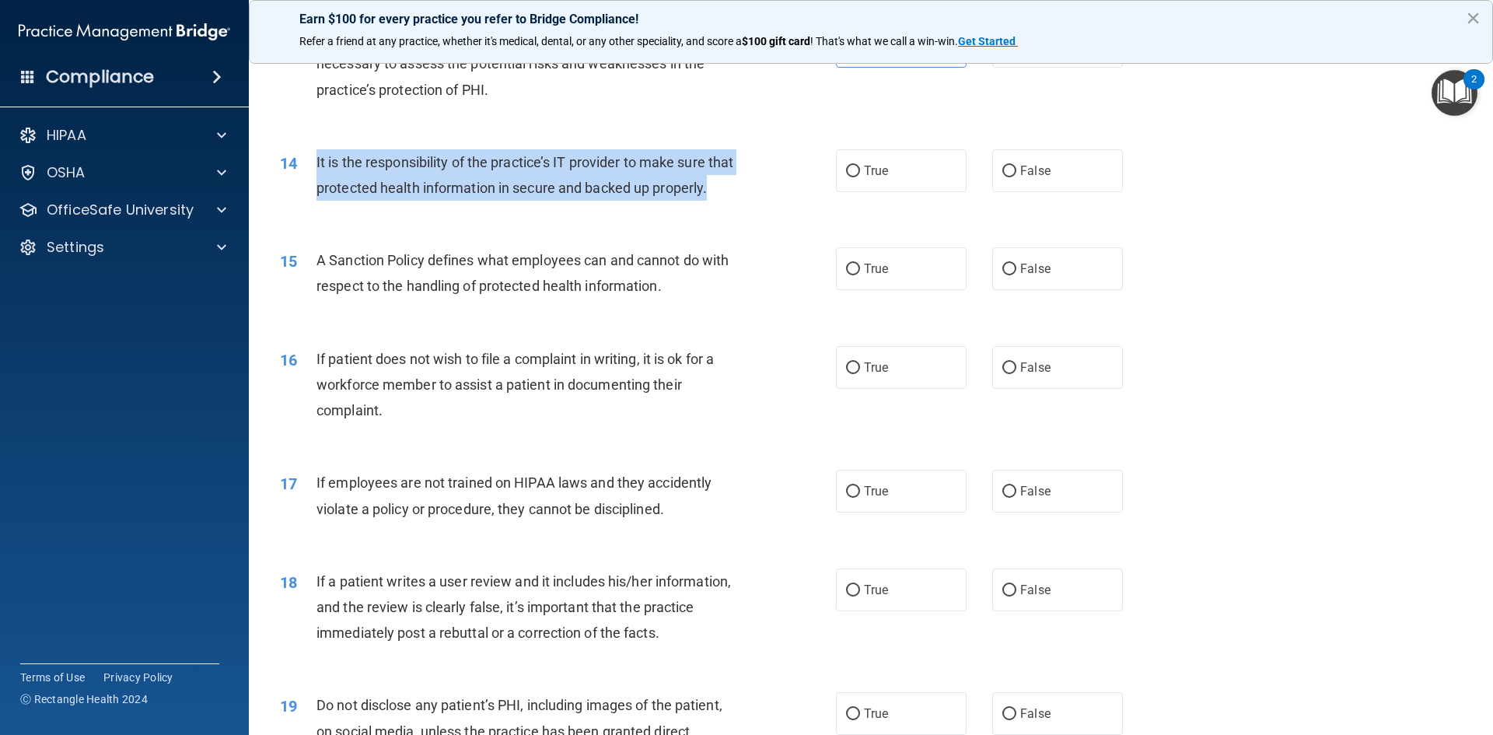
drag, startPoint x: 435, startPoint y: 219, endPoint x: 315, endPoint y: 152, distance: 137.2
click at [315, 152] on div "14 It is the responsibility of the practice’s IT provider to make sure that pro…" at bounding box center [558, 178] width 603 height 59
copy div "It is the responsibility of the practice’s IT provider to make sure that protec…"
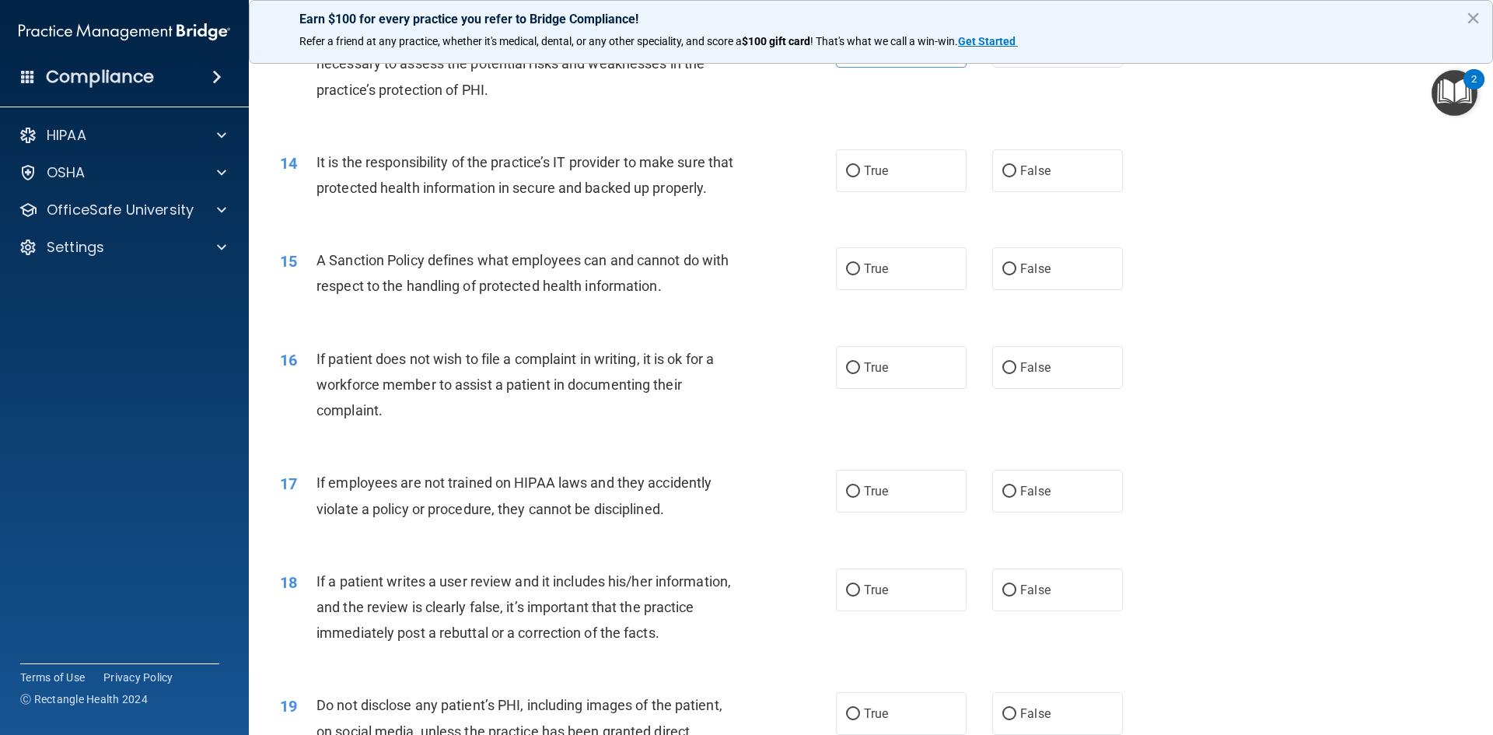
click at [1357, 184] on div "14 It is the responsibility of the practice’s IT provider to make sure that pro…" at bounding box center [870, 179] width 1205 height 98
click at [928, 184] on label "True" at bounding box center [901, 170] width 131 height 43
click at [860, 177] on input "True" at bounding box center [853, 172] width 14 height 12
radio input "true"
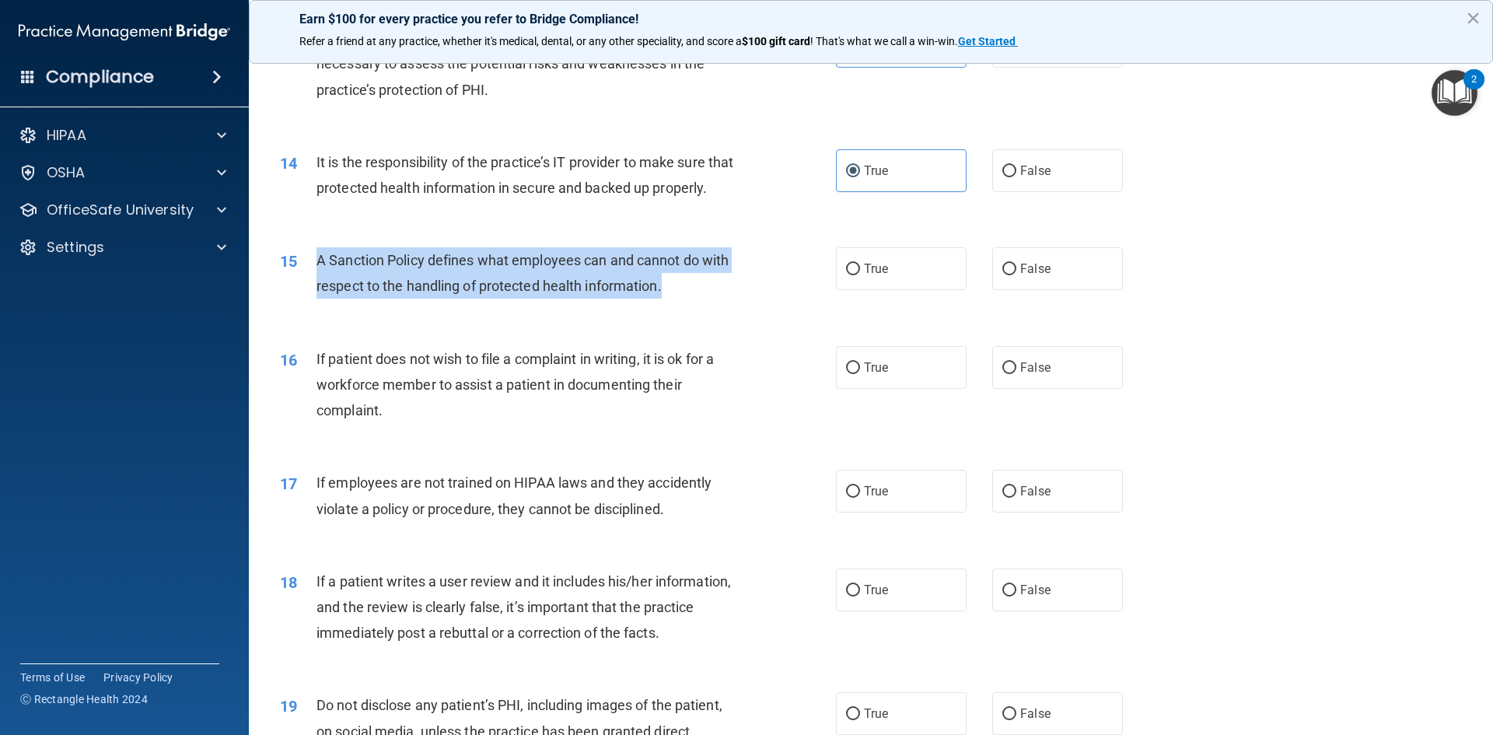
drag, startPoint x: 676, startPoint y: 316, endPoint x: 307, endPoint y: 284, distance: 370.7
click at [307, 284] on div "15 A Sanction Policy defines what employees can and cannot do with respect to t…" at bounding box center [558, 276] width 603 height 59
copy div "A Sanction Policy defines what employees can and cannot do with respect to the …"
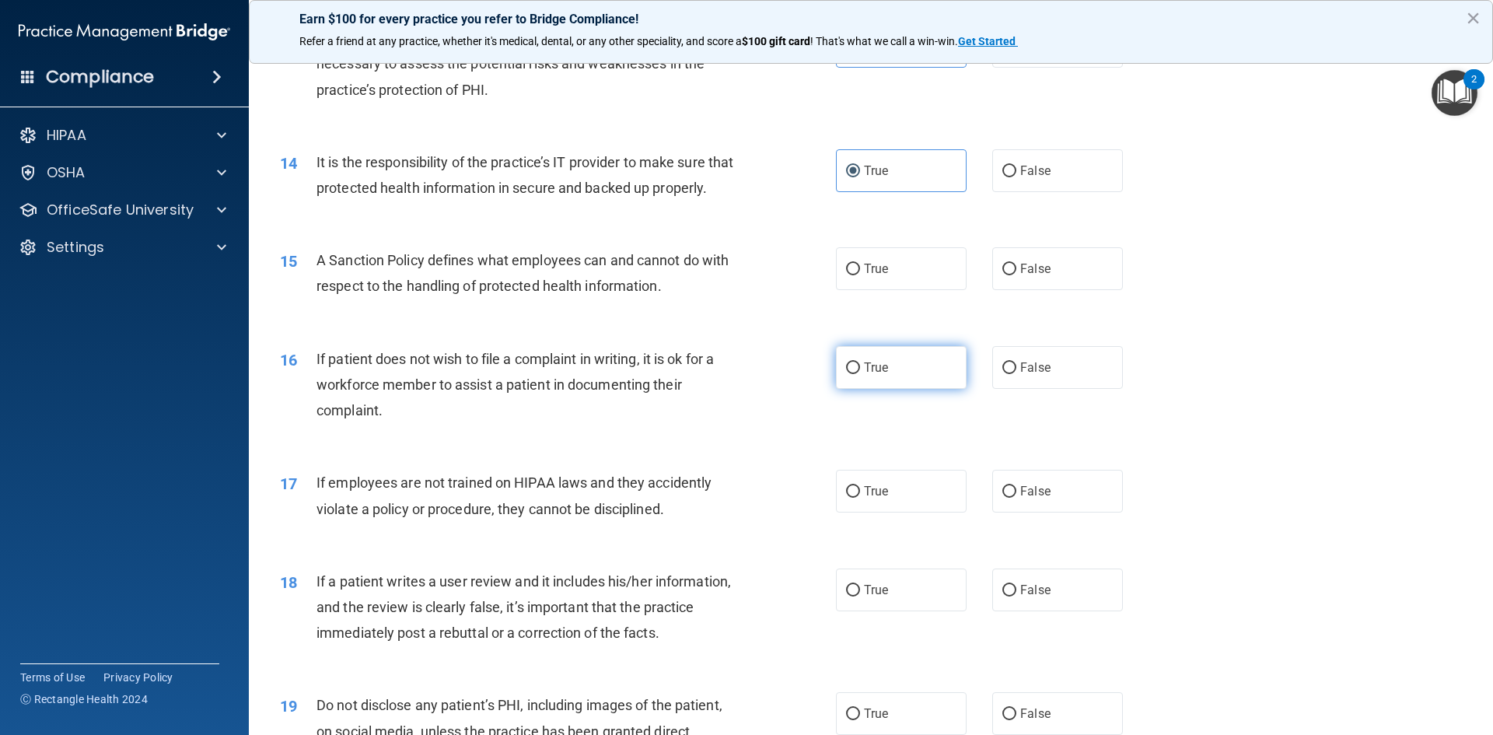
click at [879, 385] on label "True" at bounding box center [901, 367] width 131 height 43
click at [860, 374] on input "True" at bounding box center [853, 368] width 14 height 12
radio input "true"
click at [1292, 228] on div "14 It is the responsibility of the practice’s IT provider to make sure that pro…" at bounding box center [870, 179] width 1205 height 98
click at [854, 275] on input "True" at bounding box center [853, 270] width 14 height 12
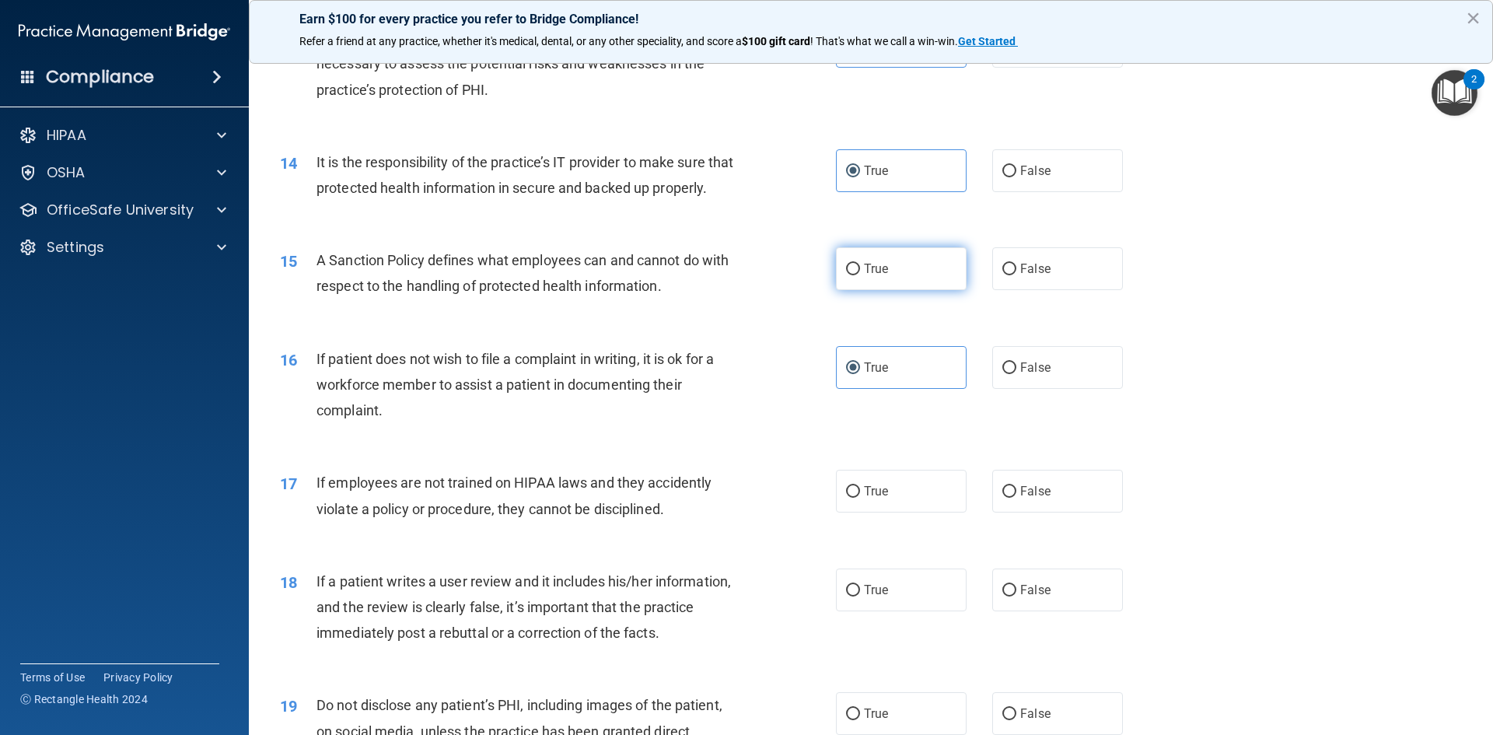
radio input "true"
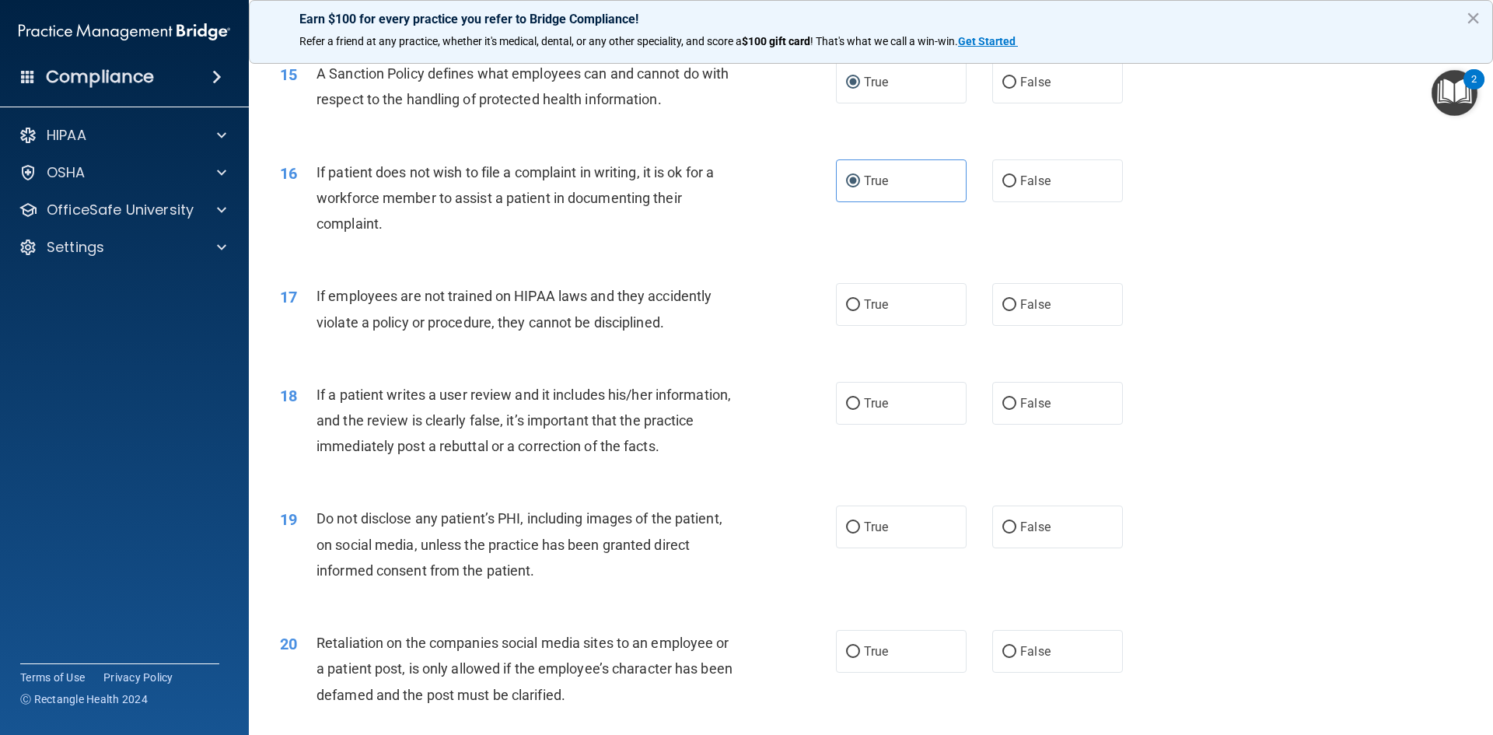
scroll to position [1924, 0]
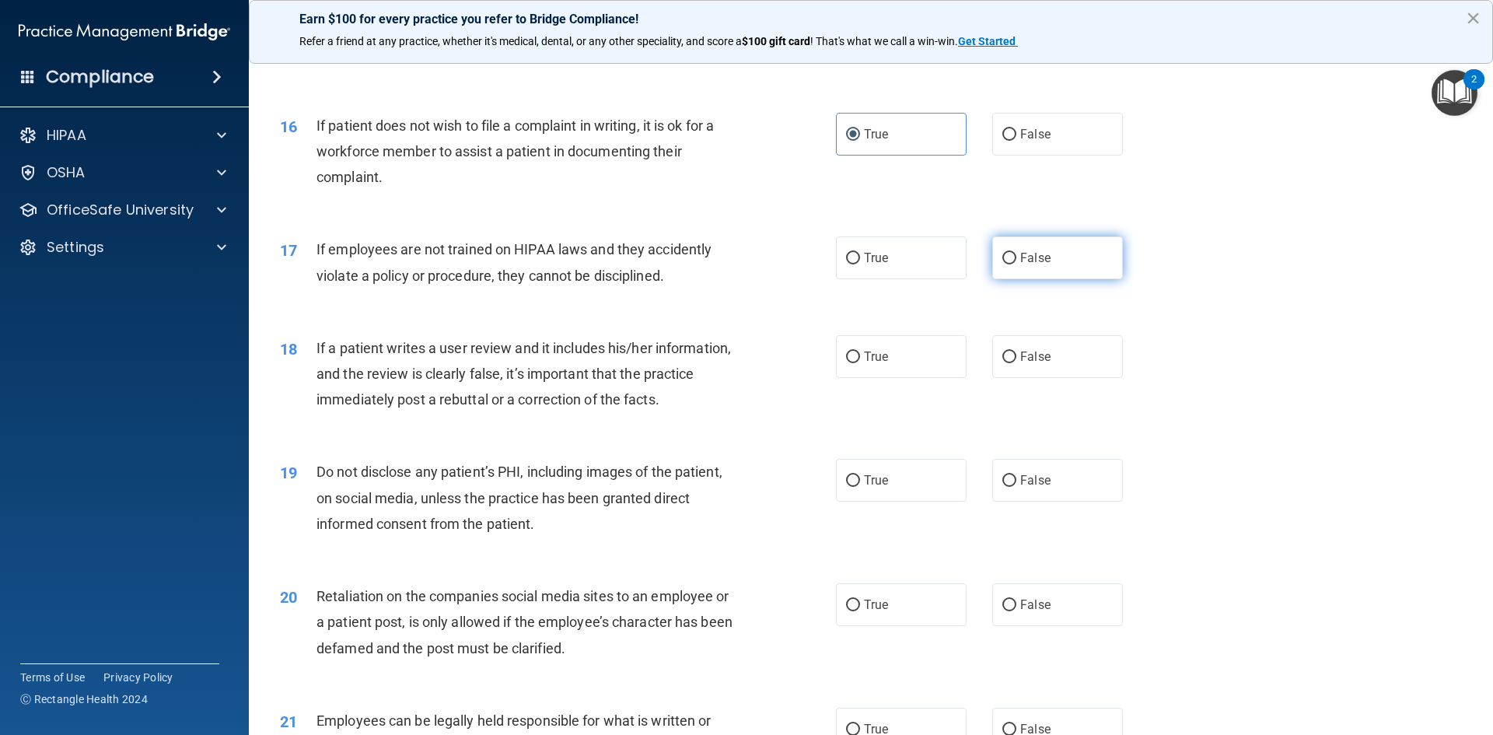
click at [1011, 279] on label "False" at bounding box center [1057, 257] width 131 height 43
click at [1011, 264] on input "False" at bounding box center [1009, 259] width 14 height 12
radio input "true"
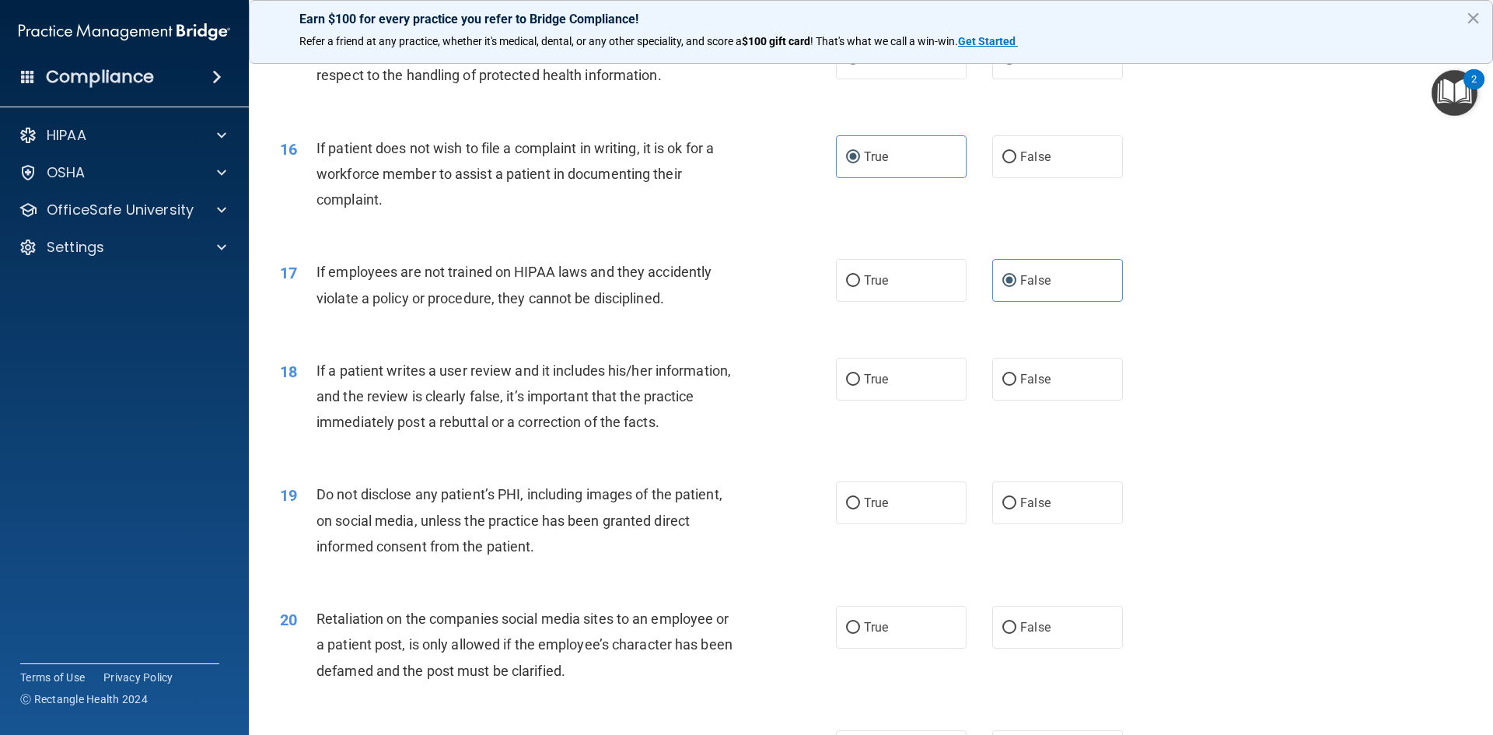
scroll to position [2002, 0]
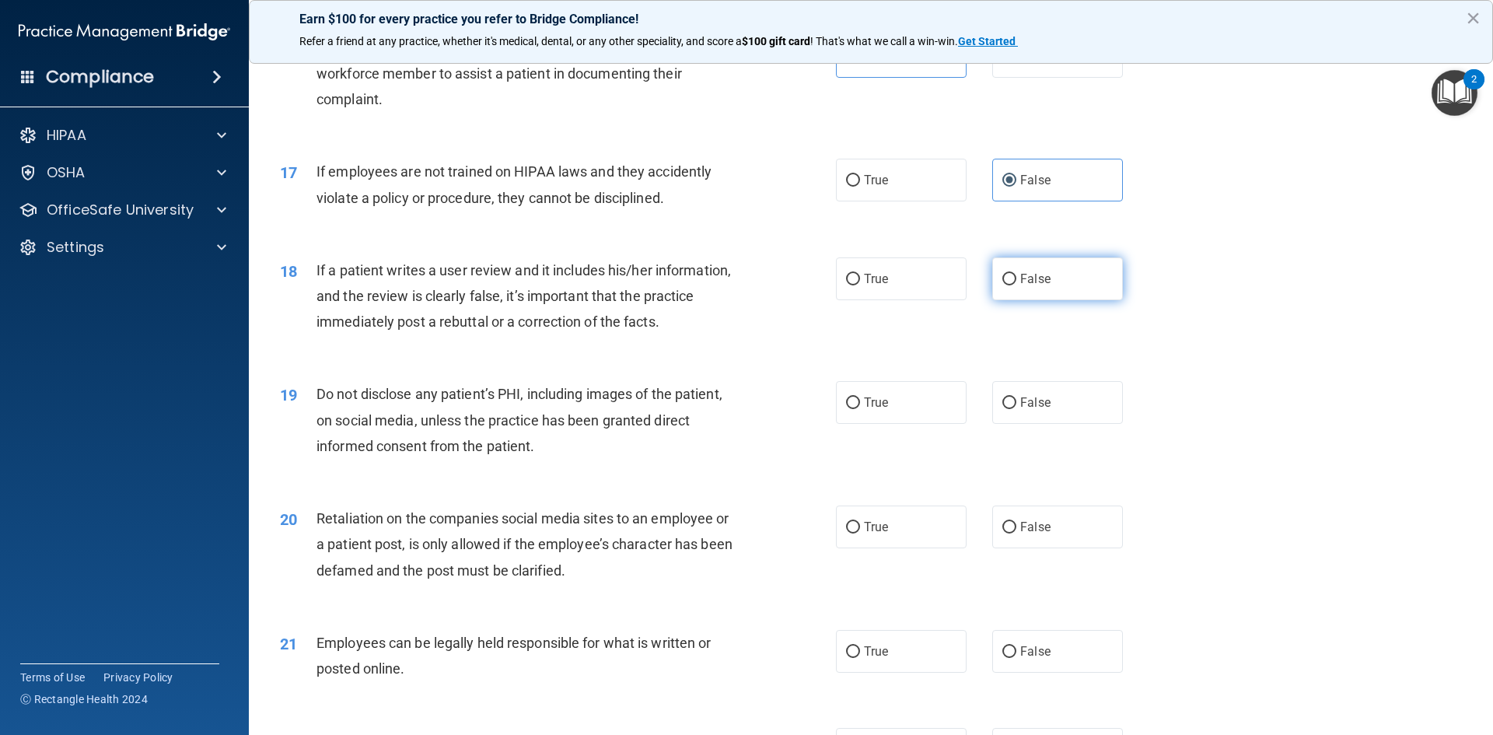
click at [1020, 286] on span "False" at bounding box center [1035, 278] width 30 height 15
click at [1016, 285] on input "False" at bounding box center [1009, 280] width 14 height 12
radio input "true"
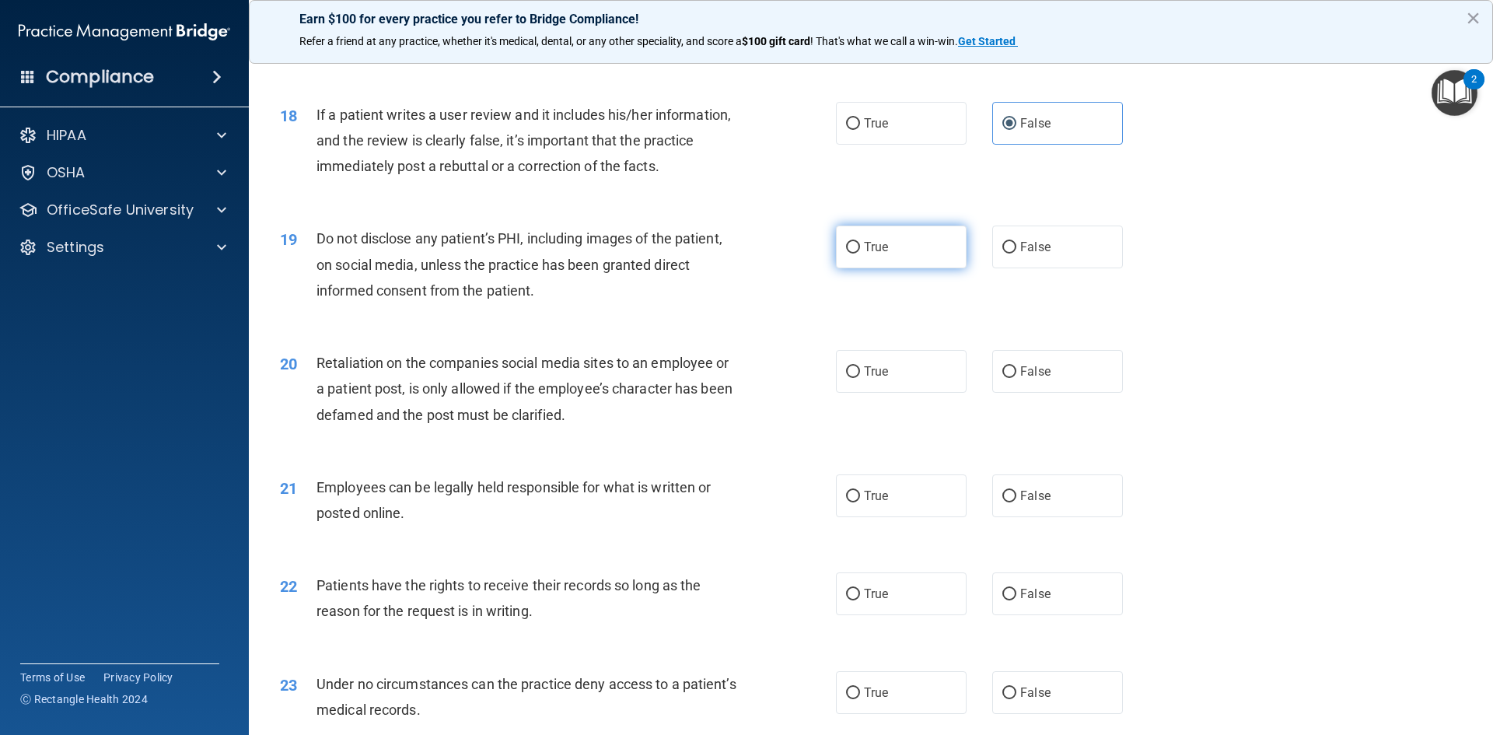
click at [857, 268] on label "True" at bounding box center [901, 246] width 131 height 43
click at [857, 253] on input "True" at bounding box center [853, 248] width 14 height 12
radio input "true"
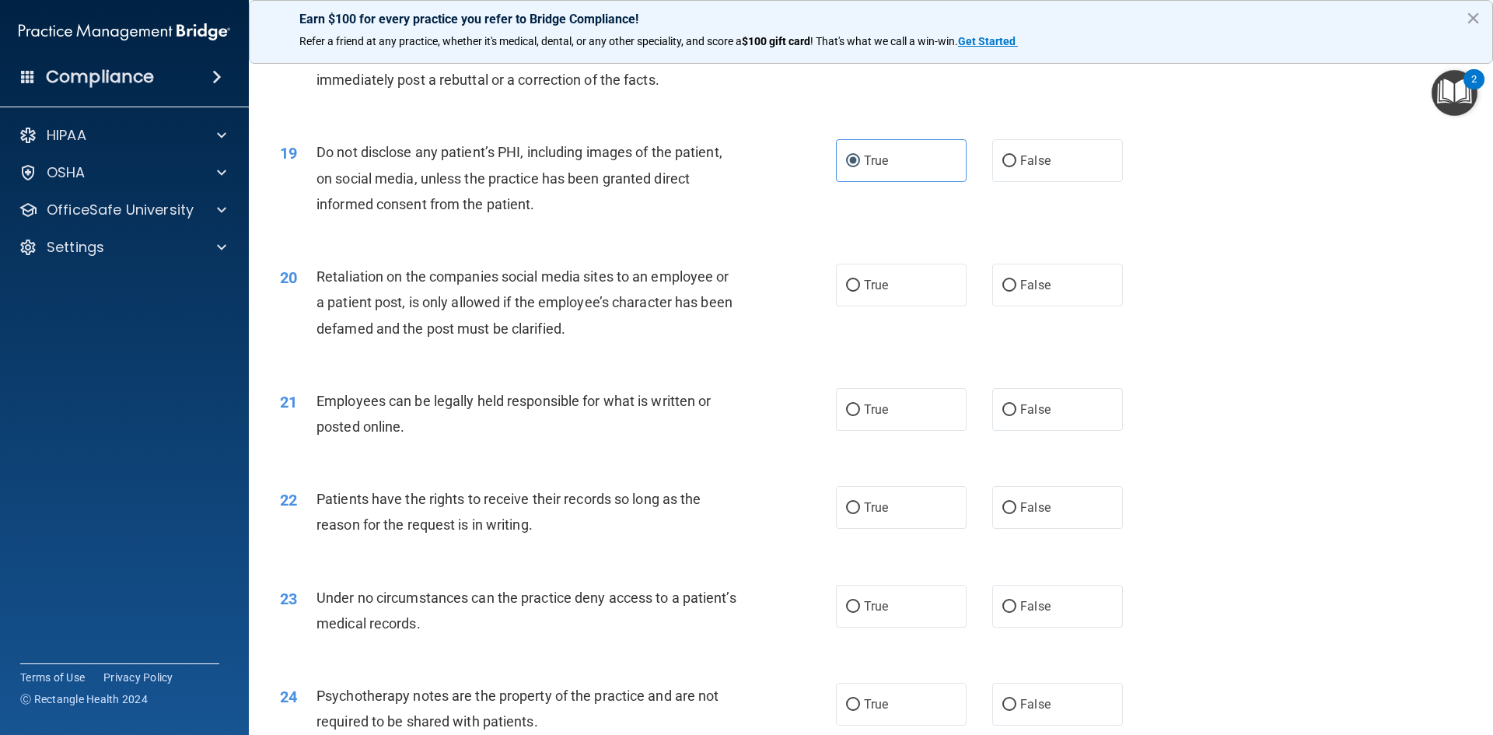
scroll to position [2391, 0]
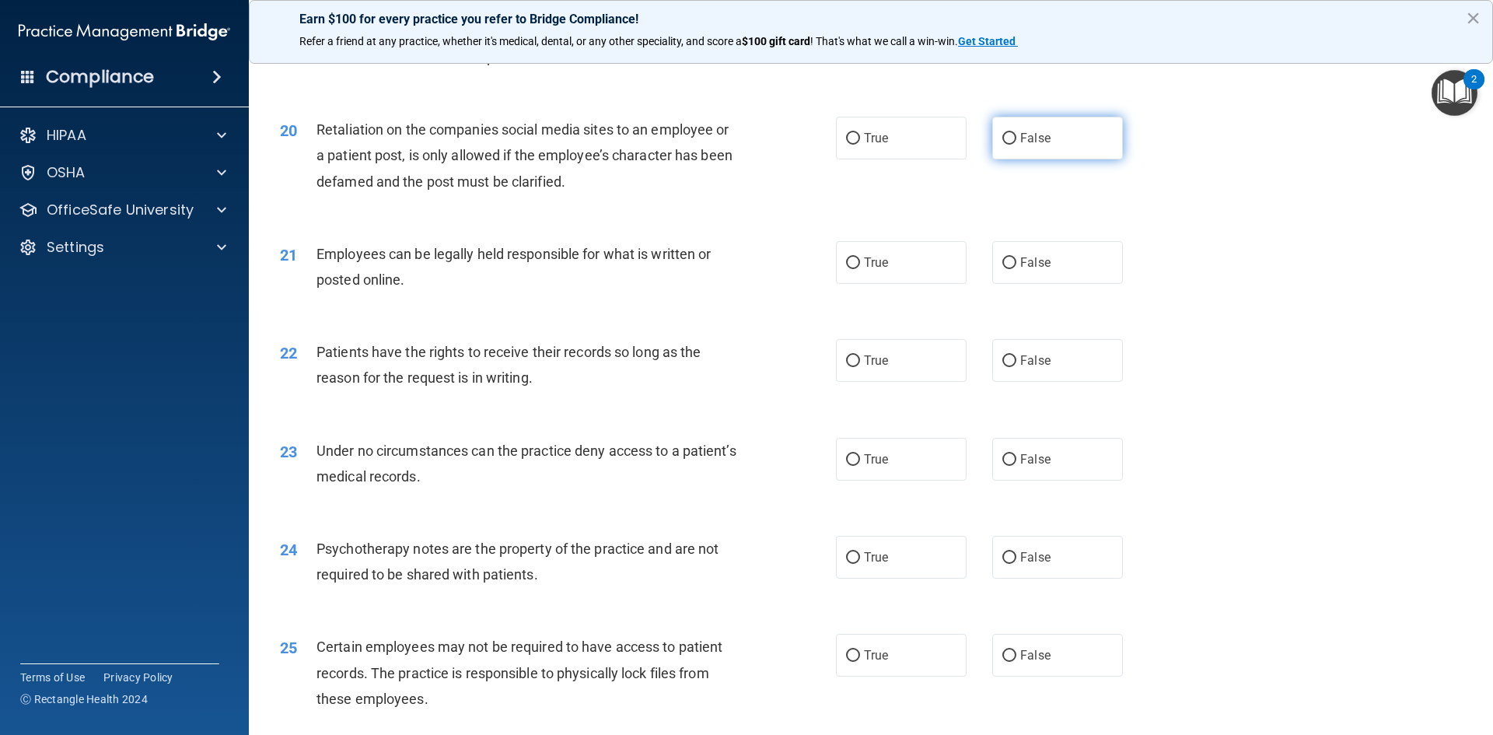
click at [993, 159] on label "False" at bounding box center [1057, 138] width 131 height 43
click at [1002, 145] on input "False" at bounding box center [1009, 139] width 14 height 12
radio input "true"
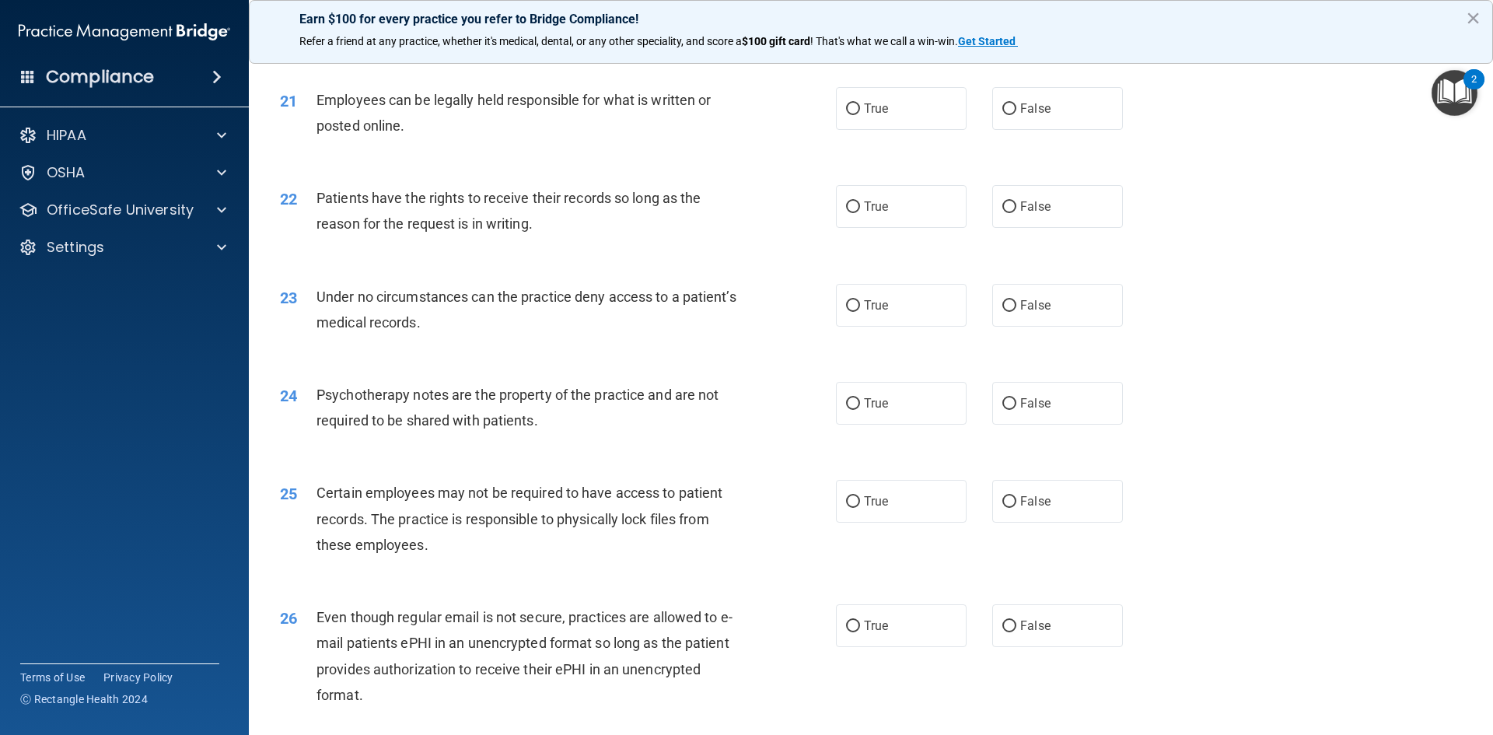
scroll to position [2547, 0]
click at [887, 128] on label "True" at bounding box center [901, 107] width 131 height 43
click at [860, 114] on input "True" at bounding box center [853, 108] width 14 height 12
radio input "true"
click at [872, 226] on label "True" at bounding box center [901, 205] width 131 height 43
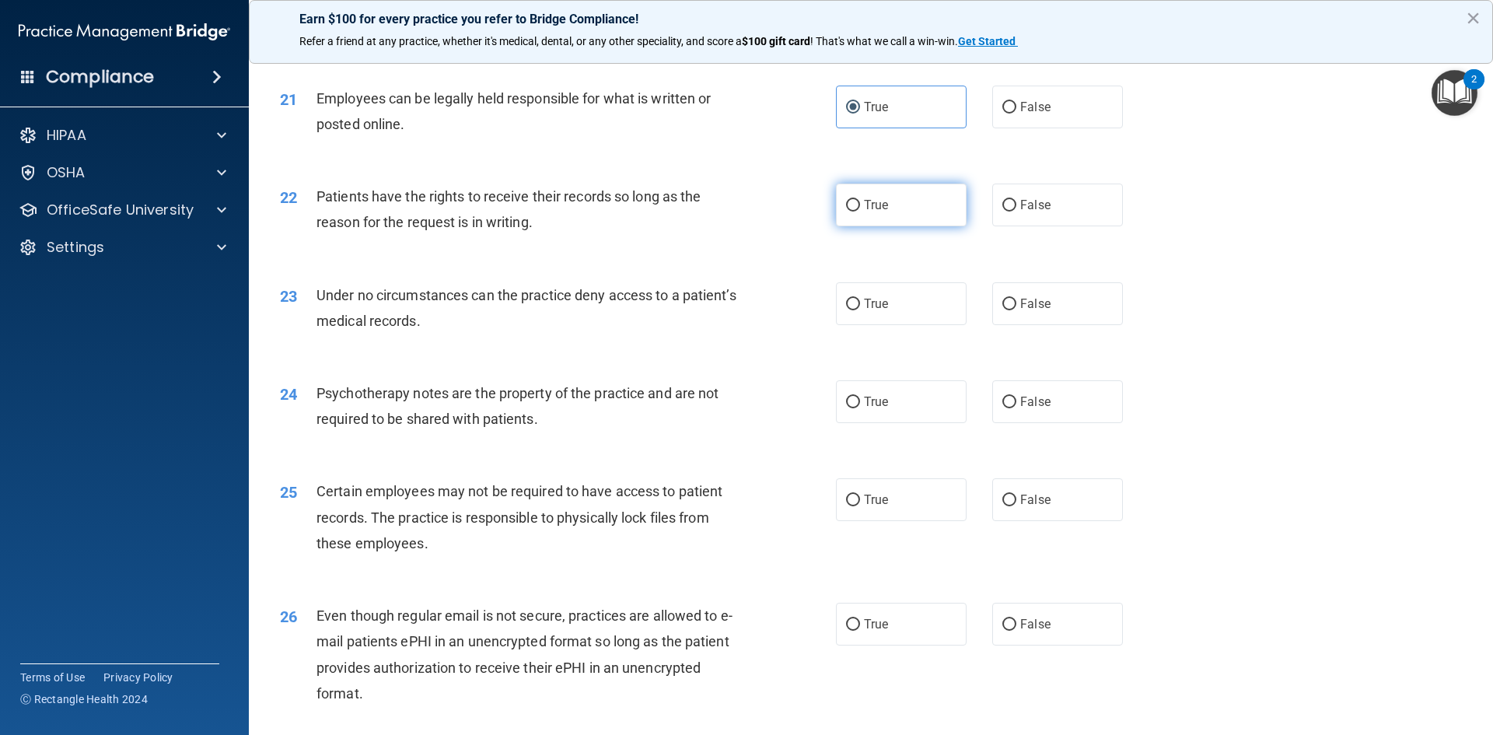
click at [860, 211] on input "True" at bounding box center [853, 206] width 14 height 12
radio input "true"
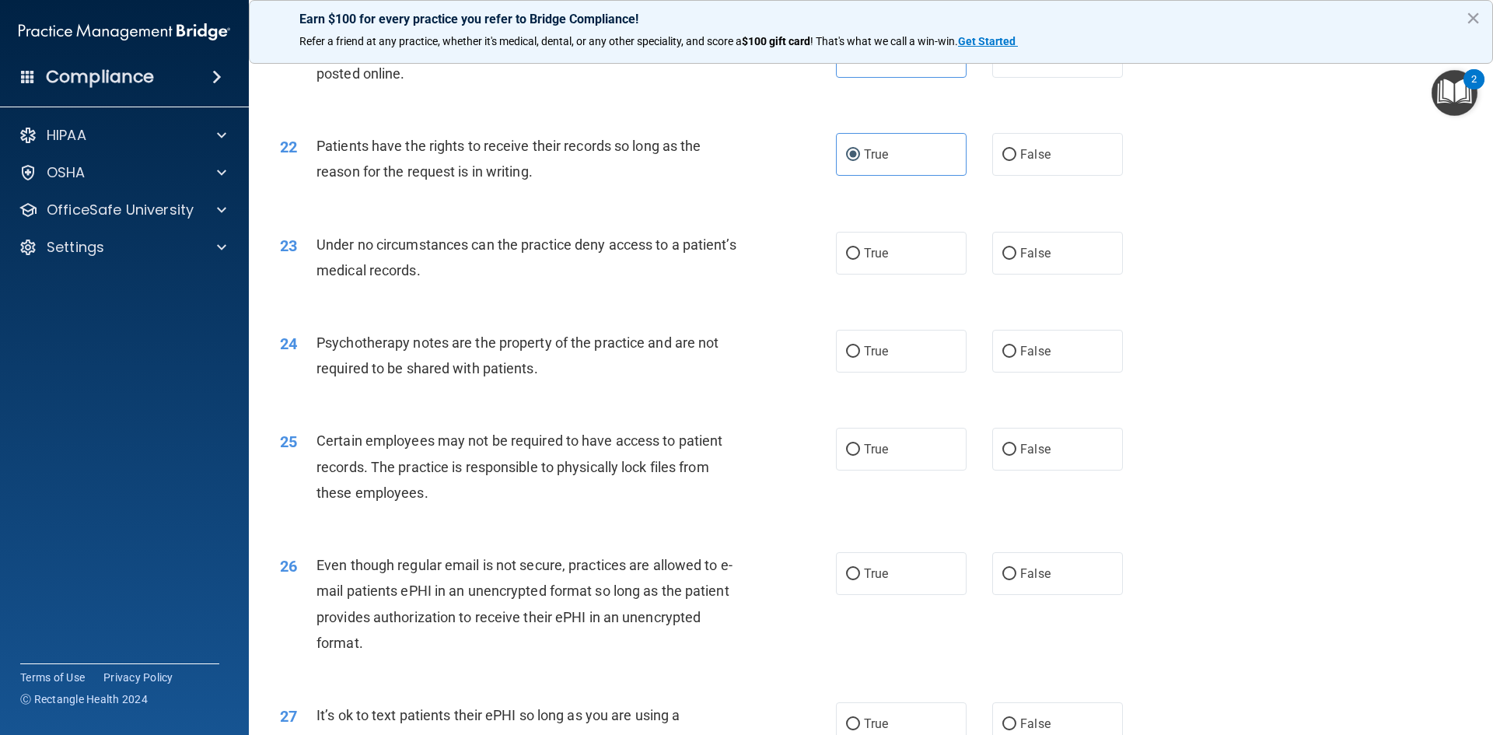
scroll to position [2624, 0]
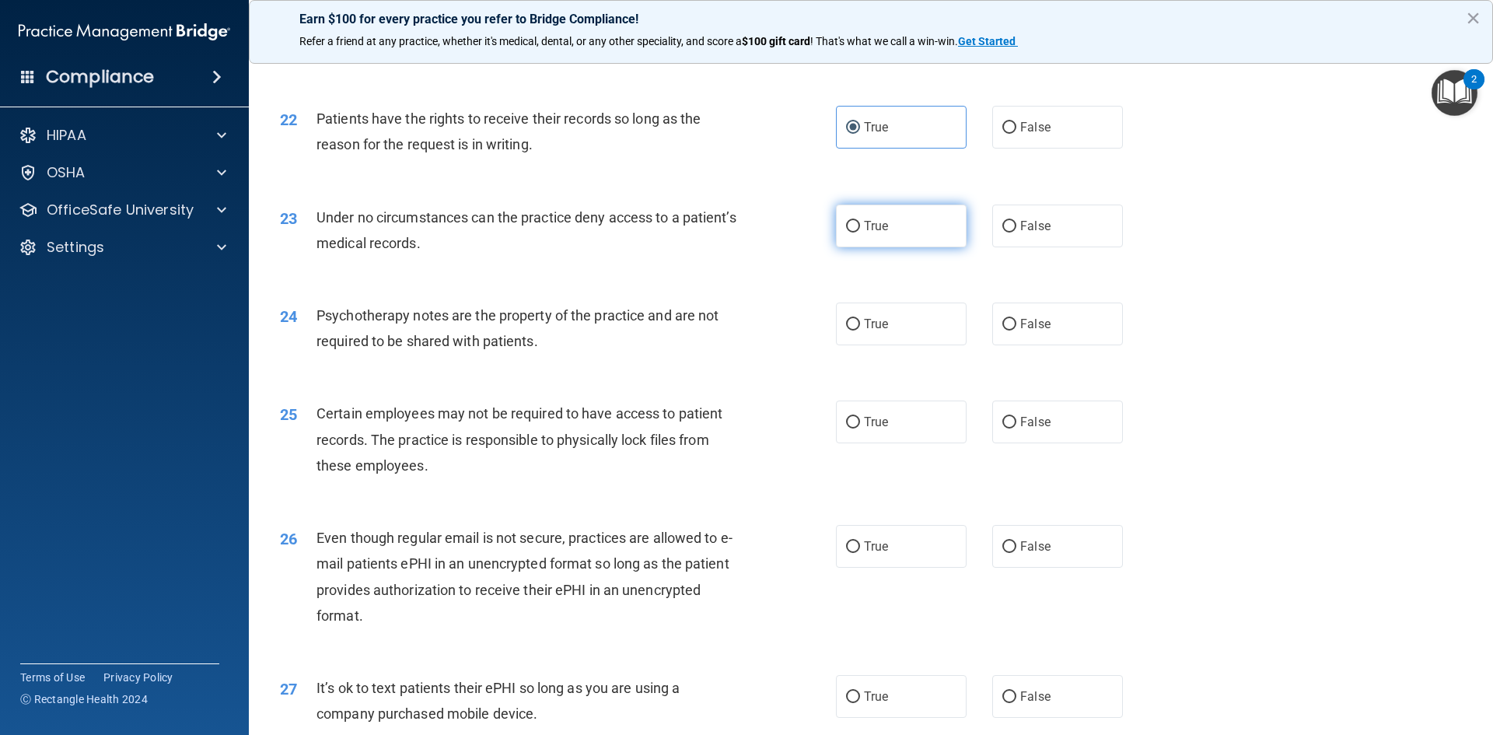
click at [889, 247] on label "True" at bounding box center [901, 225] width 131 height 43
click at [860, 232] on input "True" at bounding box center [853, 227] width 14 height 12
radio input "true"
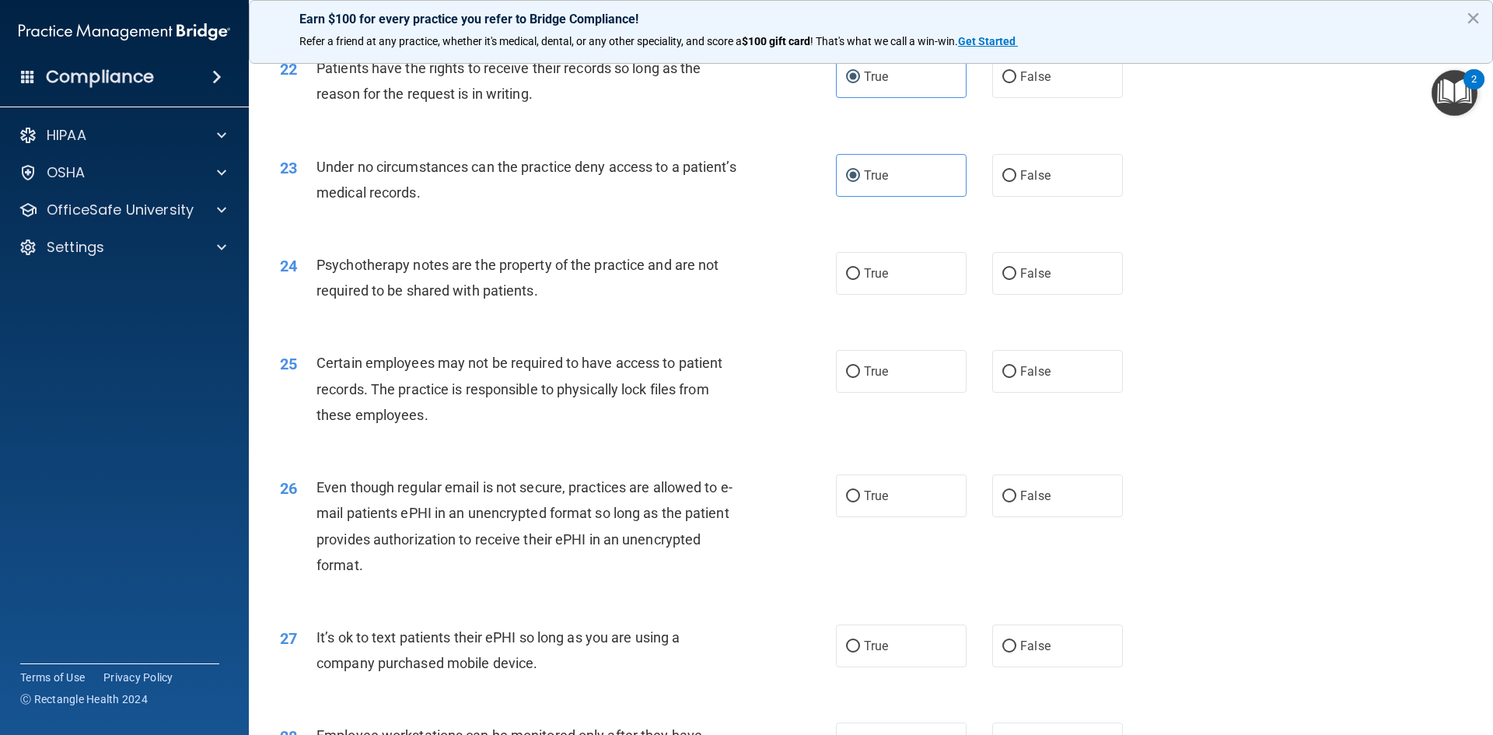
scroll to position [2702, 0]
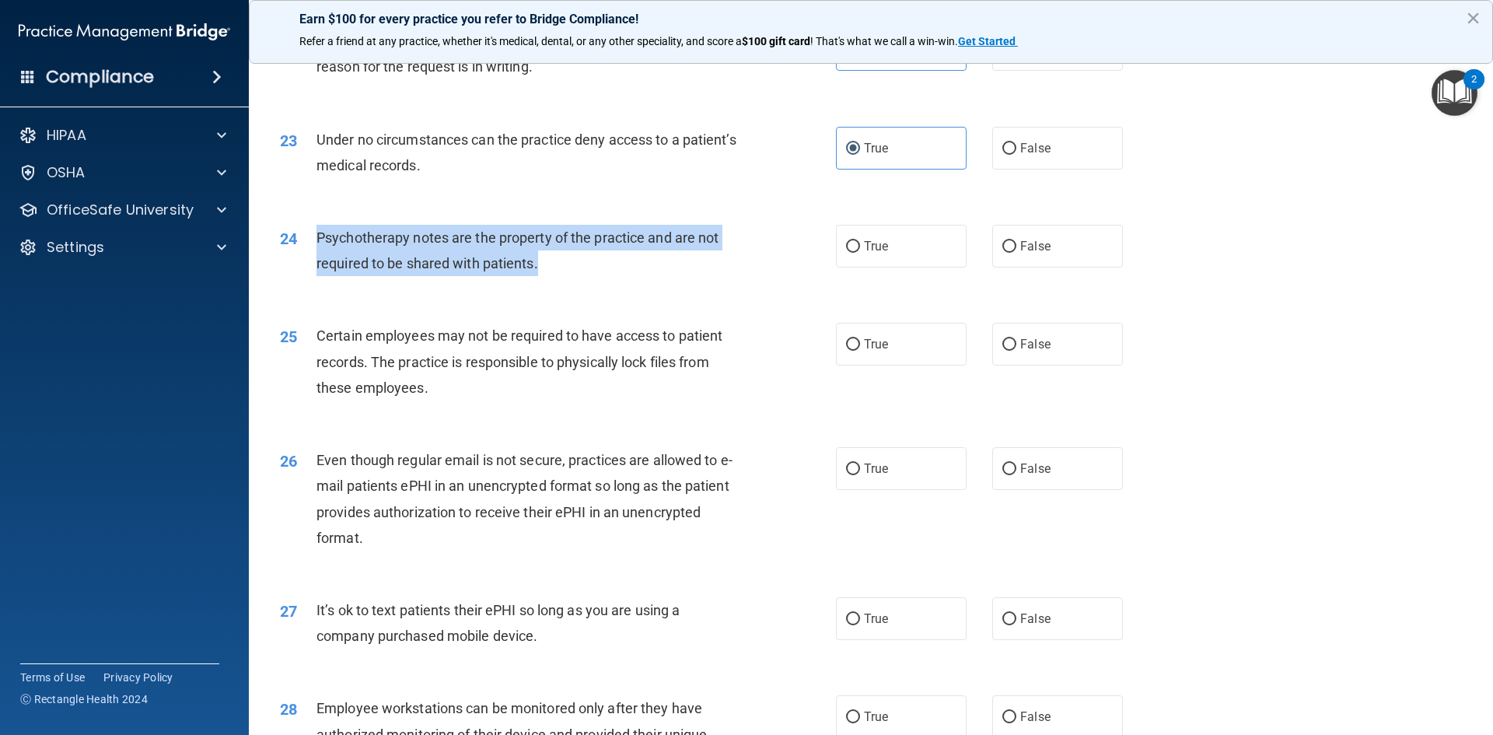
drag, startPoint x: 577, startPoint y: 298, endPoint x: 312, endPoint y: 267, distance: 267.0
click at [312, 267] on div "24 Psychotherapy notes are the property of the practice and are not required to…" at bounding box center [558, 254] width 603 height 59
copy div "Psychotherapy notes are the property of the practice and are not required to be…"
click at [764, 261] on div "24 Psychotherapy notes are the property of the practice and are not required to…" at bounding box center [558, 254] width 603 height 59
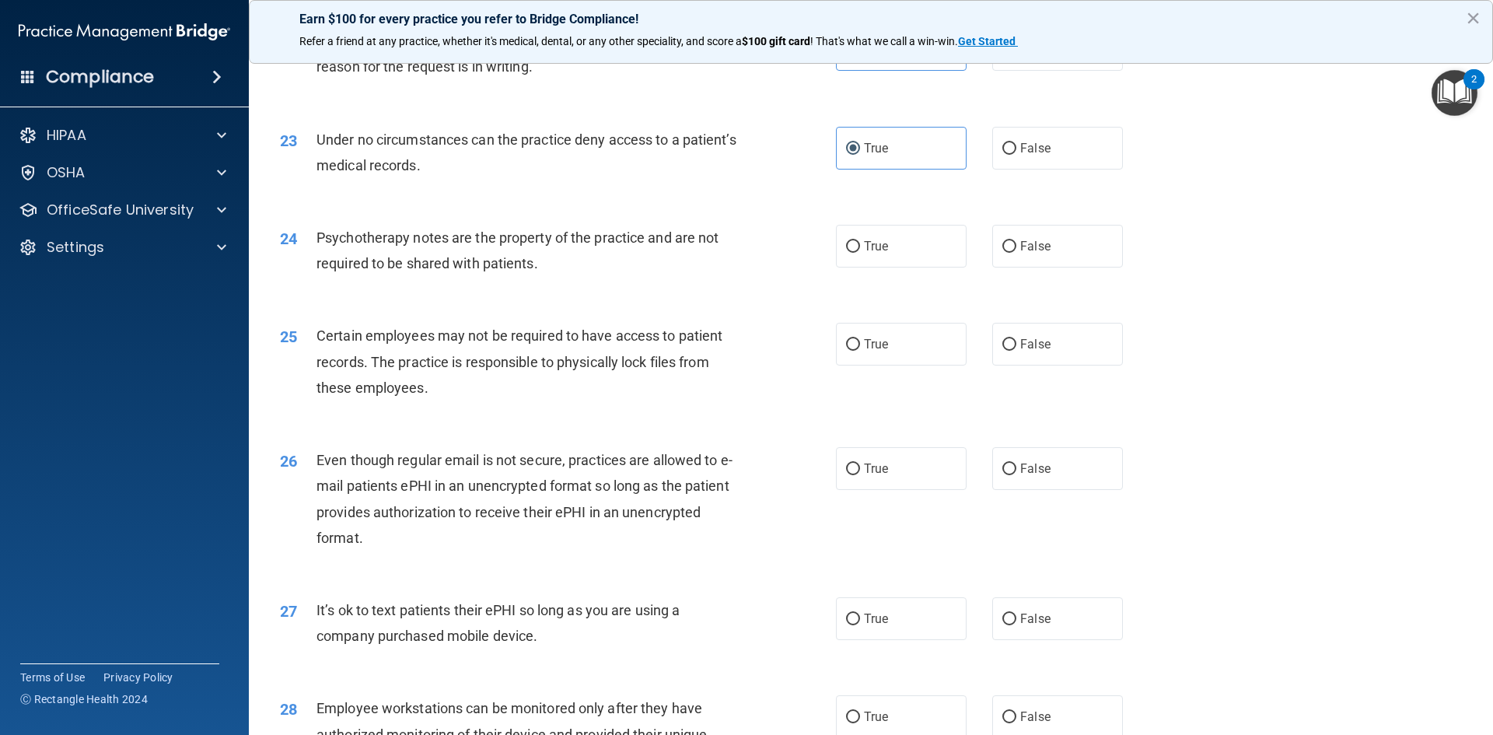
click at [1397, 298] on div "24 Psychotherapy notes are the property of the practice and are not required to…" at bounding box center [870, 254] width 1205 height 98
click at [900, 267] on label "True" at bounding box center [901, 246] width 131 height 43
click at [860, 253] on input "True" at bounding box center [853, 247] width 14 height 12
radio input "true"
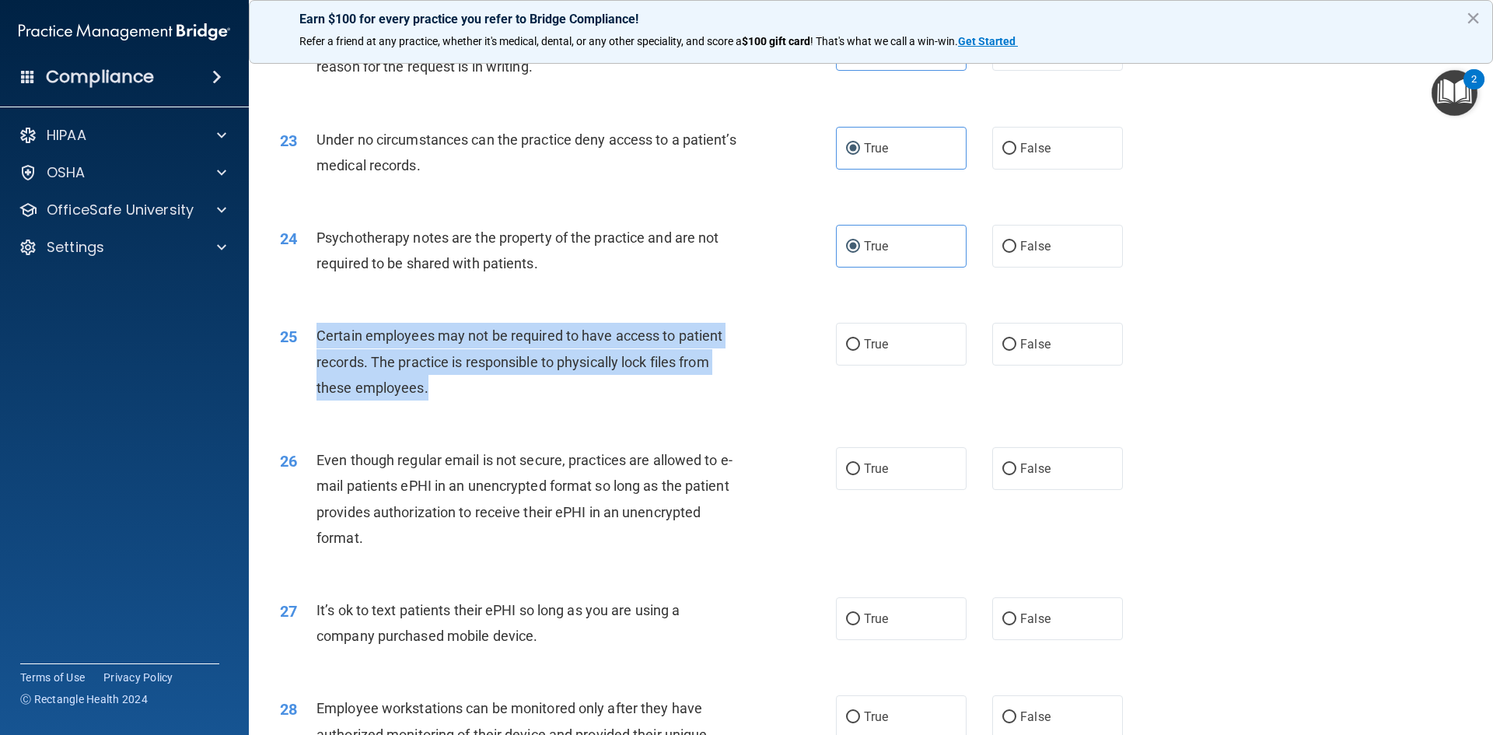
drag, startPoint x: 446, startPoint y: 422, endPoint x: 309, endPoint y: 369, distance: 147.0
click at [309, 369] on div "25 Certain employees may not be required to have access to patient records. The…" at bounding box center [558, 366] width 603 height 86
copy div "Certain employees may not be required to have access to patient records. The pr…"
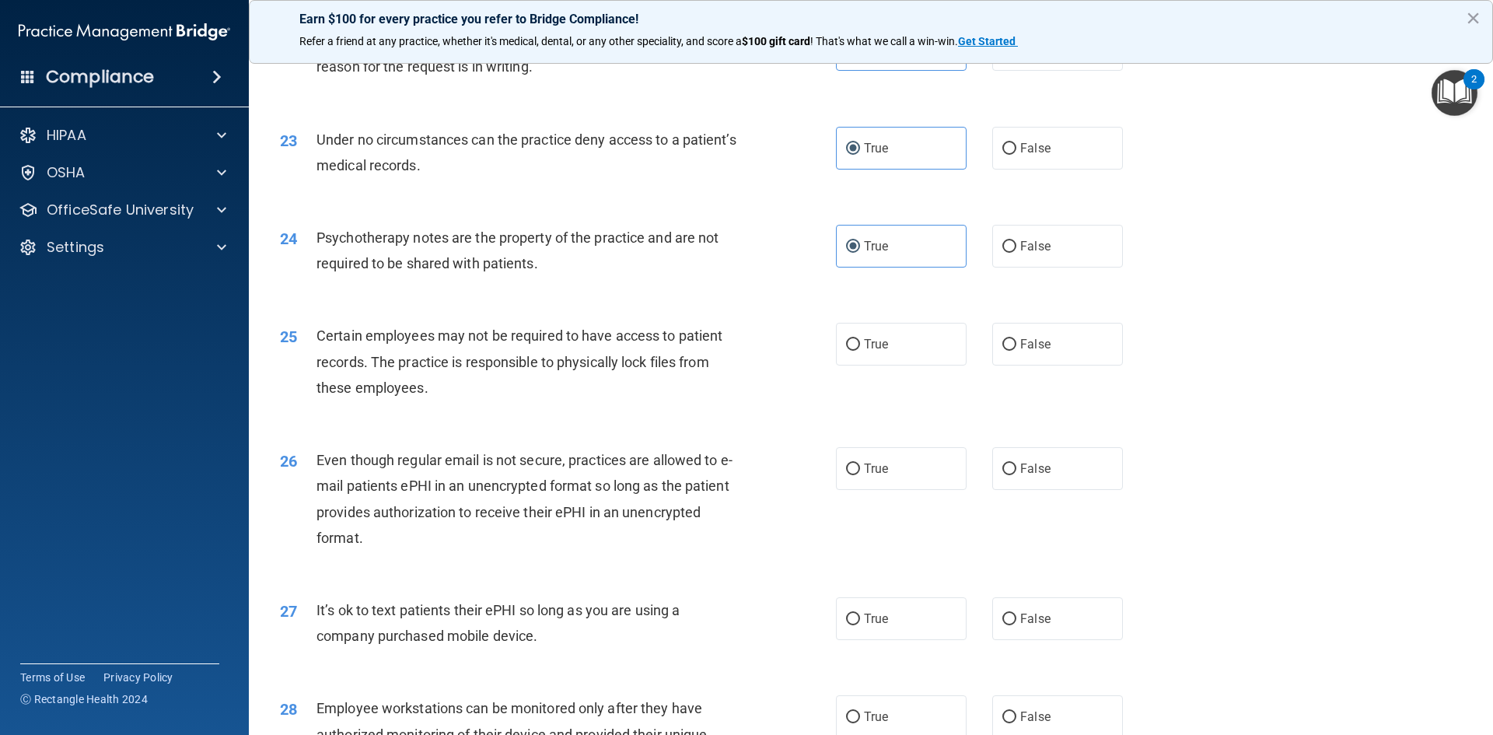
click at [1296, 164] on div "23 Under no circumstances can the practice deny access to a patient’s medical r…" at bounding box center [870, 156] width 1205 height 98
click at [931, 365] on label "True" at bounding box center [901, 344] width 131 height 43
click at [860, 351] on input "True" at bounding box center [853, 345] width 14 height 12
radio input "true"
click at [889, 478] on label "True" at bounding box center [901, 468] width 131 height 43
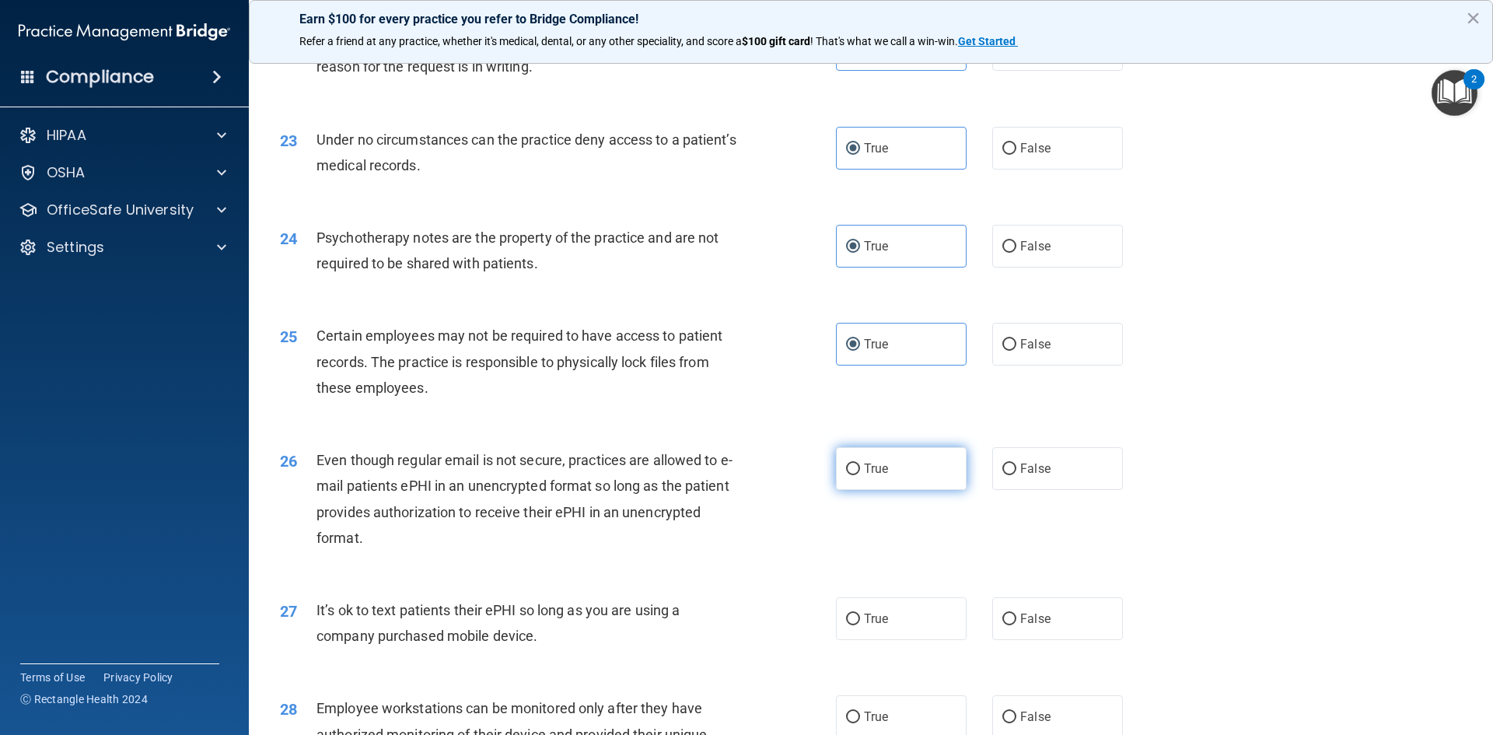
click at [860, 475] on input "True" at bounding box center [853, 469] width 14 height 12
radio input "true"
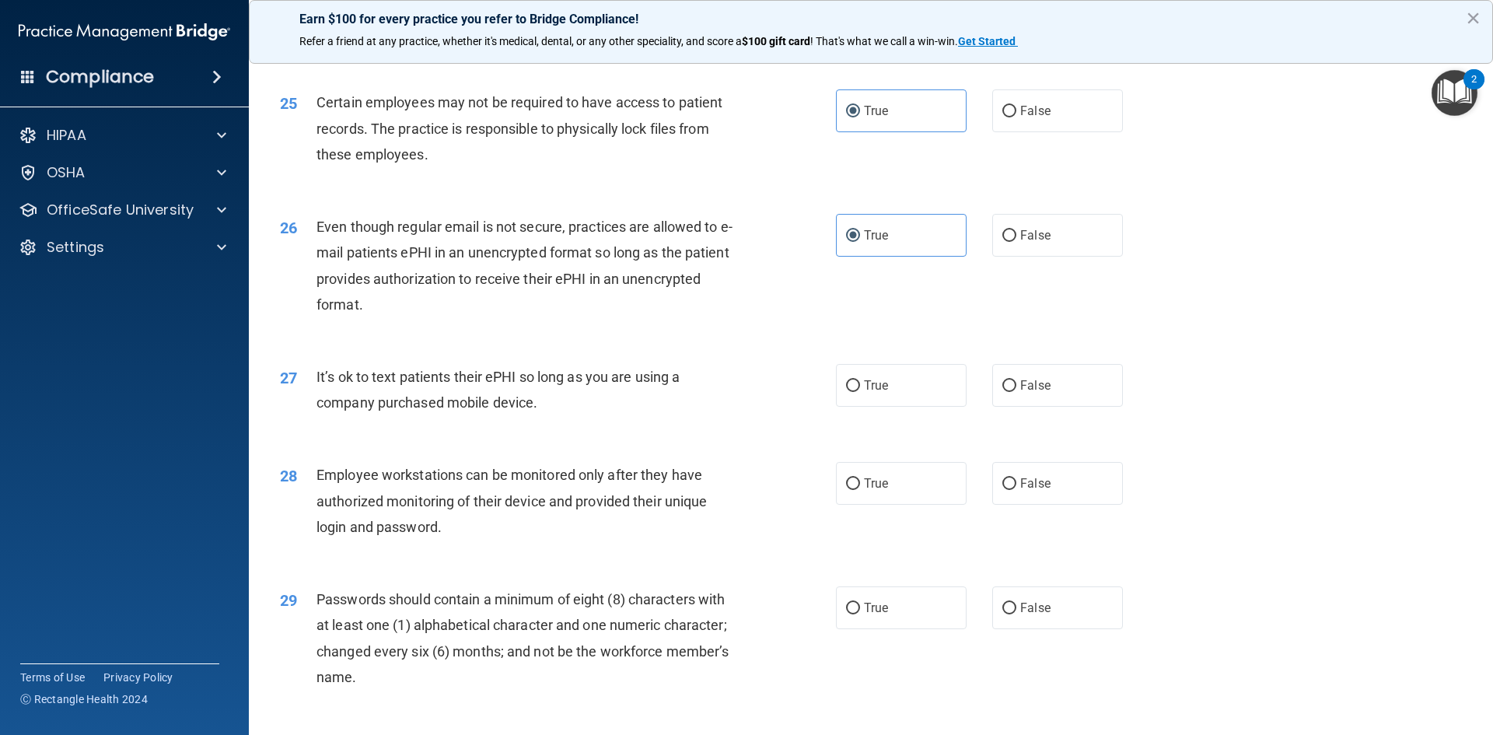
scroll to position [3013, 0]
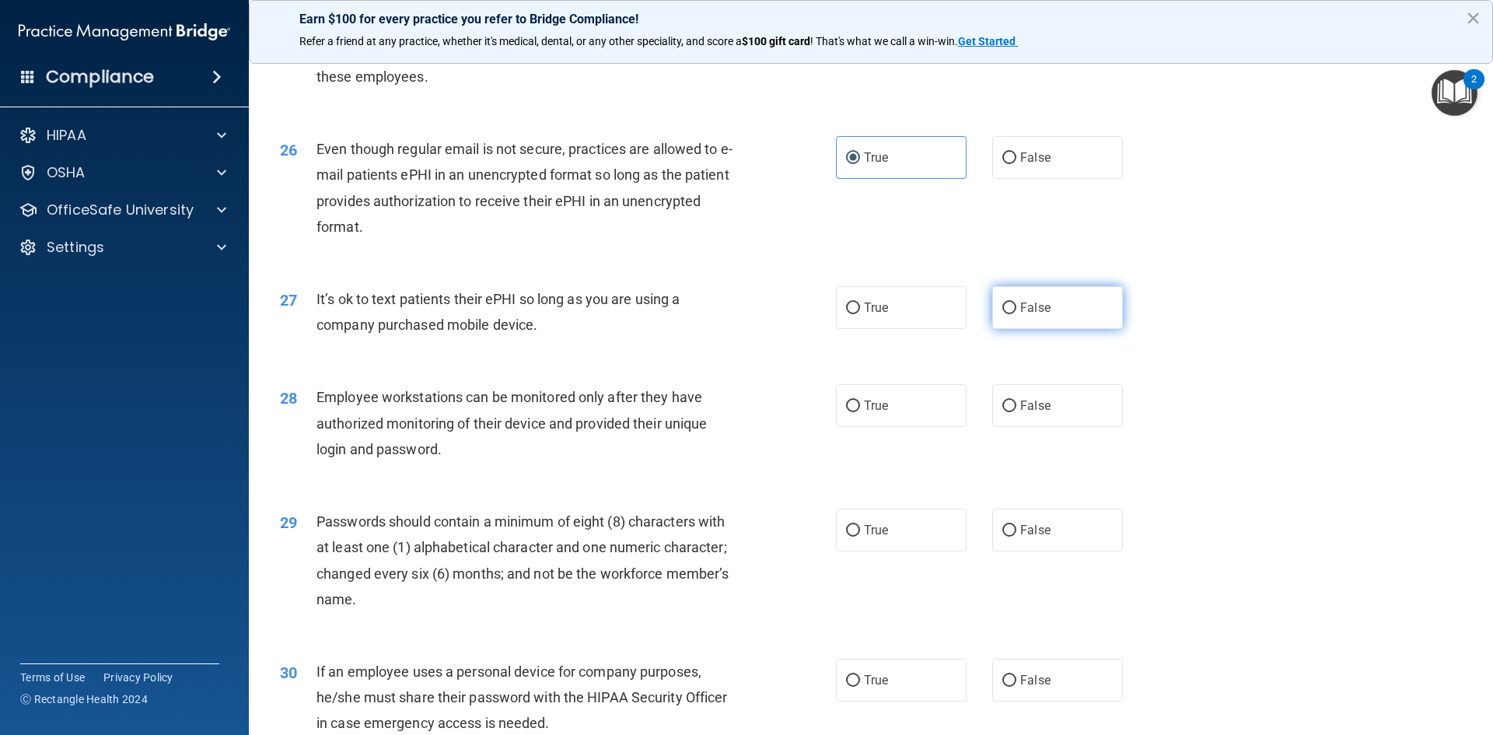
click at [1031, 329] on label "False" at bounding box center [1057, 307] width 131 height 43
click at [1016, 314] on input "False" at bounding box center [1009, 308] width 14 height 12
radio input "true"
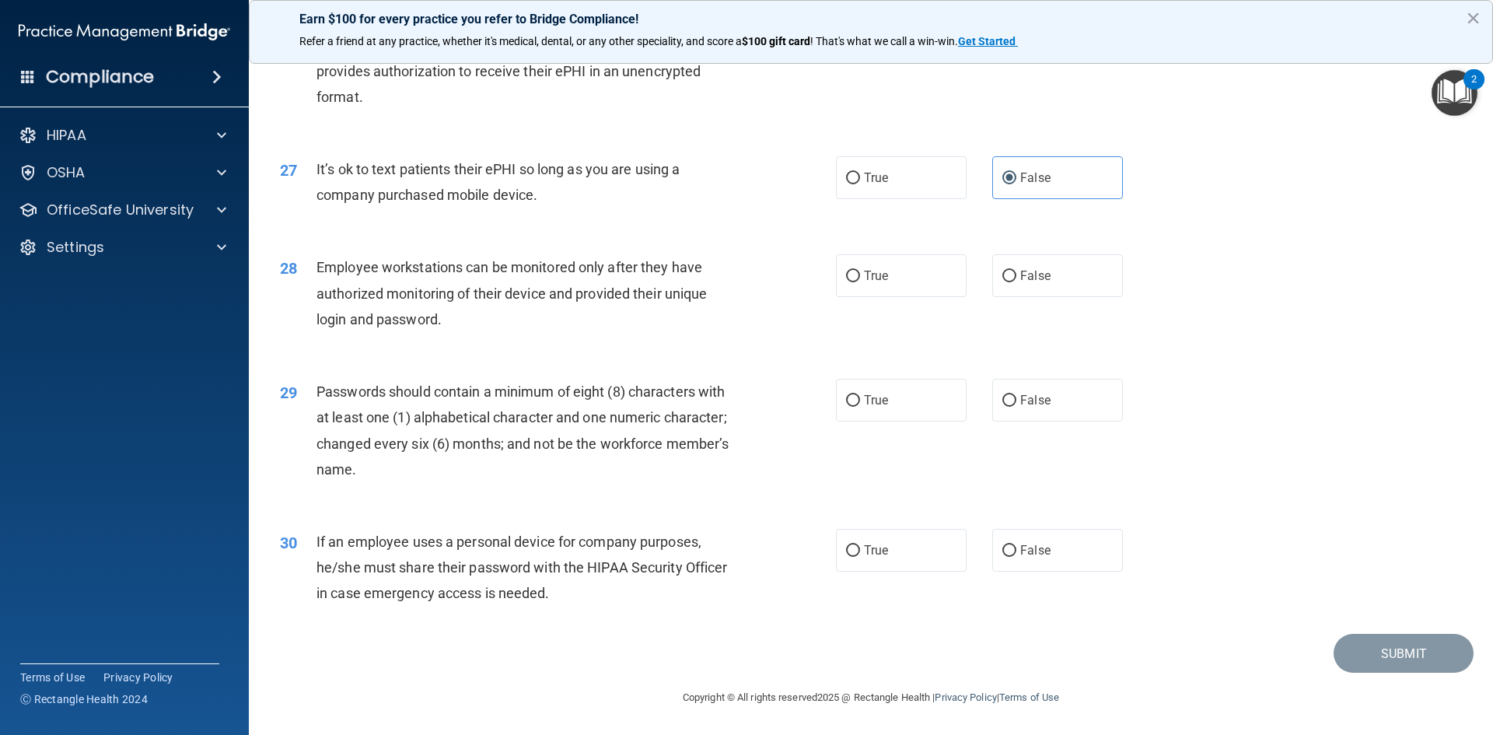
scroll to position [3169, 0]
click at [1001, 285] on label "False" at bounding box center [1057, 275] width 131 height 43
click at [1002, 282] on input "False" at bounding box center [1009, 277] width 14 height 12
radio input "true"
click at [836, 389] on label "True" at bounding box center [901, 400] width 131 height 43
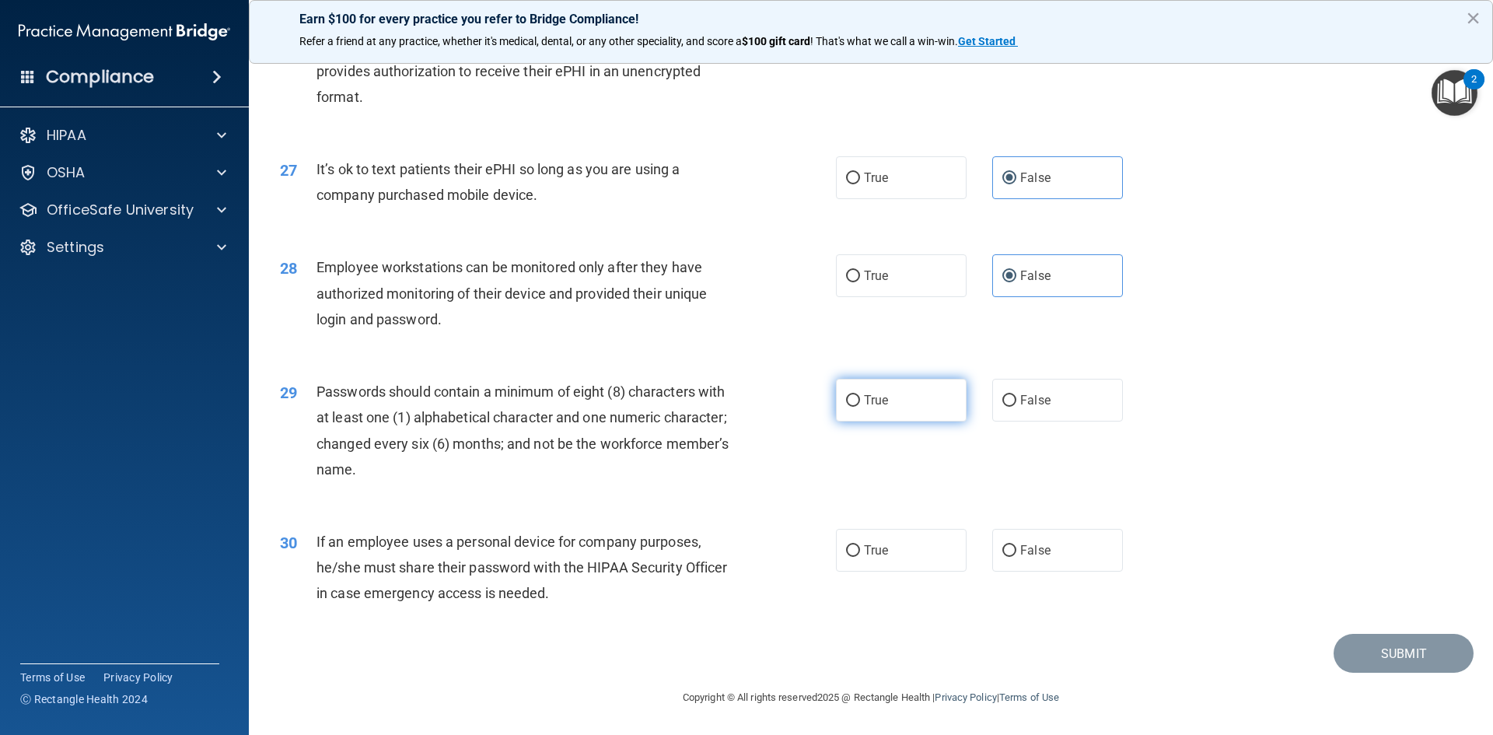
click at [846, 395] on input "True" at bounding box center [853, 401] width 14 height 12
radio input "true"
click at [1036, 557] on span "False" at bounding box center [1035, 550] width 30 height 15
click at [1016, 557] on input "False" at bounding box center [1009, 551] width 14 height 12
radio input "true"
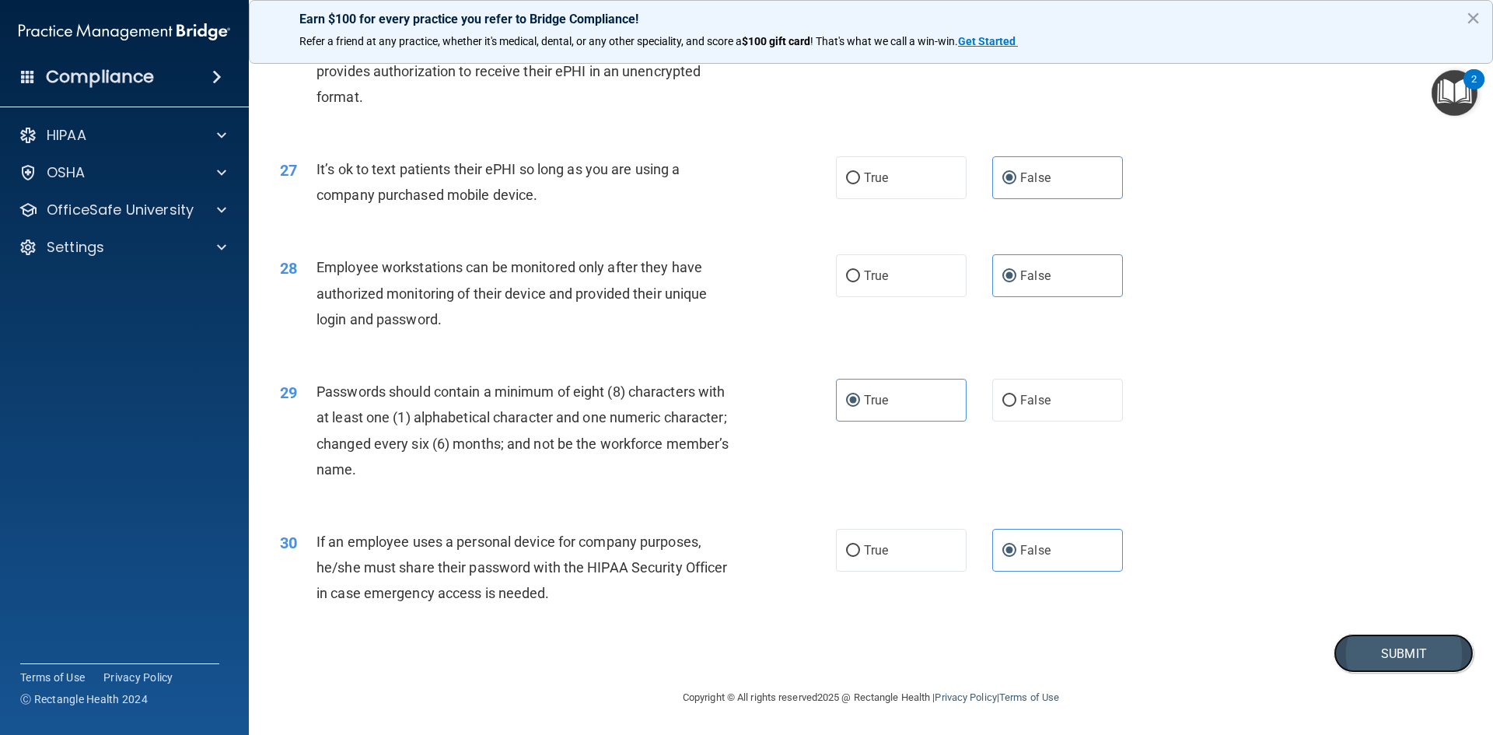
click at [1380, 660] on button "Submit" at bounding box center [1404, 654] width 140 height 40
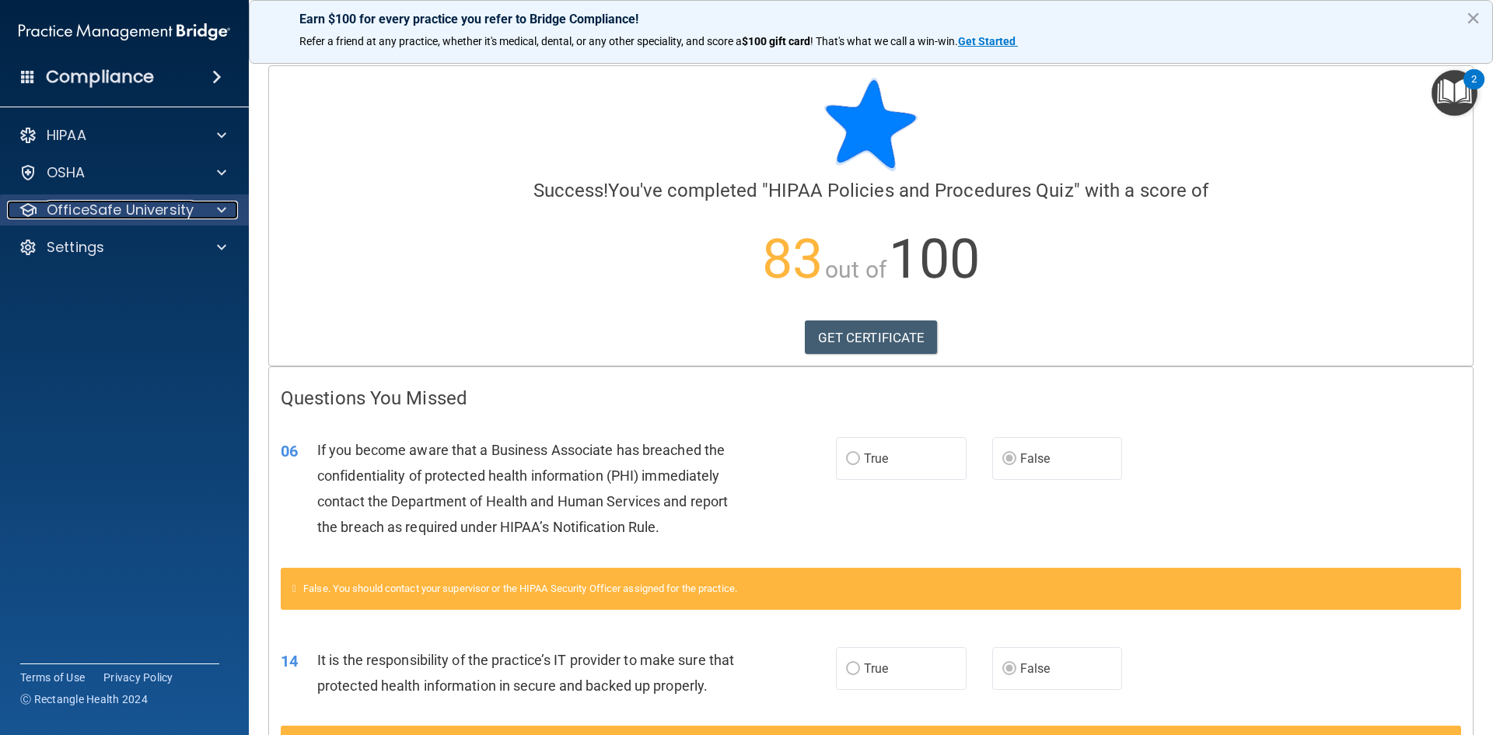
click at [172, 204] on p "OfficeSafe University" at bounding box center [120, 210] width 147 height 19
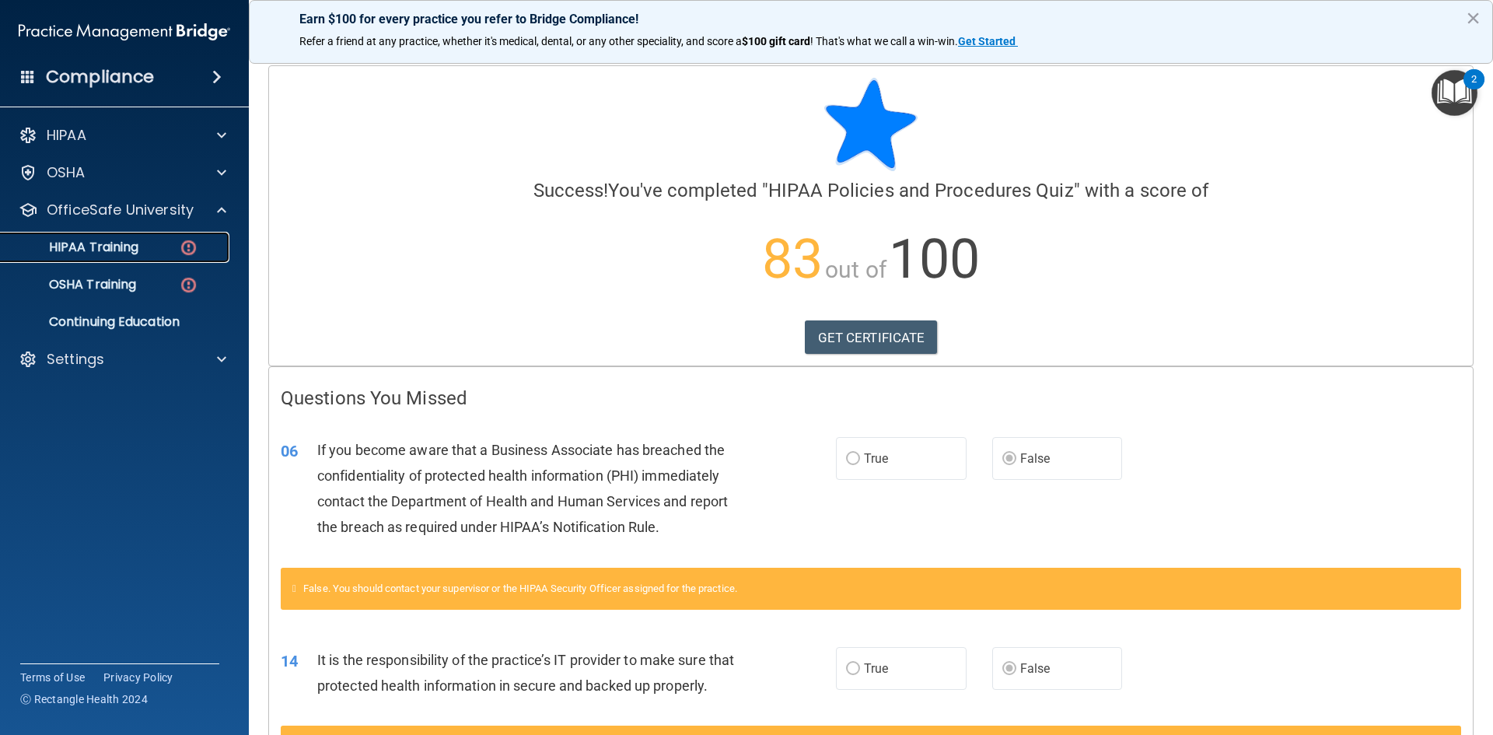
click at [166, 244] on div "HIPAA Training" at bounding box center [116, 247] width 212 height 16
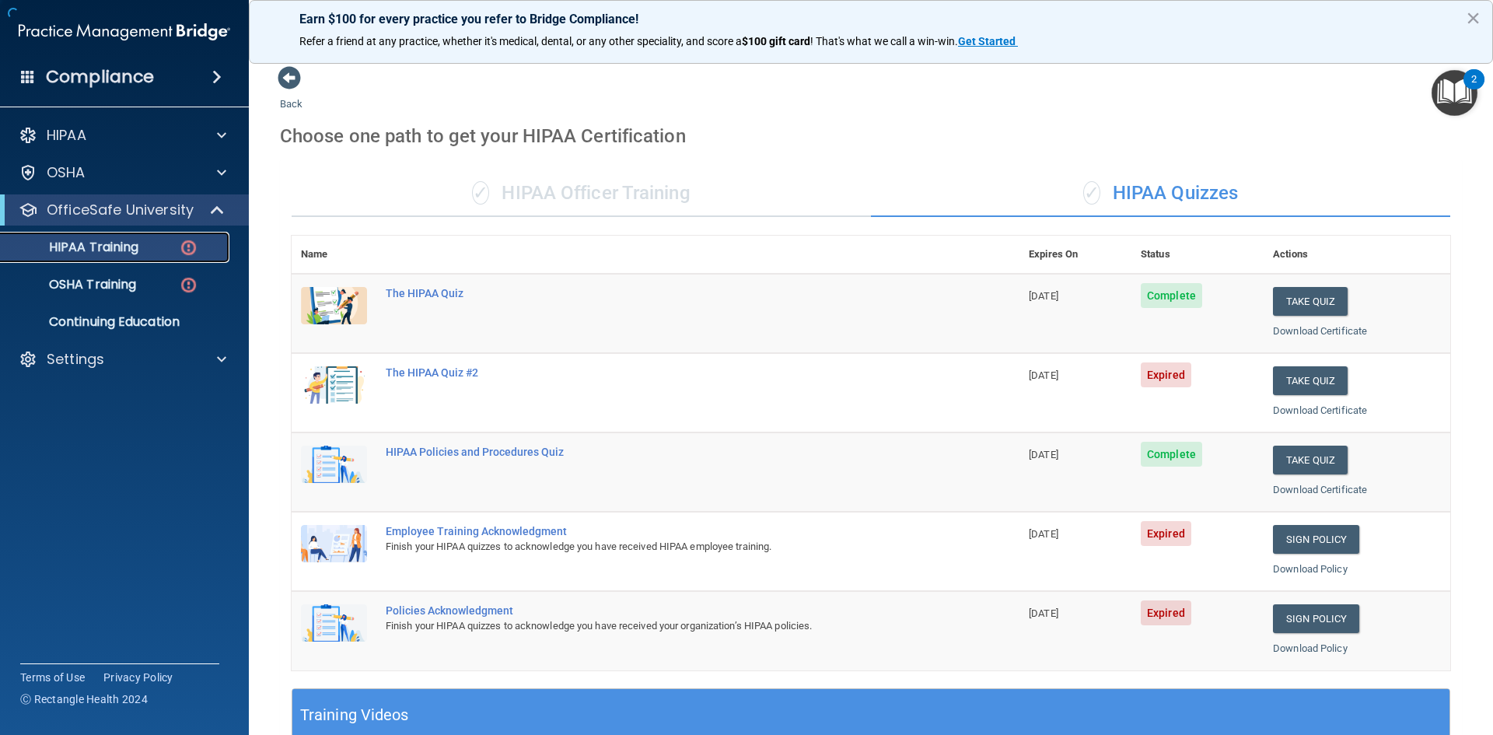
click at [144, 241] on div "HIPAA Training" at bounding box center [116, 247] width 212 height 16
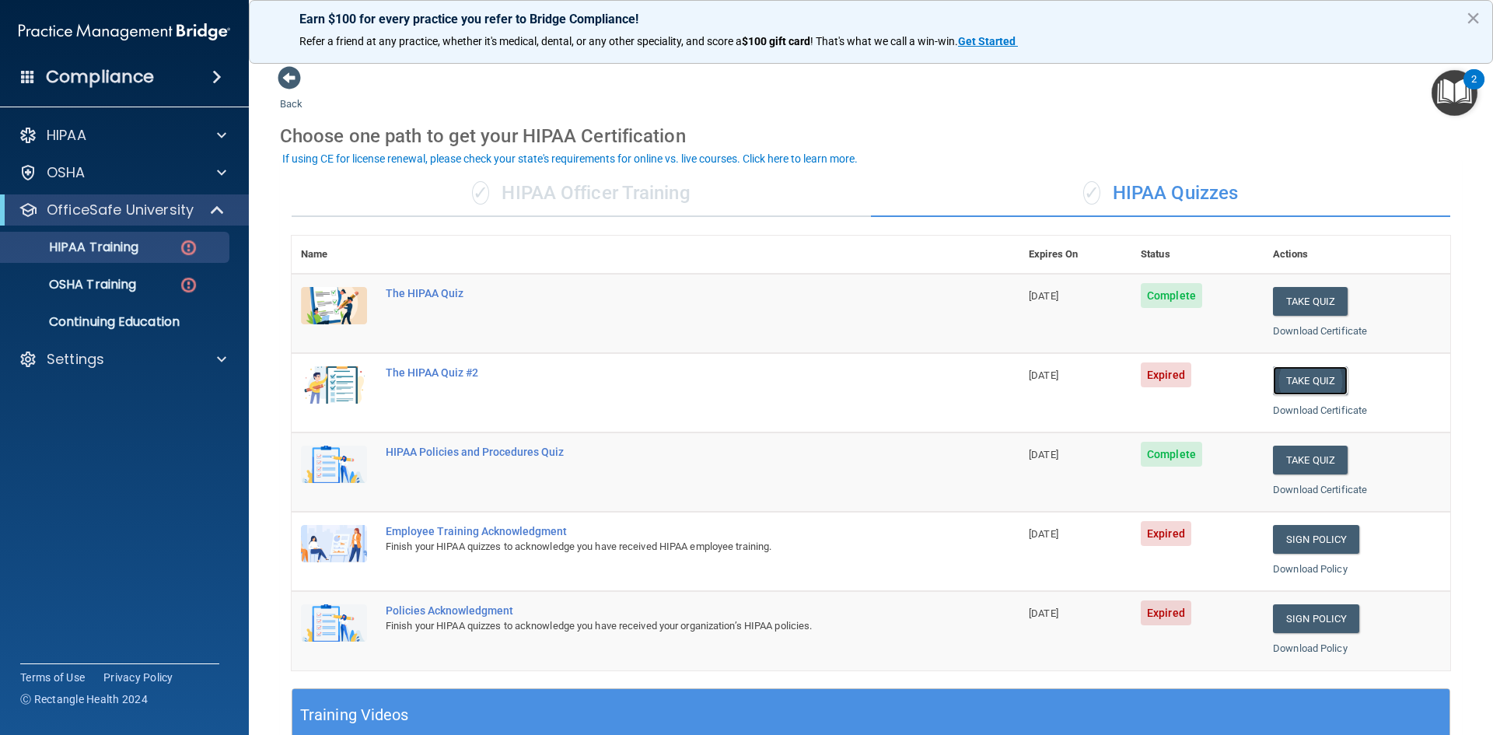
click at [1303, 387] on button "Take Quiz" at bounding box center [1310, 380] width 75 height 29
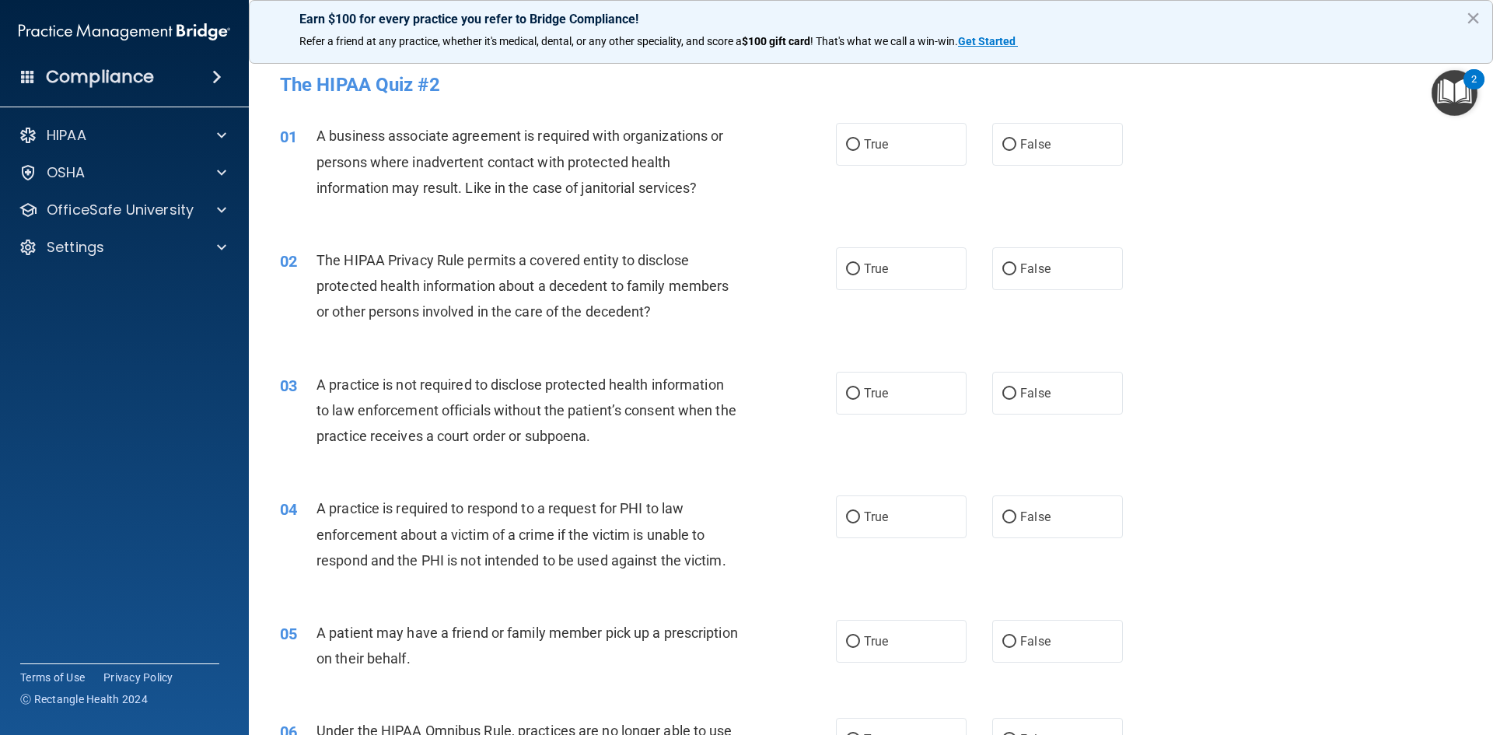
click at [1120, 19] on p "Earn $100 for every practice you refer to Bridge Compliance!" at bounding box center [870, 19] width 1143 height 15
click at [879, 260] on label "True" at bounding box center [901, 268] width 131 height 43
click at [860, 264] on input "True" at bounding box center [853, 270] width 14 height 12
radio input "true"
click at [1009, 384] on label "False" at bounding box center [1057, 393] width 131 height 43
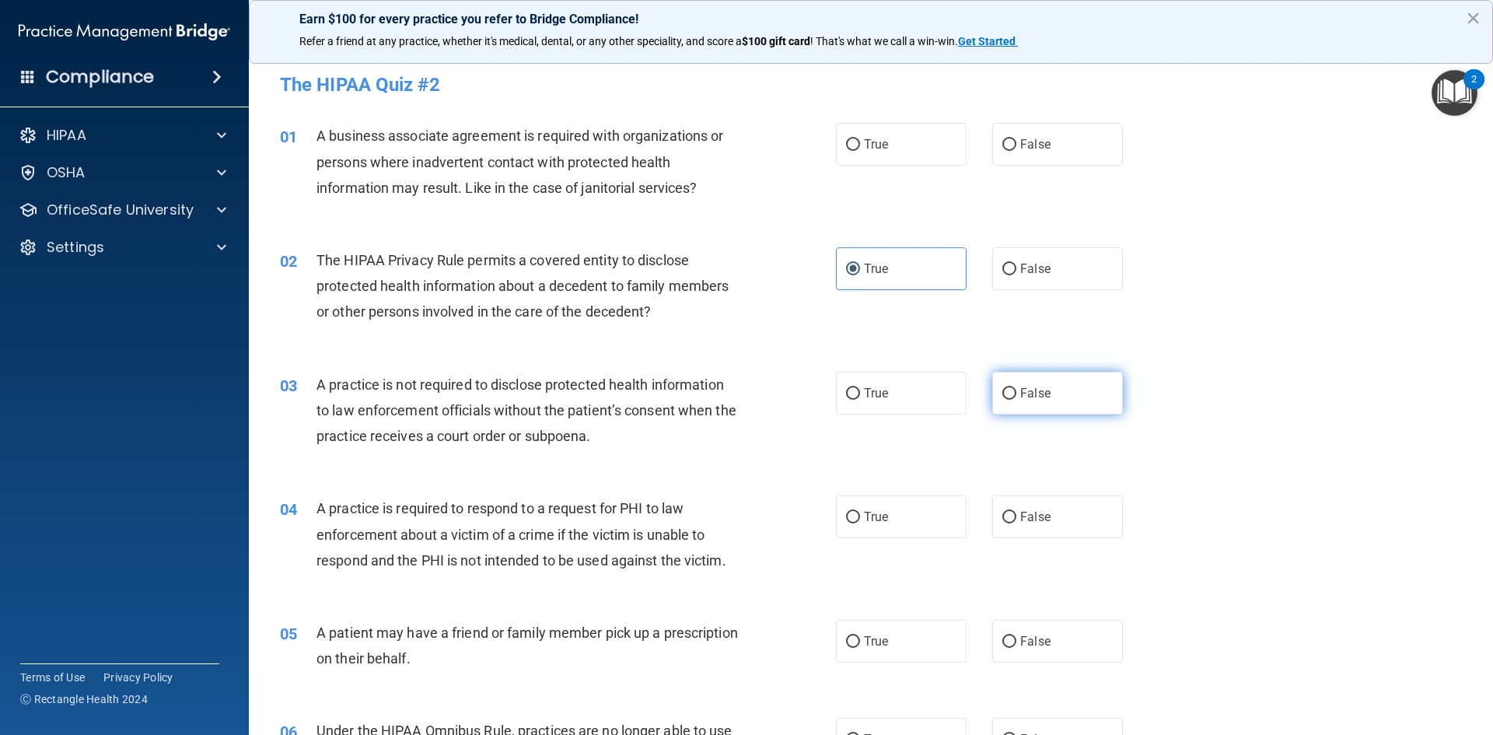
click at [1009, 388] on input "False" at bounding box center [1009, 394] width 14 height 12
radio input "true"
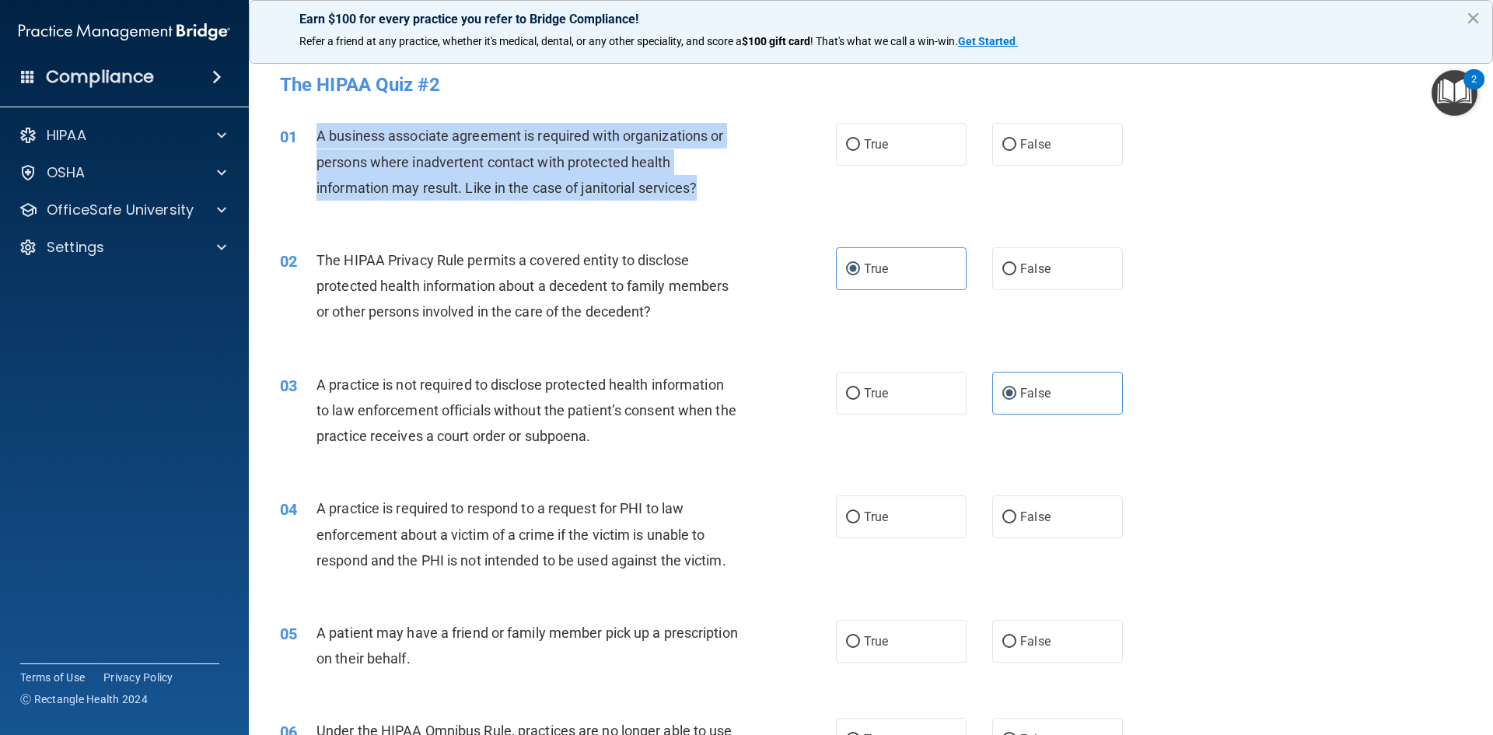
drag, startPoint x: 722, startPoint y: 187, endPoint x: 316, endPoint y: 137, distance: 409.8
click at [316, 137] on div "A business associate agreement is required with organizations or persons where …" at bounding box center [533, 162] width 435 height 78
copy span "A business associate agreement is required with organizations or persons where …"
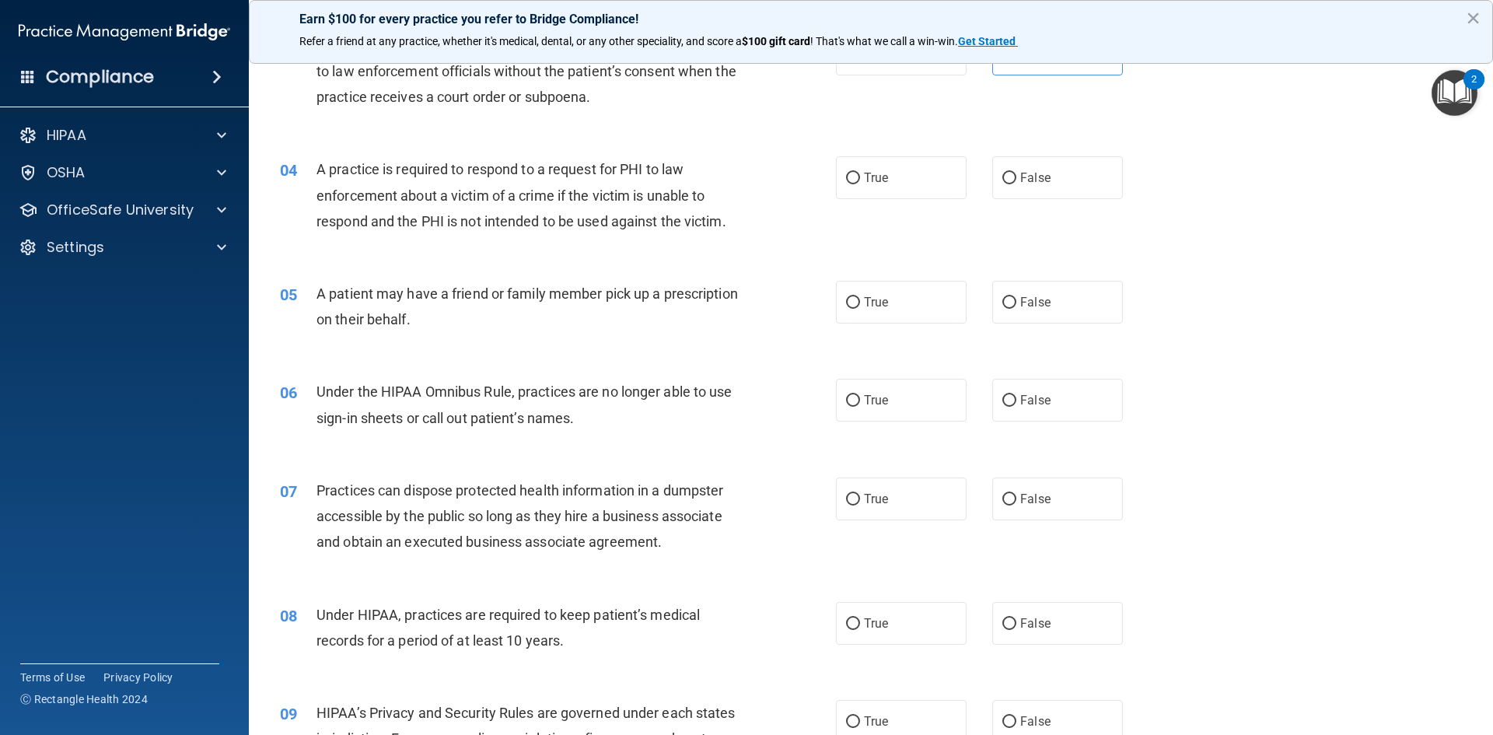
scroll to position [86, 0]
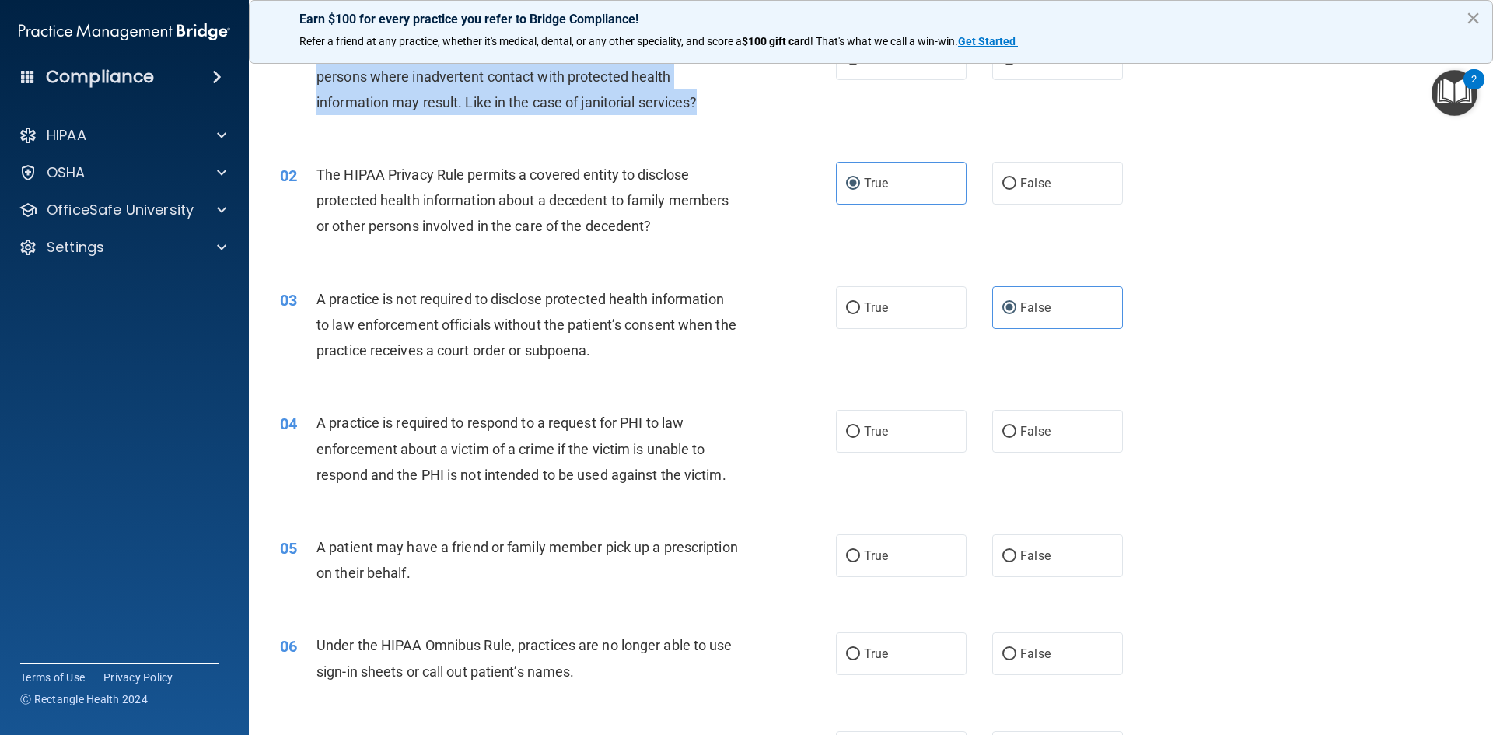
click at [1476, 11] on button "×" at bounding box center [1473, 17] width 15 height 25
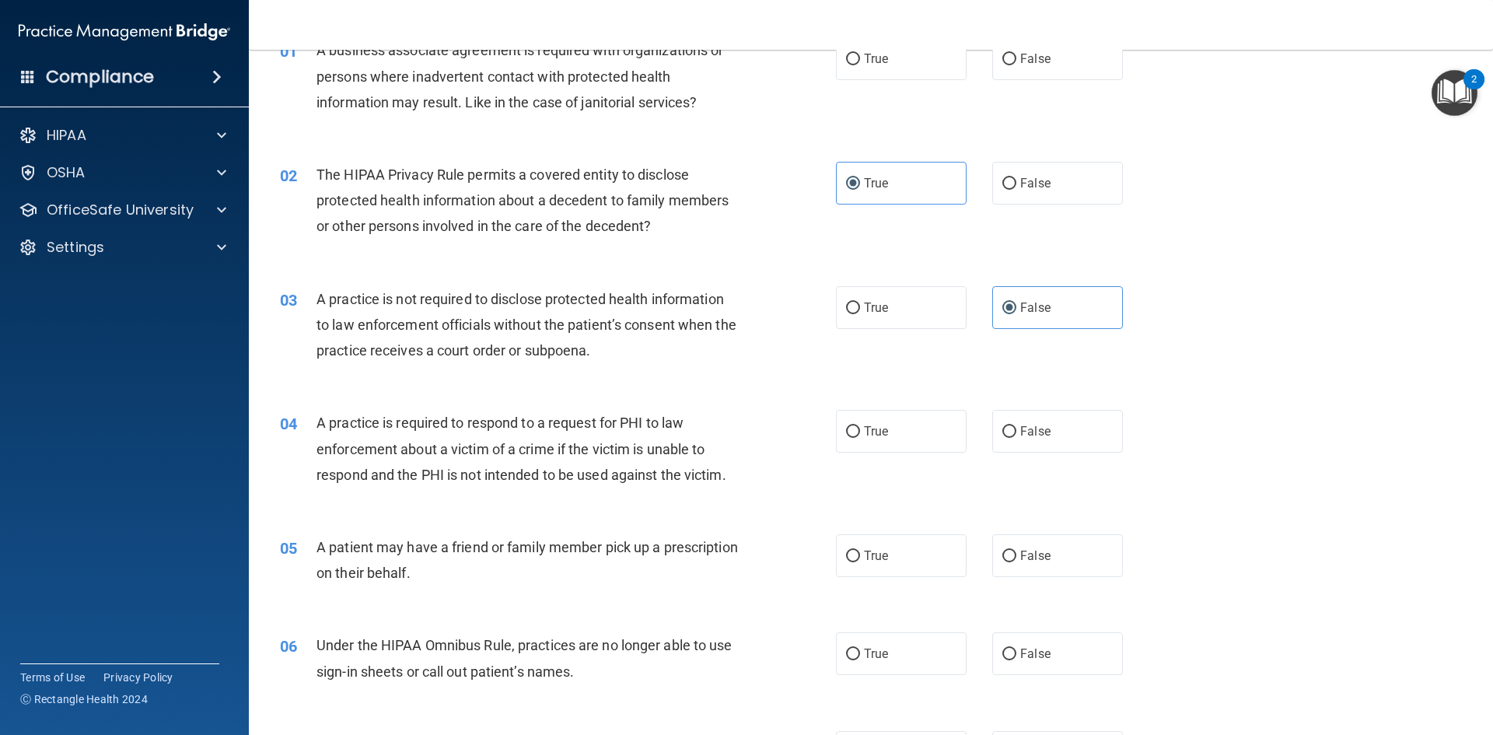
click at [1365, 148] on div "02 The HIPAA Privacy Rule permits a covered entity to disclose protected health…" at bounding box center [870, 204] width 1205 height 124
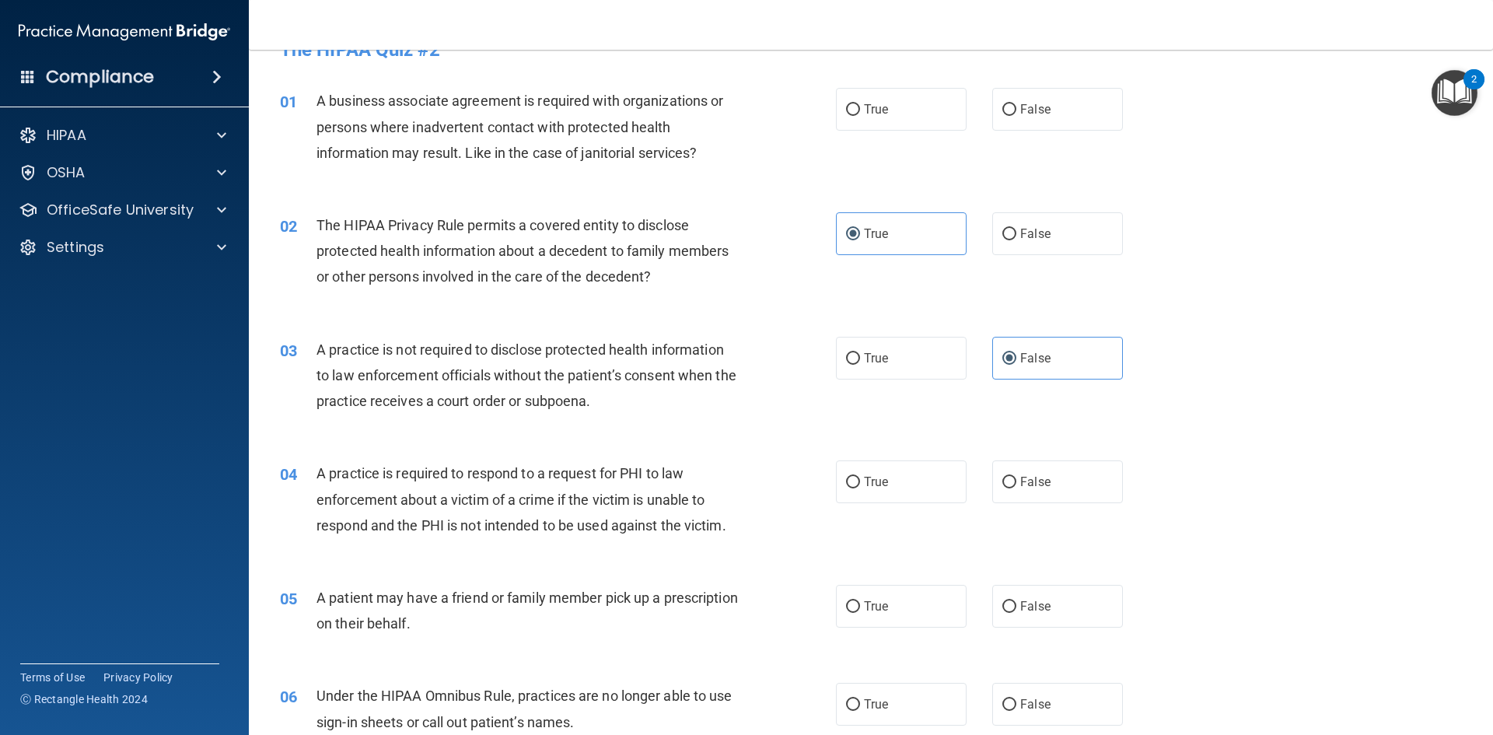
scroll to position [8, 0]
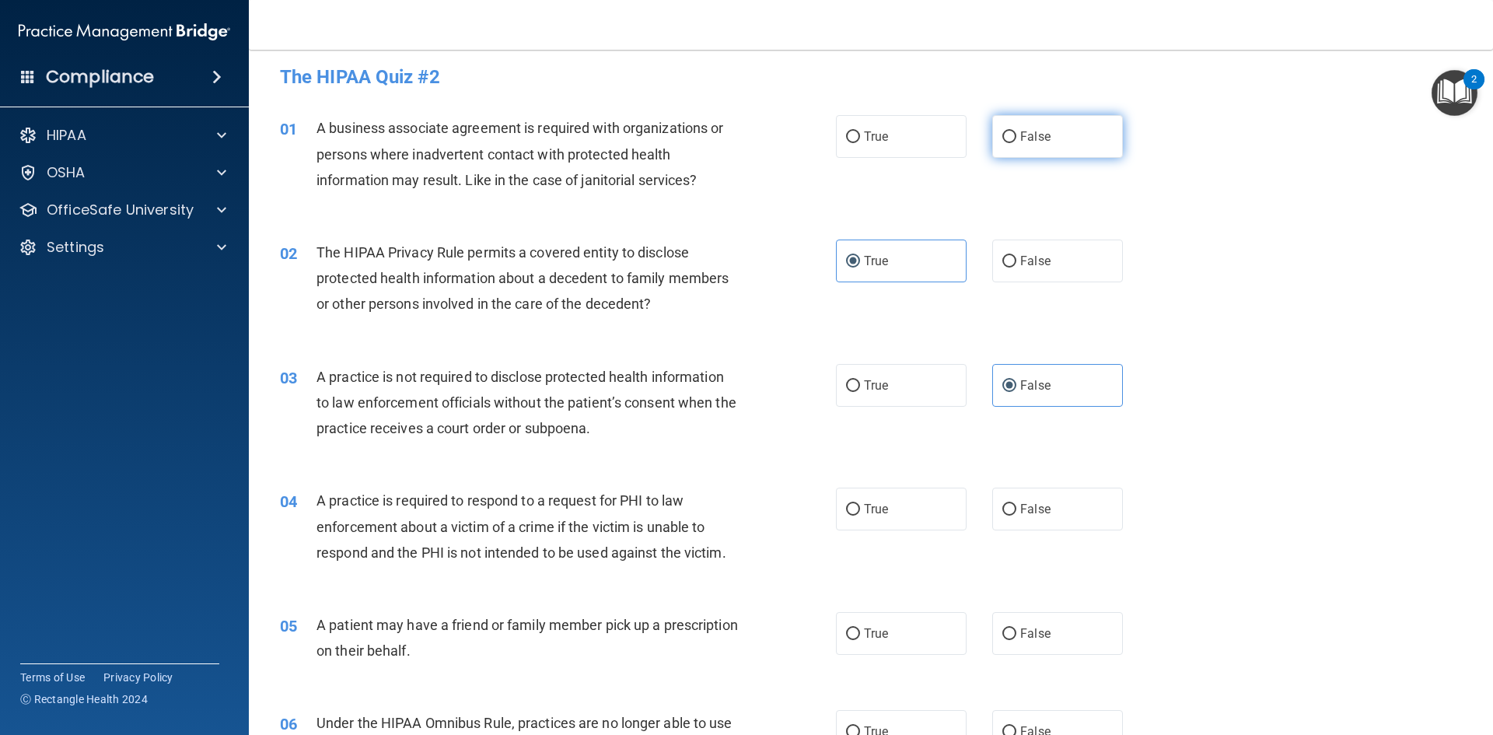
click at [1033, 140] on span "False" at bounding box center [1035, 136] width 30 height 15
click at [1016, 140] on input "False" at bounding box center [1009, 137] width 14 height 12
radio input "true"
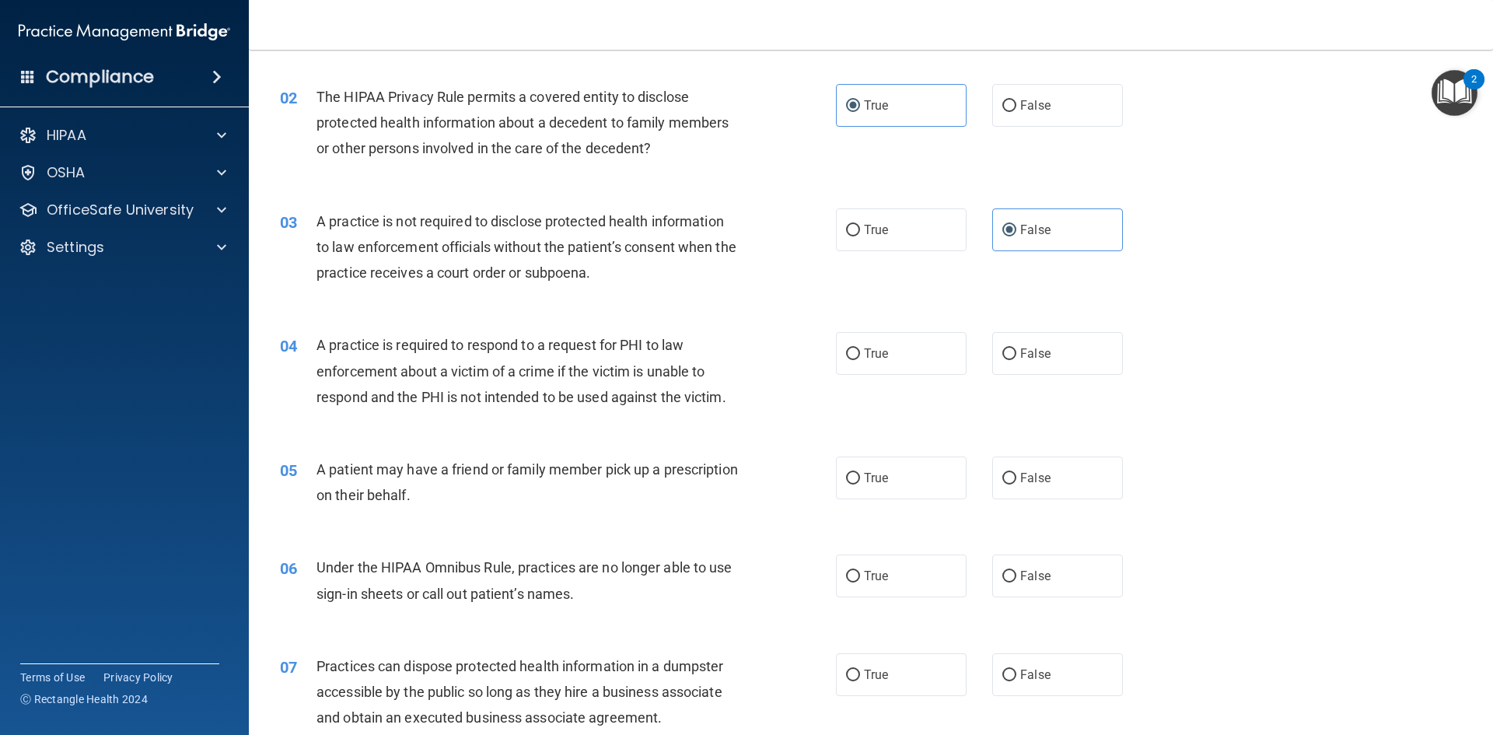
scroll to position [241, 0]
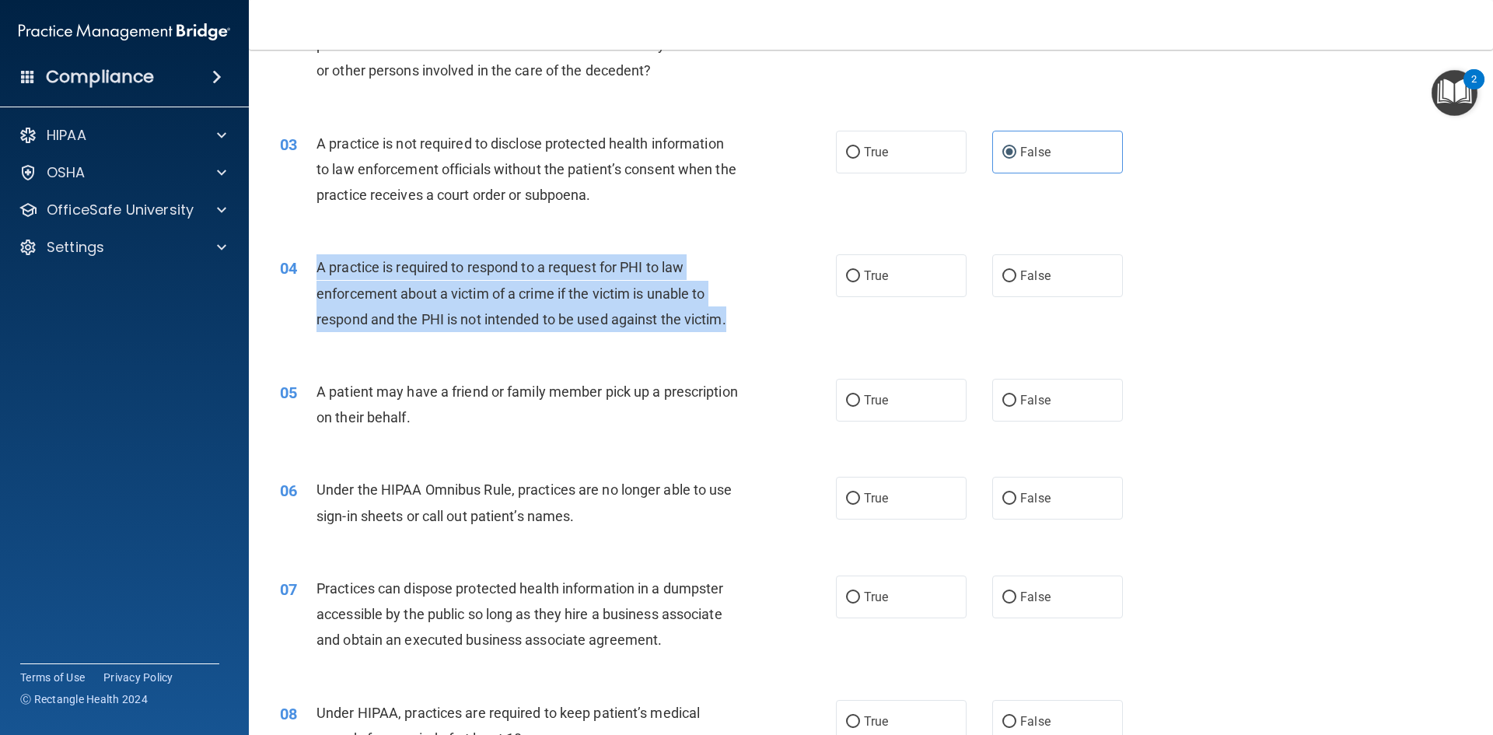
drag, startPoint x: 736, startPoint y: 316, endPoint x: 301, endPoint y: 256, distance: 438.8
click at [301, 256] on div "04 A practice is required to respond to a request for PHI to law enforcement ab…" at bounding box center [558, 297] width 603 height 86
copy div "A practice is required to respond to a request for PHI to law enforcement about…"
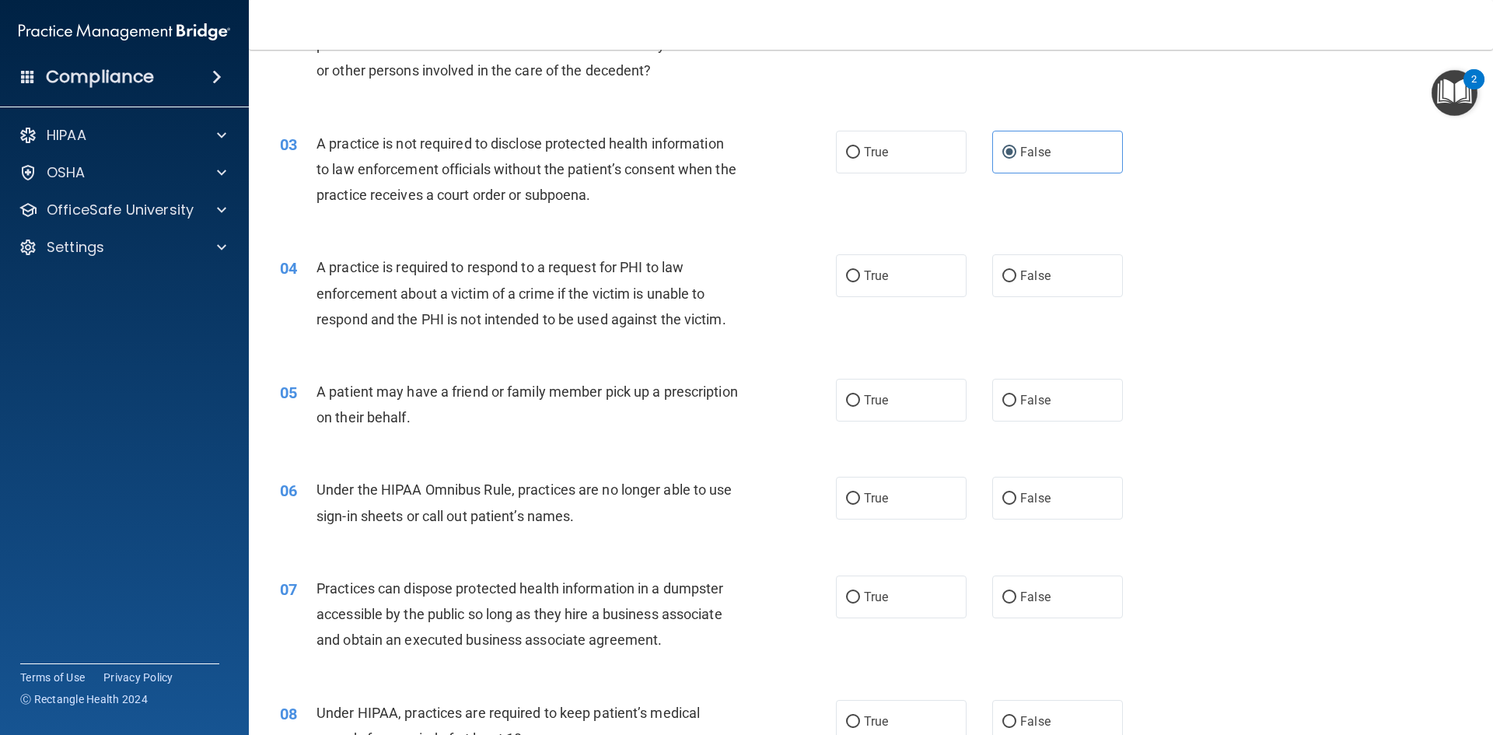
click at [1360, 349] on div "04 A practice is required to respond to a request for PHI to law enforcement ab…" at bounding box center [870, 297] width 1205 height 124
click at [883, 291] on label "True" at bounding box center [901, 275] width 131 height 43
click at [860, 282] on input "True" at bounding box center [853, 277] width 14 height 12
radio input "true"
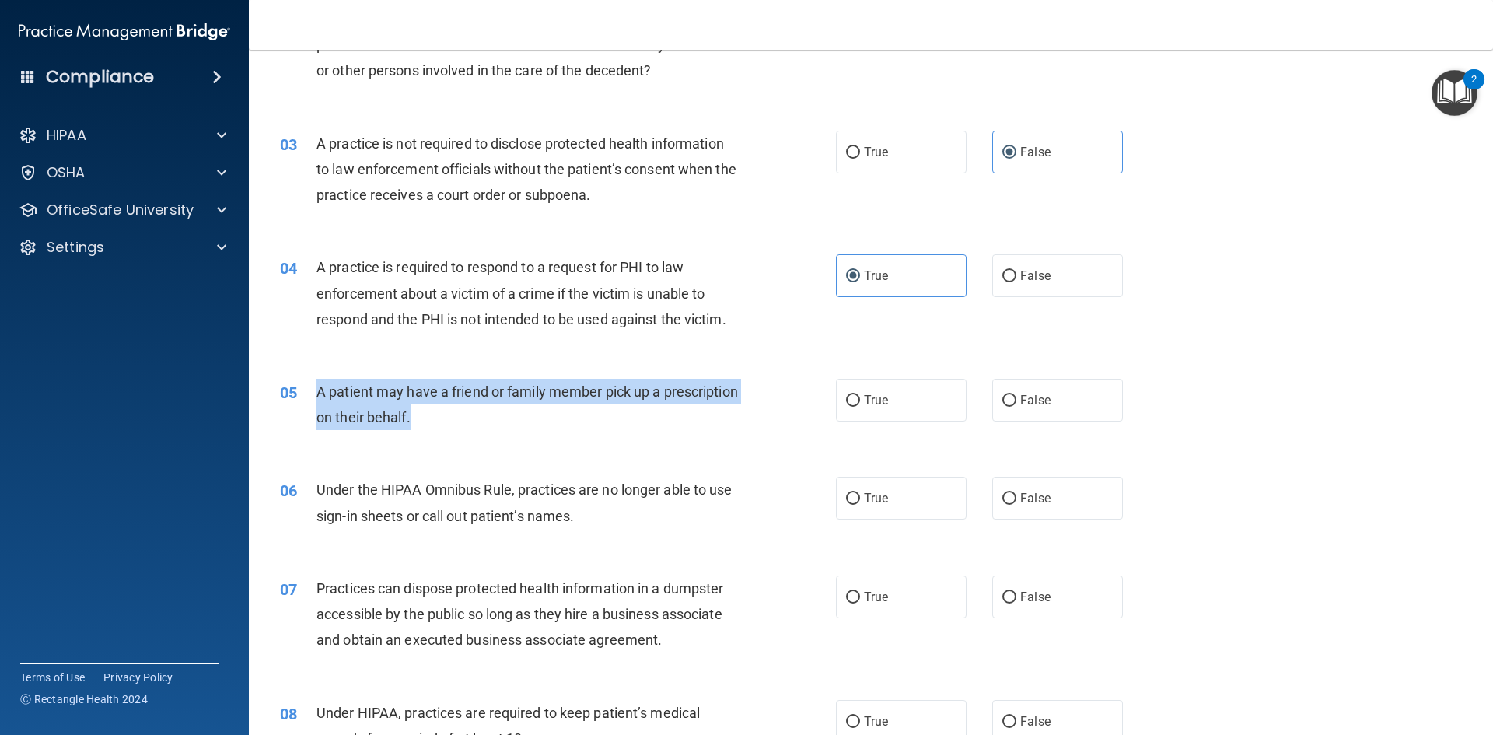
drag, startPoint x: 517, startPoint y: 427, endPoint x: 310, endPoint y: 393, distance: 209.6
click at [310, 393] on div "05 A patient may have a friend or family member pick up a prescription on their…" at bounding box center [558, 408] width 603 height 59
